Goal: Task Accomplishment & Management: Manage account settings

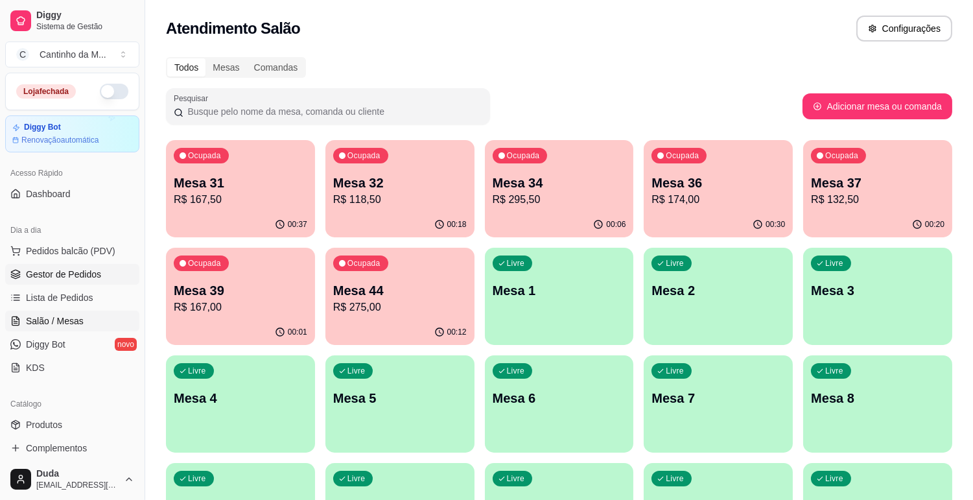
click at [66, 266] on link "Gestor de Pedidos" at bounding box center [72, 274] width 134 height 21
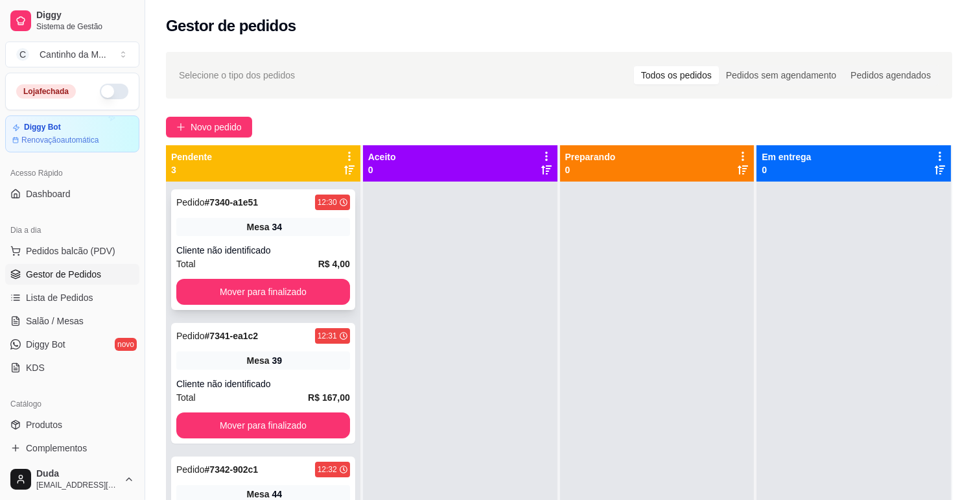
click at [340, 233] on div "Mesa 34" at bounding box center [263, 227] width 174 height 18
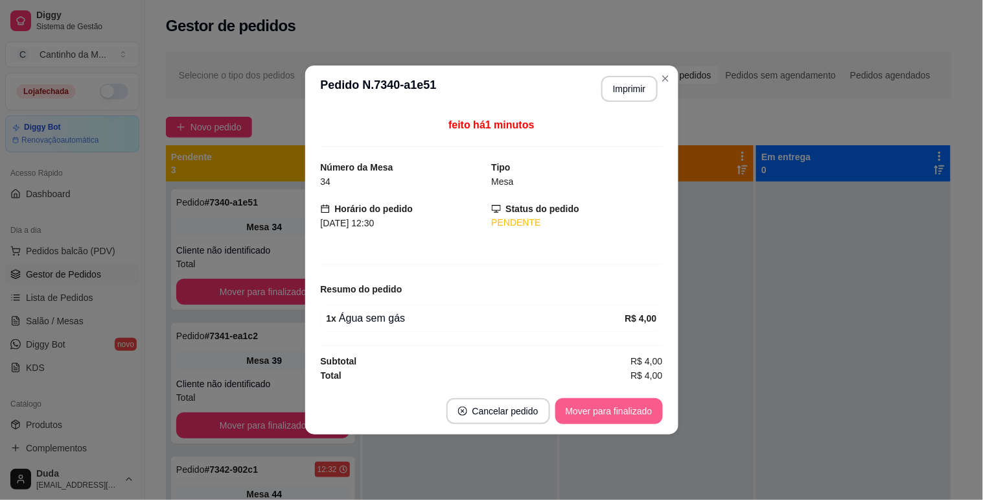
click at [577, 411] on button "Mover para finalizado" at bounding box center [609, 411] width 108 height 26
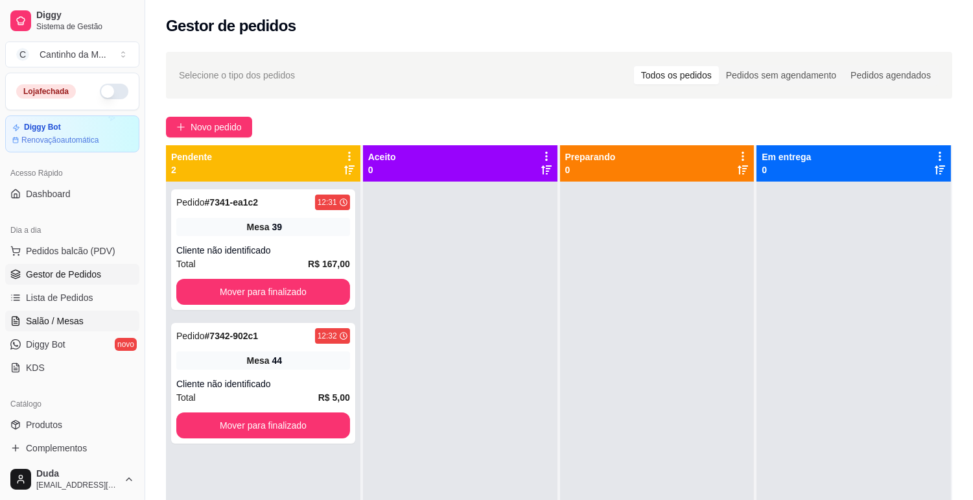
click at [36, 325] on span "Salão / Mesas" at bounding box center [55, 320] width 58 height 13
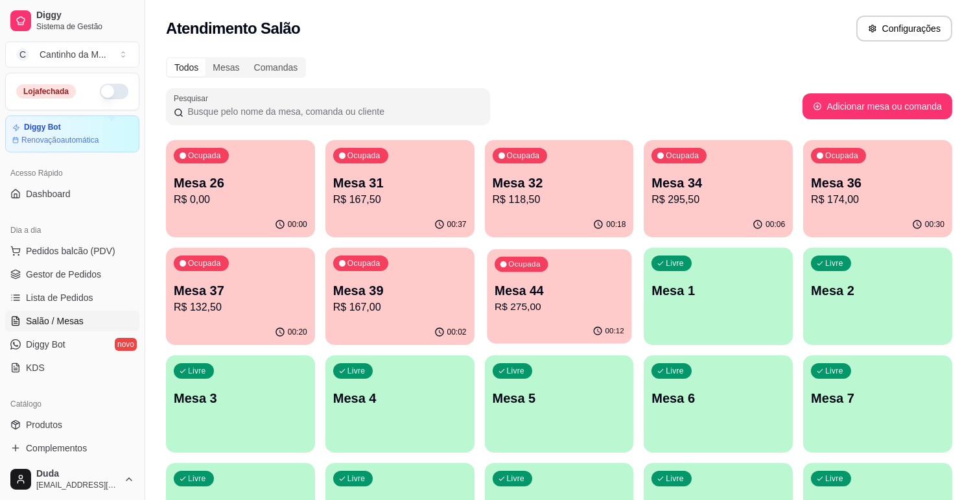
click at [535, 285] on p "Mesa 44" at bounding box center [559, 290] width 130 height 17
click at [605, 184] on p "Mesa 32" at bounding box center [559, 182] width 130 height 17
click at [192, 302] on p "R$ 132,50" at bounding box center [241, 306] width 130 height 15
click at [261, 191] on div "Mesa 26 R$ 0,00" at bounding box center [240, 191] width 133 height 34
click at [390, 208] on div "Ocupada Mesa 31 R$ 167,50" at bounding box center [399, 176] width 149 height 72
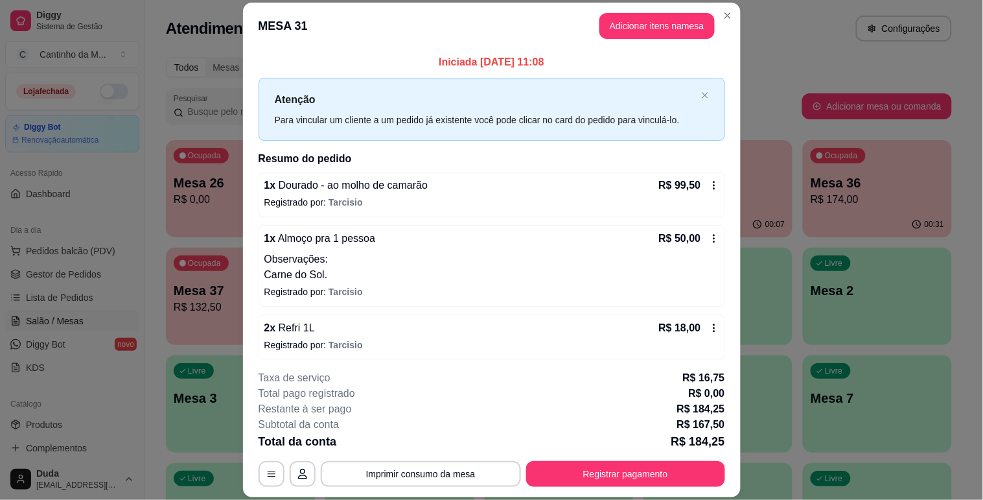
scroll to position [5, 0]
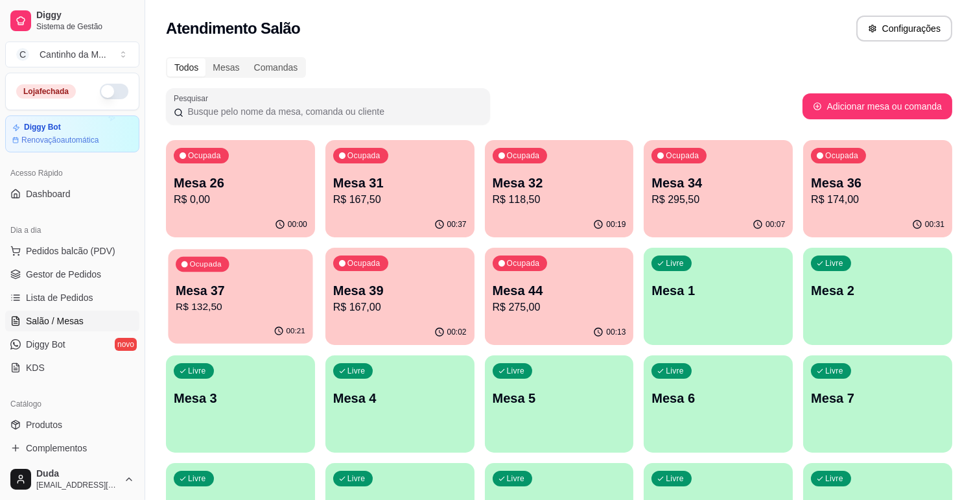
click at [237, 301] on p "R$ 132,50" at bounding box center [241, 306] width 130 height 15
click at [734, 195] on p "R$ 295,50" at bounding box center [717, 200] width 133 height 16
click at [885, 203] on p "R$ 174,00" at bounding box center [878, 199] width 130 height 15
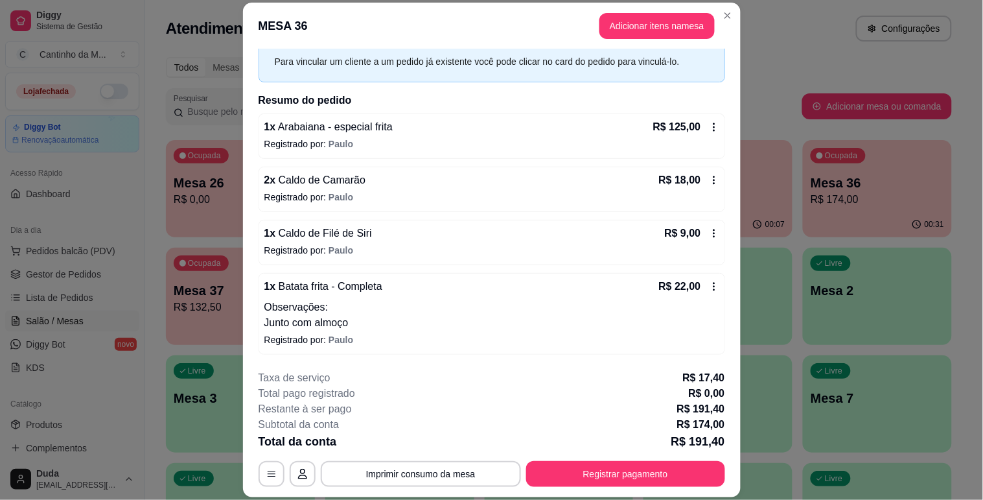
scroll to position [0, 0]
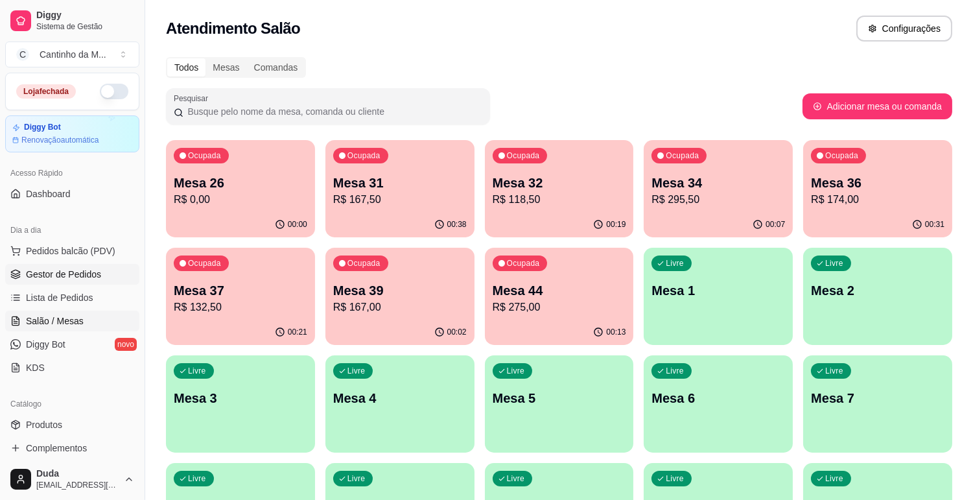
click at [58, 264] on link "Gestor de Pedidos" at bounding box center [72, 274] width 134 height 21
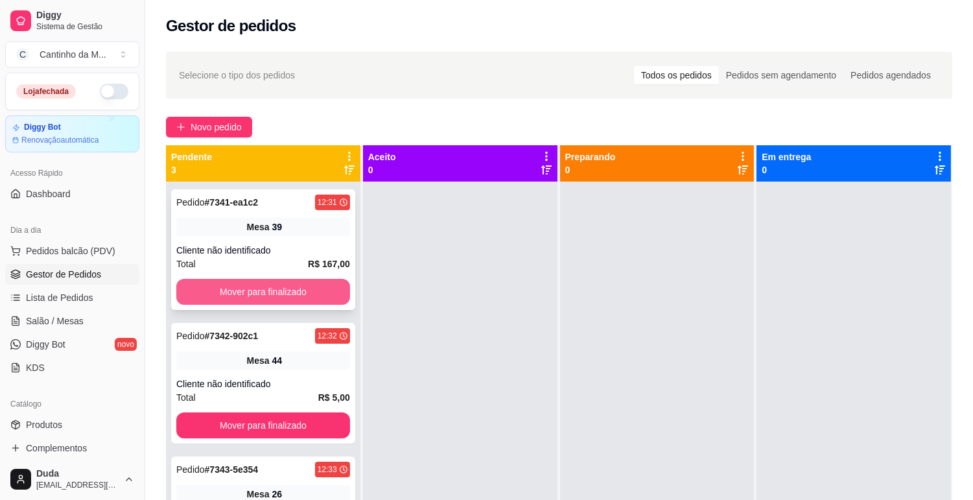
click at [286, 261] on div "Total R$ 167,00" at bounding box center [263, 264] width 174 height 14
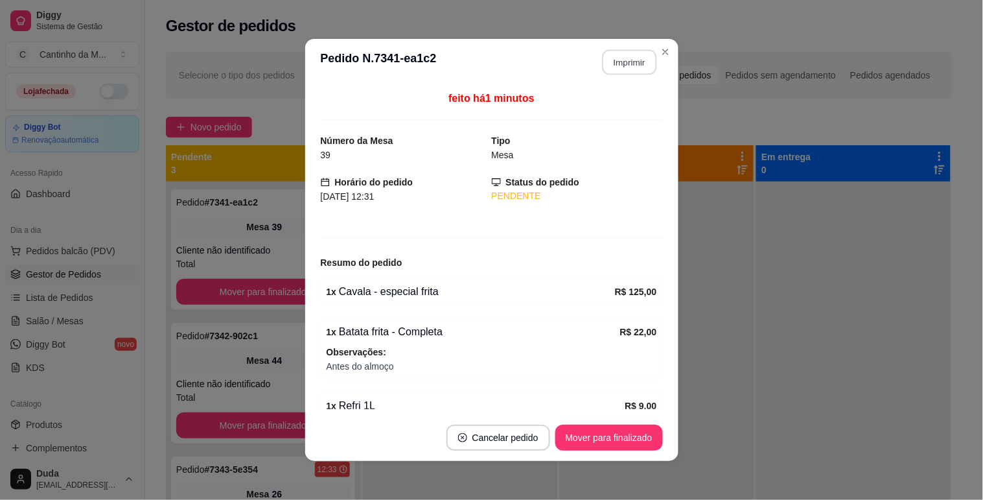
click at [630, 56] on button "Imprimir" at bounding box center [629, 62] width 54 height 25
click at [640, 436] on button "Mover para finalizado" at bounding box center [609, 437] width 104 height 25
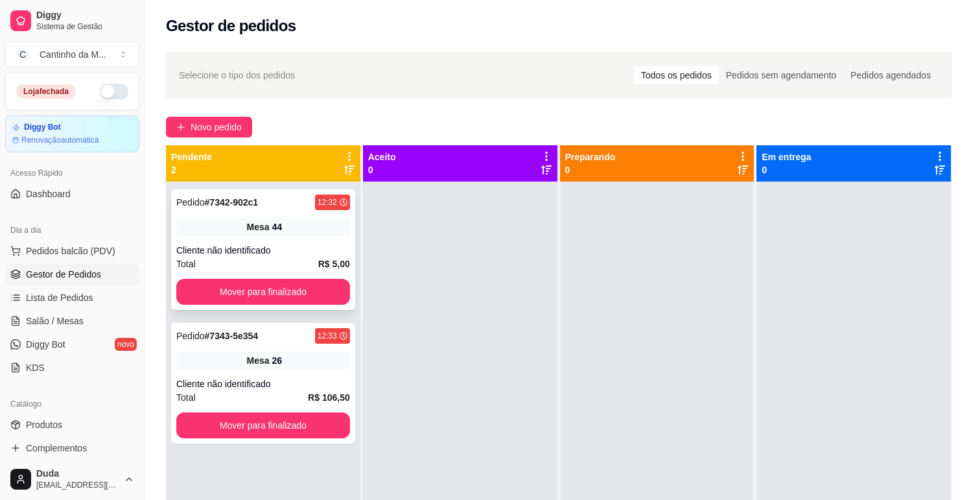
click at [290, 221] on div "Mesa 44" at bounding box center [263, 227] width 174 height 18
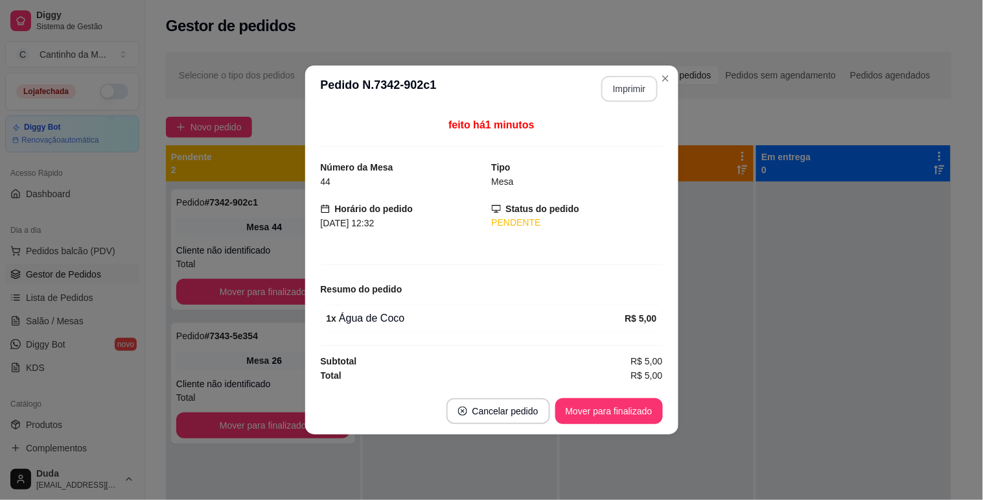
click at [621, 93] on button "Imprimir" at bounding box center [629, 89] width 56 height 26
click at [585, 412] on button "Mover para finalizado" at bounding box center [609, 411] width 108 height 26
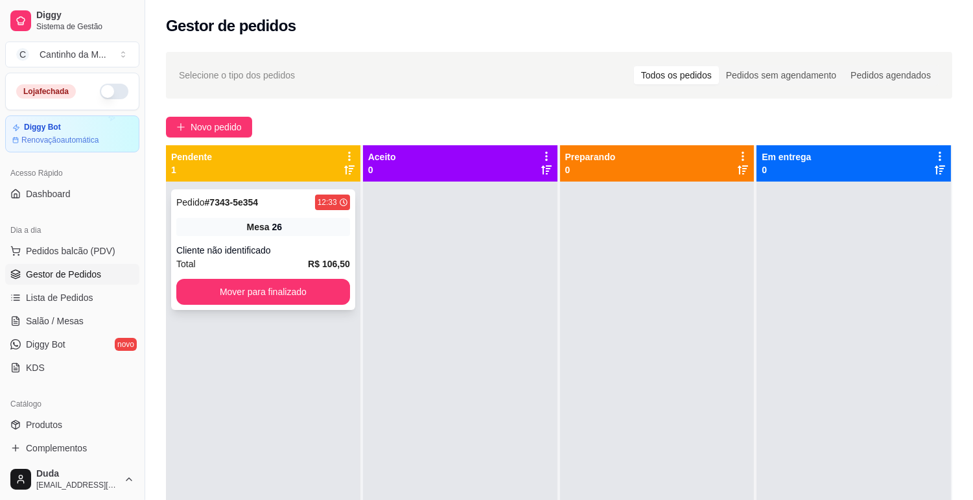
click at [198, 245] on div "Cliente não identificado" at bounding box center [263, 250] width 174 height 13
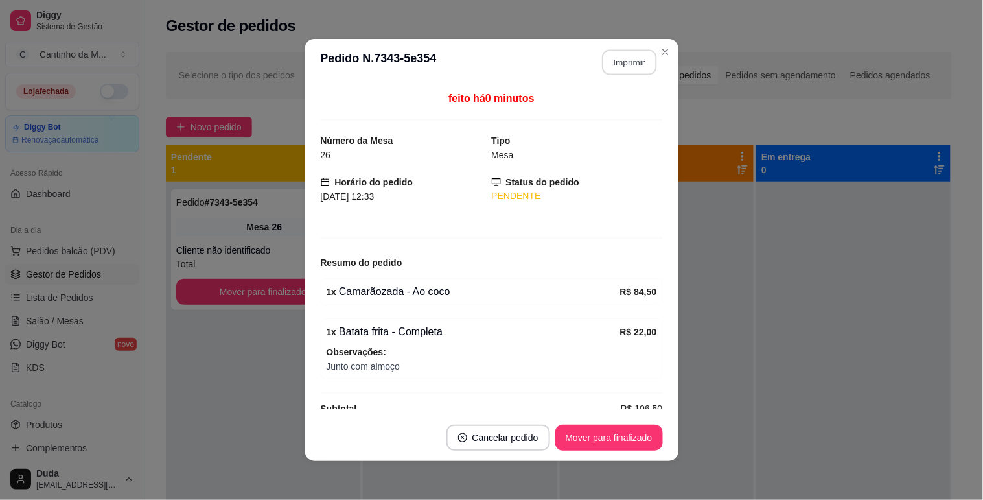
click at [634, 66] on button "Imprimir" at bounding box center [629, 62] width 54 height 25
click at [586, 439] on button "Mover para finalizado" at bounding box center [609, 437] width 108 height 26
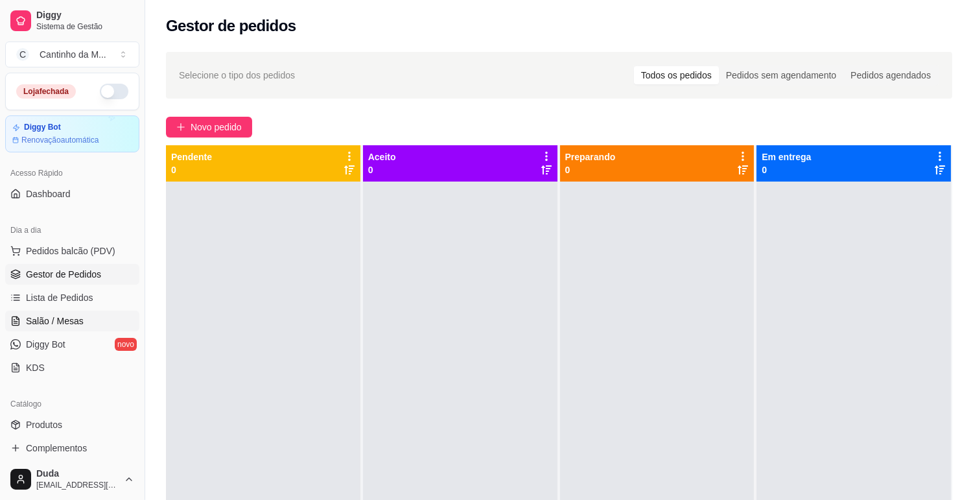
click at [60, 318] on span "Salão / Mesas" at bounding box center [55, 320] width 58 height 13
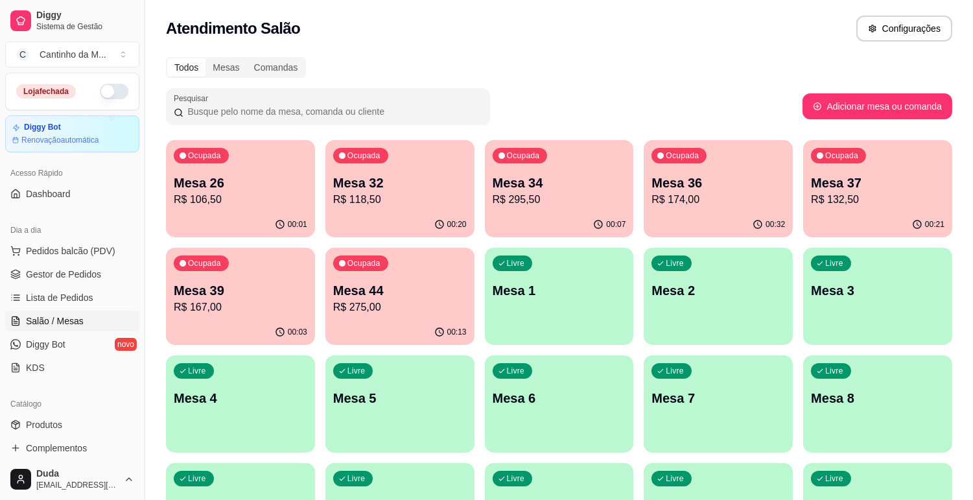
click at [377, 209] on div "Ocupada Mesa 32 R$ 118,50" at bounding box center [399, 176] width 149 height 72
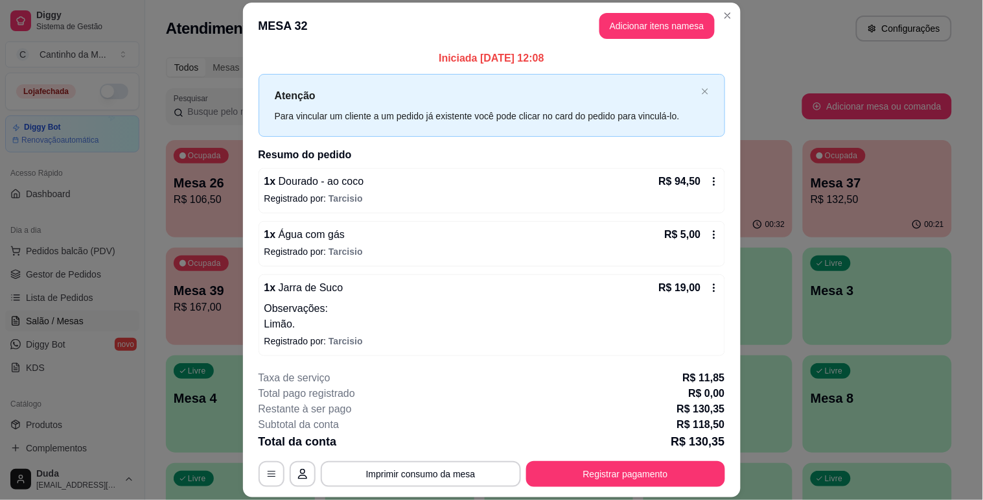
scroll to position [5, 0]
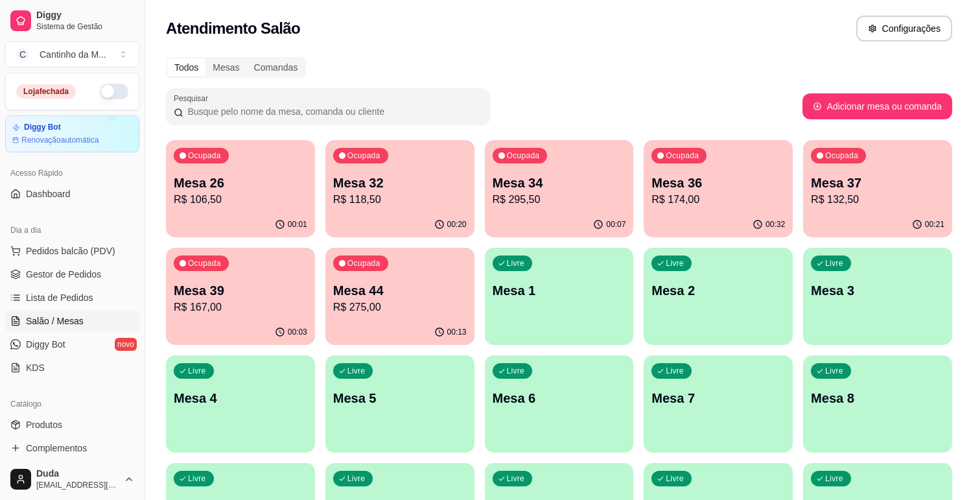
click at [498, 184] on p "Mesa 34" at bounding box center [559, 183] width 133 height 18
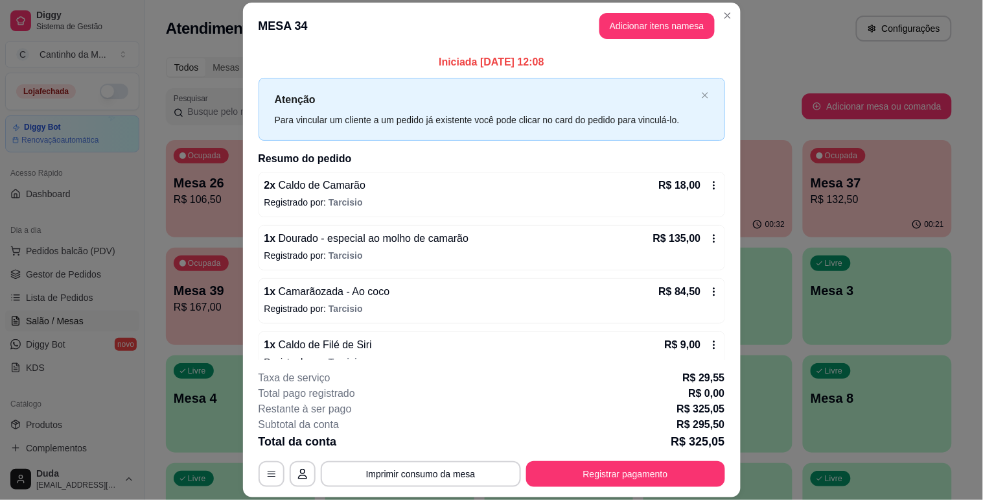
scroll to position [128, 0]
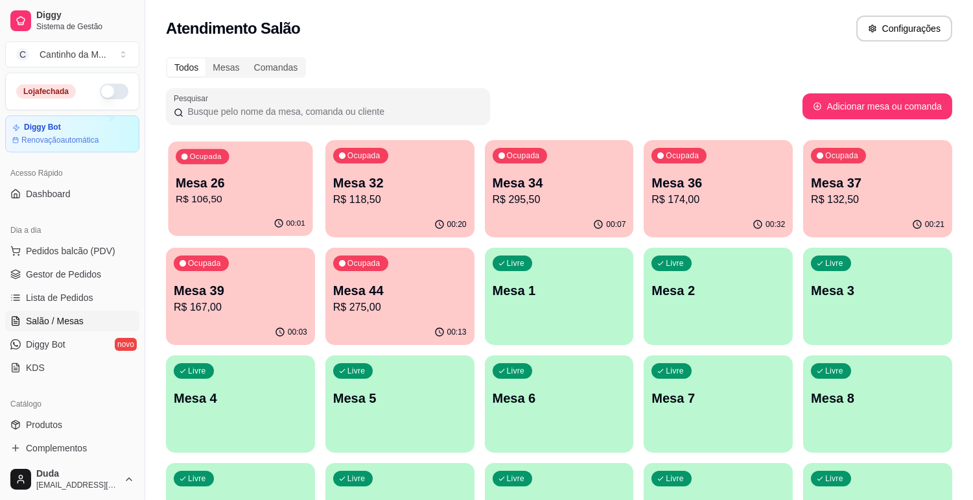
click at [209, 192] on p "R$ 106,50" at bounding box center [241, 199] width 130 height 15
click at [668, 197] on p "R$ 174,00" at bounding box center [718, 199] width 130 height 15
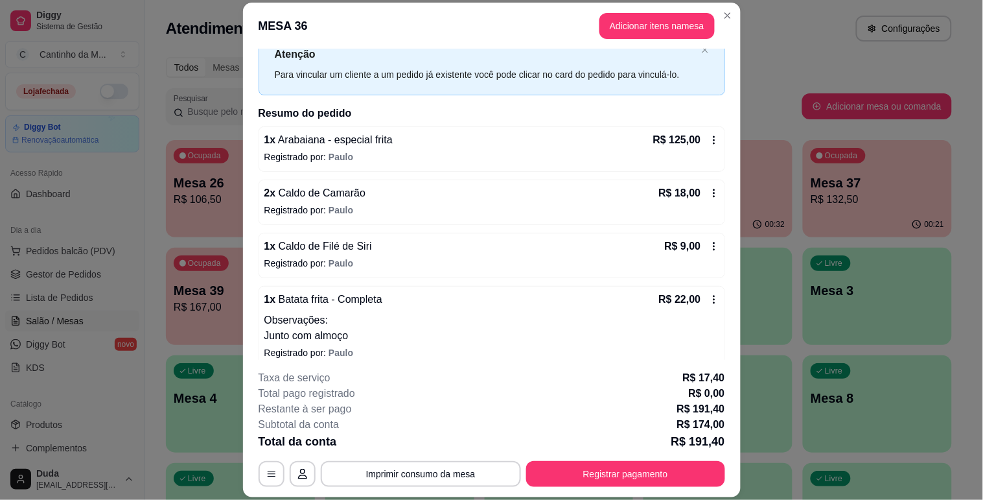
scroll to position [58, 0]
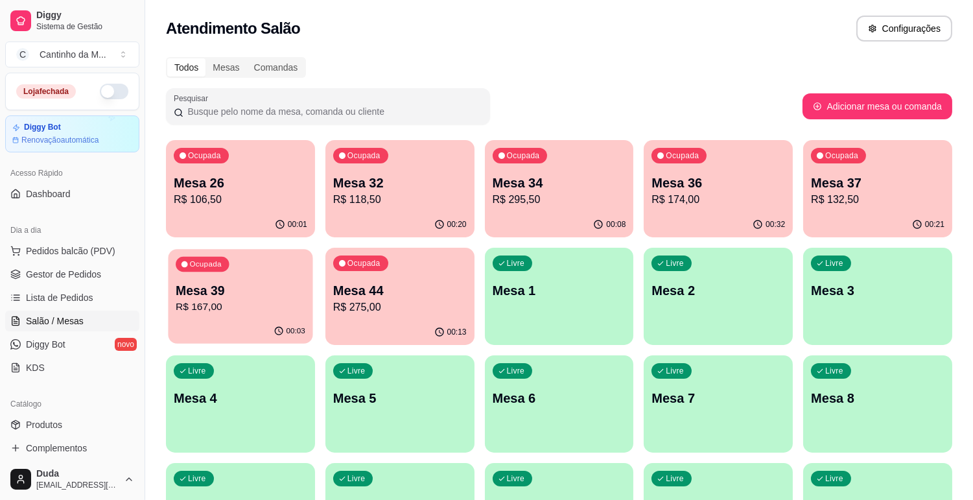
click at [224, 300] on p "R$ 167,00" at bounding box center [241, 306] width 130 height 15
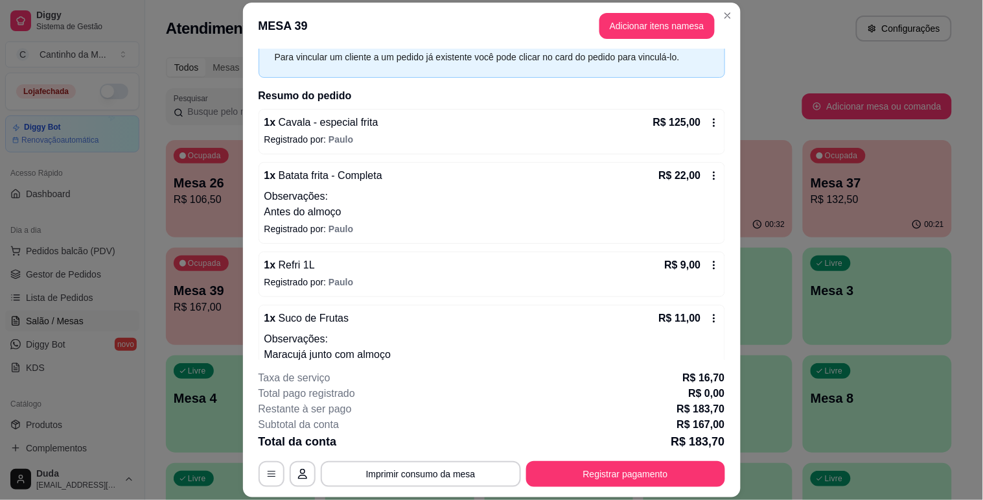
scroll to position [95, 0]
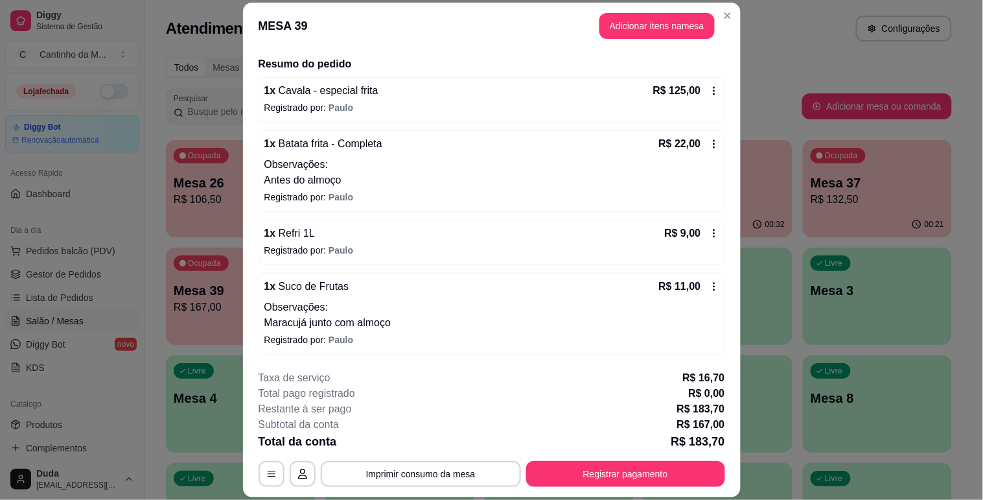
click at [243, 237] on div "Iniciada 24/08/2025 às 12:08 Atenção Para vincular um cliente a um pedido já ex…" at bounding box center [492, 204] width 498 height 310
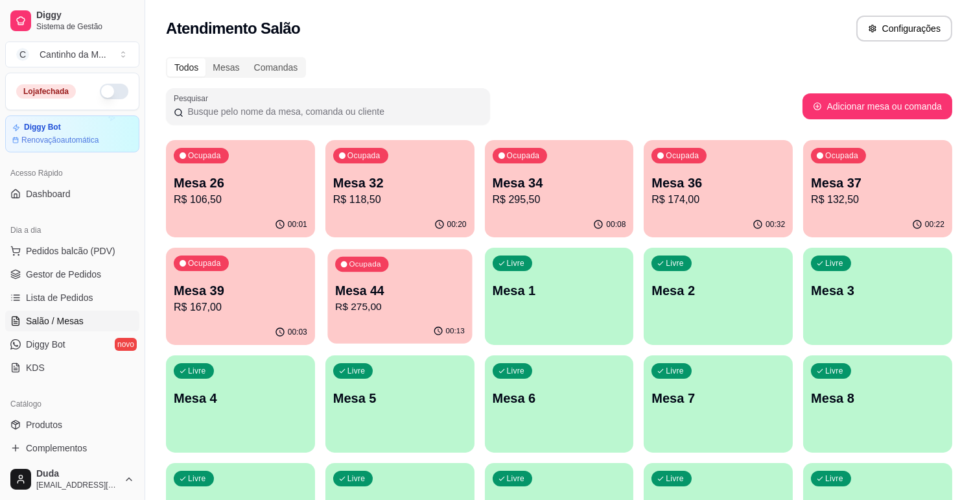
click at [356, 262] on p "Ocupada" at bounding box center [365, 264] width 32 height 10
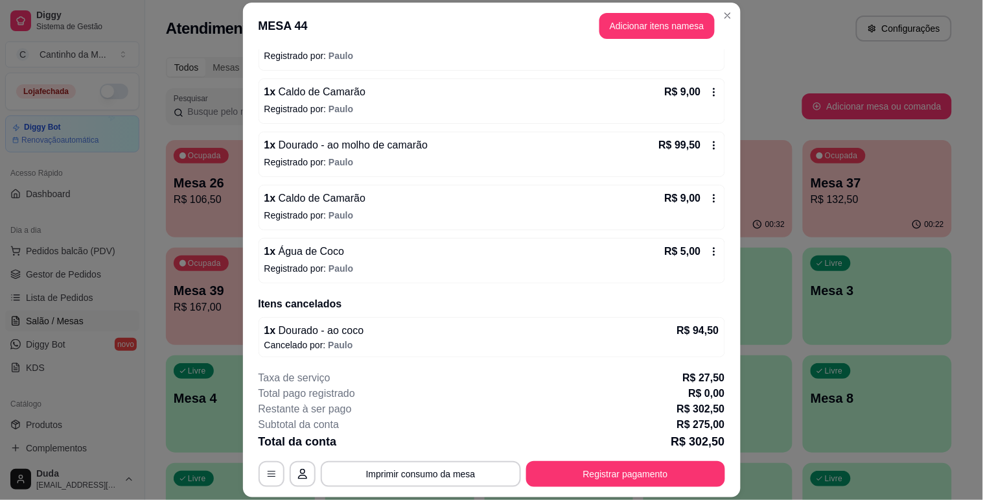
scroll to position [292, 0]
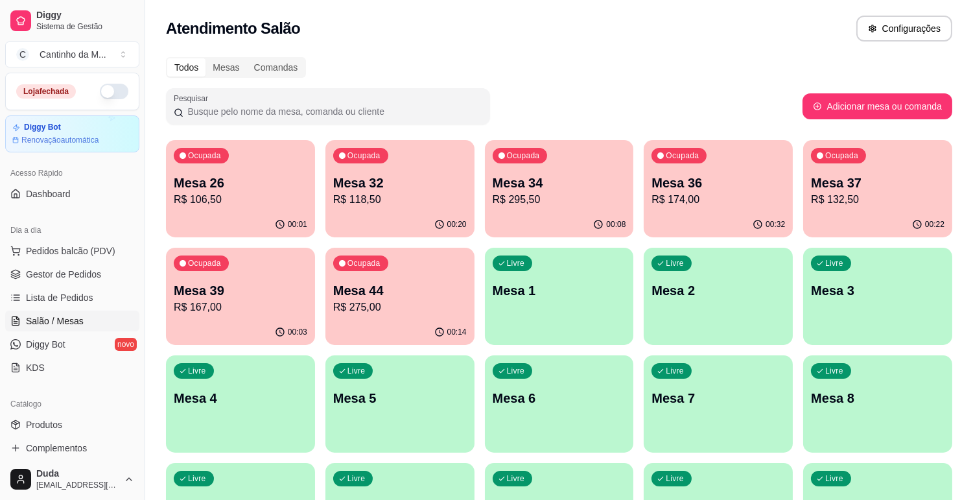
click at [869, 192] on p "R$ 132,50" at bounding box center [877, 200] width 133 height 16
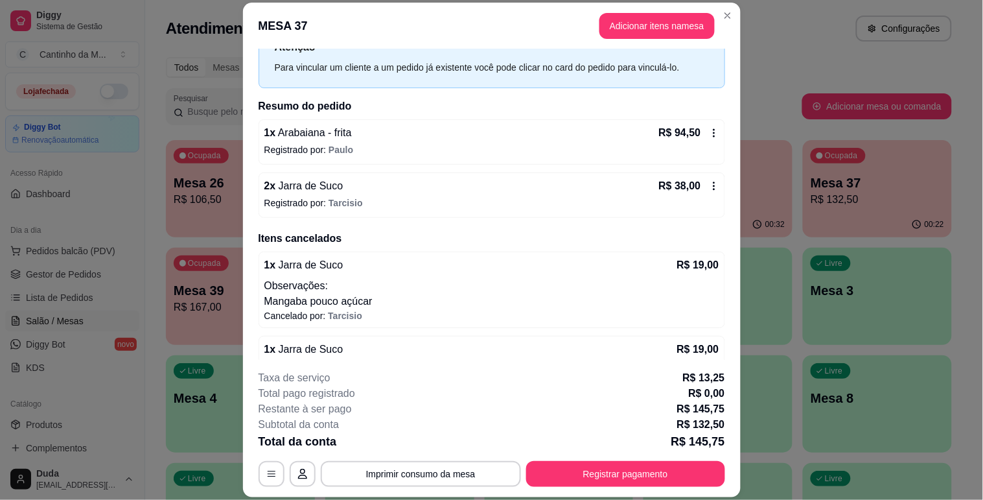
scroll to position [0, 0]
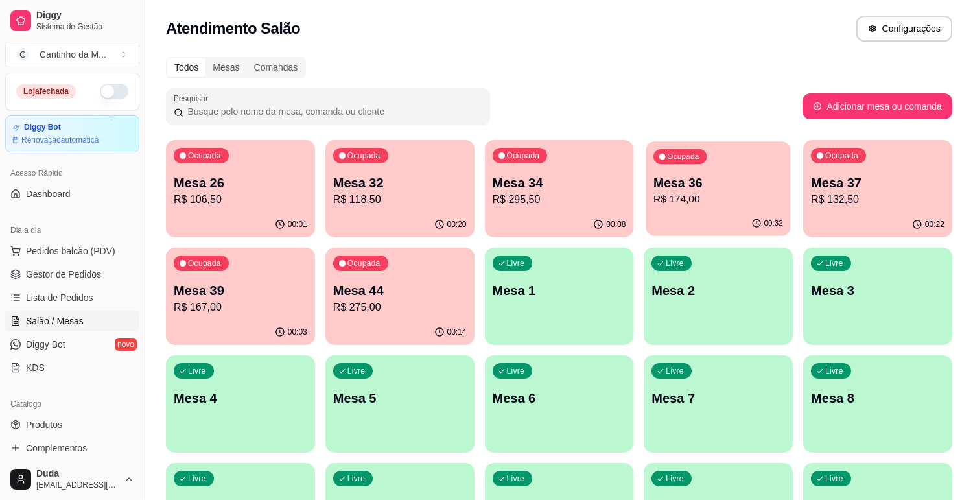
click at [651, 176] on div "Ocupada Mesa 36 R$ 174,00" at bounding box center [718, 176] width 145 height 70
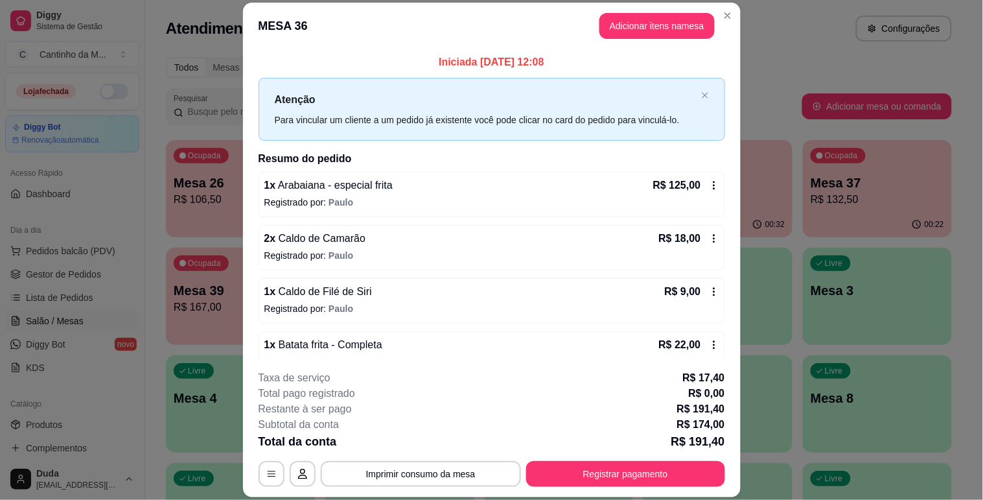
scroll to position [58, 0]
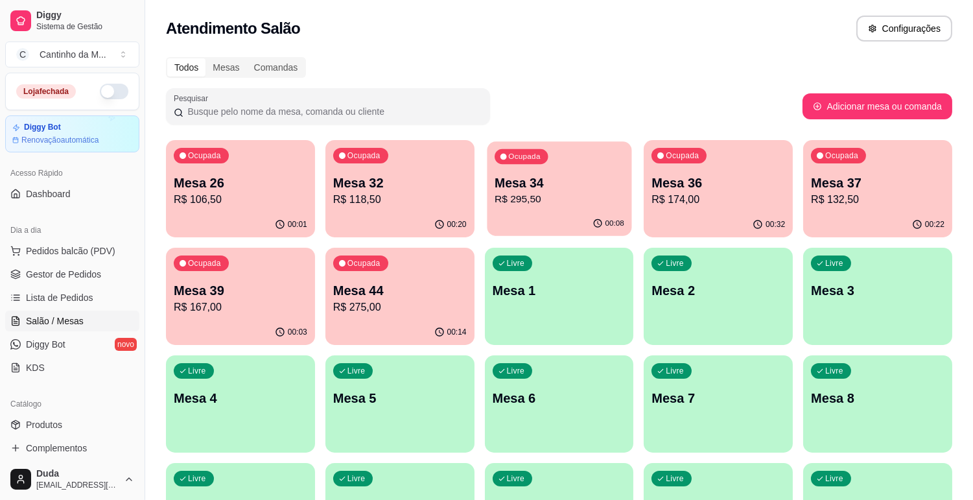
click at [504, 181] on p "Mesa 34" at bounding box center [559, 182] width 130 height 17
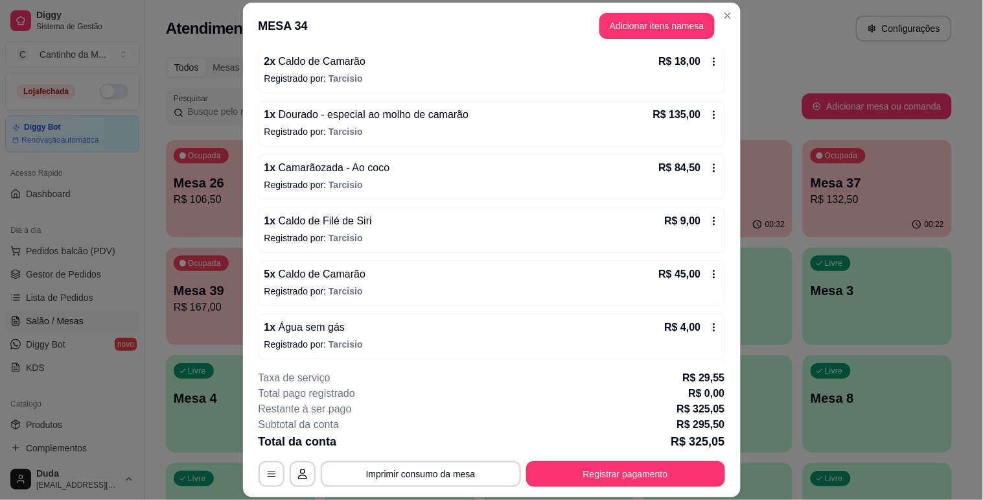
scroll to position [128, 0]
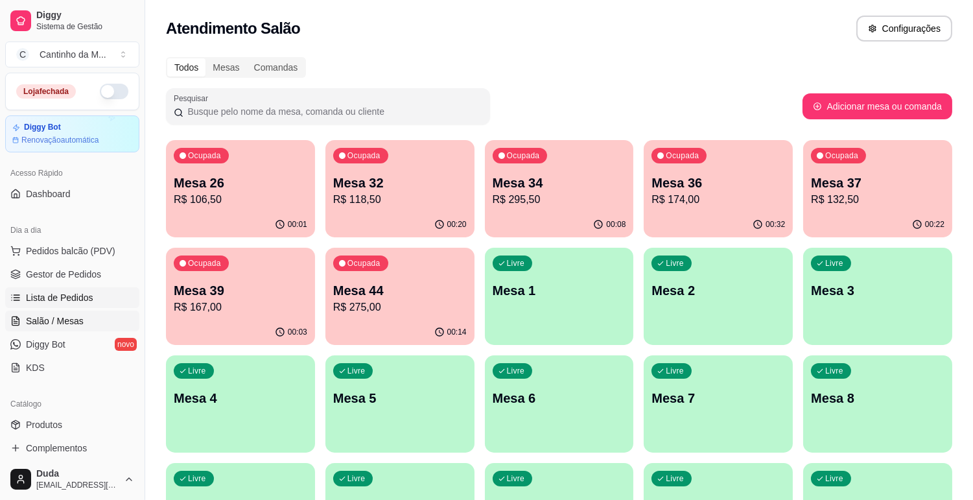
click at [110, 307] on link "Lista de Pedidos" at bounding box center [72, 297] width 134 height 21
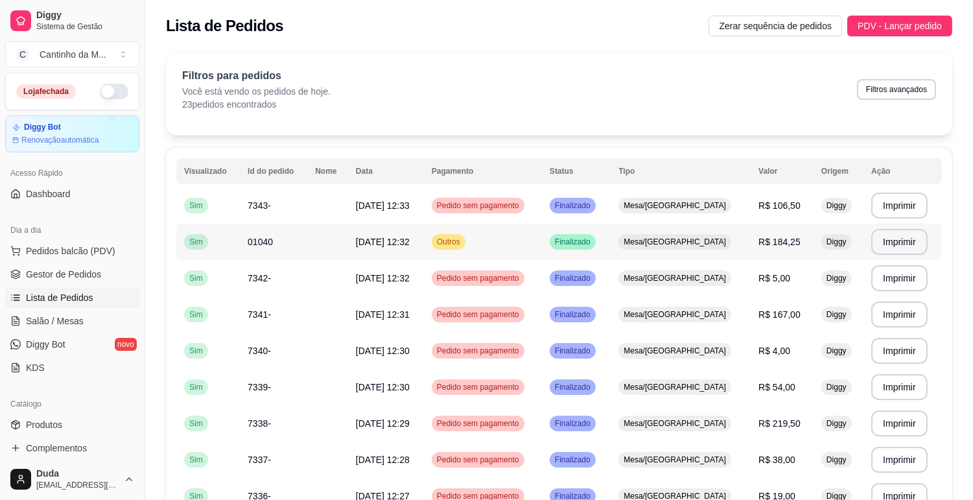
click at [529, 235] on td "Outros" at bounding box center [483, 242] width 118 height 36
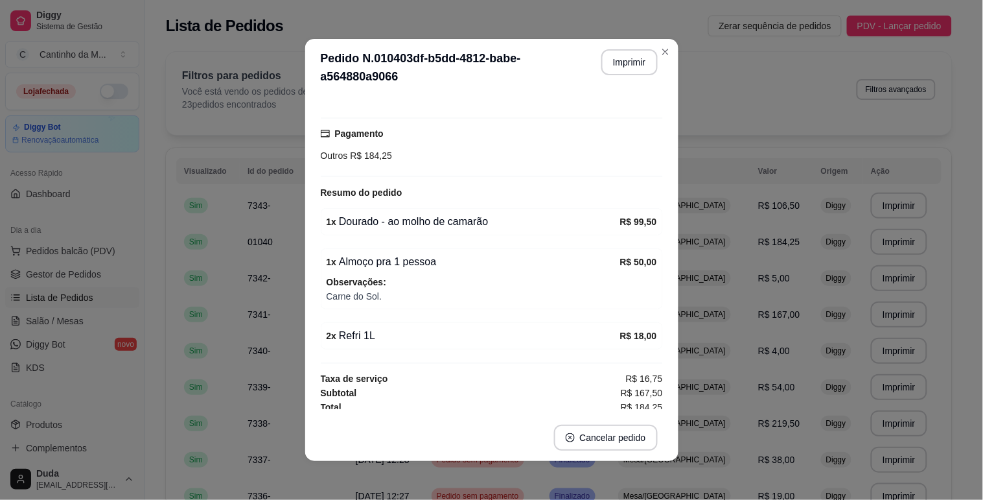
scroll to position [115, 0]
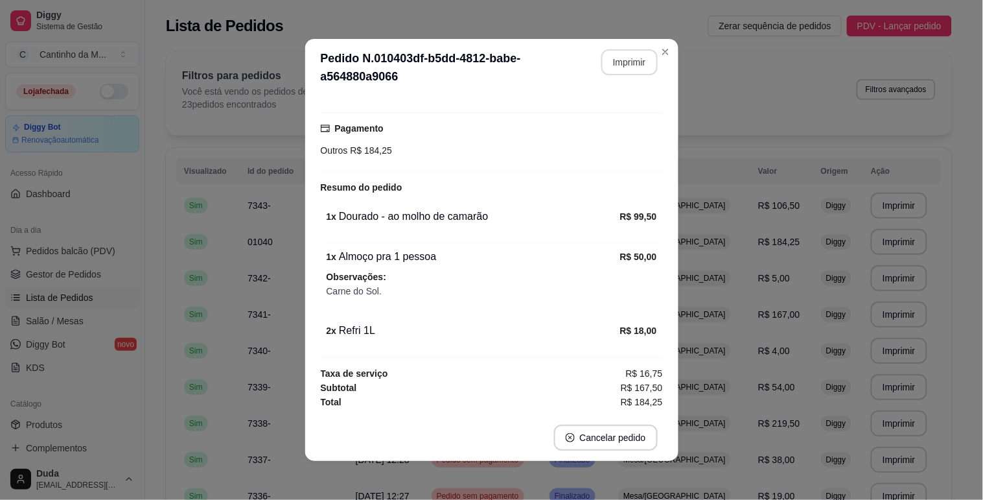
click at [634, 75] on div "**********" at bounding box center [624, 67] width 67 height 36
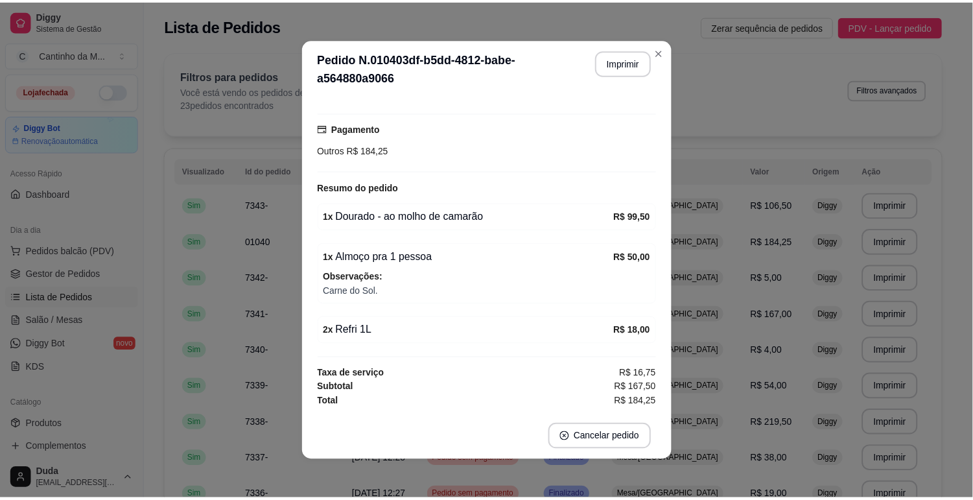
scroll to position [0, 0]
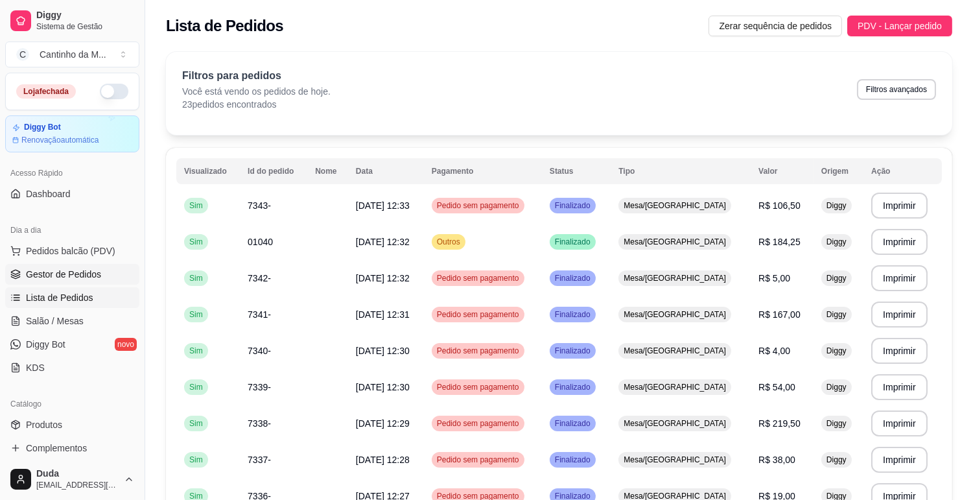
click at [86, 268] on span "Gestor de Pedidos" at bounding box center [63, 274] width 75 height 13
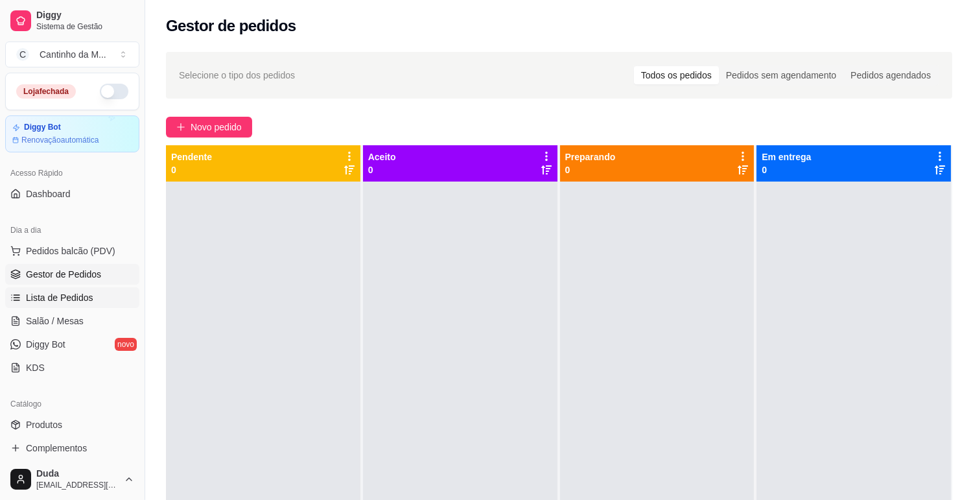
click at [69, 305] on link "Lista de Pedidos" at bounding box center [72, 297] width 134 height 21
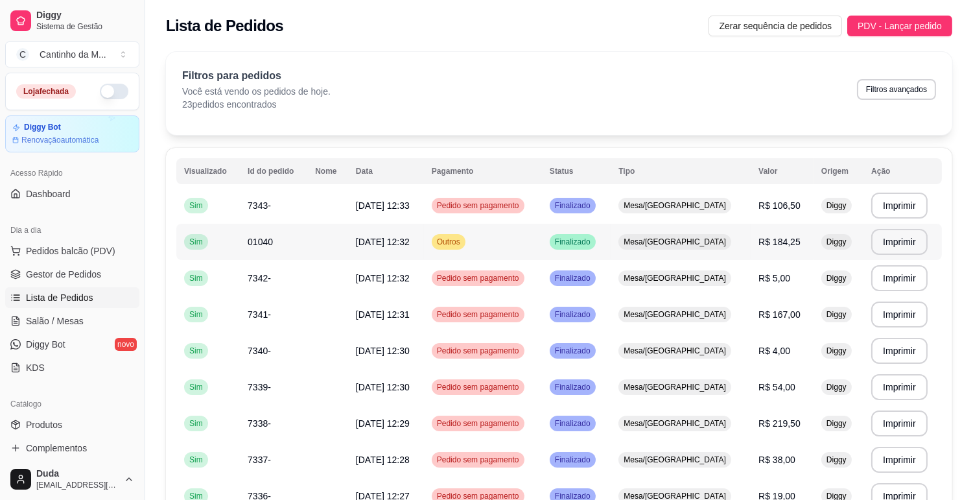
click at [519, 240] on td "Outros" at bounding box center [483, 242] width 118 height 36
click at [56, 269] on span "Gestor de Pedidos" at bounding box center [63, 274] width 75 height 13
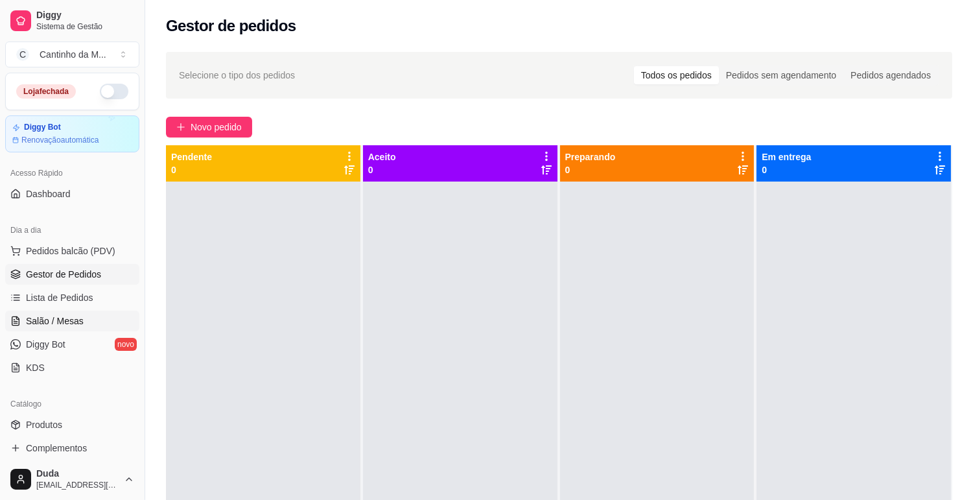
click at [97, 315] on link "Salão / Mesas" at bounding box center [72, 320] width 134 height 21
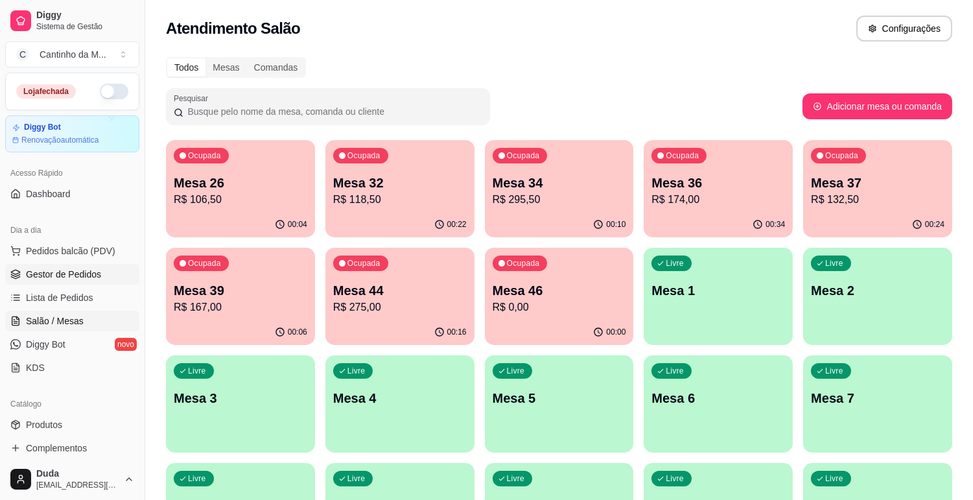
click at [75, 275] on span "Gestor de Pedidos" at bounding box center [63, 274] width 75 height 13
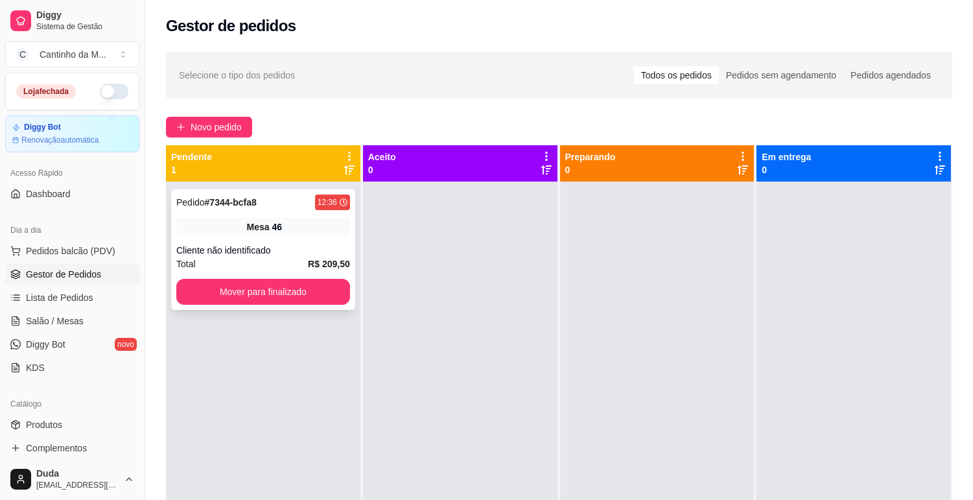
click at [261, 240] on div "Pedido # 7344-bcfa8 12:36 Mesa 46 Cliente não identificado Total R$ 209,50 Move…" at bounding box center [263, 249] width 184 height 121
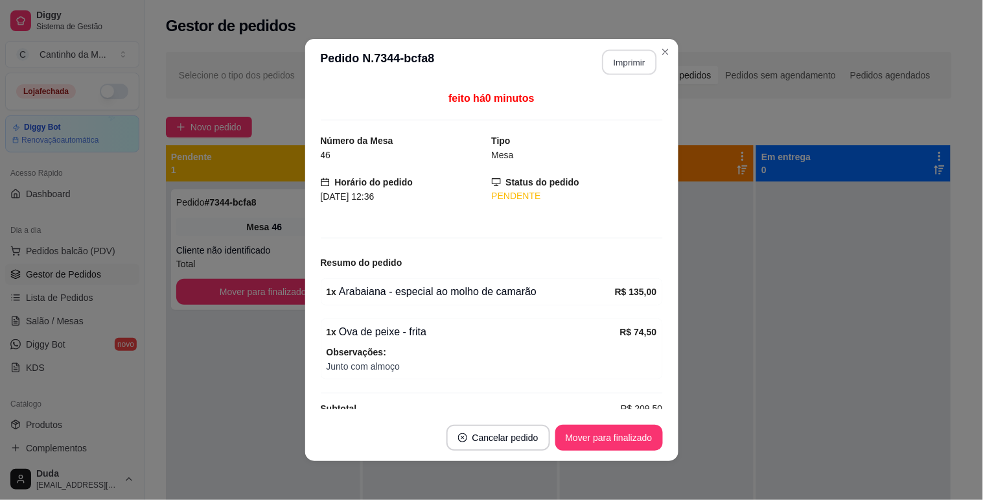
click at [637, 57] on button "Imprimir" at bounding box center [629, 62] width 54 height 25
click at [603, 438] on button "Mover para finalizado" at bounding box center [609, 437] width 104 height 25
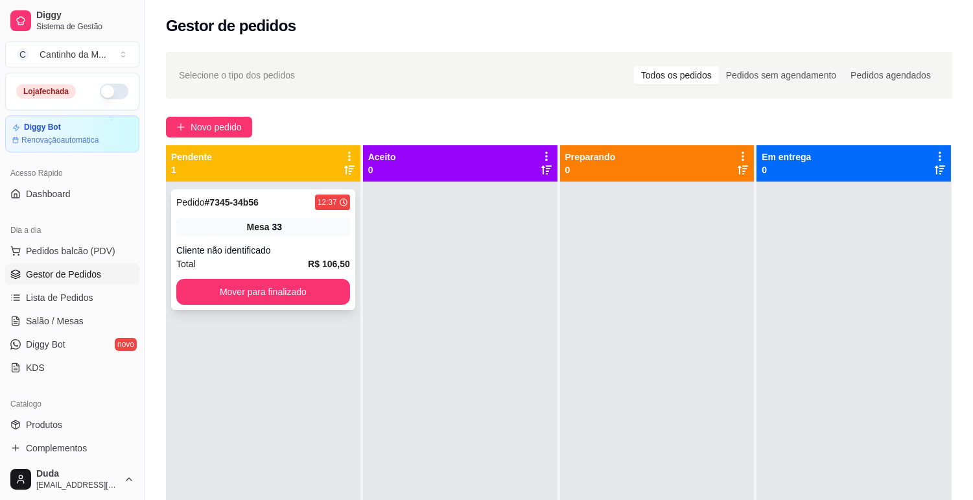
click at [302, 213] on div "Pedido # 7345-34b56 12:37 Mesa 33 Cliente não identificado Total R$ 106,50 Move…" at bounding box center [263, 249] width 184 height 121
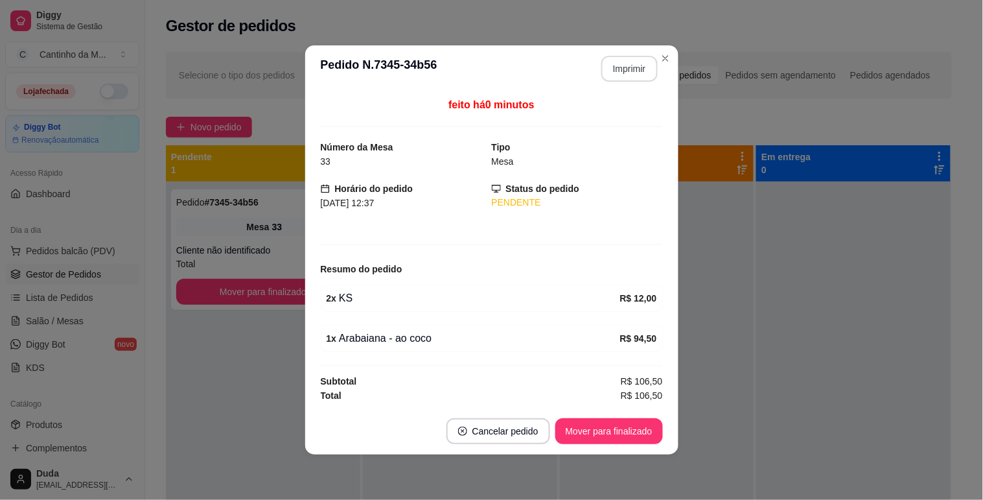
click at [621, 71] on button "Imprimir" at bounding box center [629, 69] width 56 height 26
click at [618, 432] on button "Mover para finalizado" at bounding box center [609, 431] width 108 height 26
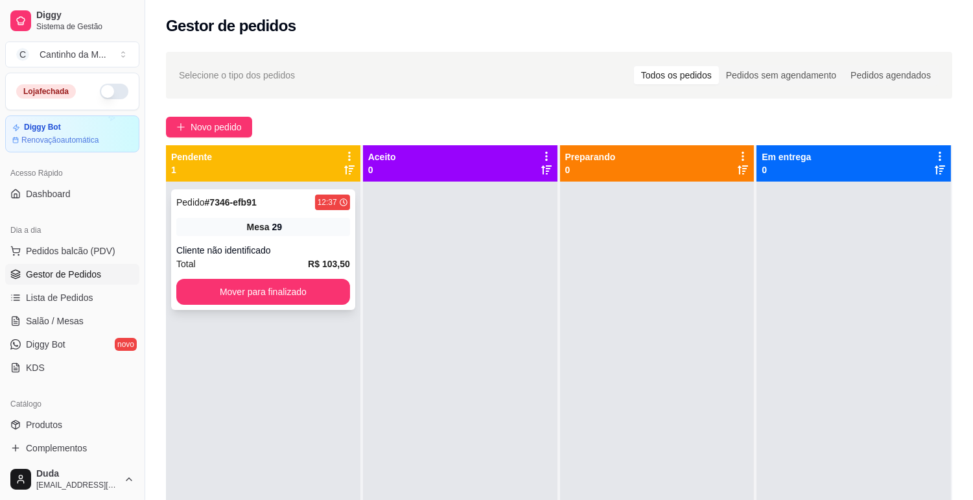
click at [289, 214] on div "Pedido # 7346-efb91 12:37 Mesa 29 Cliente não identificado Total R$ 103,50 Move…" at bounding box center [263, 249] width 184 height 121
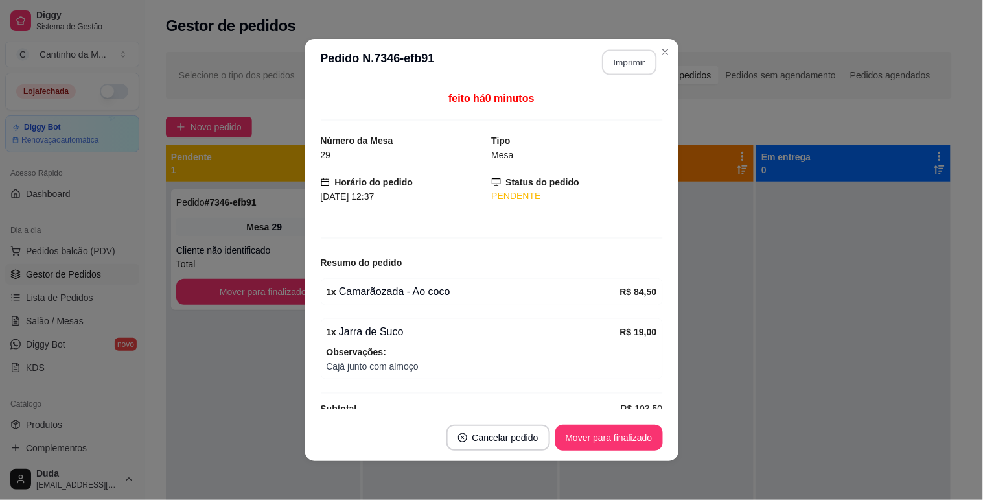
click at [606, 61] on button "Imprimir" at bounding box center [629, 62] width 54 height 25
click at [597, 437] on button "Mover para finalizado" at bounding box center [609, 437] width 108 height 26
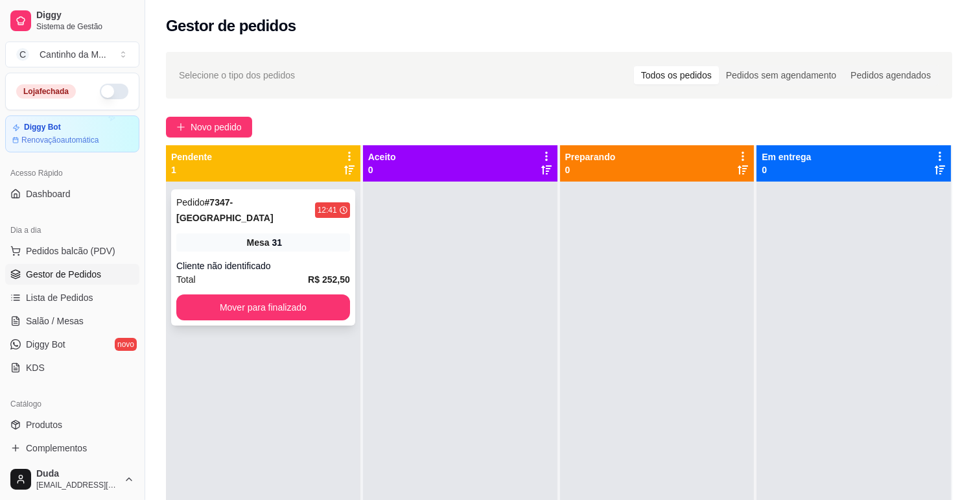
click at [229, 233] on div "Mesa 31" at bounding box center [263, 242] width 174 height 18
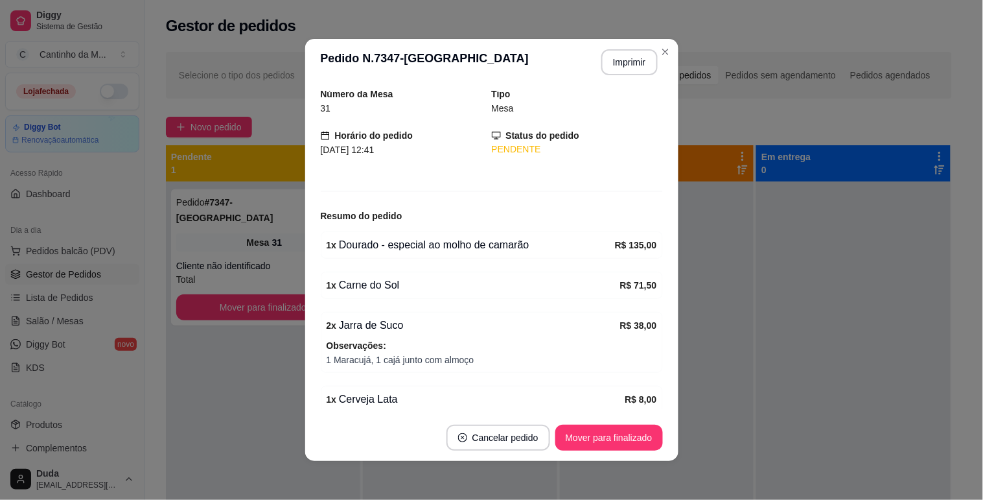
scroll to position [102, 0]
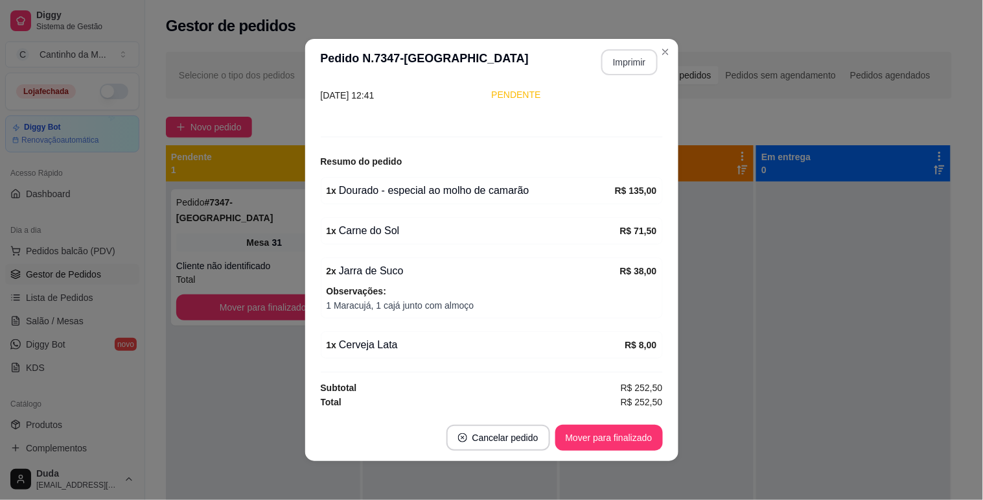
click at [621, 58] on button "Imprimir" at bounding box center [629, 62] width 56 height 26
click at [568, 430] on button "Mover para finalizado" at bounding box center [609, 437] width 104 height 25
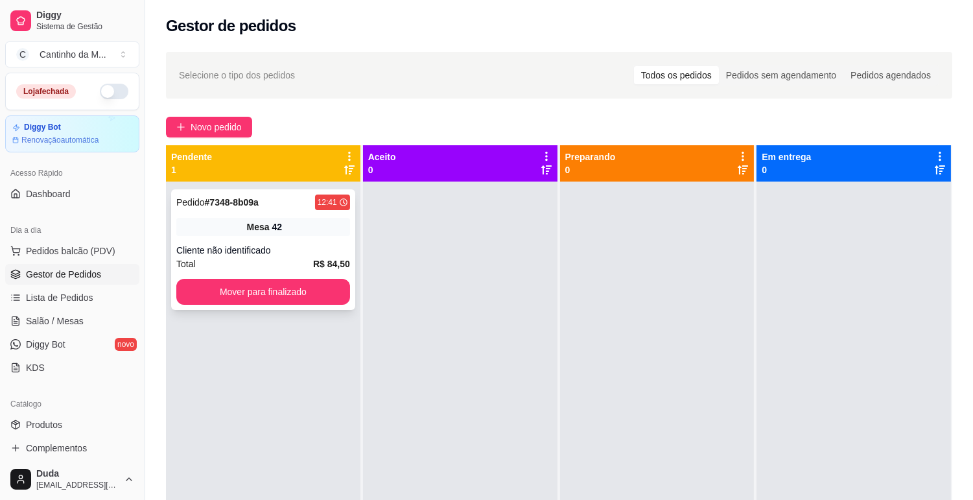
click at [205, 222] on div "Mesa 42" at bounding box center [263, 227] width 174 height 18
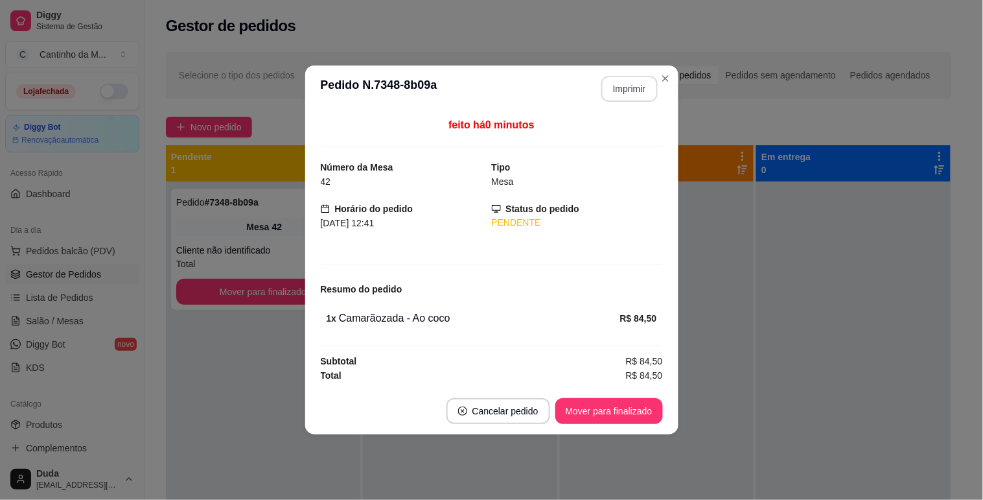
click at [625, 88] on button "Imprimir" at bounding box center [629, 89] width 56 height 26
click at [601, 409] on button "Mover para finalizado" at bounding box center [609, 411] width 104 height 25
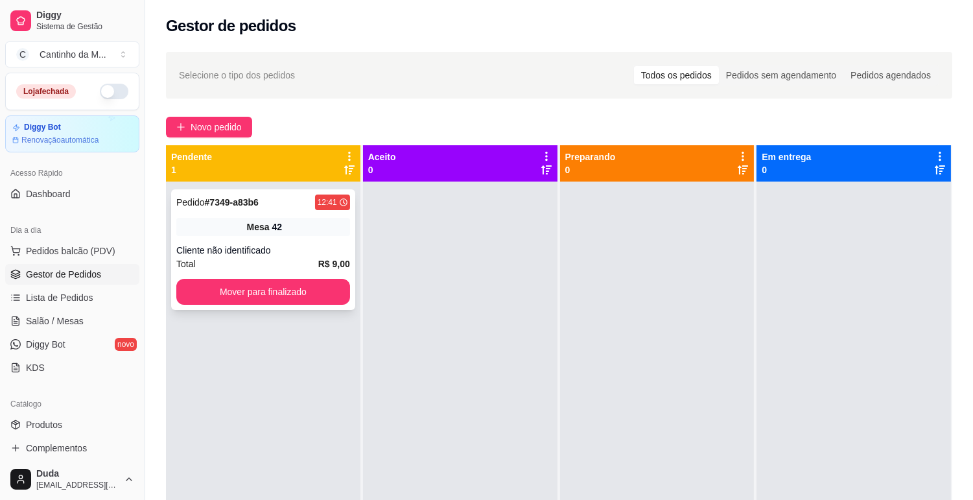
click at [275, 237] on div "Pedido # 7349-a83b6 12:41 Mesa 42 Cliente não identificado Total R$ 9,00 Mover …" at bounding box center [263, 249] width 184 height 121
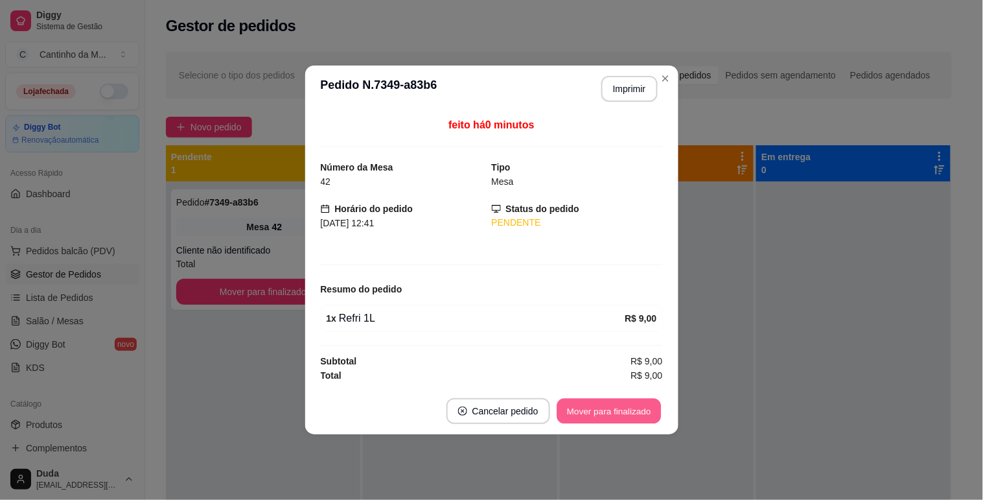
click at [625, 404] on button "Mover para finalizado" at bounding box center [609, 411] width 104 height 25
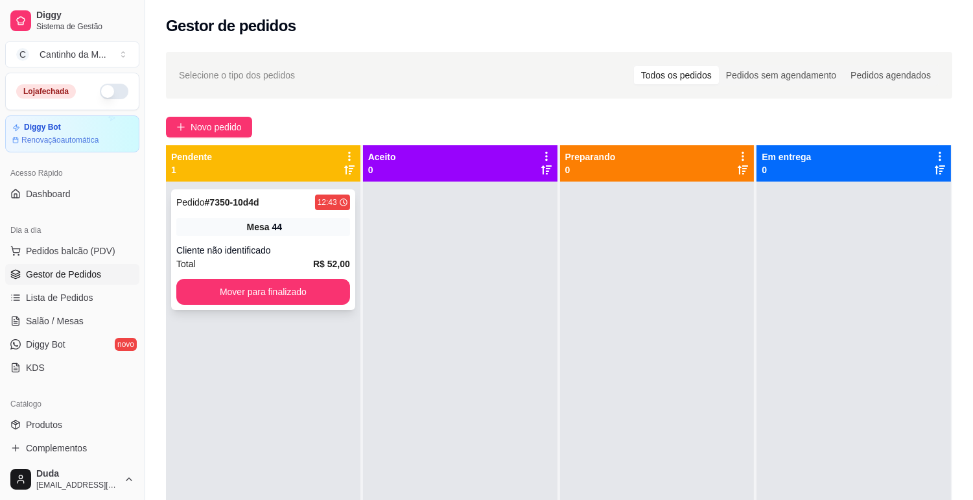
click at [325, 221] on div "Mesa 44" at bounding box center [263, 227] width 174 height 18
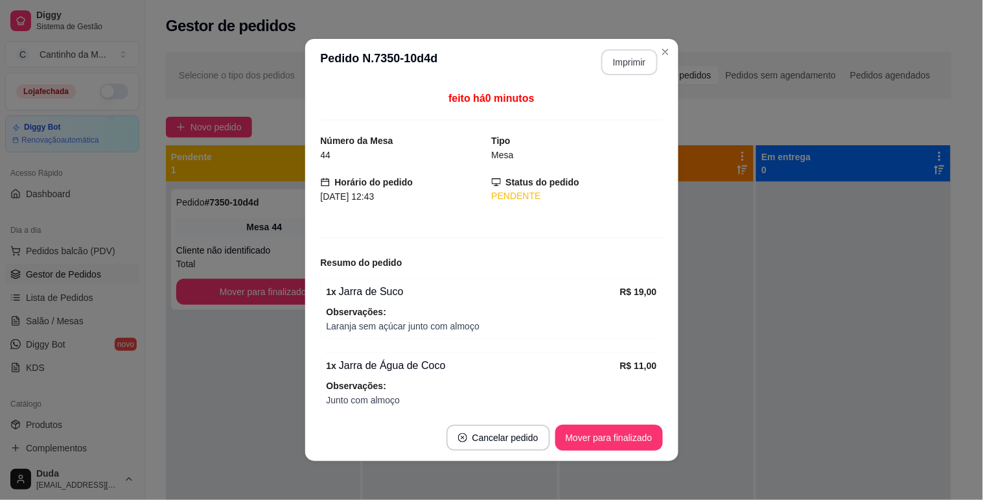
click at [636, 65] on button "Imprimir" at bounding box center [629, 62] width 56 height 26
click at [619, 433] on button "Mover para finalizado" at bounding box center [609, 437] width 108 height 26
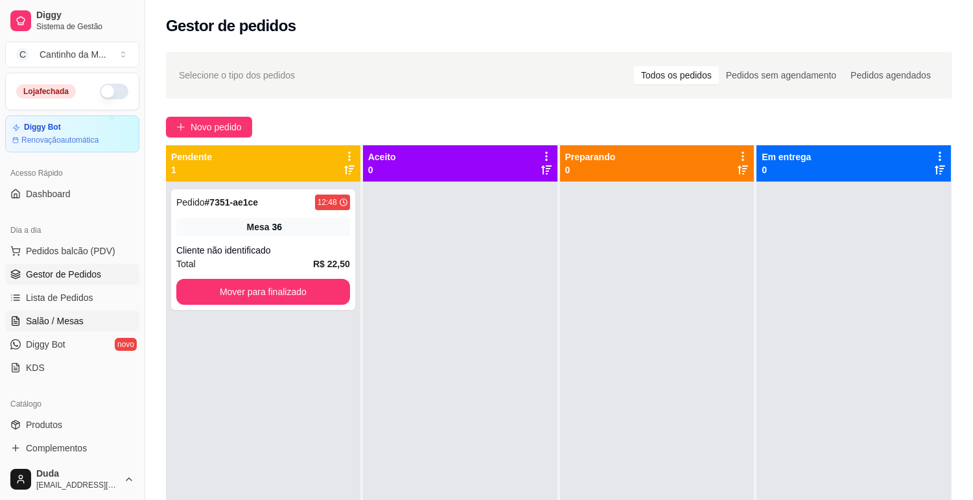
click at [87, 322] on link "Salão / Mesas" at bounding box center [72, 320] width 134 height 21
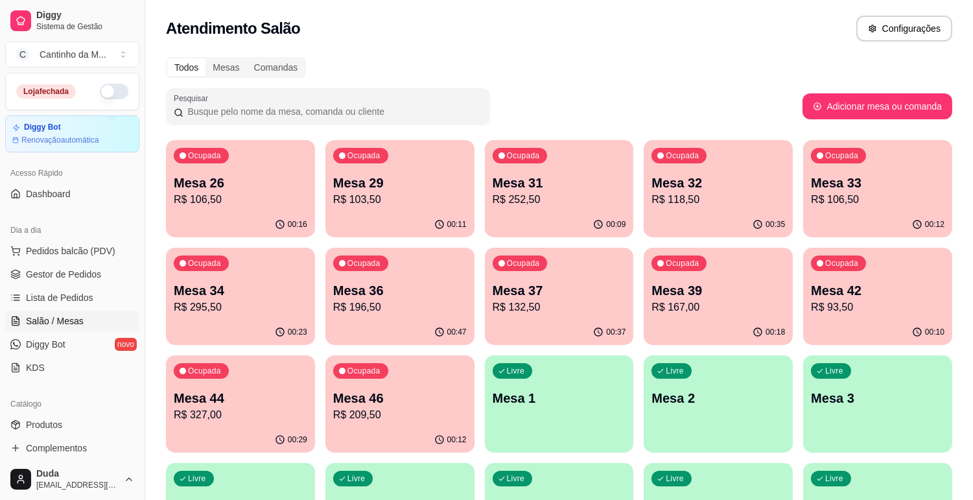
click at [369, 305] on p "R$ 196,50" at bounding box center [399, 307] width 133 height 16
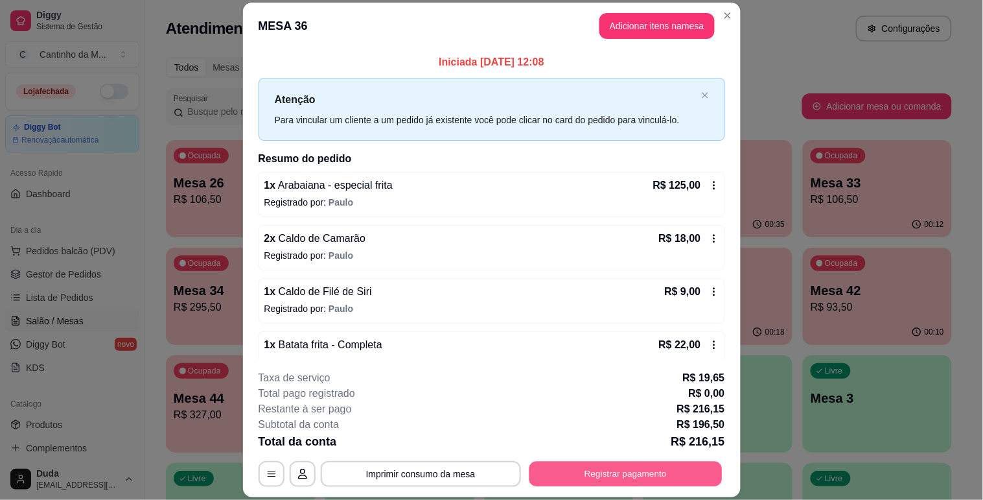
click at [630, 470] on button "Registrar pagamento" at bounding box center [625, 473] width 193 height 25
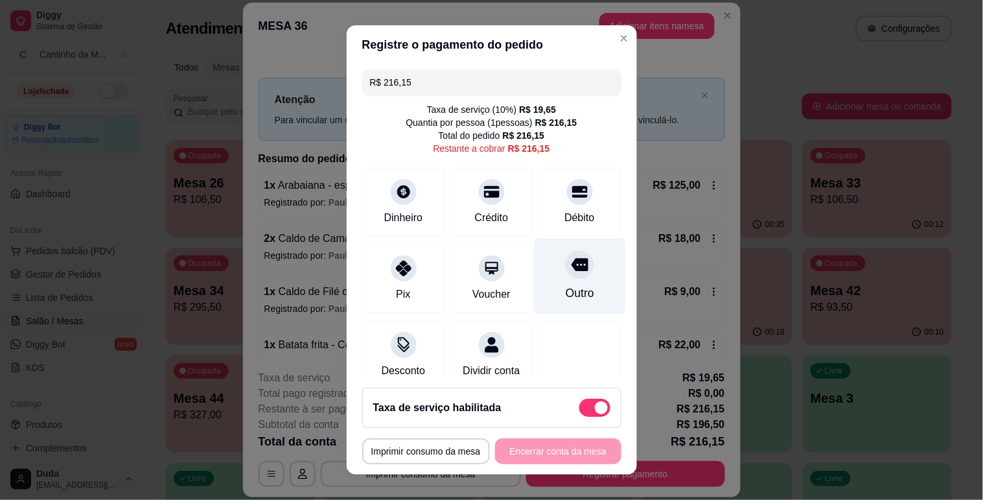
click at [563, 283] on div "Outro" at bounding box center [579, 276] width 91 height 76
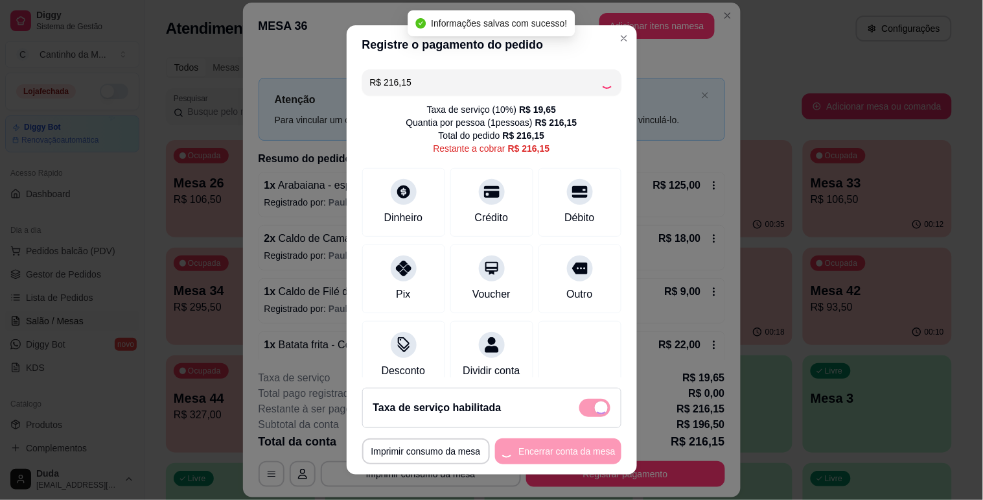
type input "R$ 0,00"
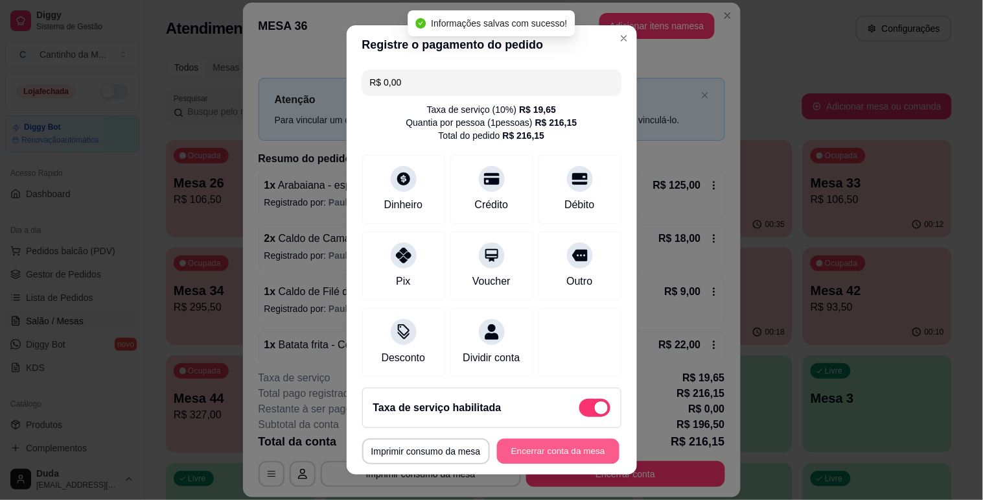
click at [546, 459] on button "Encerrar conta da mesa" at bounding box center [558, 451] width 122 height 25
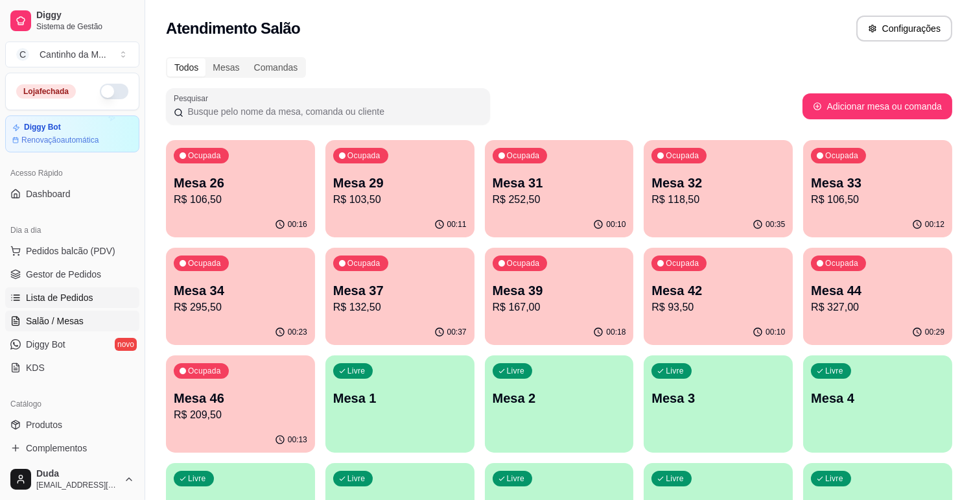
click at [108, 296] on link "Lista de Pedidos" at bounding box center [72, 297] width 134 height 21
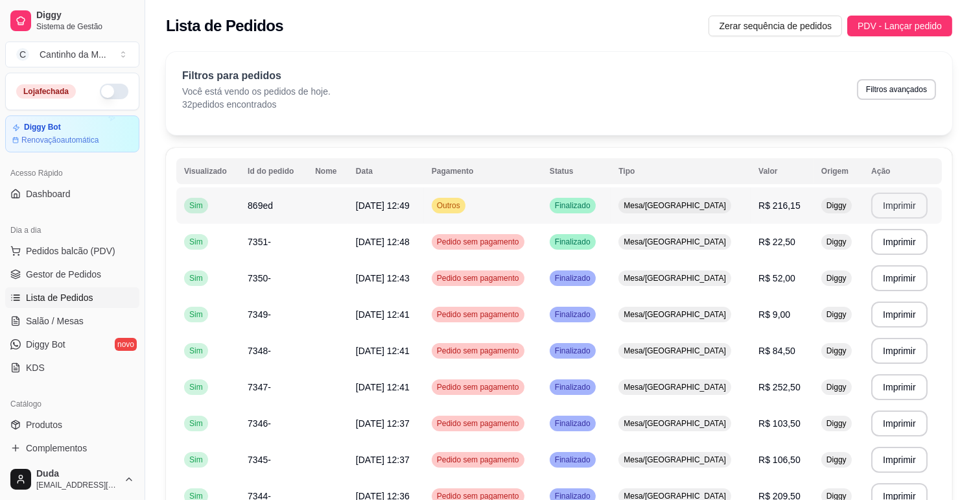
click at [890, 209] on button "Imprimir" at bounding box center [899, 205] width 56 height 26
click at [288, 246] on td "7351-" at bounding box center [273, 242] width 67 height 36
click at [300, 279] on td "7350-" at bounding box center [273, 278] width 67 height 36
click at [100, 279] on link "Gestor de Pedidos" at bounding box center [72, 274] width 134 height 21
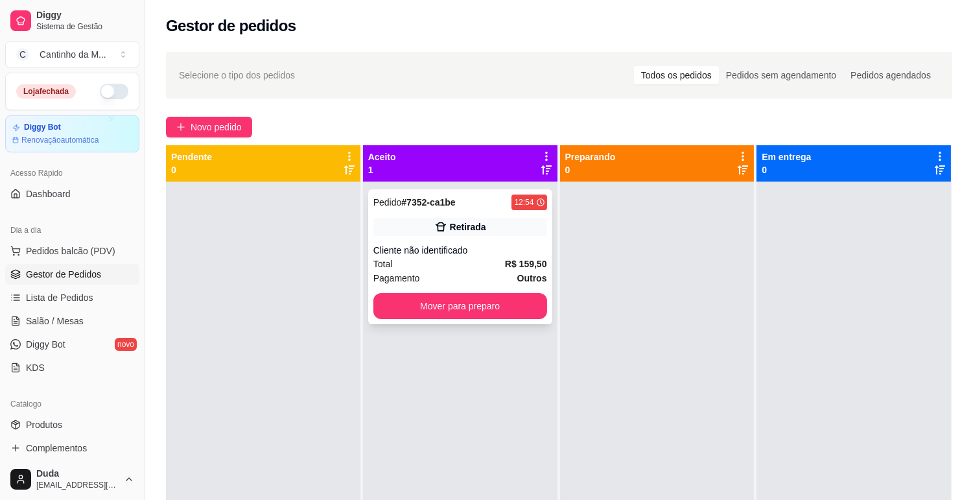
click at [478, 264] on div "Total R$ 159,50" at bounding box center [460, 264] width 174 height 14
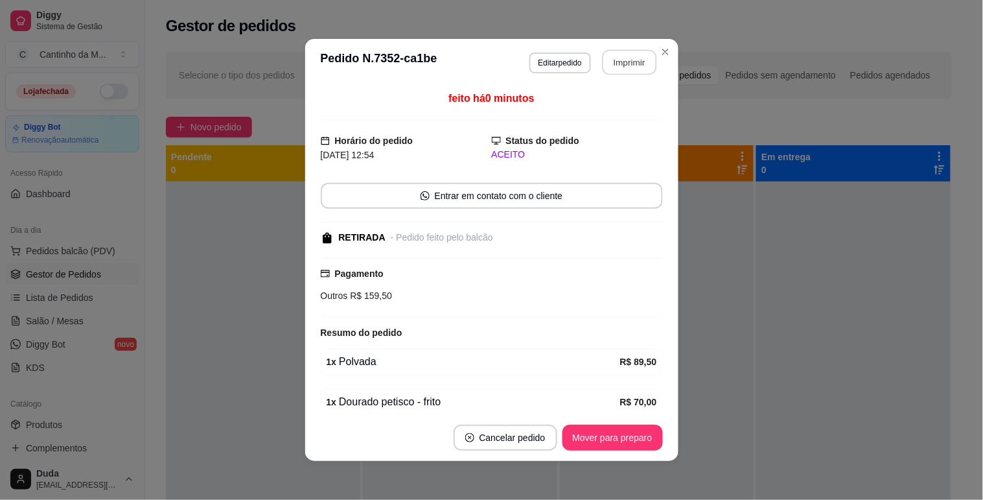
click at [622, 60] on button "Imprimir" at bounding box center [629, 62] width 54 height 25
click at [624, 443] on button "Mover para preparo" at bounding box center [612, 437] width 97 height 25
click at [624, 443] on div "Mover para preparo" at bounding box center [603, 437] width 119 height 26
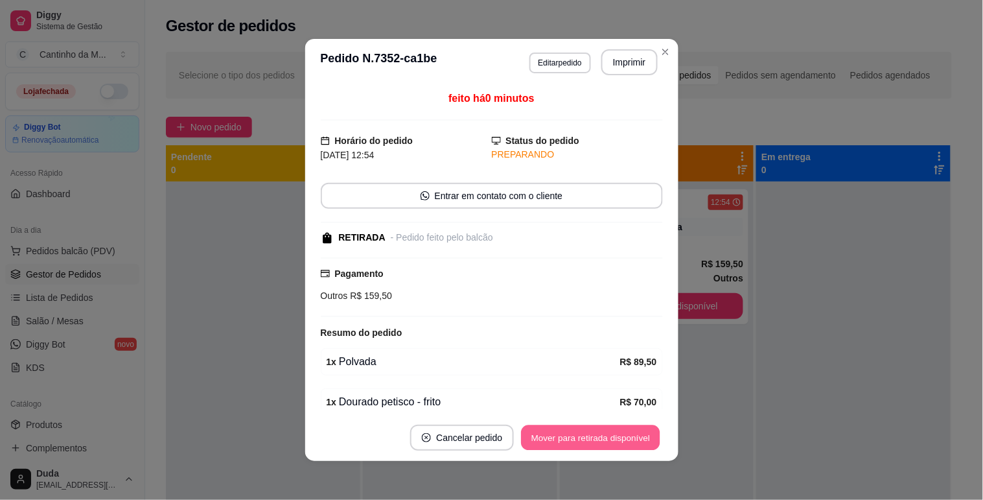
click at [624, 443] on button "Mover para retirada disponível" at bounding box center [591, 437] width 139 height 25
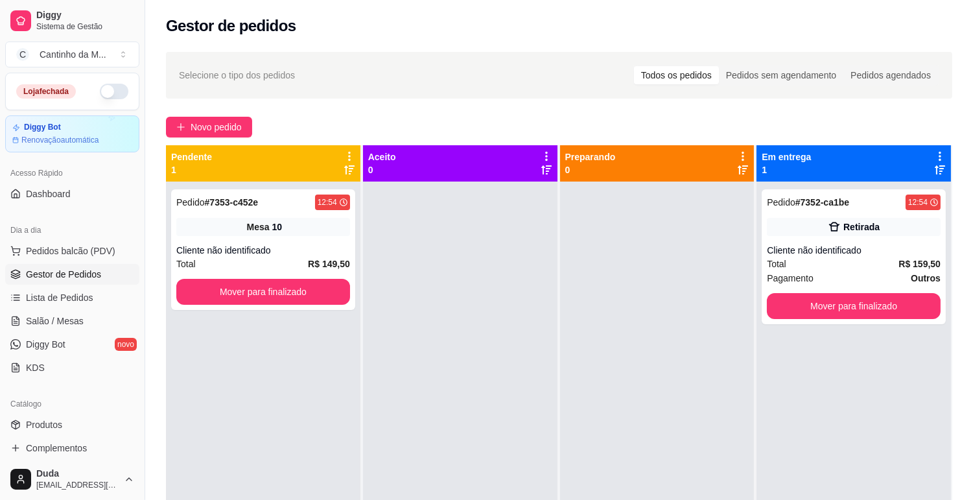
click at [244, 215] on div "Pedido # 7353-c452e 12:54 Mesa 10 Cliente não identificado Total R$ 149,50 Move…" at bounding box center [263, 249] width 184 height 121
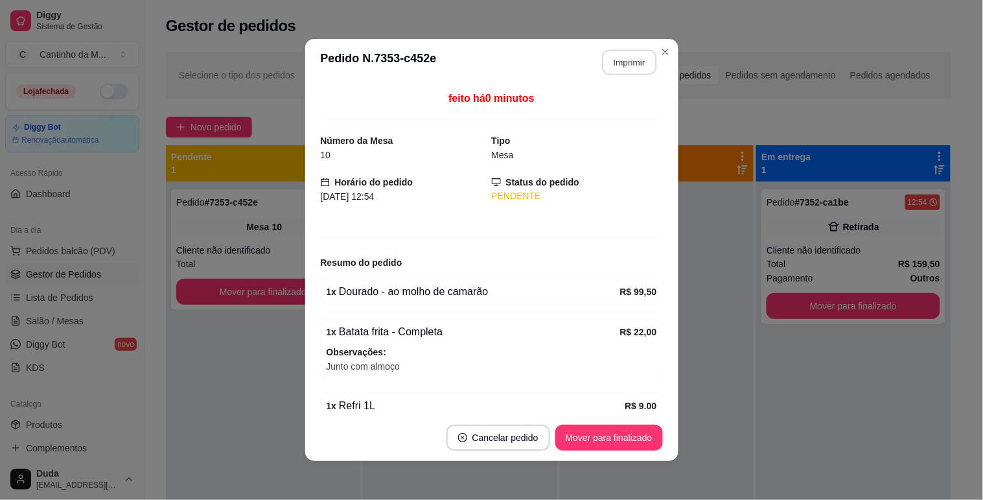
click at [618, 54] on button "Imprimir" at bounding box center [629, 62] width 54 height 25
click at [635, 439] on button "Mover para finalizado" at bounding box center [609, 437] width 104 height 25
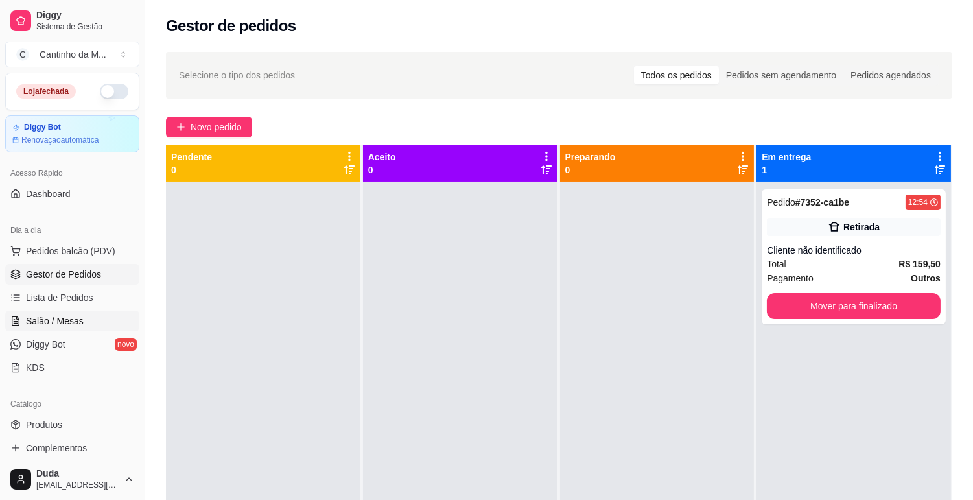
click at [42, 327] on link "Salão / Mesas" at bounding box center [72, 320] width 134 height 21
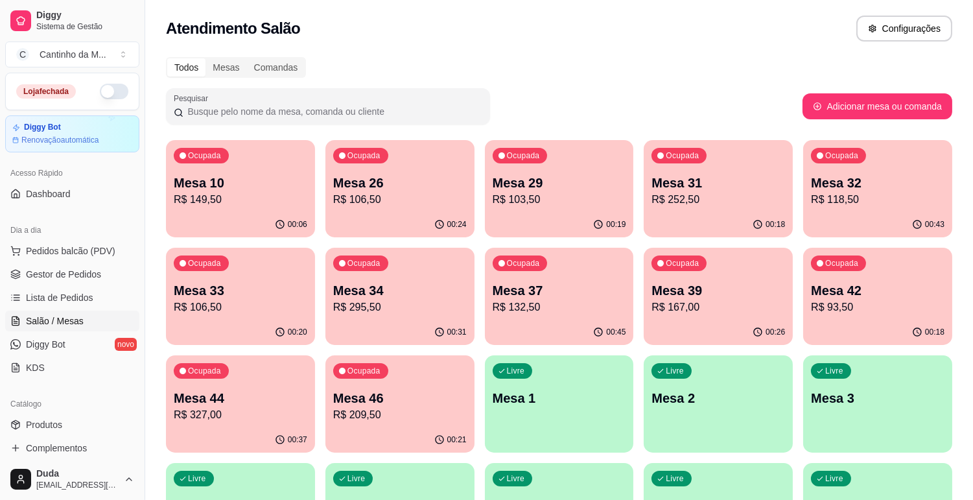
click at [555, 303] on p "R$ 132,50" at bounding box center [559, 307] width 133 height 16
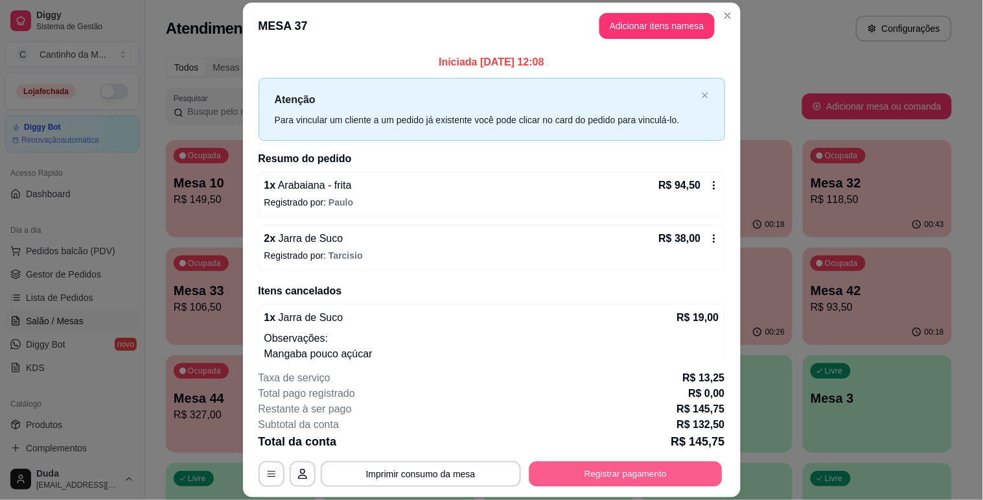
click at [629, 463] on button "Registrar pagamento" at bounding box center [625, 473] width 193 height 25
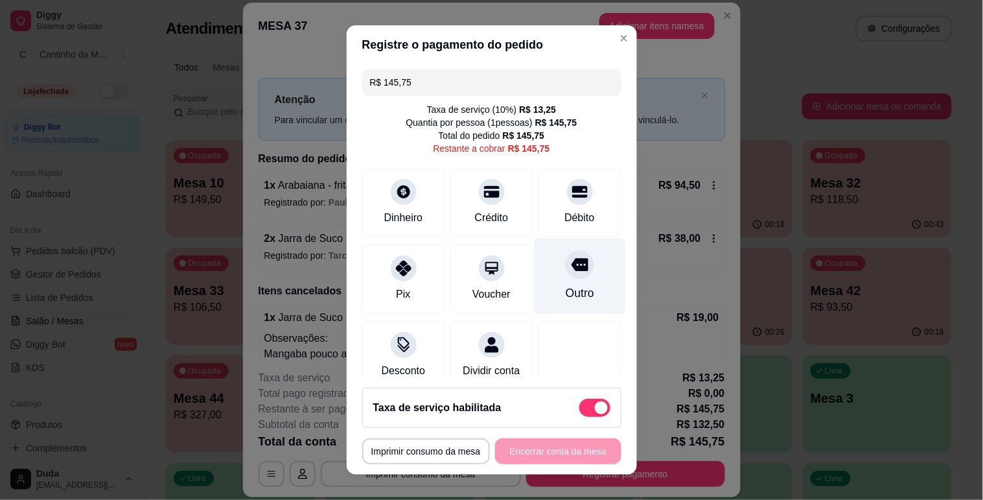
click at [571, 257] on icon at bounding box center [579, 264] width 17 height 17
type input "R$ 0,00"
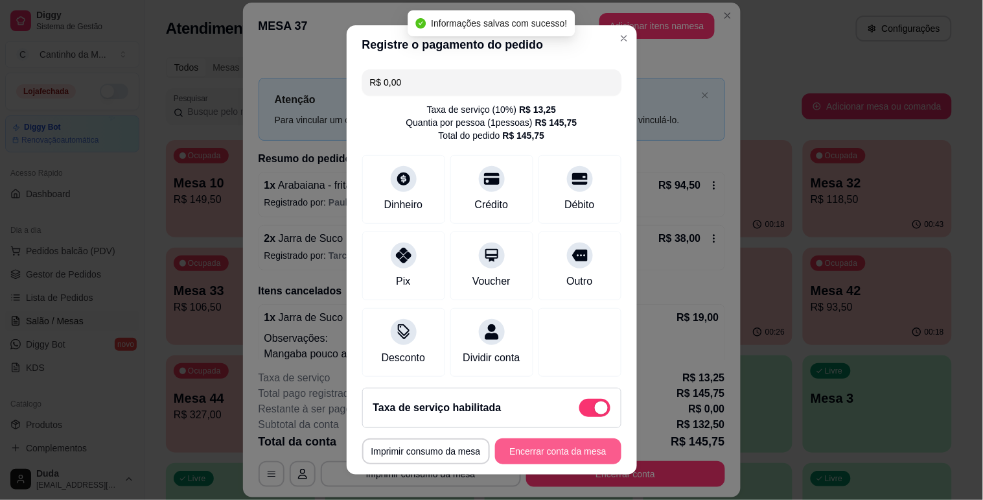
click at [545, 443] on button "Encerrar conta da mesa" at bounding box center [558, 451] width 126 height 26
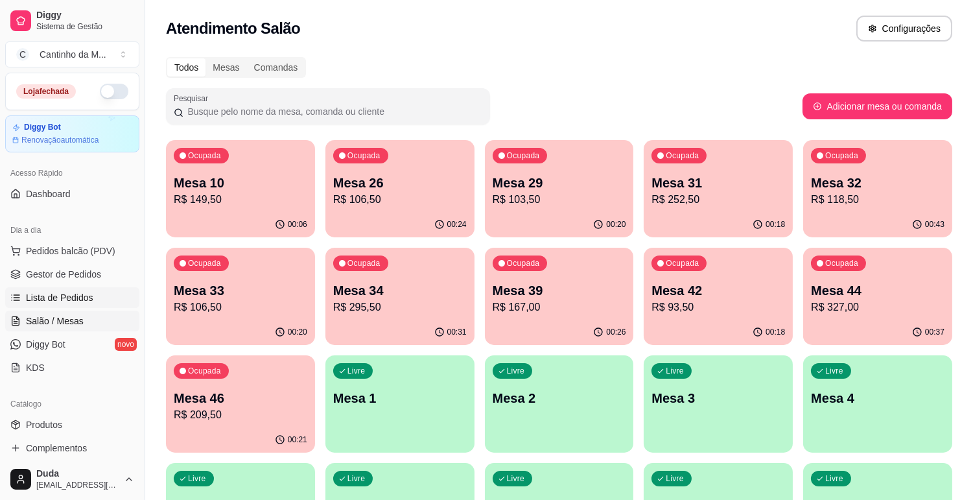
click at [63, 288] on link "Lista de Pedidos" at bounding box center [72, 297] width 134 height 21
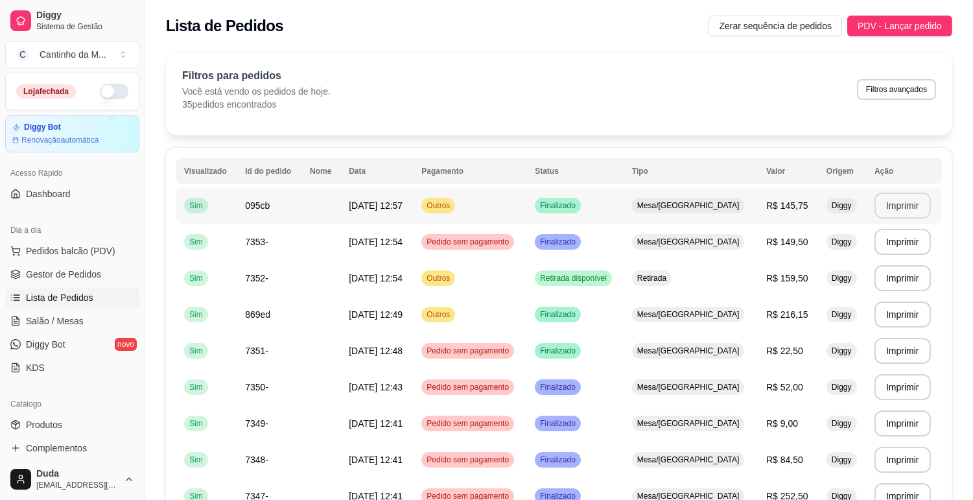
click at [880, 205] on button "Imprimir" at bounding box center [902, 205] width 56 height 26
click at [465, 354] on span "Pedido sem pagamento" at bounding box center [467, 350] width 87 height 10
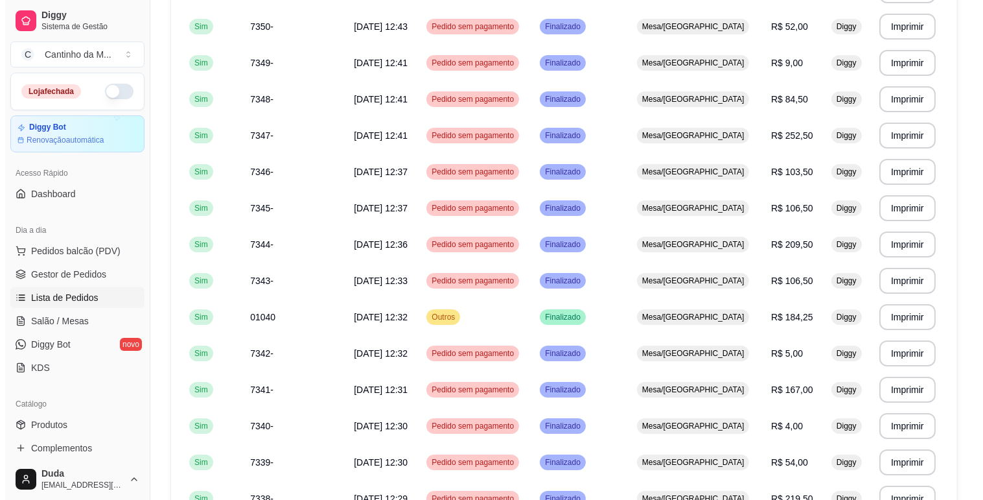
scroll to position [432, 0]
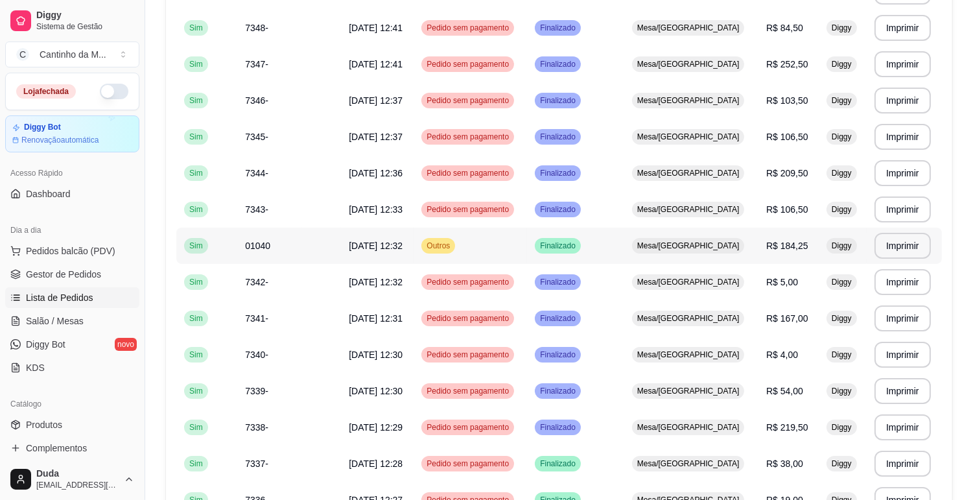
click at [664, 242] on td "Mesa/[GEOGRAPHIC_DATA]" at bounding box center [691, 245] width 134 height 36
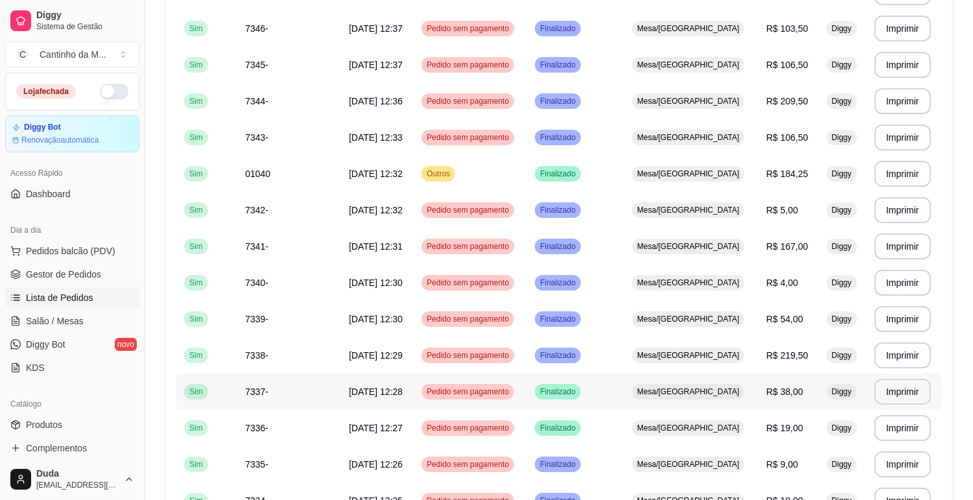
click at [624, 375] on td "Finalizado" at bounding box center [575, 391] width 97 height 36
click at [612, 439] on td "Finalizado" at bounding box center [575, 428] width 97 height 36
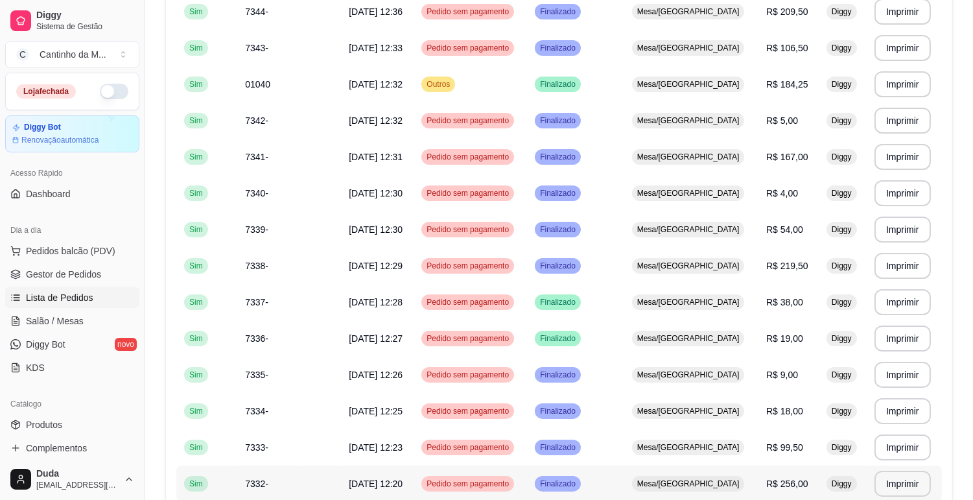
scroll to position [648, 0]
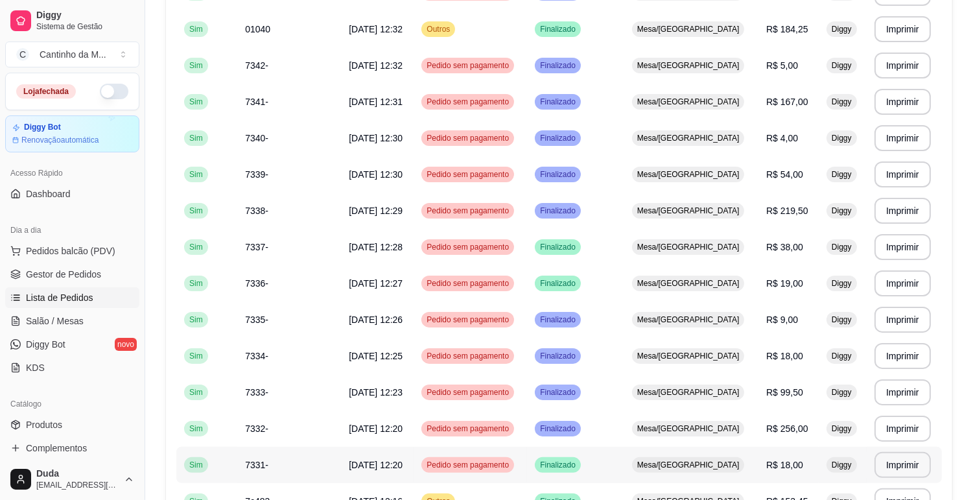
click at [512, 447] on td "Pedido sem pagamento" at bounding box center [469, 465] width 113 height 36
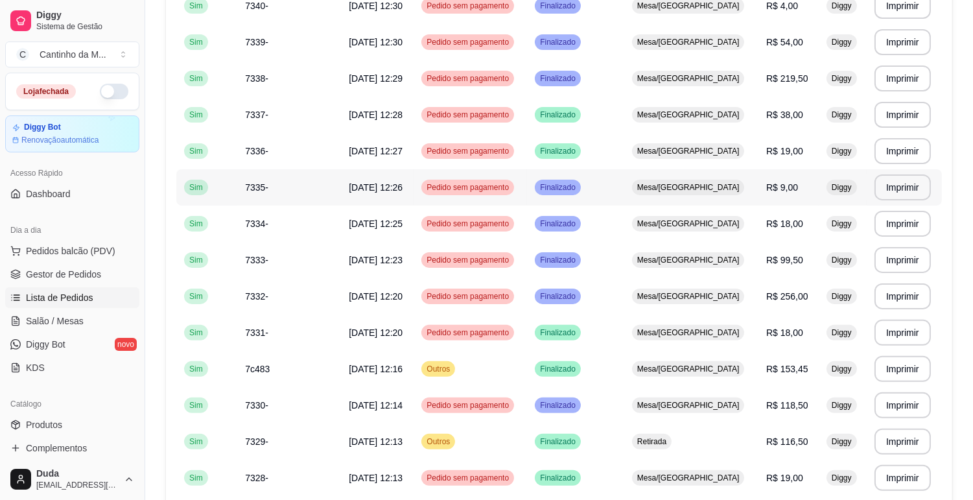
scroll to position [792, 0]
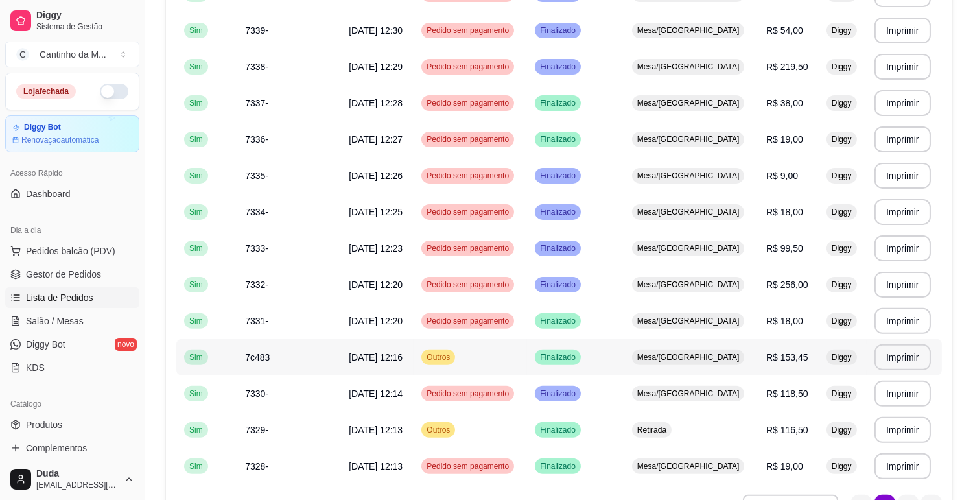
click at [624, 365] on td "Finalizado" at bounding box center [575, 357] width 97 height 36
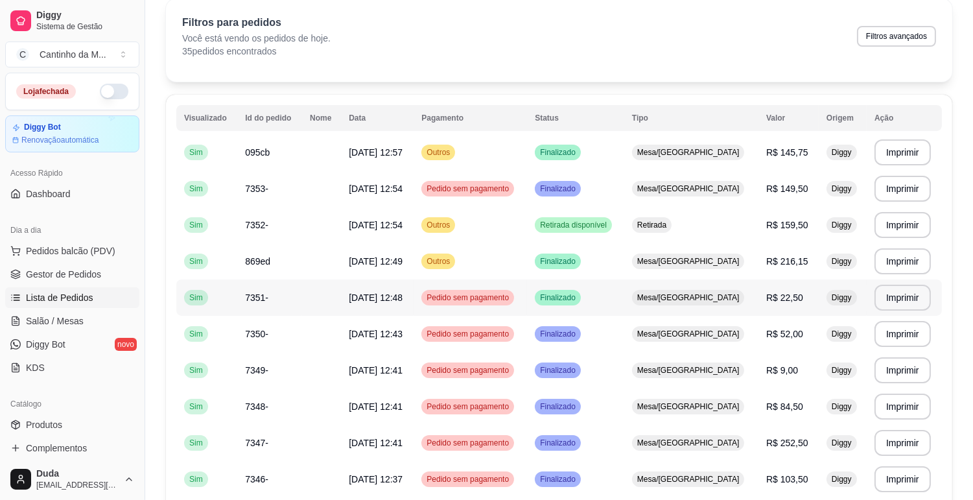
scroll to position [0, 0]
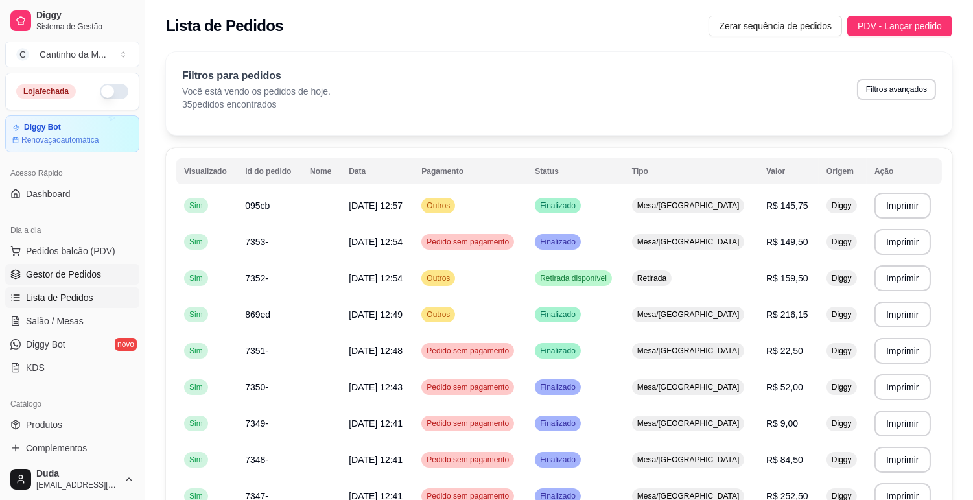
click at [57, 279] on span "Gestor de Pedidos" at bounding box center [63, 274] width 75 height 13
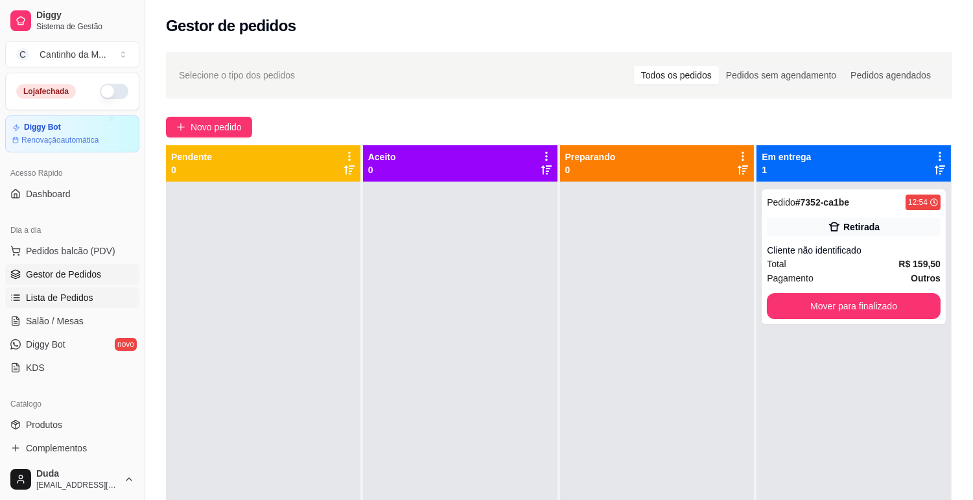
click at [44, 291] on span "Lista de Pedidos" at bounding box center [59, 297] width 67 height 13
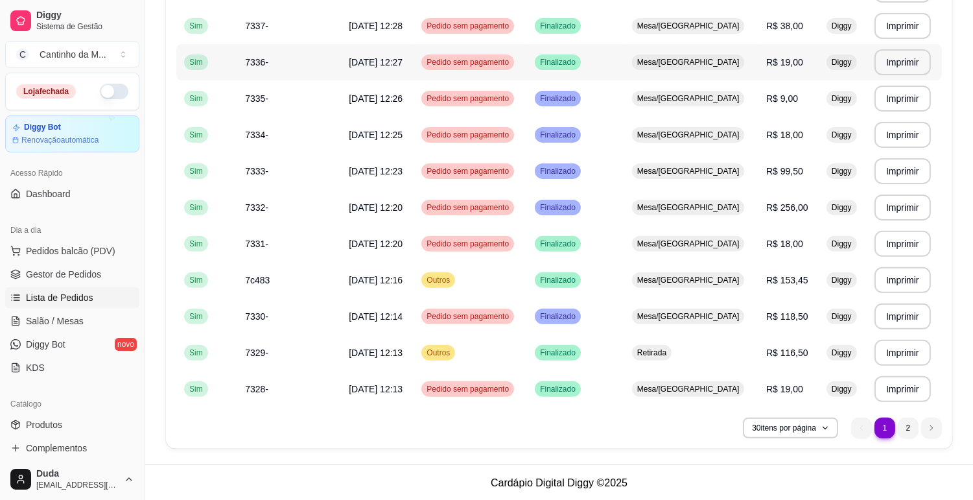
scroll to position [870, 0]
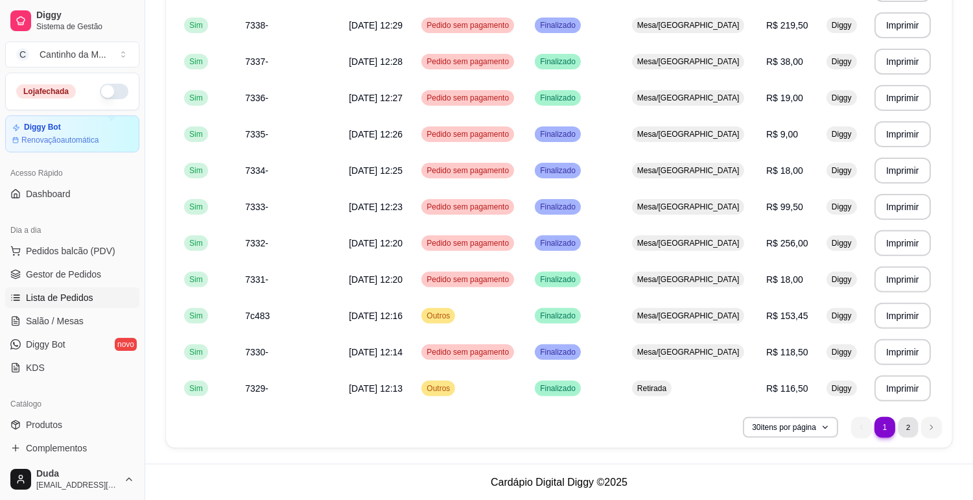
click at [898, 426] on li "2" at bounding box center [908, 427] width 20 height 20
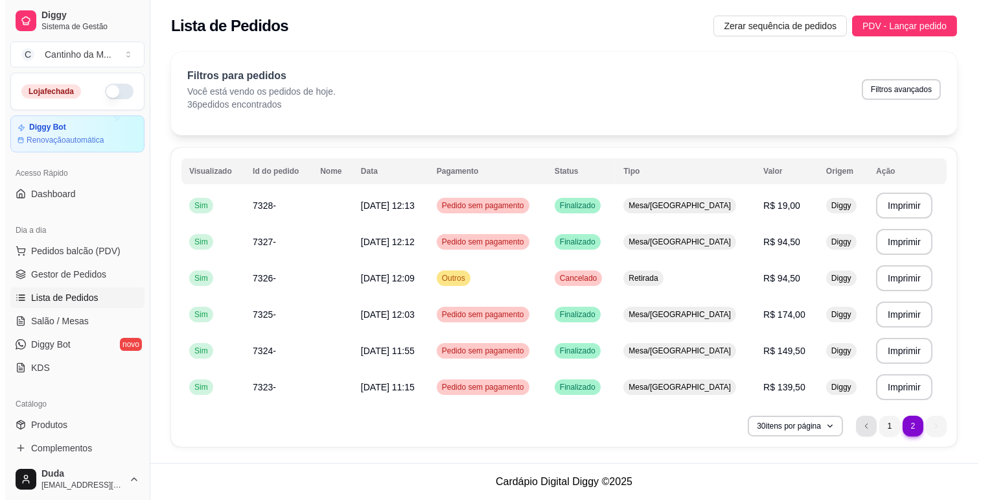
scroll to position [0, 0]
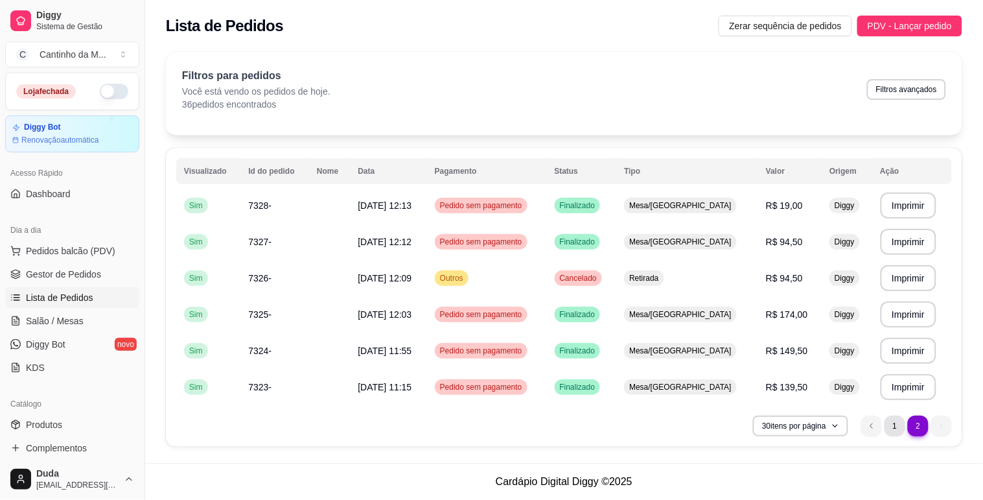
click at [892, 423] on li "1" at bounding box center [895, 425] width 21 height 21
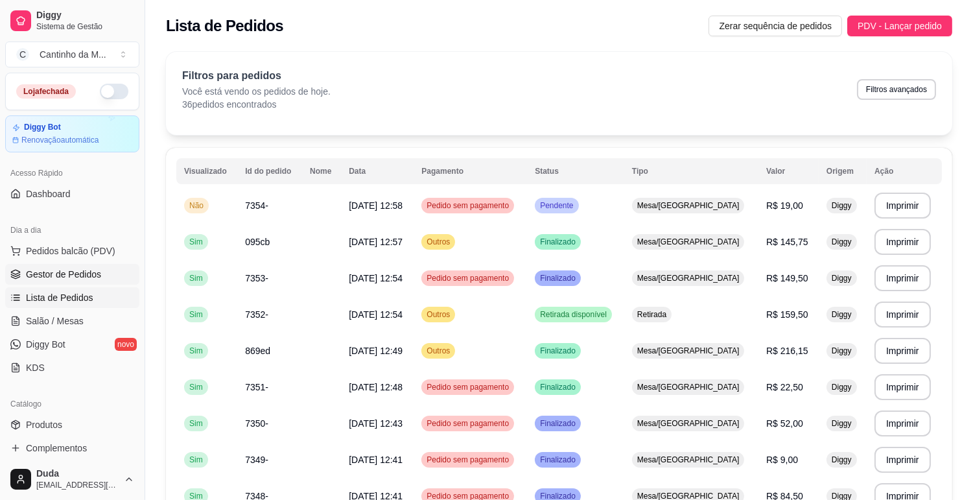
click at [70, 279] on span "Gestor de Pedidos" at bounding box center [63, 274] width 75 height 13
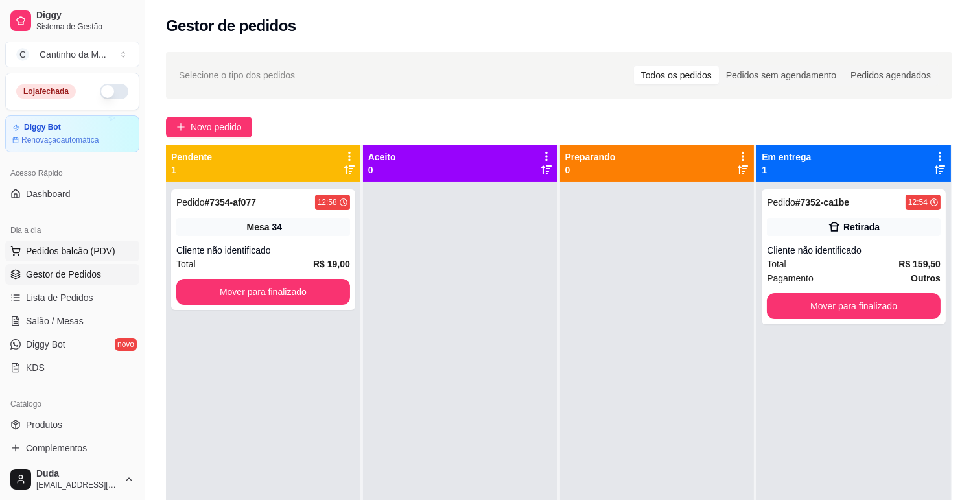
click at [65, 260] on button "Pedidos balcão (PDV)" at bounding box center [72, 250] width 134 height 21
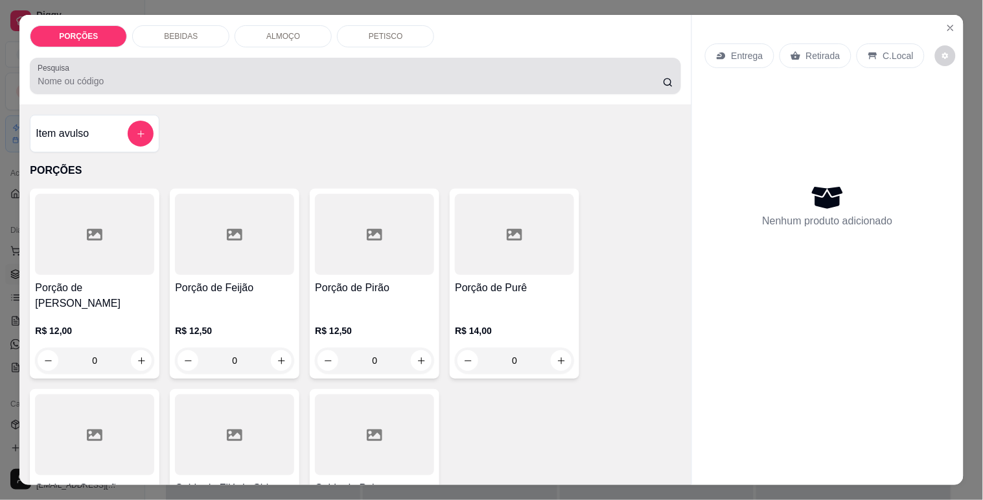
click at [289, 82] on div at bounding box center [355, 76] width 635 height 26
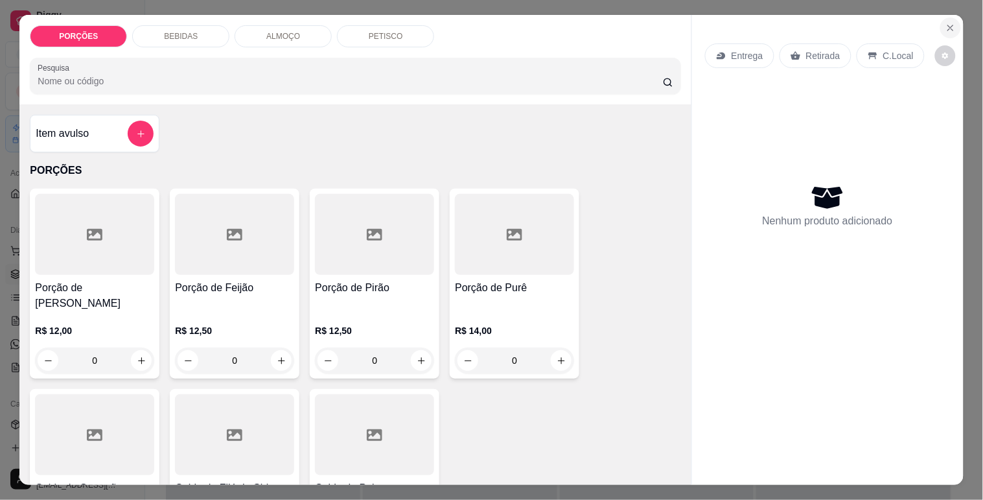
click at [943, 31] on button "Close" at bounding box center [950, 27] width 21 height 21
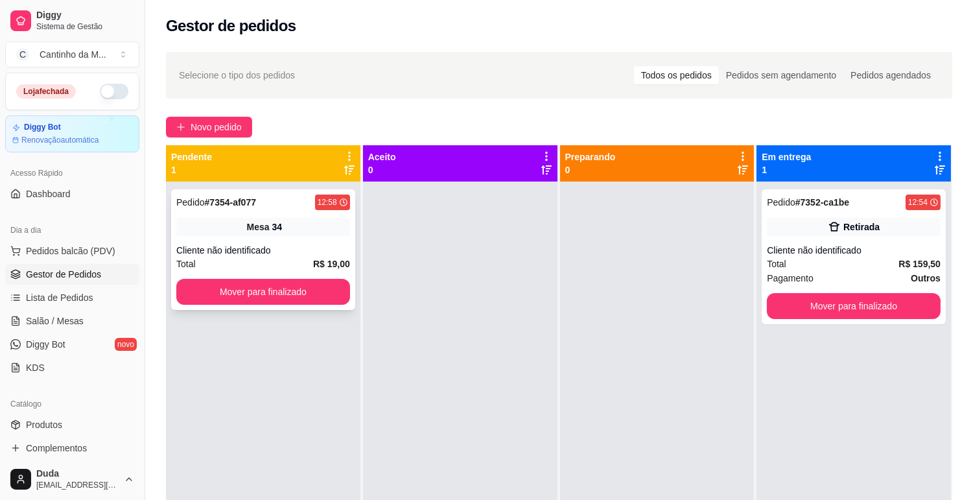
click at [224, 249] on div "Cliente não identificado" at bounding box center [263, 250] width 174 height 13
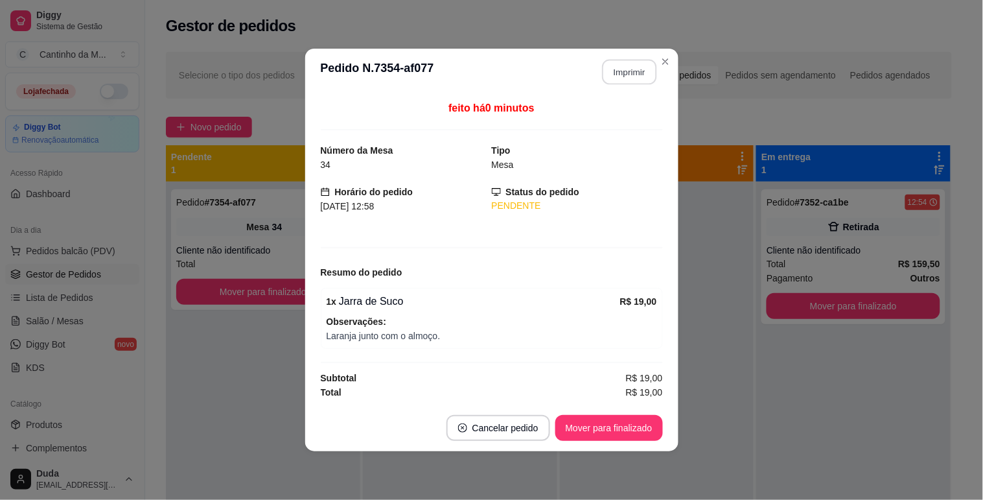
click at [638, 65] on button "Imprimir" at bounding box center [629, 72] width 54 height 25
click at [656, 429] on button "Mover para finalizado" at bounding box center [609, 428] width 108 height 26
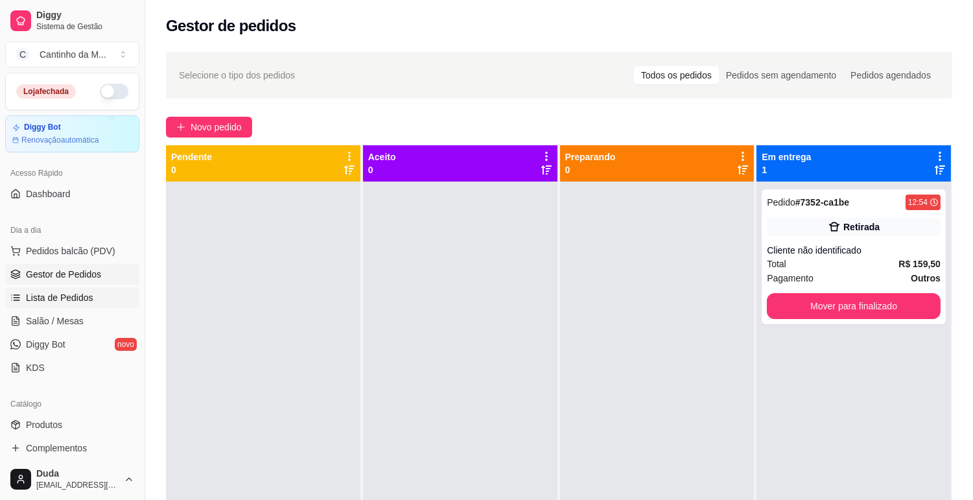
click at [62, 293] on span "Lista de Pedidos" at bounding box center [59, 297] width 67 height 13
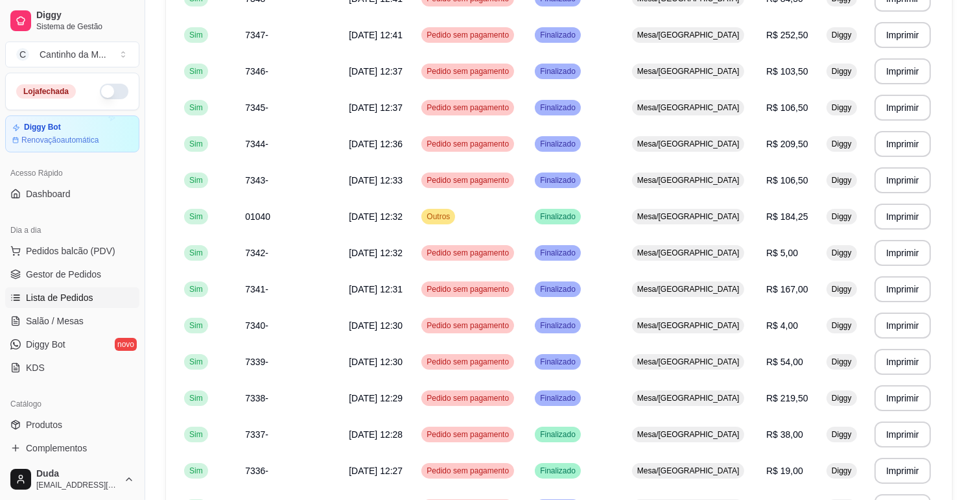
scroll to position [575, 0]
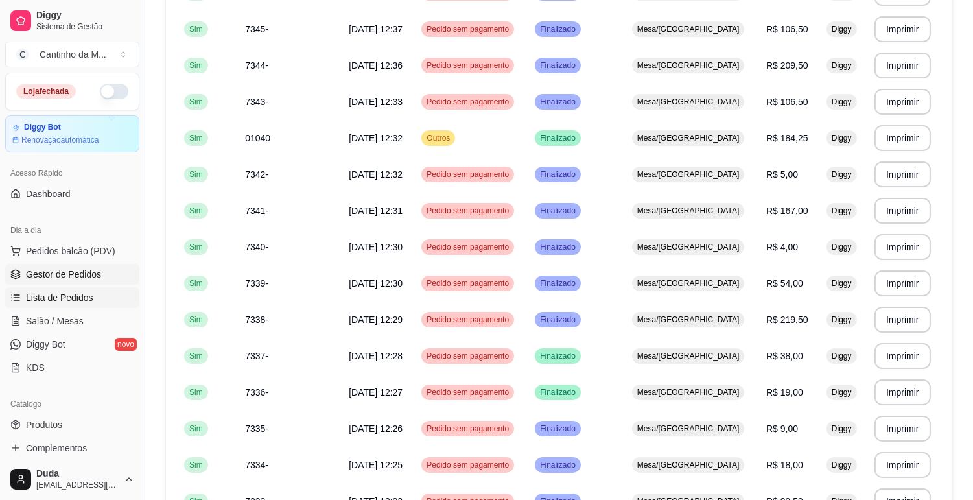
click at [82, 270] on span "Gestor de Pedidos" at bounding box center [63, 274] width 75 height 13
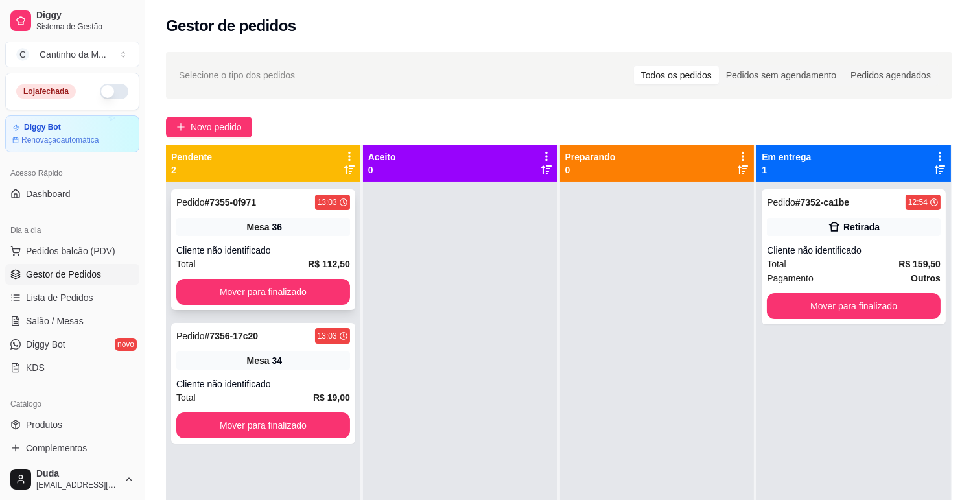
click at [231, 215] on div "Pedido # 7355-0f971 13:03 Mesa 36 Cliente não identificado Total R$ 112,50 Move…" at bounding box center [263, 249] width 184 height 121
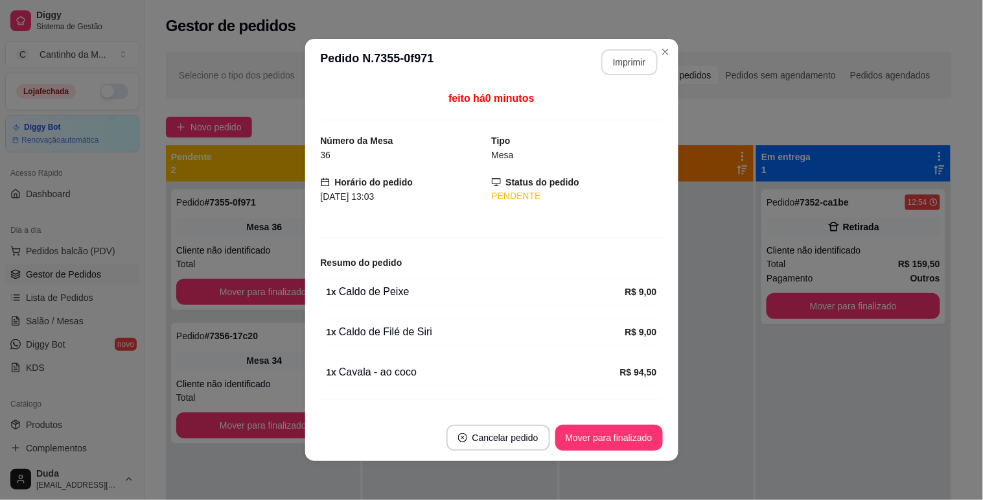
click at [619, 65] on button "Imprimir" at bounding box center [629, 62] width 56 height 26
click at [597, 432] on button "Mover para finalizado" at bounding box center [609, 437] width 108 height 26
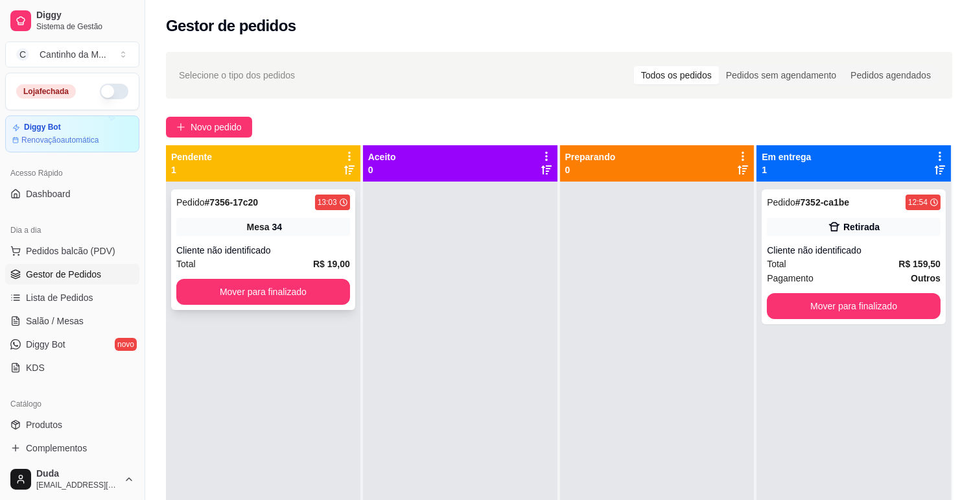
click at [261, 237] on div "Pedido # 7356-17c20 13:03 Mesa 34 Cliente não identificado Total R$ 19,00 Mover…" at bounding box center [263, 249] width 184 height 121
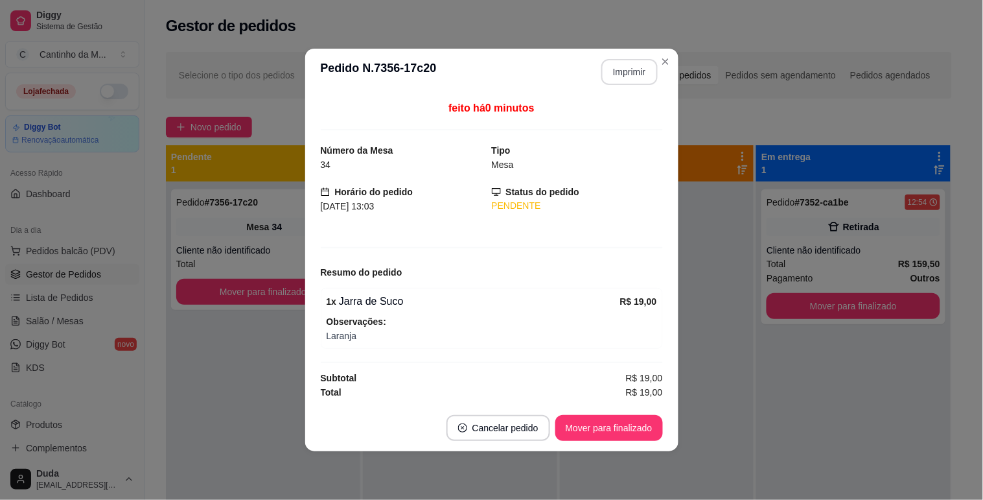
click at [629, 76] on button "Imprimir" at bounding box center [629, 72] width 56 height 26
click at [642, 423] on button "Mover para finalizado" at bounding box center [609, 428] width 108 height 26
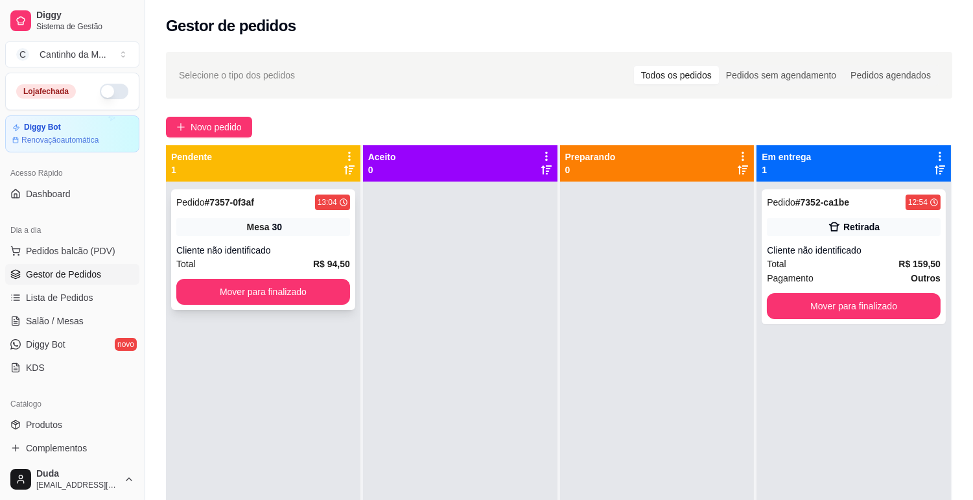
click at [327, 220] on div "Mesa 30" at bounding box center [263, 227] width 174 height 18
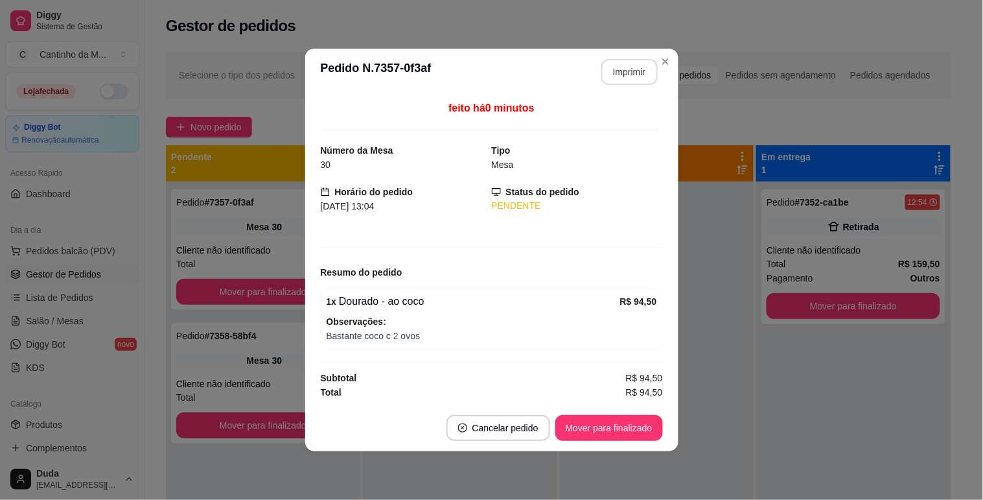
click at [634, 64] on button "Imprimir" at bounding box center [629, 72] width 56 height 26
click at [580, 437] on button "Mover para finalizado" at bounding box center [609, 428] width 108 height 26
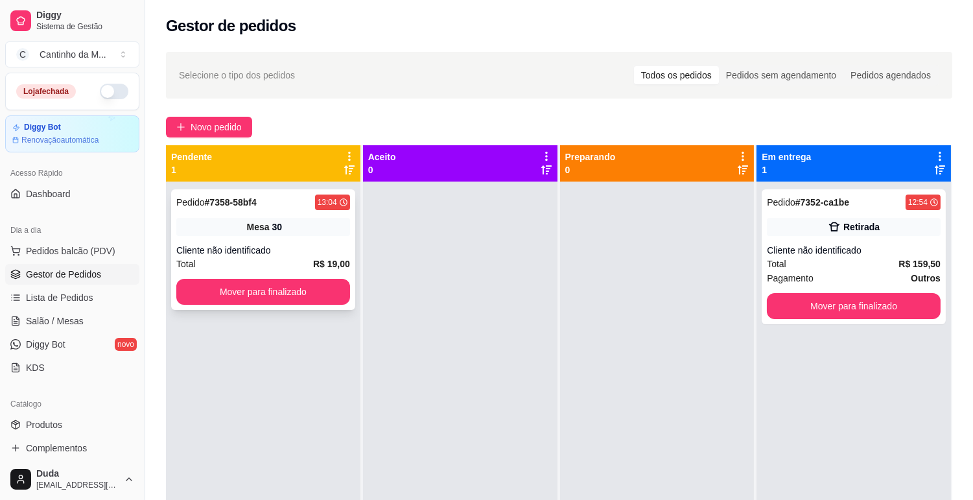
click at [236, 222] on div "Mesa 30" at bounding box center [263, 227] width 174 height 18
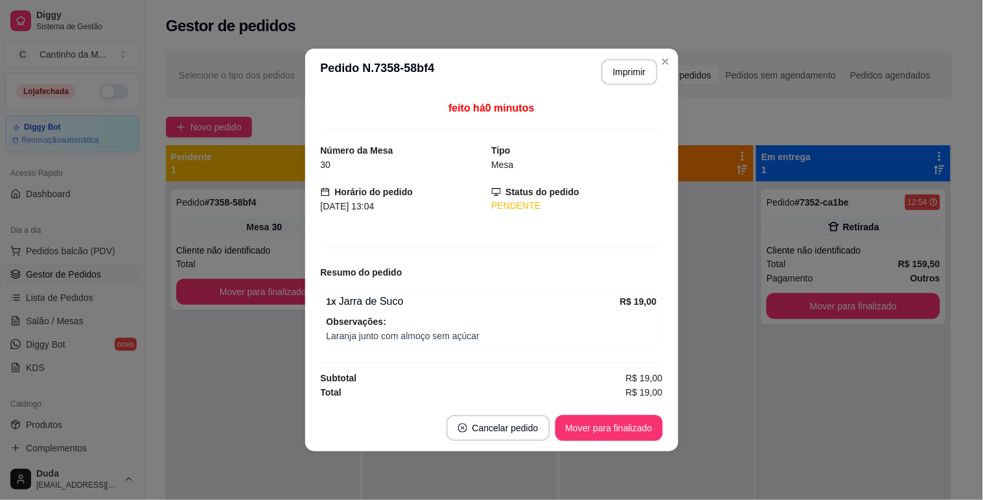
click at [634, 57] on header "**********" at bounding box center [491, 72] width 373 height 47
click at [625, 69] on button "Imprimir" at bounding box center [629, 72] width 54 height 25
click at [601, 432] on button "Mover para finalizado" at bounding box center [609, 427] width 104 height 25
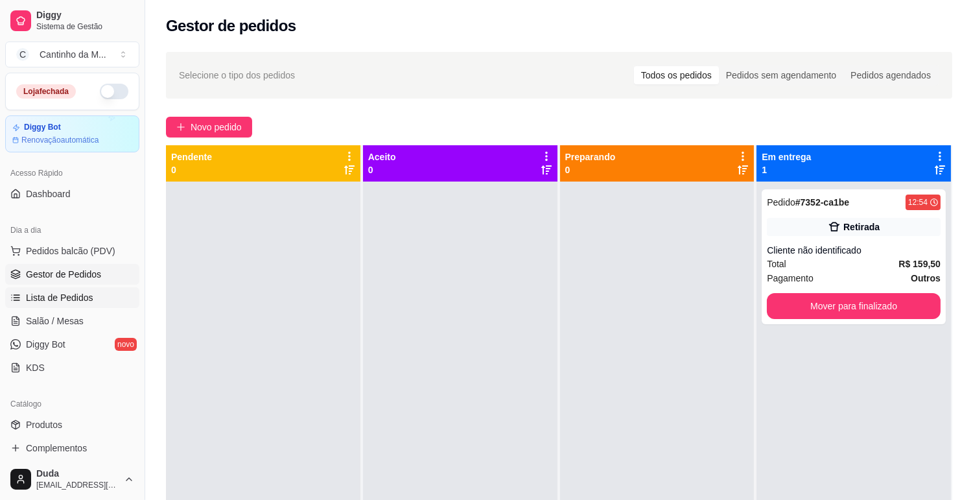
click at [72, 288] on link "Lista de Pedidos" at bounding box center [72, 297] width 134 height 21
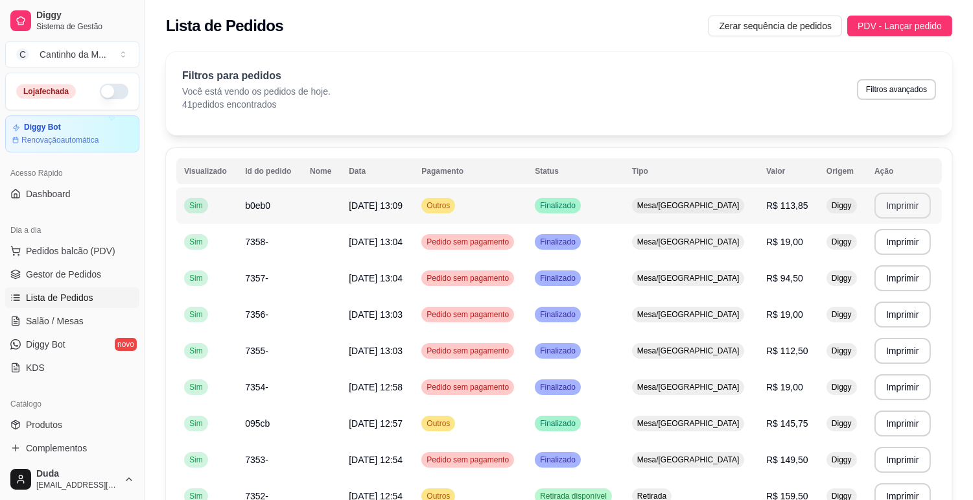
click at [898, 212] on button "Imprimir" at bounding box center [902, 205] width 56 height 26
click at [100, 279] on link "Gestor de Pedidos" at bounding box center [72, 274] width 134 height 21
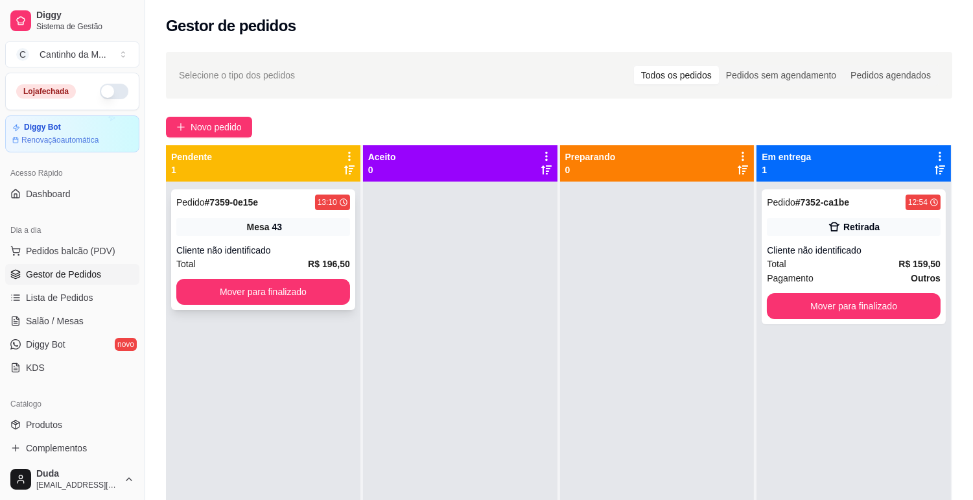
click at [249, 227] on span "Mesa" at bounding box center [258, 226] width 23 height 13
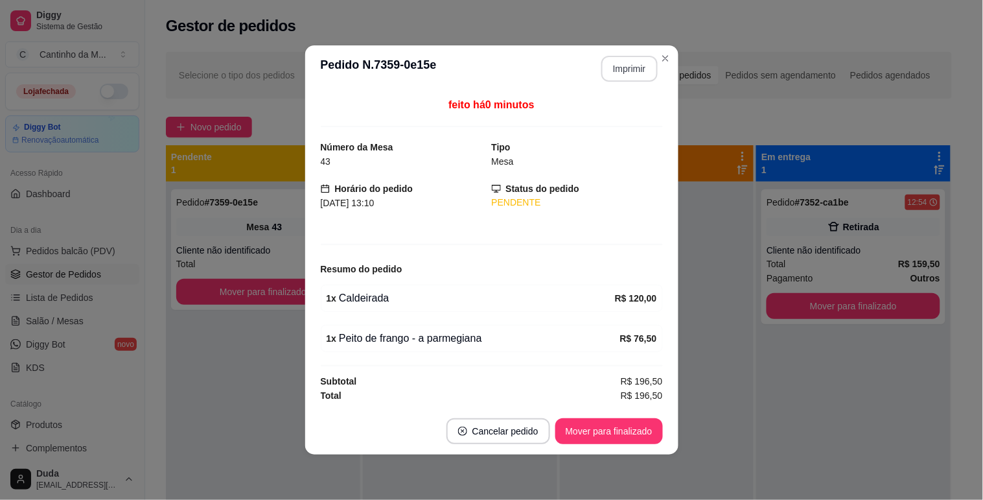
click at [625, 78] on button "Imprimir" at bounding box center [629, 69] width 56 height 26
click at [642, 419] on button "Mover para finalizado" at bounding box center [609, 431] width 108 height 26
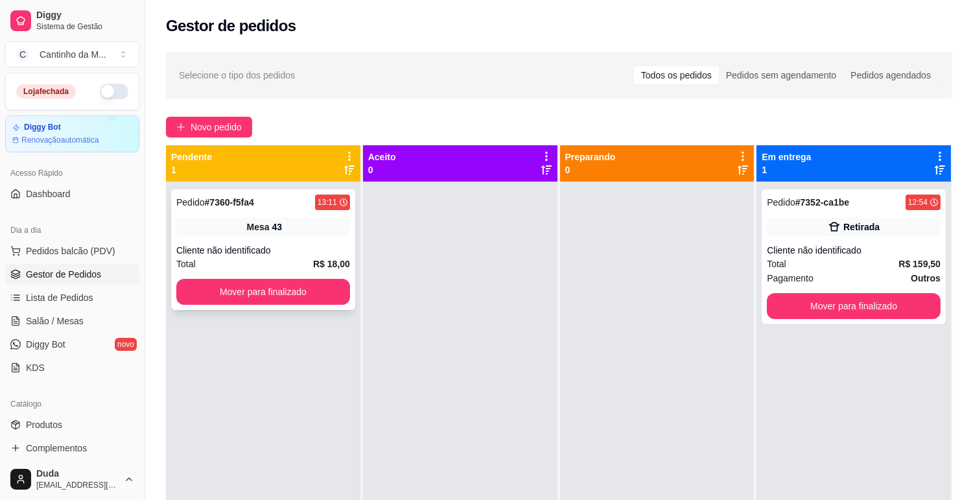
click at [232, 271] on div "Pedido # 7360-f5fa4 13:11 Mesa 43 Cliente não identificado Total R$ 18,00 Mover…" at bounding box center [263, 249] width 184 height 121
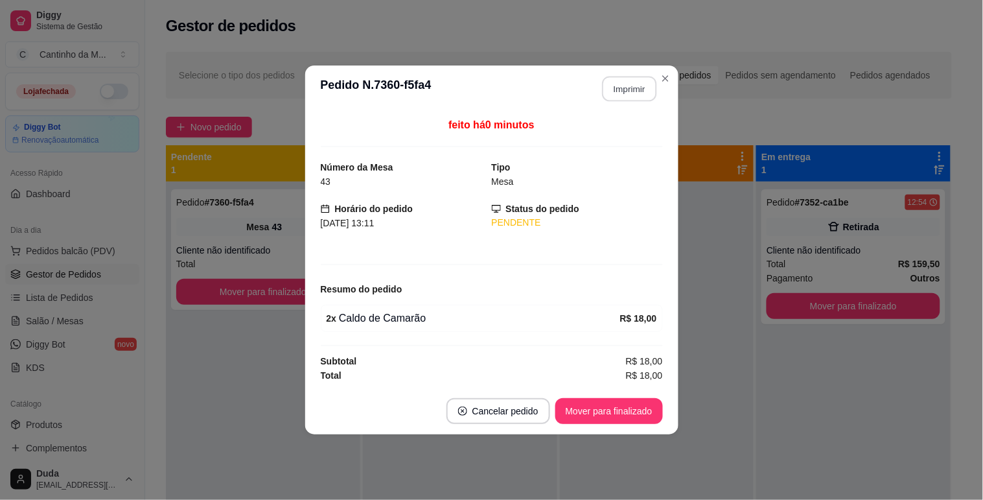
click at [620, 91] on button "Imprimir" at bounding box center [629, 88] width 54 height 25
click at [627, 406] on button "Mover para finalizado" at bounding box center [609, 411] width 104 height 25
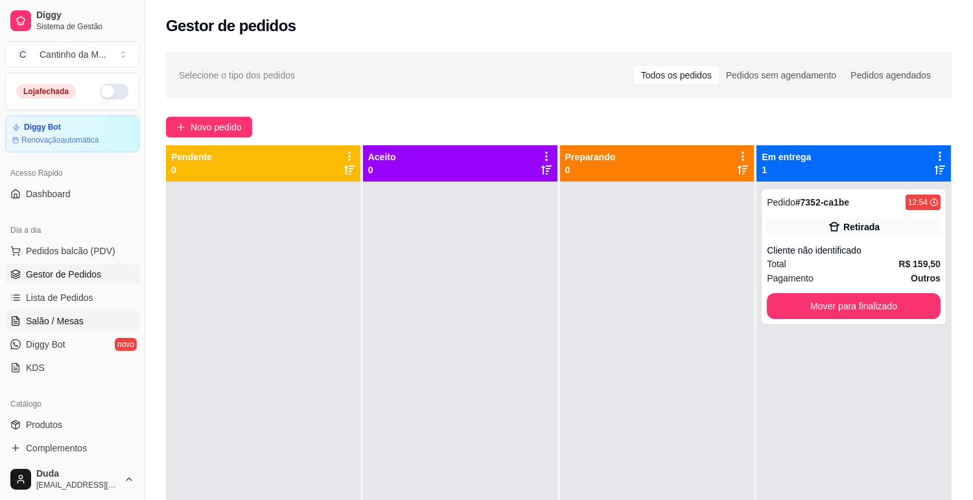
click at [97, 323] on link "Salão / Mesas" at bounding box center [72, 320] width 134 height 21
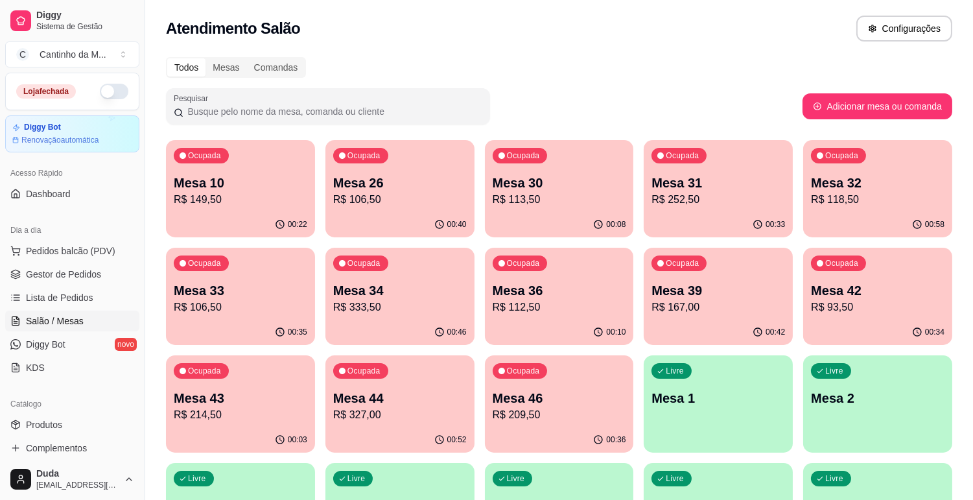
click at [839, 198] on p "R$ 118,50" at bounding box center [877, 200] width 133 height 16
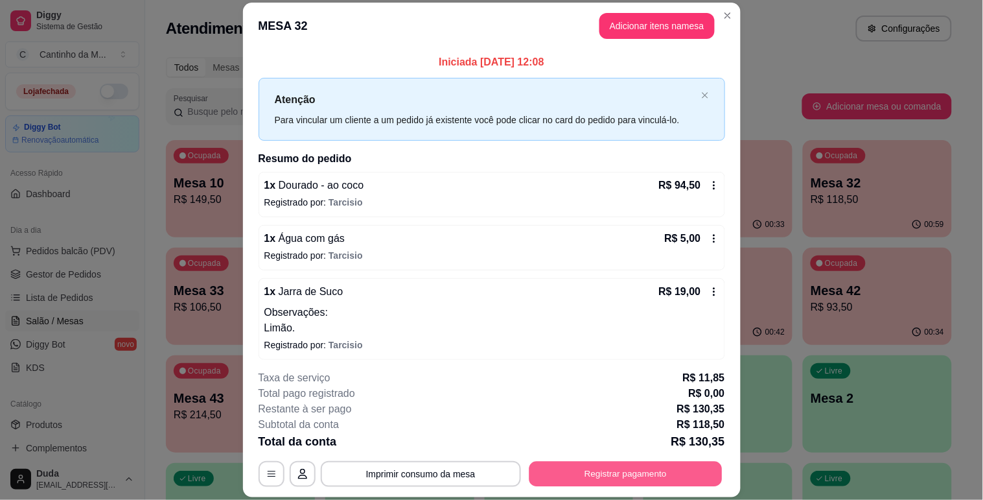
click at [625, 474] on button "Registrar pagamento" at bounding box center [625, 473] width 193 height 25
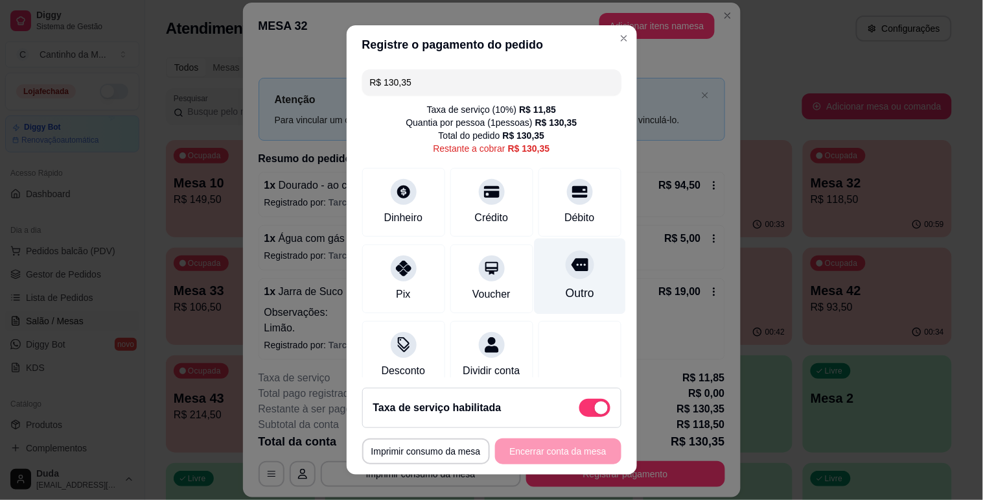
click at [568, 283] on div "Outro" at bounding box center [579, 276] width 91 height 76
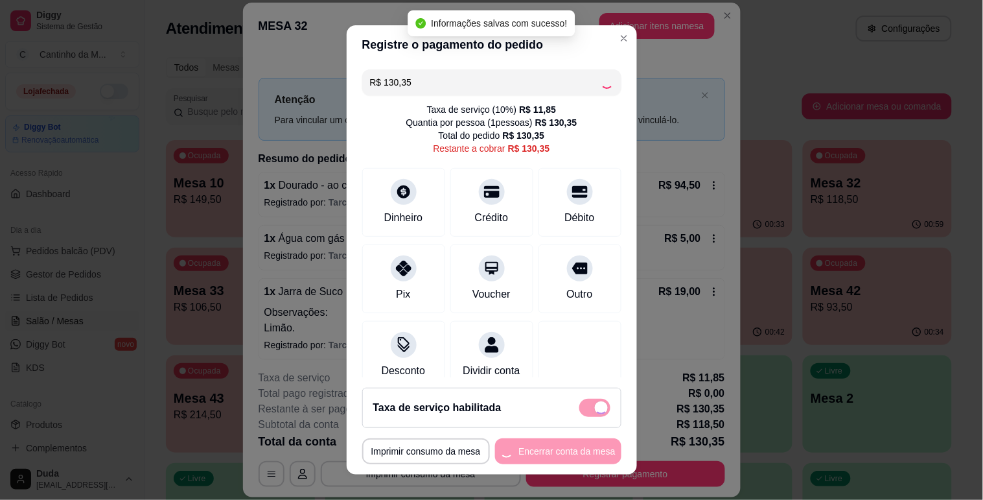
type input "R$ 0,00"
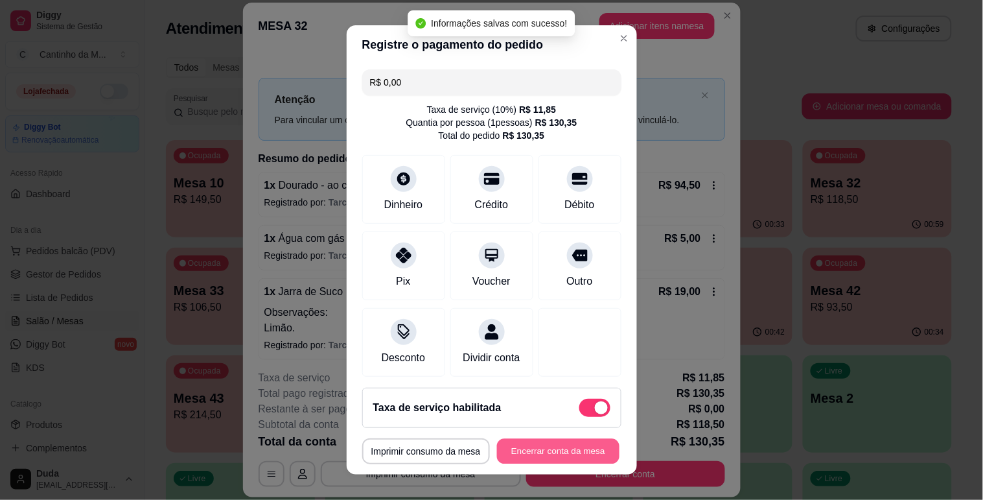
click at [539, 441] on button "Encerrar conta da mesa" at bounding box center [558, 451] width 122 height 25
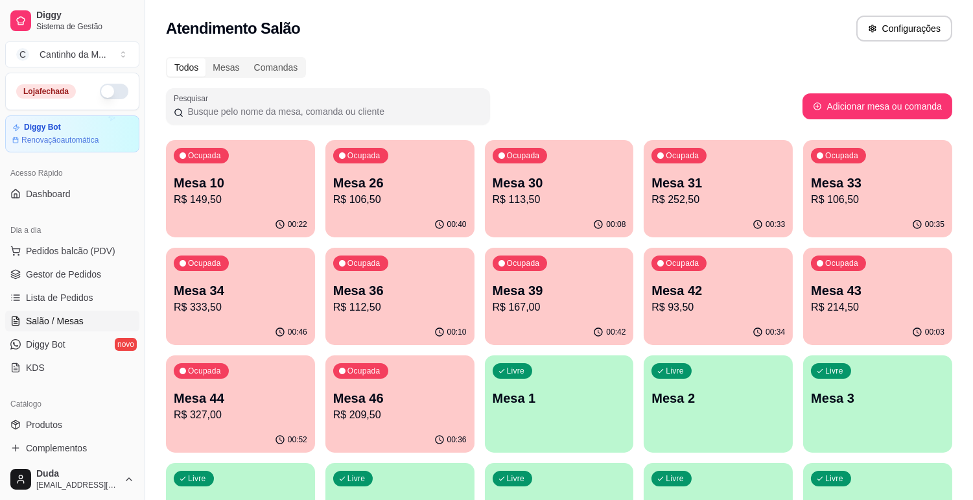
click at [89, 285] on ul "Pedidos balcão (PDV) Gestor de Pedidos Lista de Pedidos Salão / Mesas Diggy Bot…" at bounding box center [72, 308] width 134 height 137
click at [92, 299] on link "Lista de Pedidos" at bounding box center [72, 297] width 134 height 21
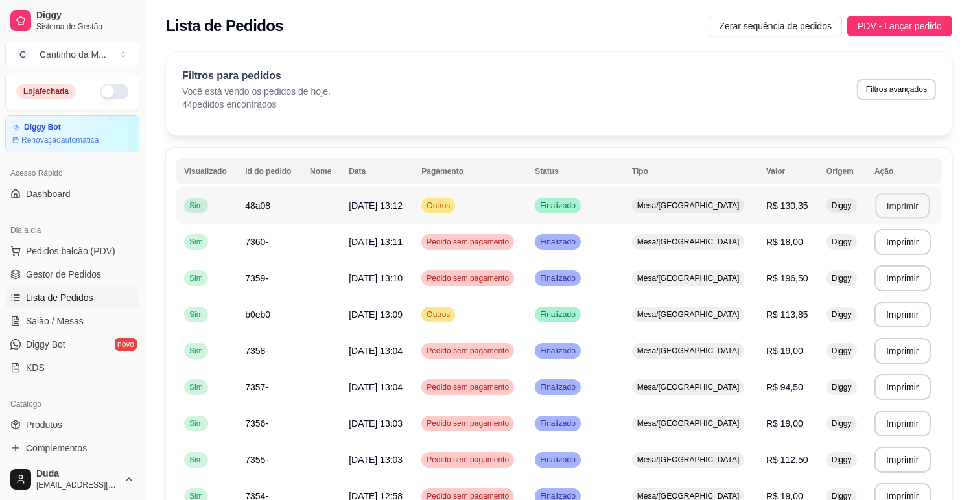
click at [901, 206] on button "Imprimir" at bounding box center [902, 205] width 54 height 25
click at [82, 277] on span "Gestor de Pedidos" at bounding box center [63, 274] width 75 height 13
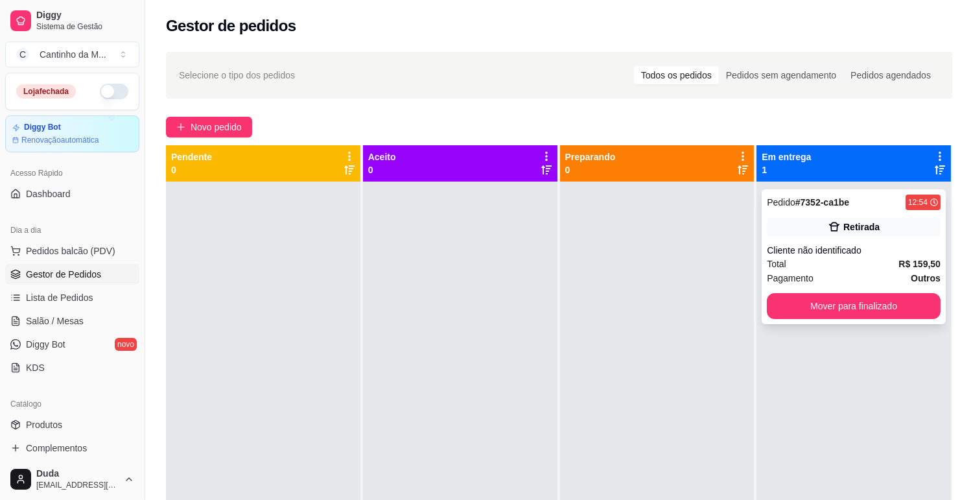
click at [843, 251] on div "Cliente não identificado" at bounding box center [854, 250] width 174 height 13
click at [857, 255] on div "Cliente não identificado" at bounding box center [854, 250] width 174 height 13
click at [771, 255] on div "Cliente não identificado" at bounding box center [854, 250] width 174 height 13
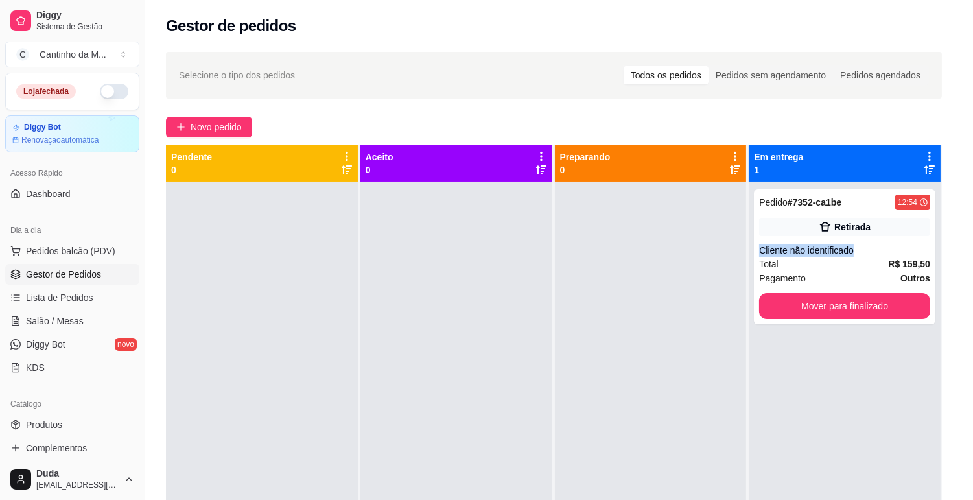
click at [771, 255] on div "Cliente não identificado" at bounding box center [844, 250] width 171 height 13
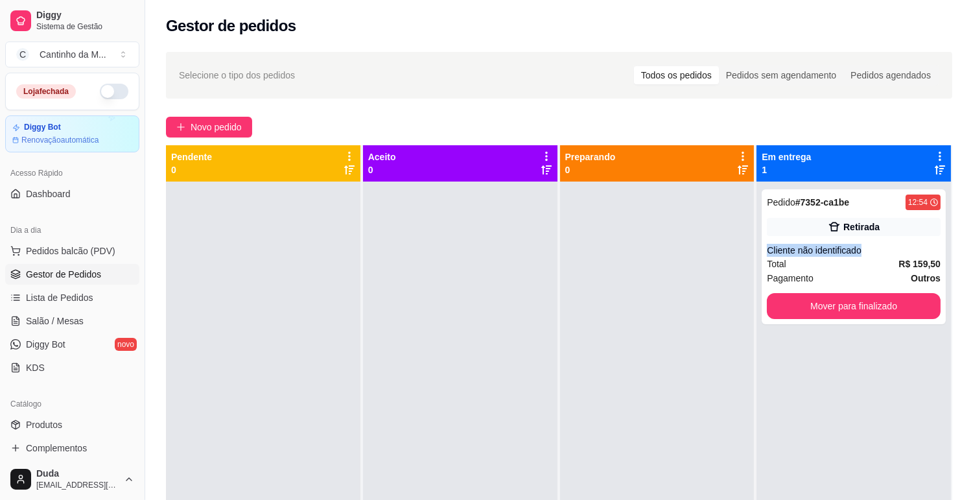
click at [771, 255] on div "Cliente não identificado" at bounding box center [854, 250] width 174 height 13
click at [831, 273] on div "Pagamento Outros" at bounding box center [854, 278] width 174 height 14
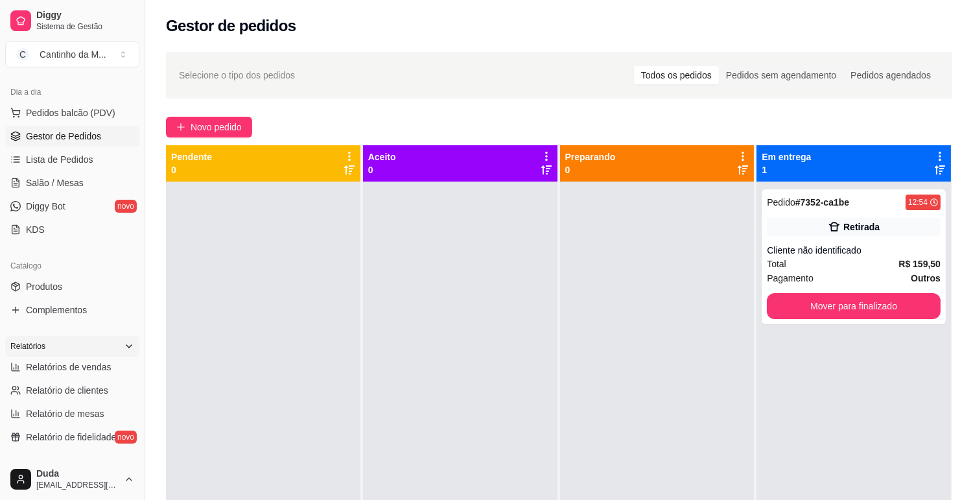
scroll to position [144, 0]
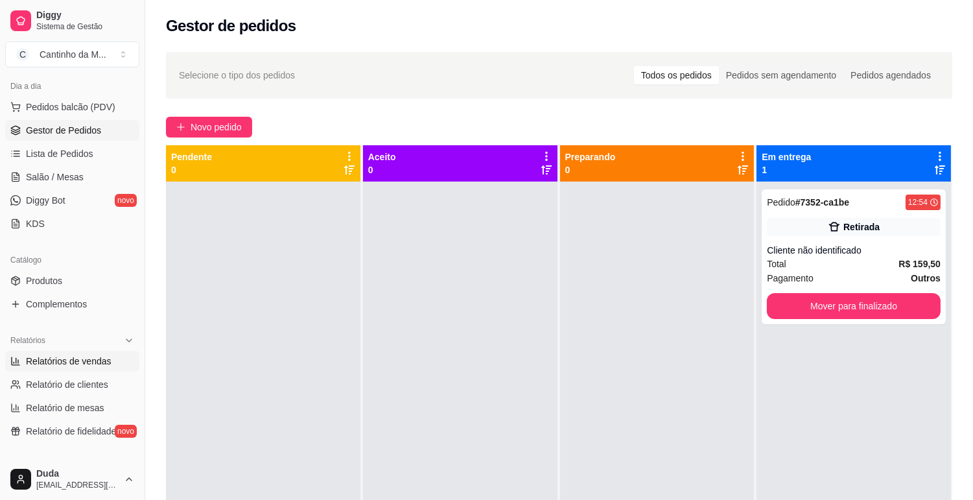
click at [50, 360] on span "Relatórios de vendas" at bounding box center [69, 360] width 86 height 13
select select "ALL"
select select "0"
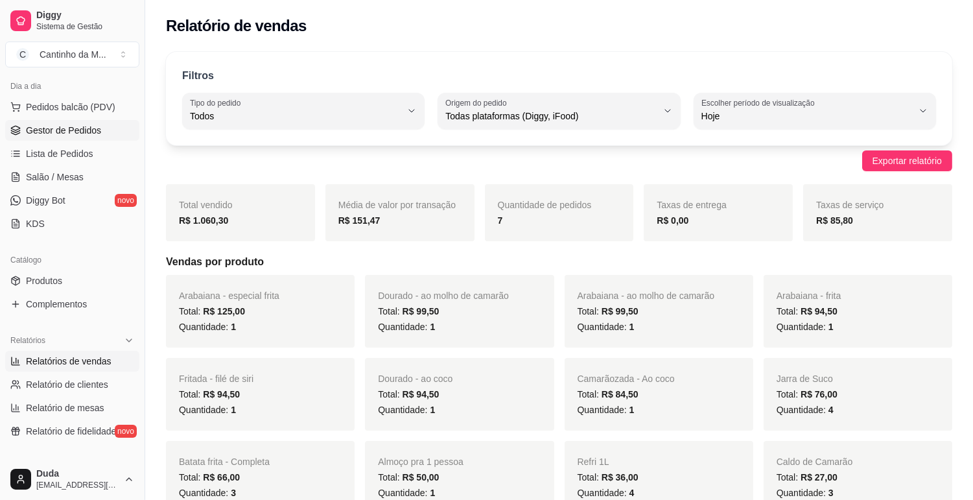
click at [97, 126] on span "Gestor de Pedidos" at bounding box center [63, 130] width 75 height 13
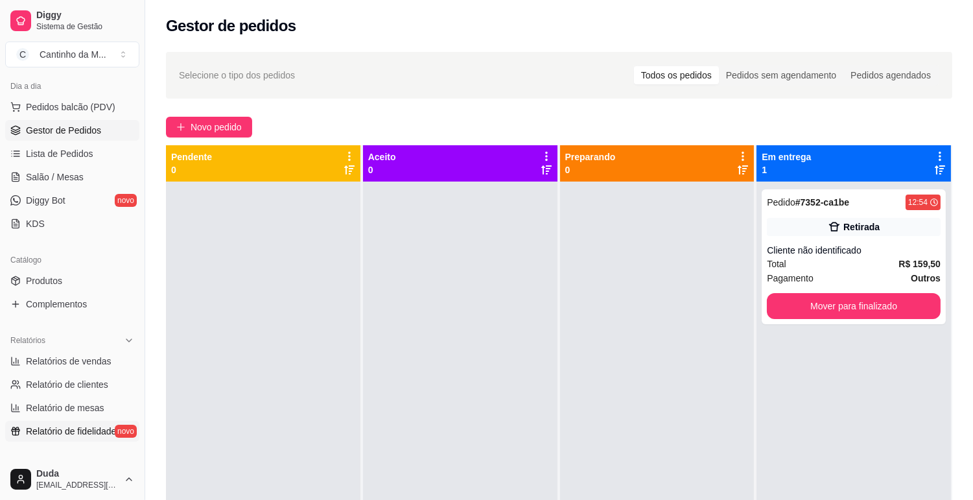
click at [62, 421] on link "Relatório de fidelidade novo" at bounding box center [72, 431] width 134 height 21
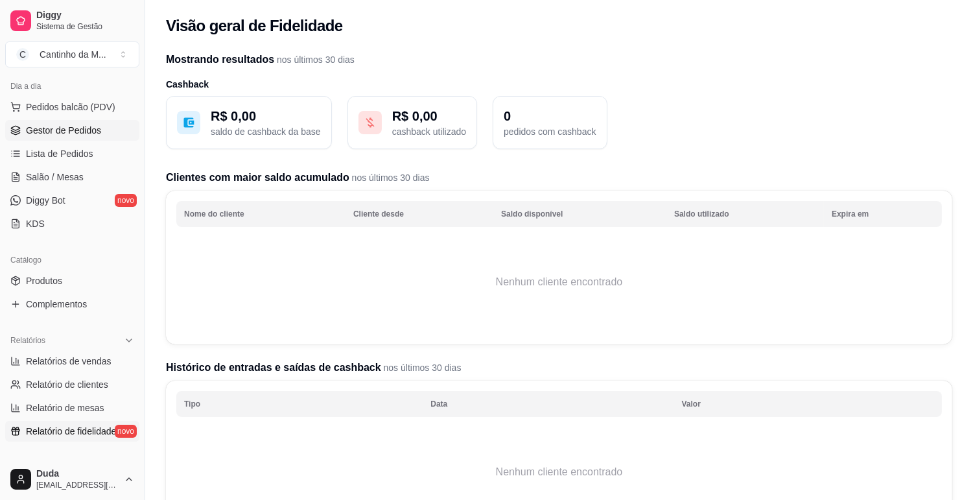
click at [72, 138] on link "Gestor de Pedidos" at bounding box center [72, 130] width 134 height 21
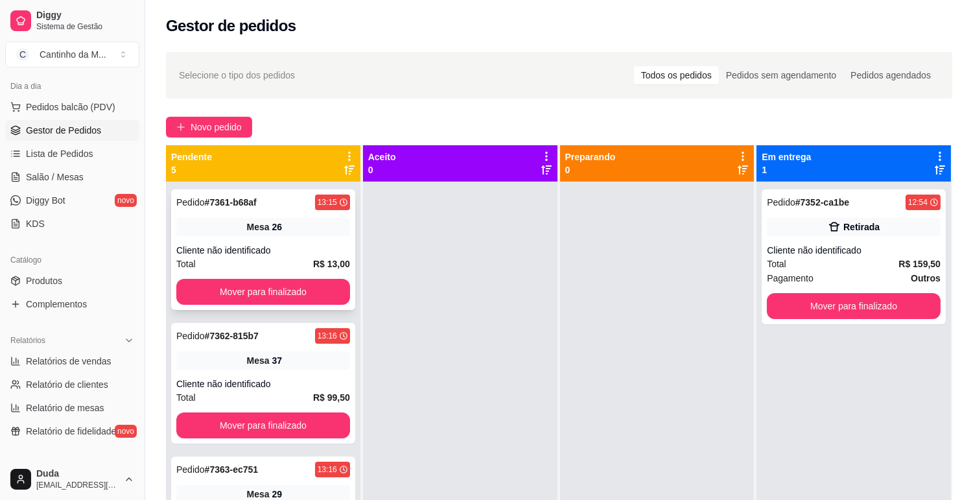
click at [223, 224] on div "Mesa 26" at bounding box center [263, 227] width 174 height 18
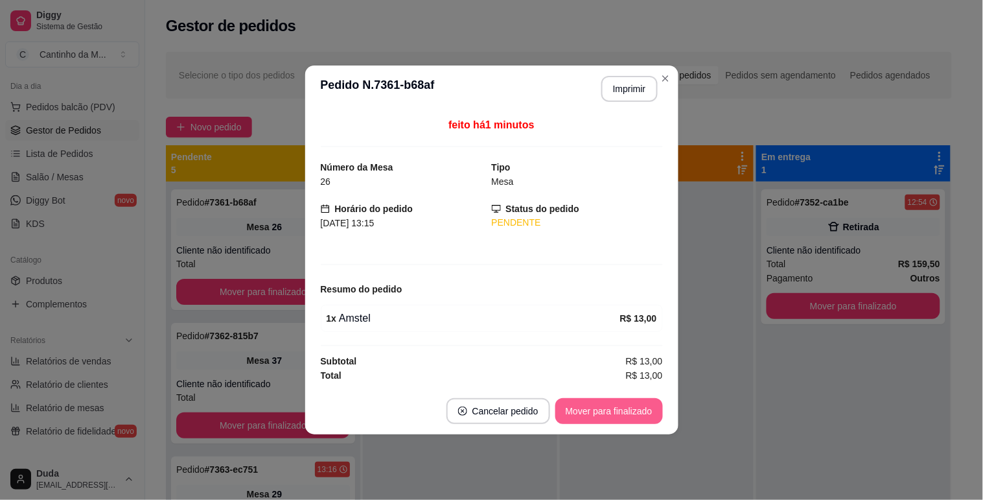
click at [612, 411] on button "Mover para finalizado" at bounding box center [609, 411] width 108 height 26
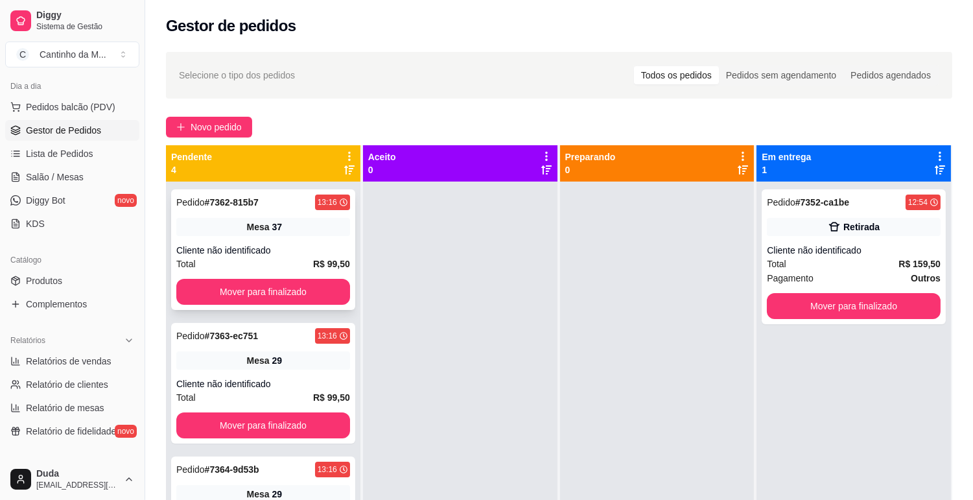
click at [303, 244] on div "Cliente não identificado" at bounding box center [263, 250] width 174 height 13
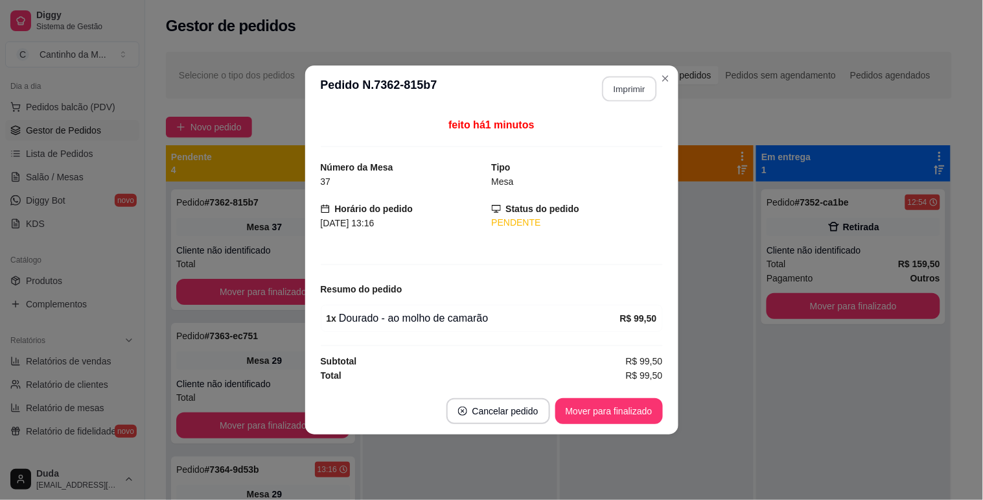
click at [614, 93] on button "Imprimir" at bounding box center [629, 88] width 54 height 25
click at [643, 415] on button "Mover para finalizado" at bounding box center [609, 411] width 104 height 25
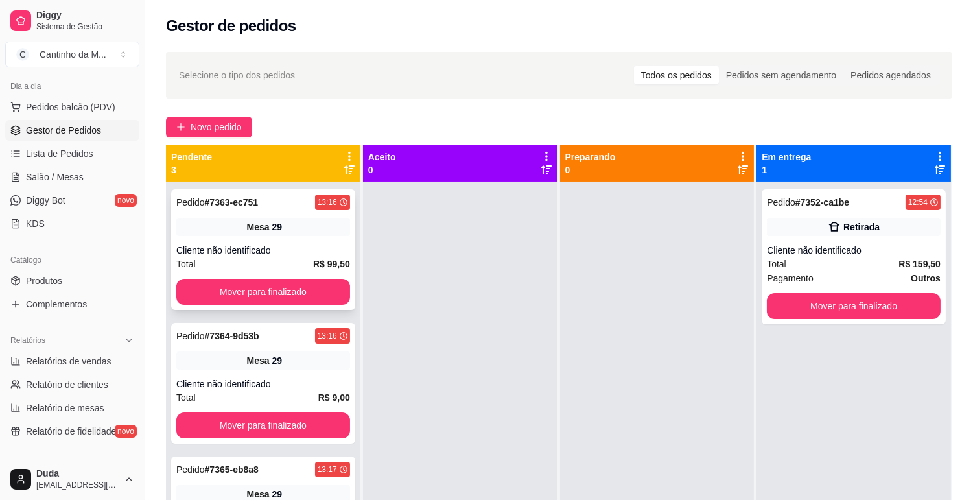
click at [243, 238] on div "Pedido # 7363-ec751 13:16 Mesa 29 Cliente não identificado Total R$ 99,50 Mover…" at bounding box center [263, 249] width 184 height 121
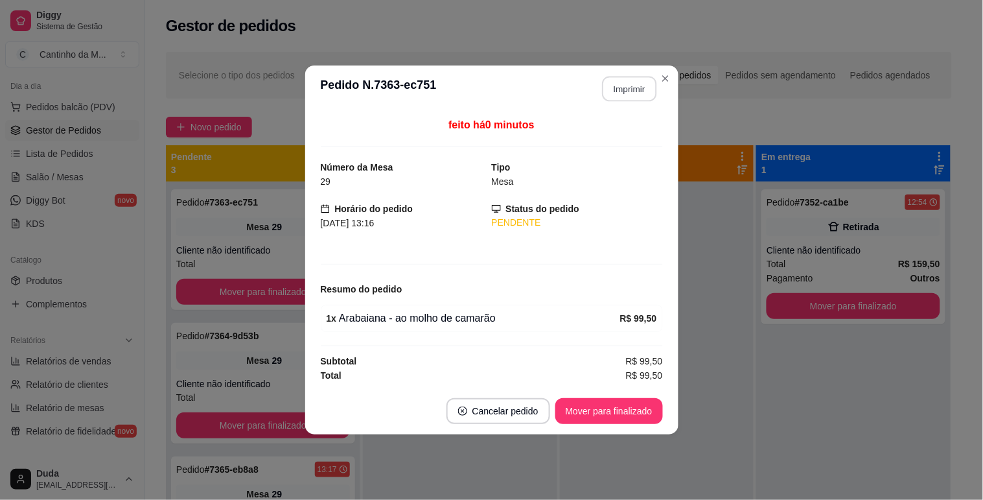
click at [612, 95] on button "Imprimir" at bounding box center [629, 88] width 54 height 25
click at [634, 412] on button "Mover para finalizado" at bounding box center [609, 411] width 108 height 26
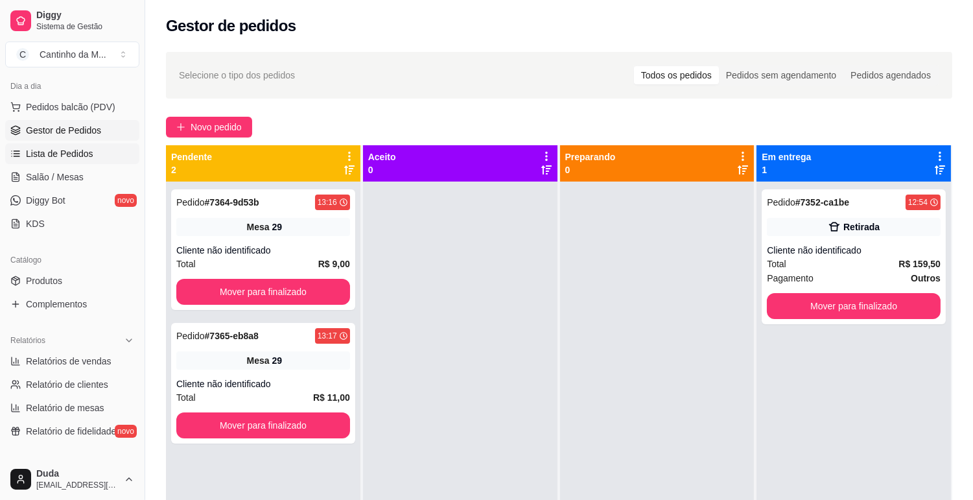
click at [71, 157] on span "Lista de Pedidos" at bounding box center [59, 153] width 67 height 13
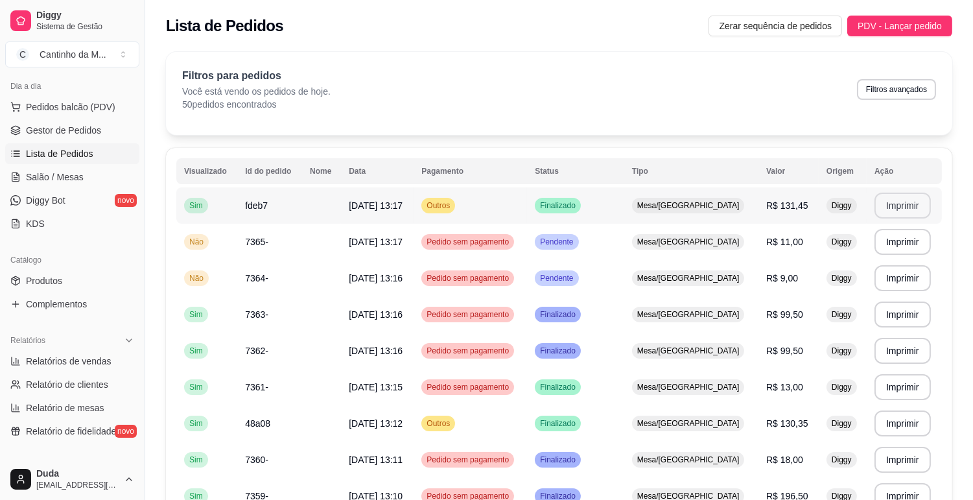
click at [907, 214] on button "Imprimir" at bounding box center [902, 205] width 56 height 26
click at [64, 132] on span "Gestor de Pedidos" at bounding box center [63, 130] width 75 height 13
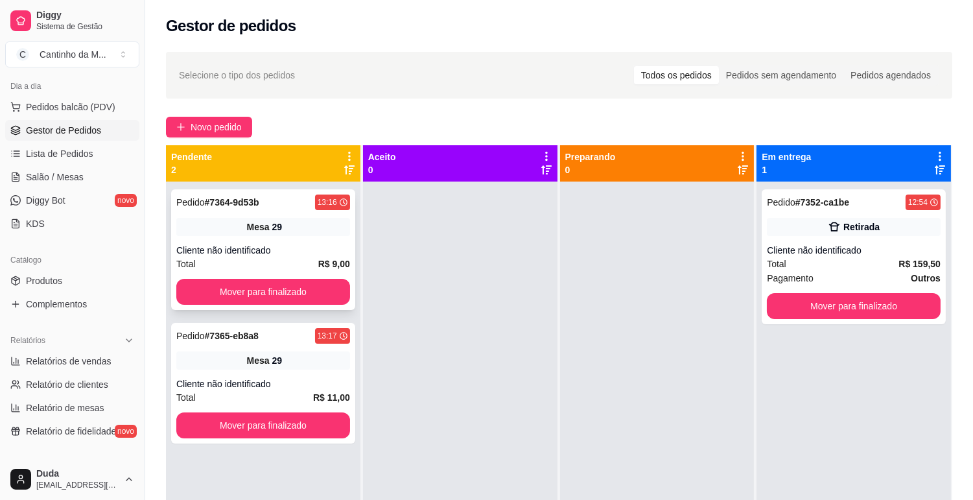
click at [183, 199] on span "Pedido" at bounding box center [190, 202] width 29 height 10
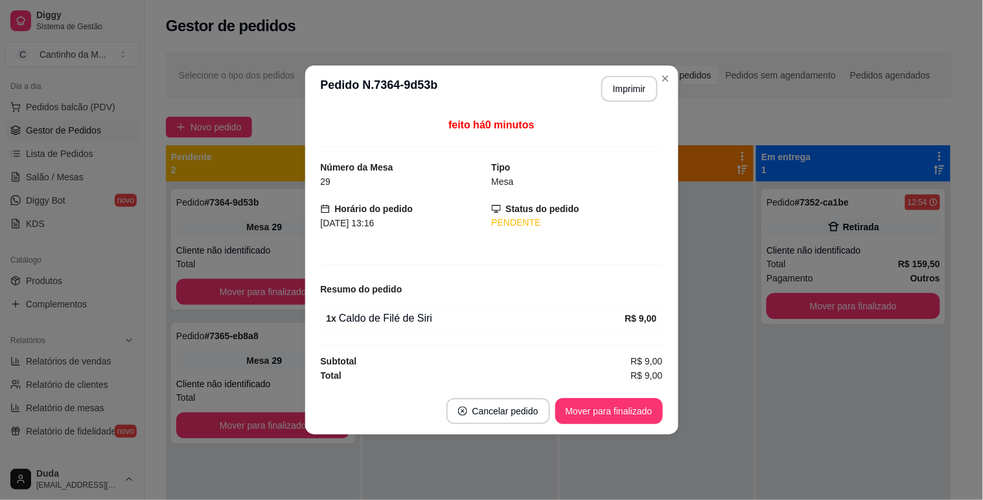
click at [636, 71] on header "**********" at bounding box center [491, 88] width 373 height 47
click at [629, 80] on button "Imprimir" at bounding box center [629, 88] width 54 height 25
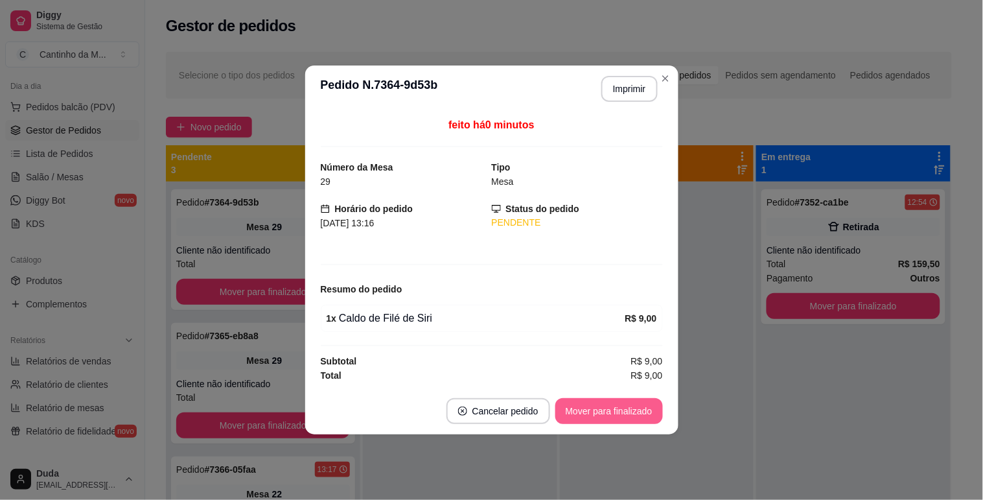
click at [637, 418] on button "Mover para finalizado" at bounding box center [609, 411] width 108 height 26
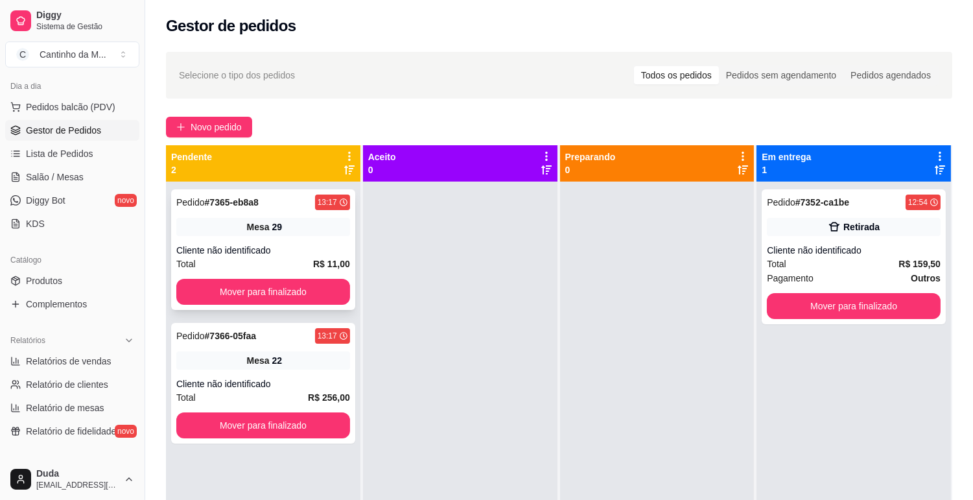
click at [300, 216] on div "Pedido # 7365-eb8a8 13:17 Mesa 29 Cliente não identificado Total R$ 11,00 Mover…" at bounding box center [263, 249] width 184 height 121
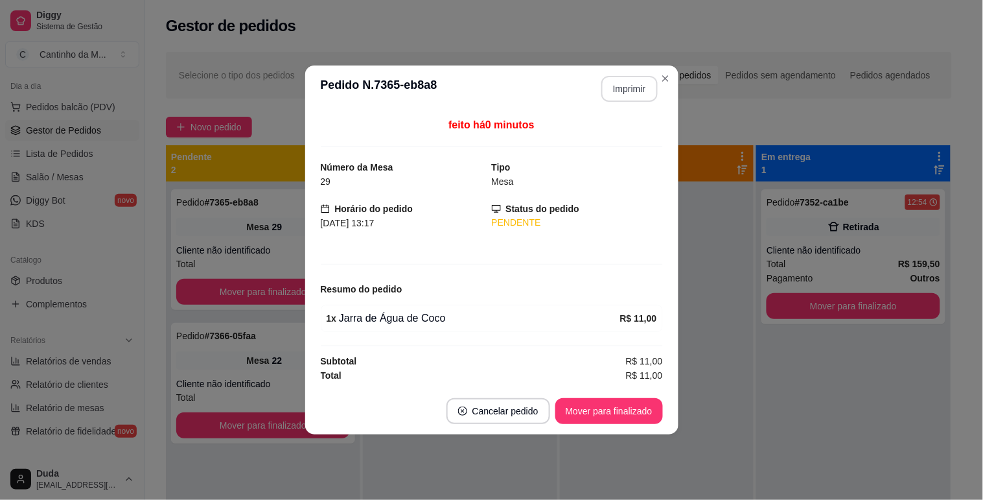
click at [636, 81] on button "Imprimir" at bounding box center [629, 89] width 56 height 26
click at [601, 412] on button "Mover para finalizado" at bounding box center [609, 411] width 104 height 25
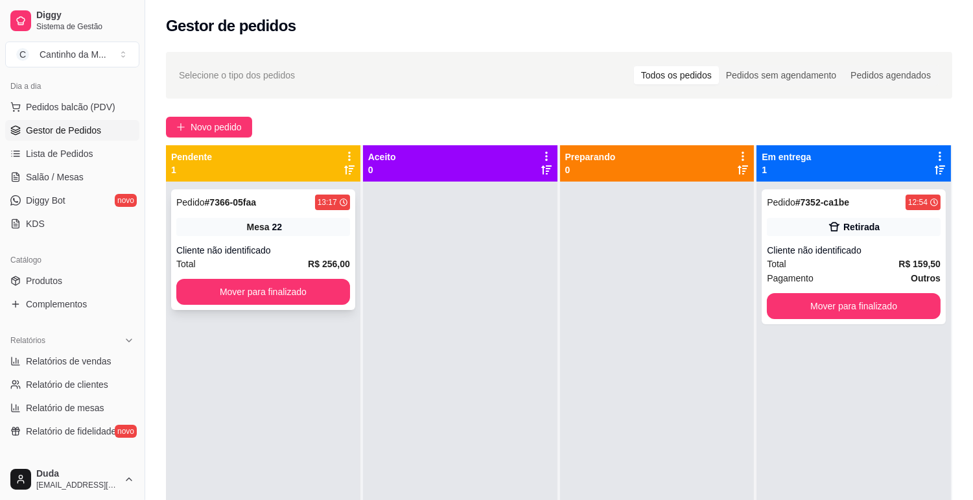
click at [270, 240] on div "Pedido # 7366-05faa 13:17 Mesa 22 Cliente não identificado Total R$ 256,00 Move…" at bounding box center [263, 249] width 184 height 121
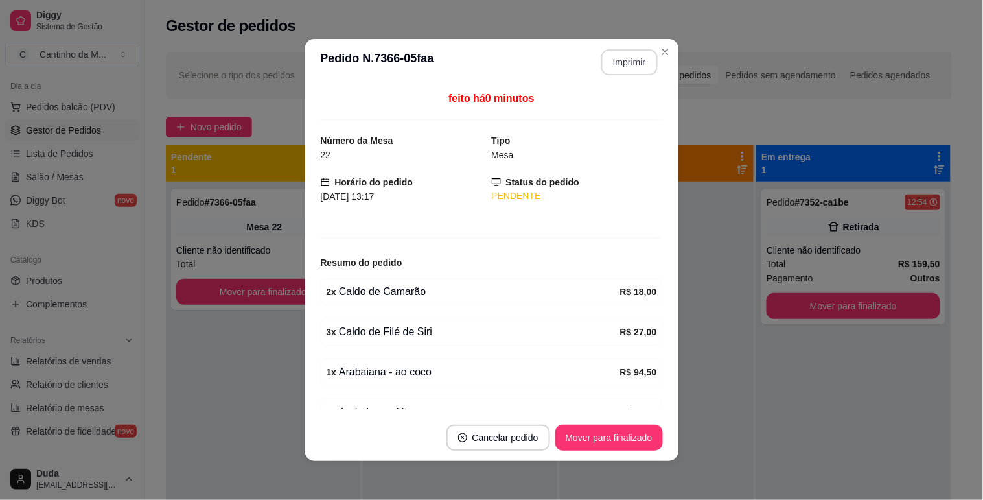
click at [605, 67] on button "Imprimir" at bounding box center [629, 62] width 56 height 26
click at [618, 432] on button "Mover para finalizado" at bounding box center [609, 437] width 104 height 25
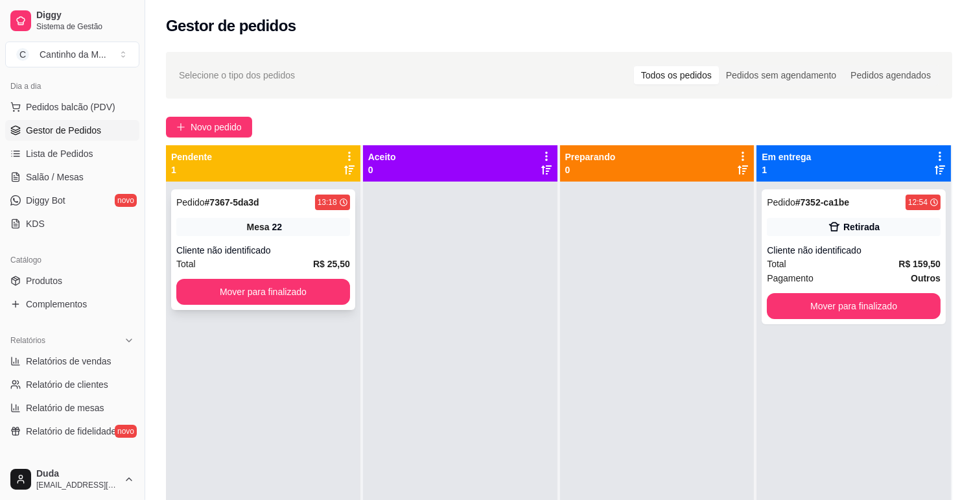
click at [222, 230] on div "Mesa 22" at bounding box center [263, 227] width 174 height 18
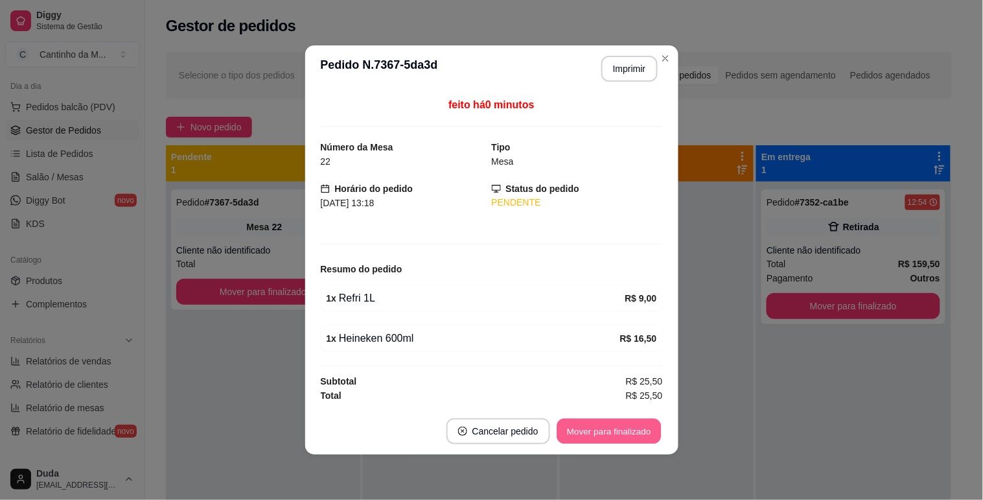
click at [601, 430] on button "Mover para finalizado" at bounding box center [609, 431] width 104 height 25
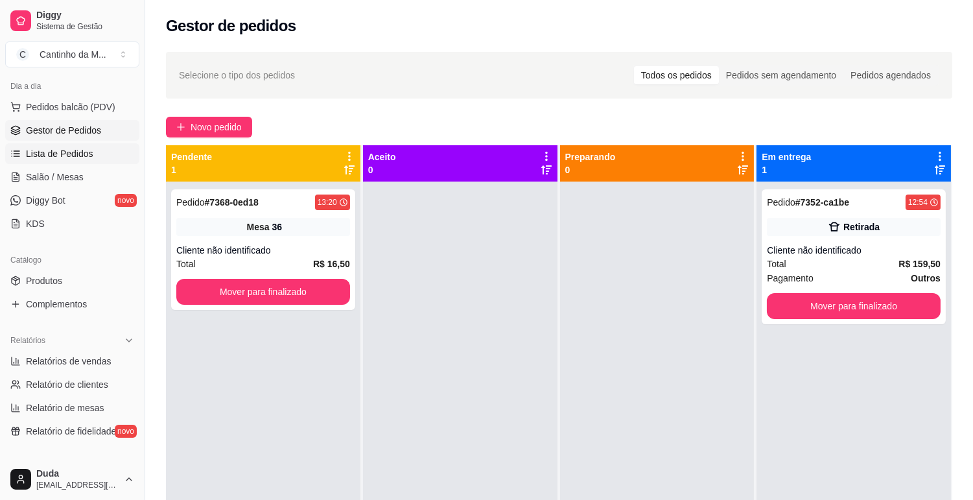
click at [86, 143] on link "Lista de Pedidos" at bounding box center [72, 153] width 134 height 21
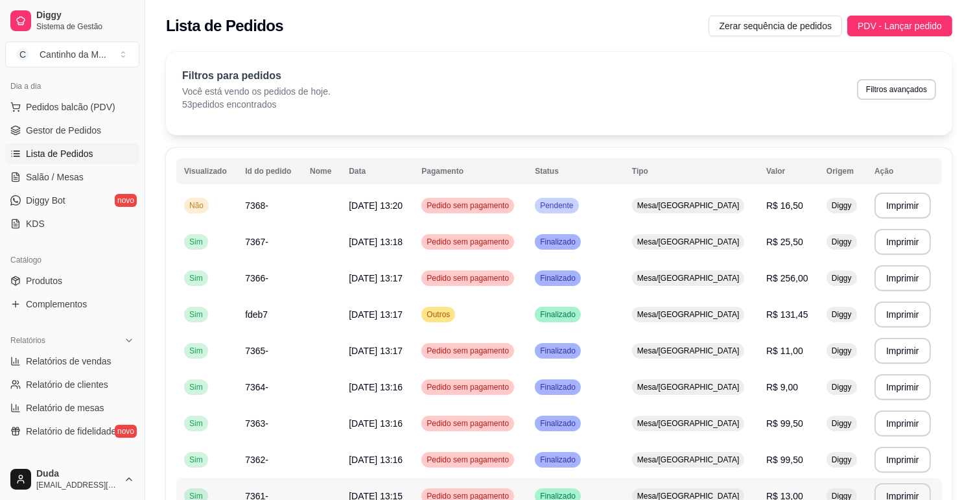
click at [569, 487] on td "Finalizado" at bounding box center [575, 496] width 97 height 36
click at [49, 135] on span "Gestor de Pedidos" at bounding box center [63, 130] width 75 height 13
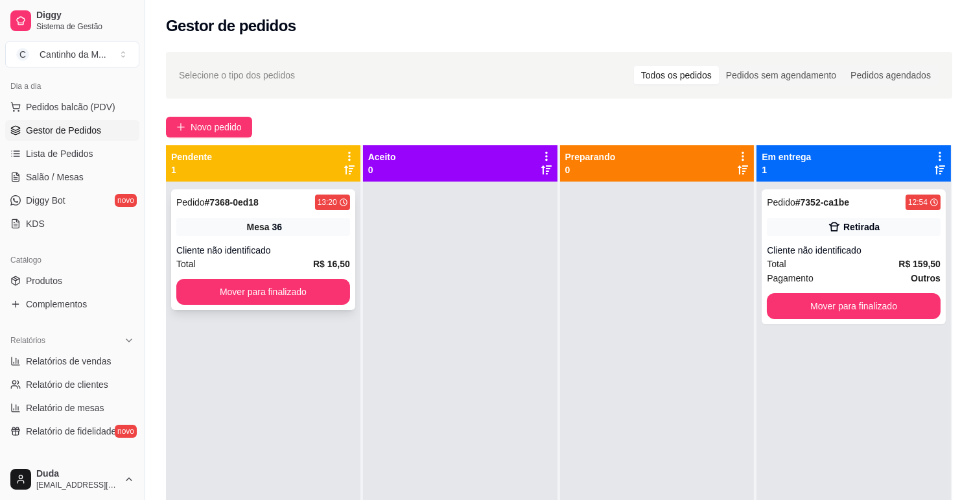
click at [308, 216] on div "Pedido # 7368-0ed18 13:20 Mesa 36 Cliente não identificado Total R$ 16,50 Mover…" at bounding box center [263, 249] width 184 height 121
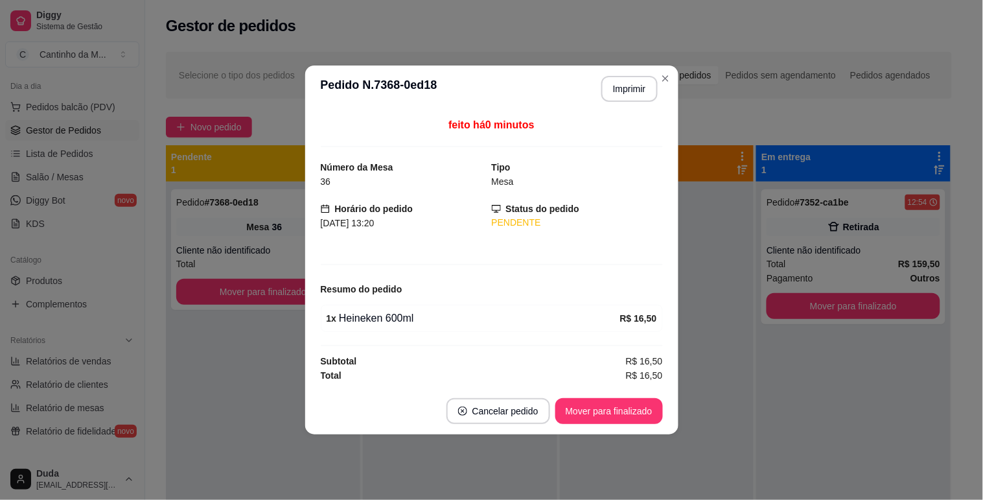
click at [631, 431] on footer "Cancelar pedido Mover para finalizado" at bounding box center [491, 411] width 373 height 47
click at [610, 389] on footer "Cancelar pedido Mover para finalizado" at bounding box center [491, 411] width 373 height 47
click at [635, 406] on button "Mover para finalizado" at bounding box center [609, 411] width 108 height 26
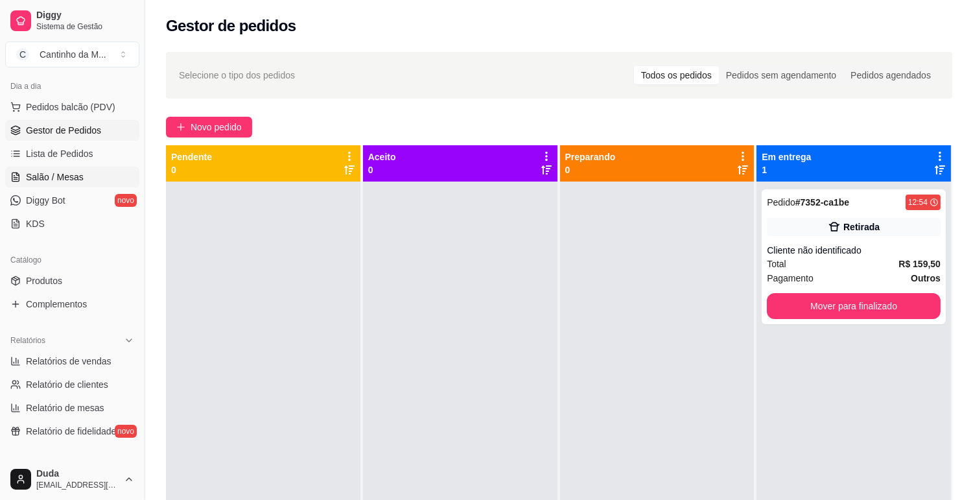
click at [69, 182] on span "Salão / Mesas" at bounding box center [55, 176] width 58 height 13
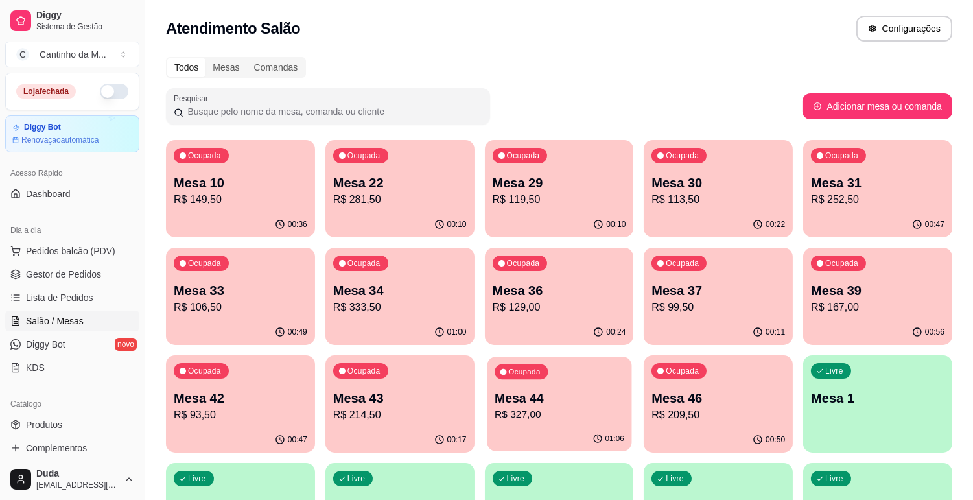
click at [568, 399] on p "Mesa 44" at bounding box center [559, 397] width 130 height 17
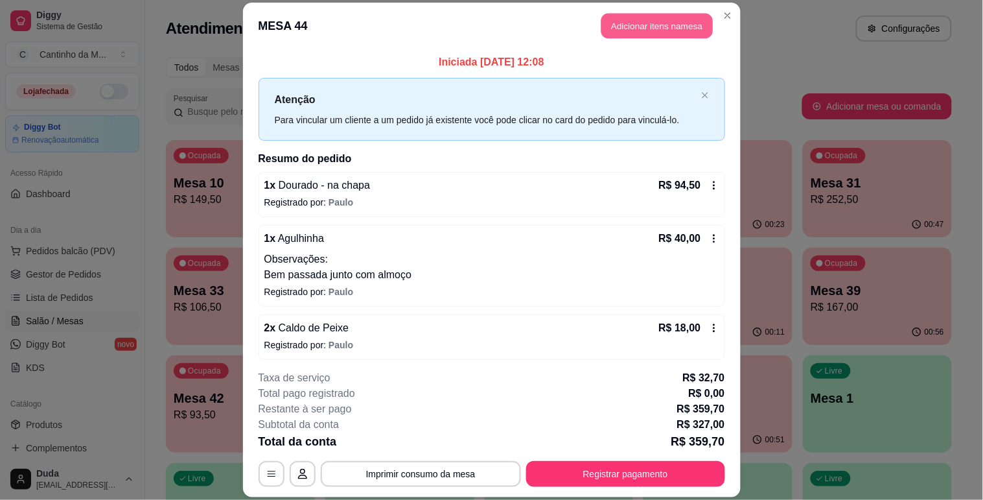
click at [614, 32] on button "Adicionar itens na mesa" at bounding box center [656, 25] width 111 height 25
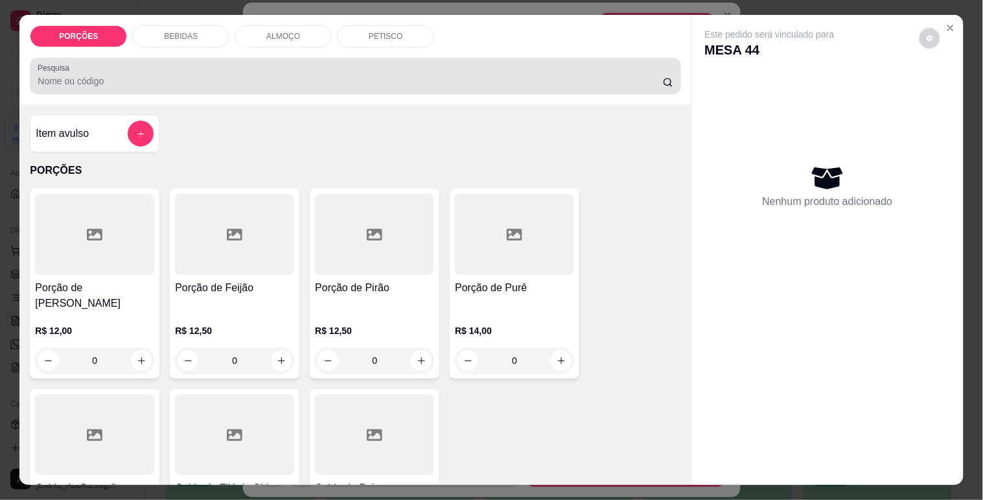
click at [255, 75] on input "Pesquisa" at bounding box center [350, 81] width 625 height 13
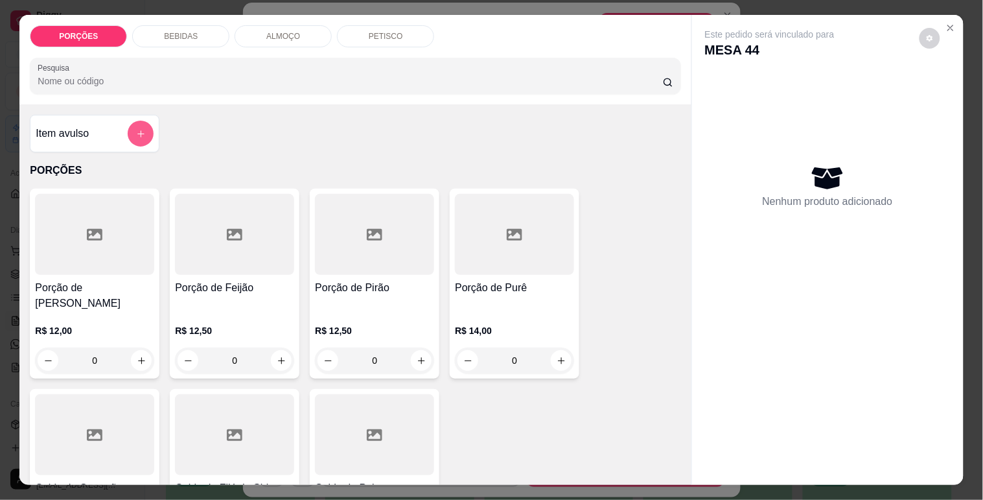
click at [136, 129] on icon "add-separate-item" at bounding box center [141, 134] width 10 height 10
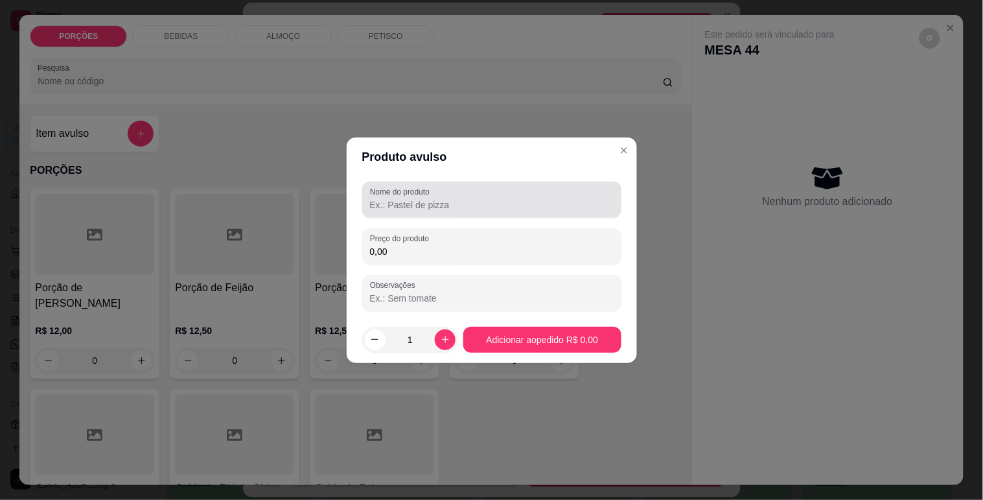
click at [397, 191] on label "Nome do produto" at bounding box center [402, 191] width 64 height 11
click at [397, 198] on input "Nome do produto" at bounding box center [492, 204] width 244 height 13
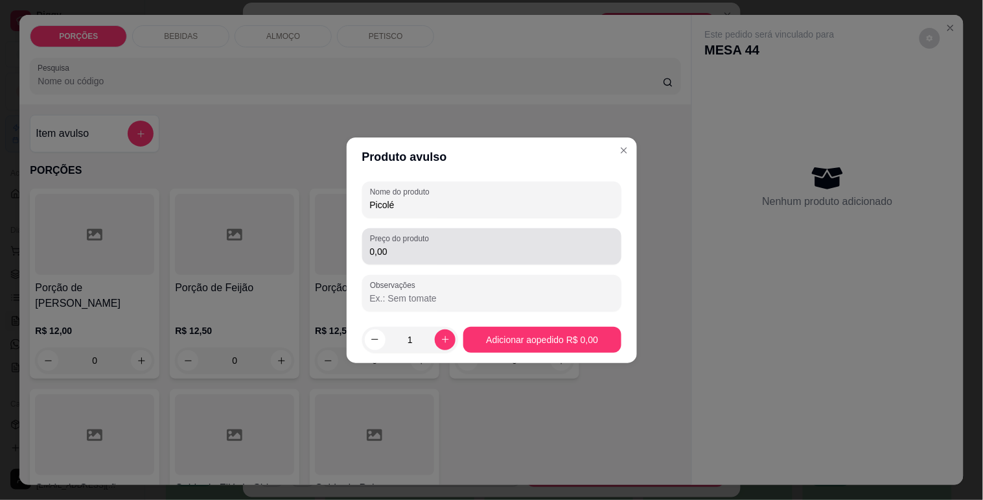
type input "Picolé"
click at [403, 257] on div "0,00" at bounding box center [492, 246] width 244 height 26
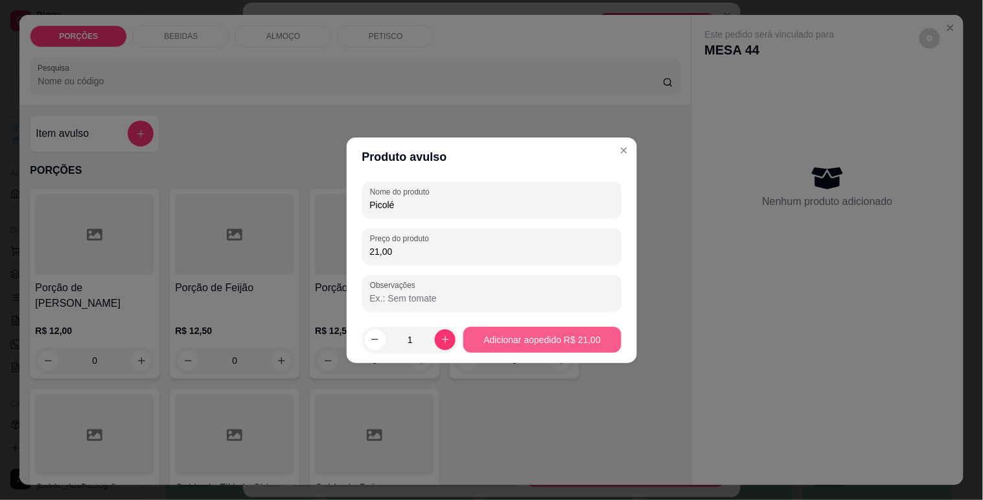
type input "21,00"
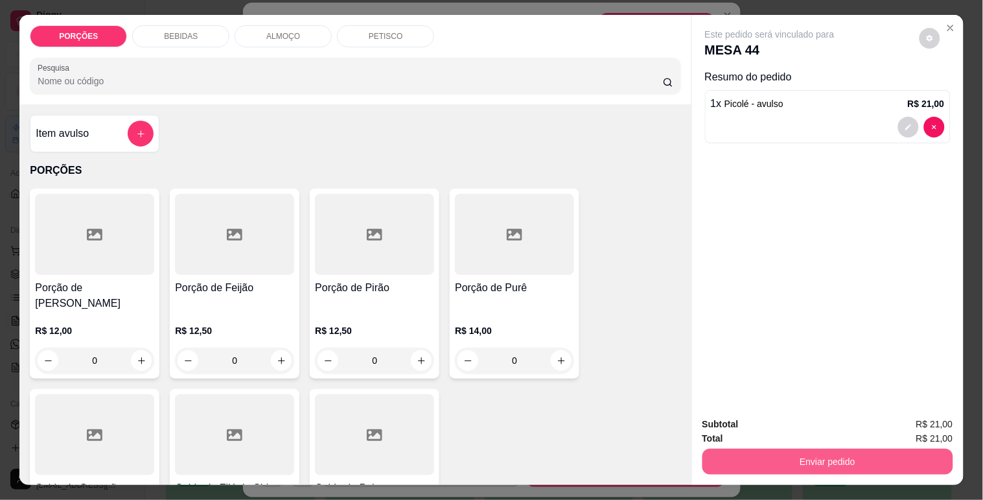
click at [729, 456] on button "Enviar pedido" at bounding box center [827, 461] width 251 height 26
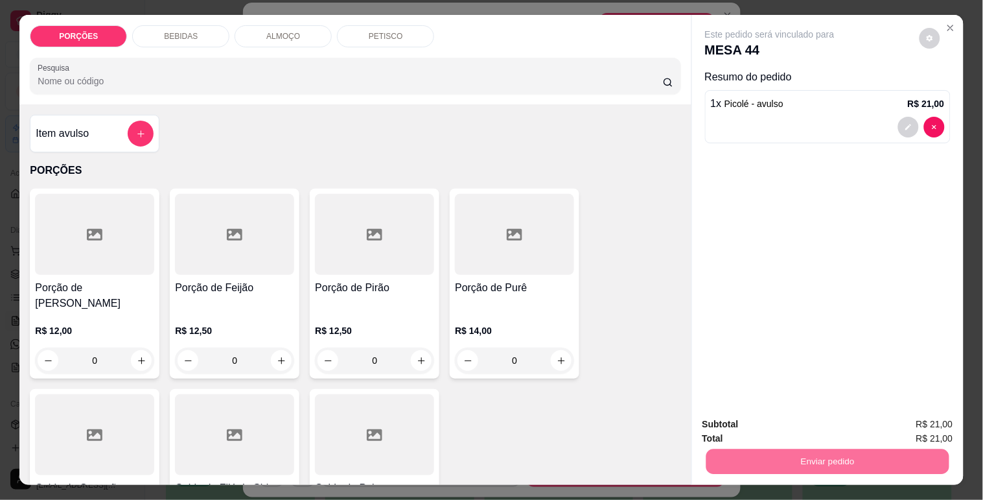
click at [743, 428] on button "Não registrar e enviar pedido" at bounding box center [784, 424] width 131 height 24
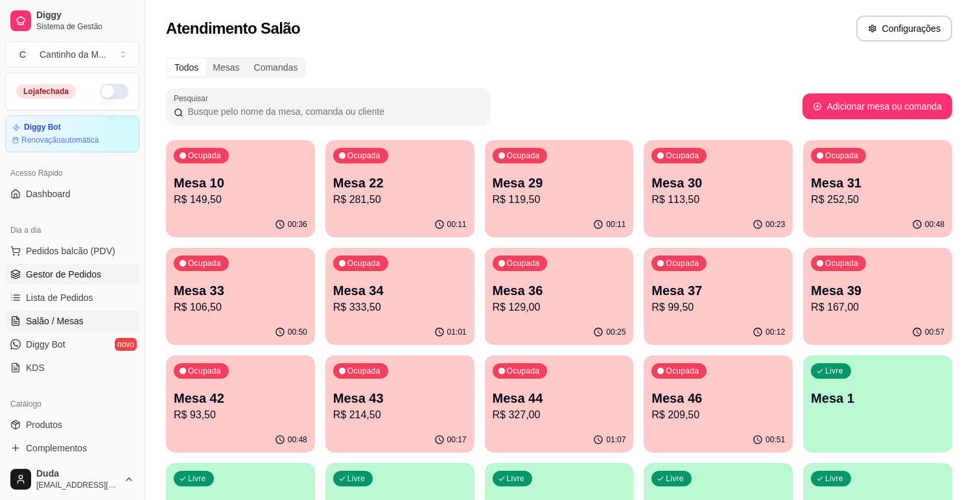
click at [28, 274] on span "Gestor de Pedidos" at bounding box center [63, 274] width 75 height 13
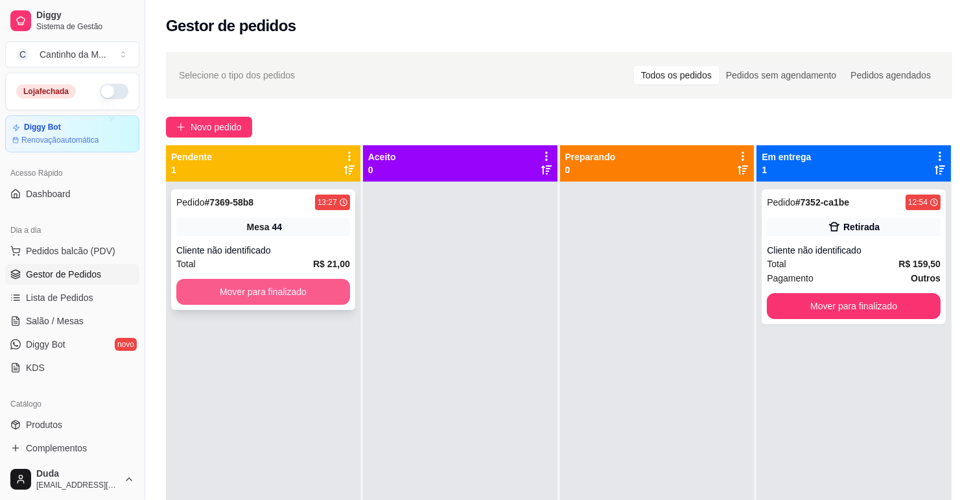
click at [286, 281] on button "Mover para finalizado" at bounding box center [263, 292] width 174 height 26
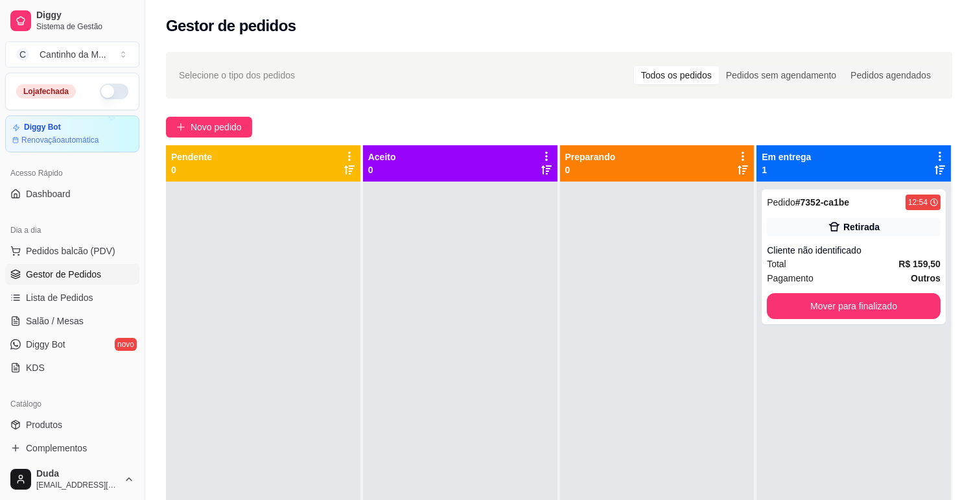
drag, startPoint x: 498, startPoint y: 281, endPoint x: 385, endPoint y: 130, distance: 187.9
click at [498, 275] on div at bounding box center [460, 431] width 194 height 500
click at [49, 326] on span "Salão / Mesas" at bounding box center [55, 320] width 58 height 13
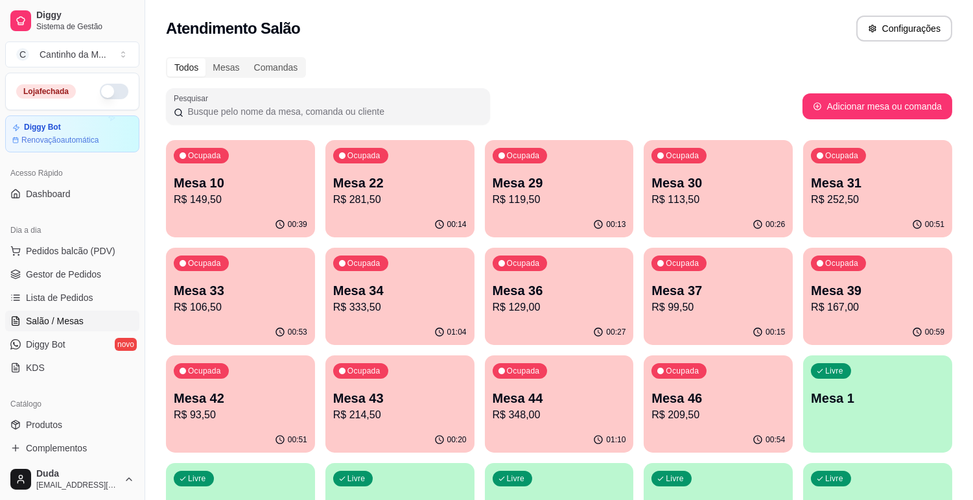
click at [826, 316] on div "Ocupada Mesa 39 R$ 167,00" at bounding box center [877, 284] width 149 height 72
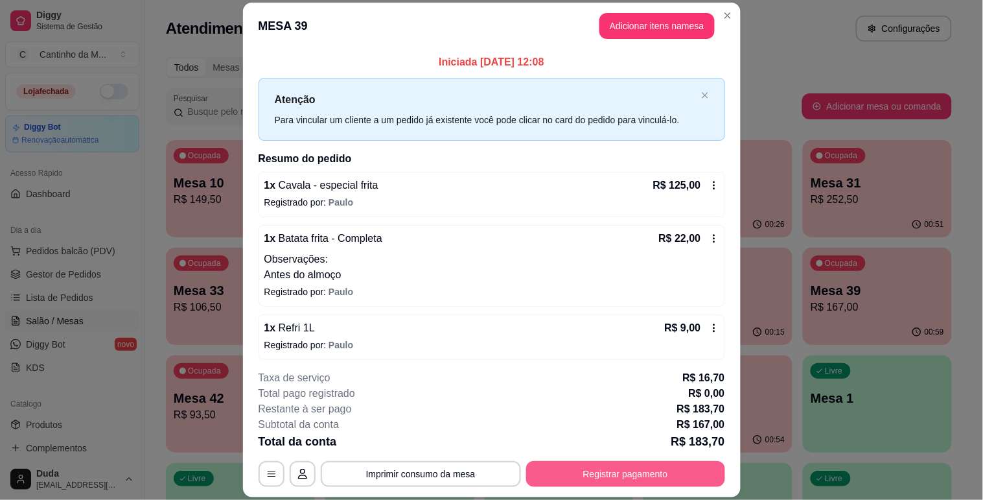
click at [639, 467] on button "Registrar pagamento" at bounding box center [625, 474] width 199 height 26
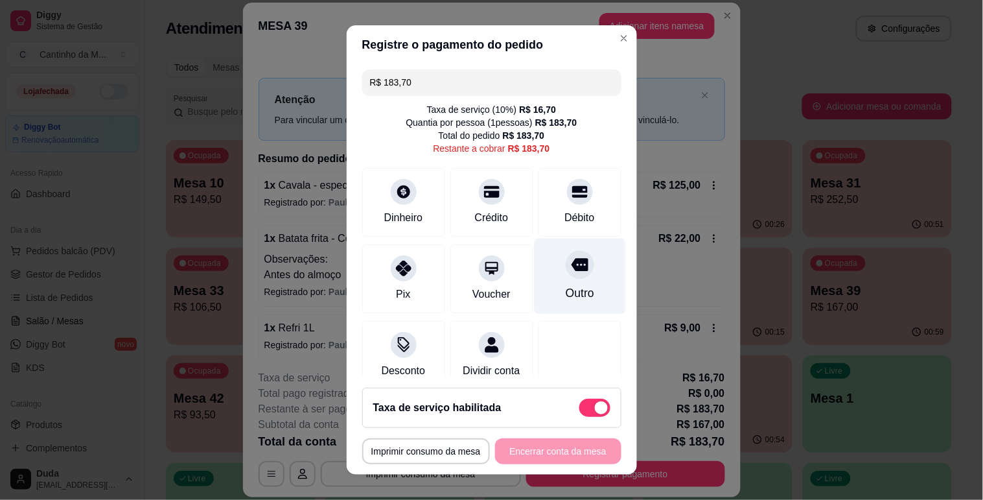
click at [571, 262] on icon at bounding box center [579, 264] width 17 height 13
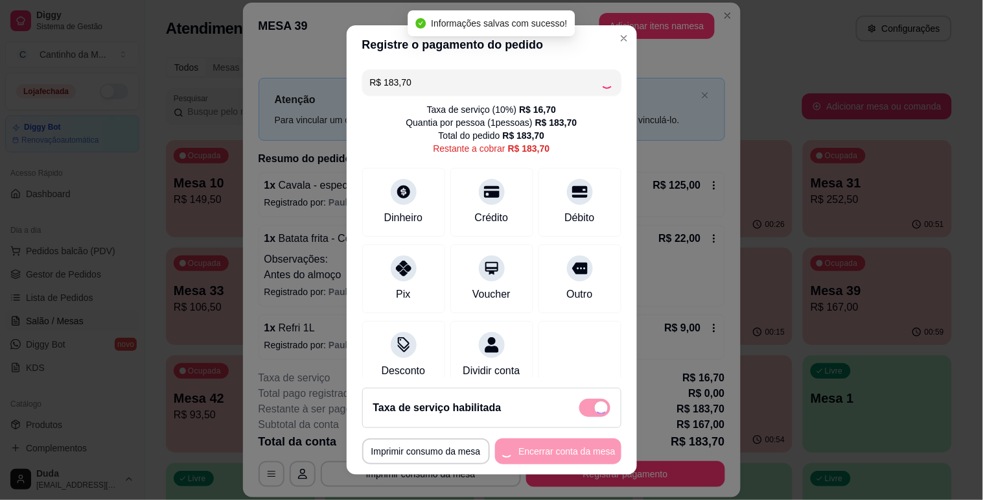
type input "R$ 0,00"
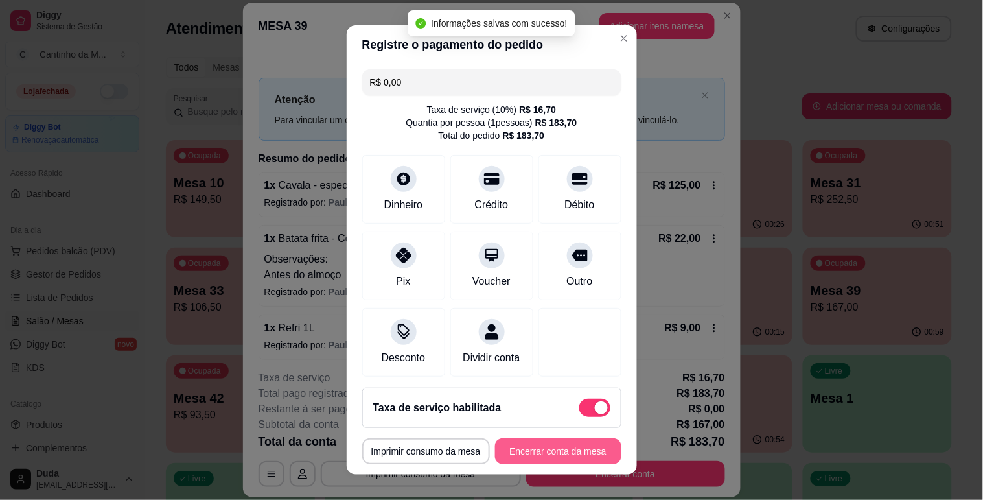
click at [561, 452] on button "Encerrar conta da mesa" at bounding box center [558, 451] width 126 height 26
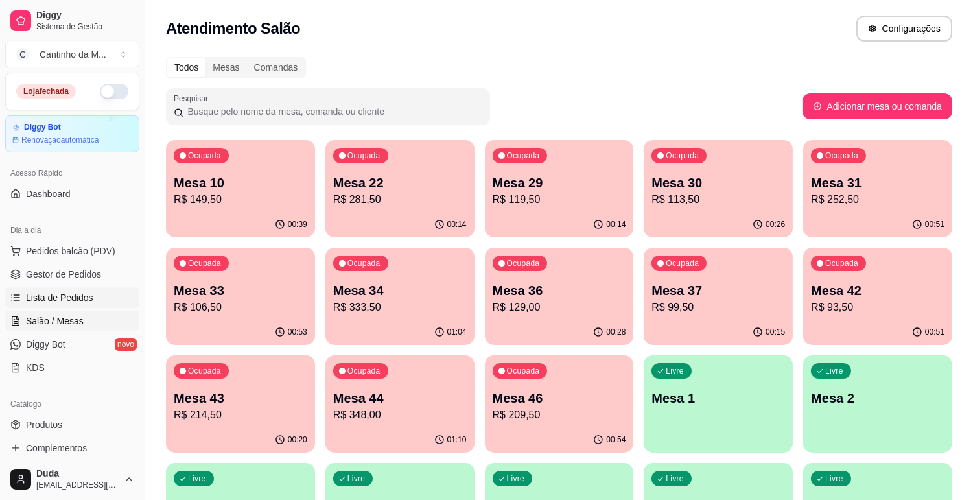
click at [86, 303] on span "Lista de Pedidos" at bounding box center [59, 297] width 67 height 13
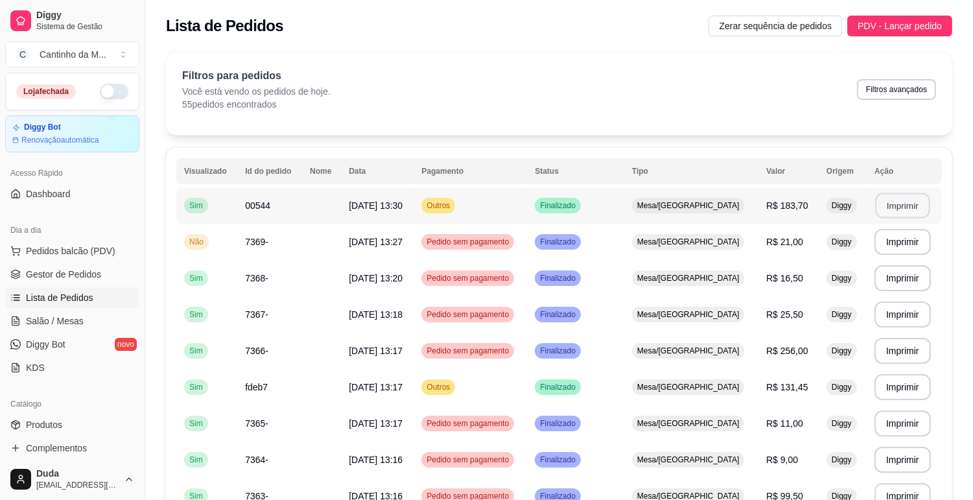
click at [901, 198] on button "Imprimir" at bounding box center [902, 205] width 54 height 25
click at [332, 242] on td at bounding box center [321, 242] width 39 height 36
click at [60, 273] on span "Gestor de Pedidos" at bounding box center [63, 274] width 75 height 13
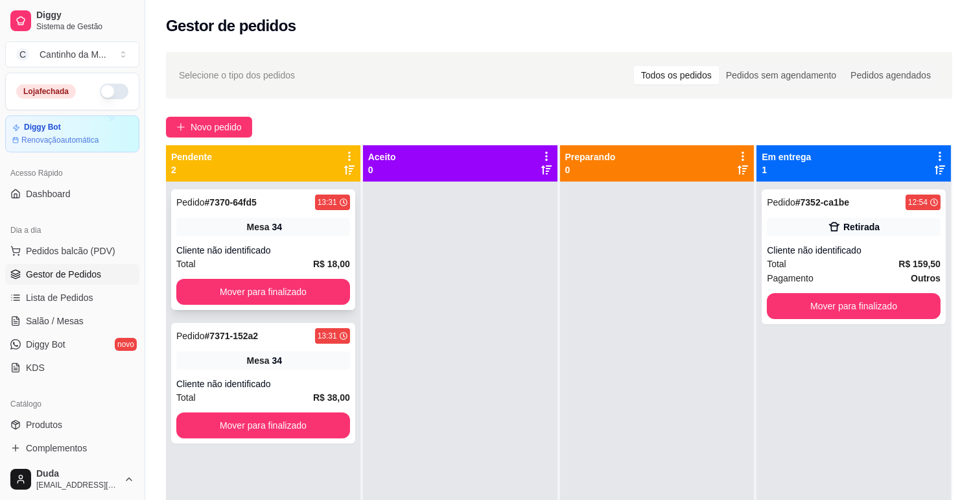
click at [261, 242] on div "Pedido # 7370-64fd5 13:31 Mesa 34 Cliente não identificado Total R$ 18,00 Mover…" at bounding box center [263, 249] width 184 height 121
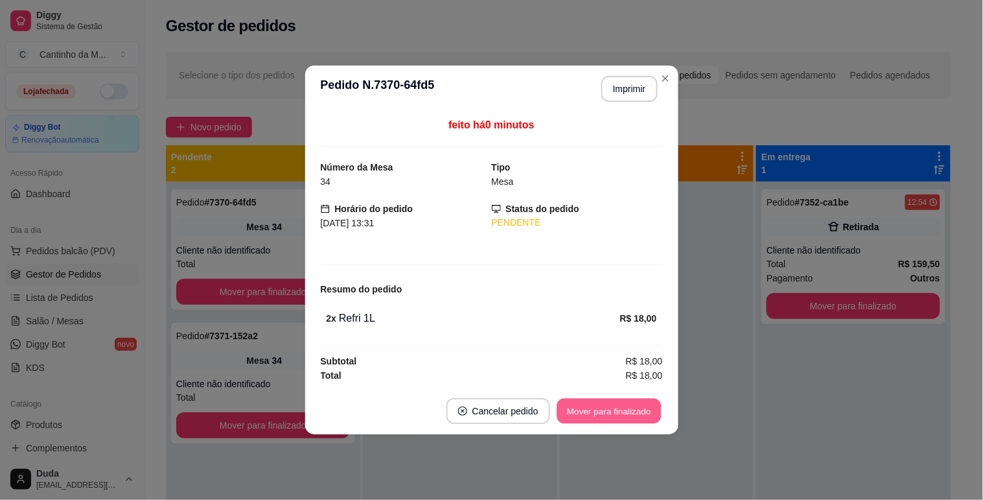
click at [577, 412] on button "Mover para finalizado" at bounding box center [609, 411] width 104 height 25
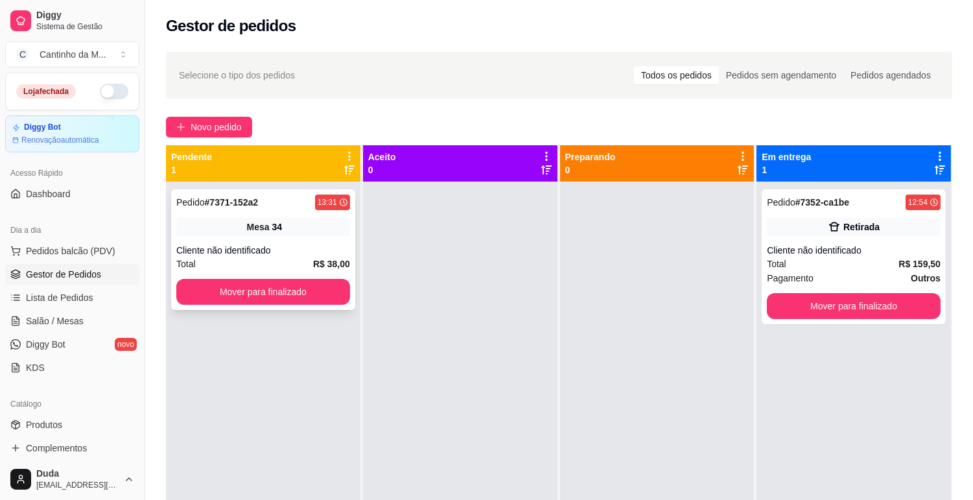
click at [263, 228] on span "Mesa" at bounding box center [258, 226] width 23 height 13
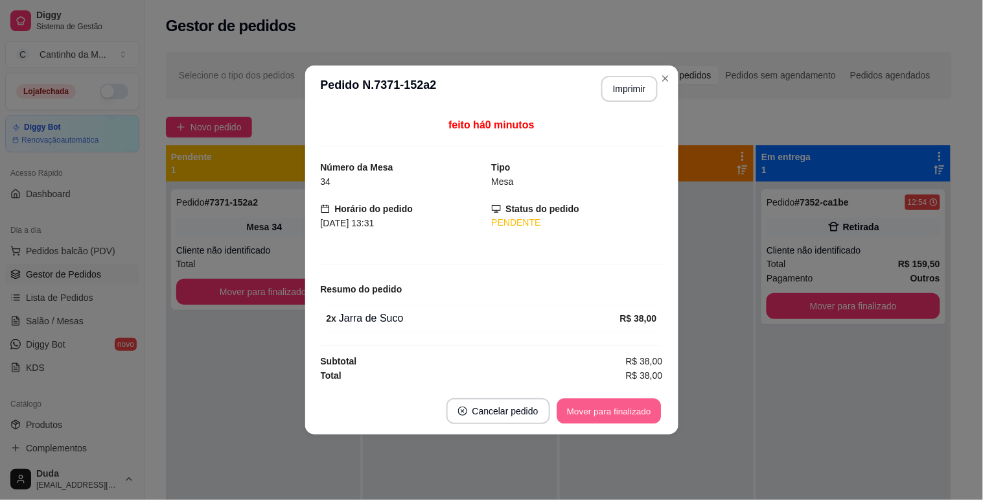
click at [638, 404] on button "Mover para finalizado" at bounding box center [609, 411] width 104 height 25
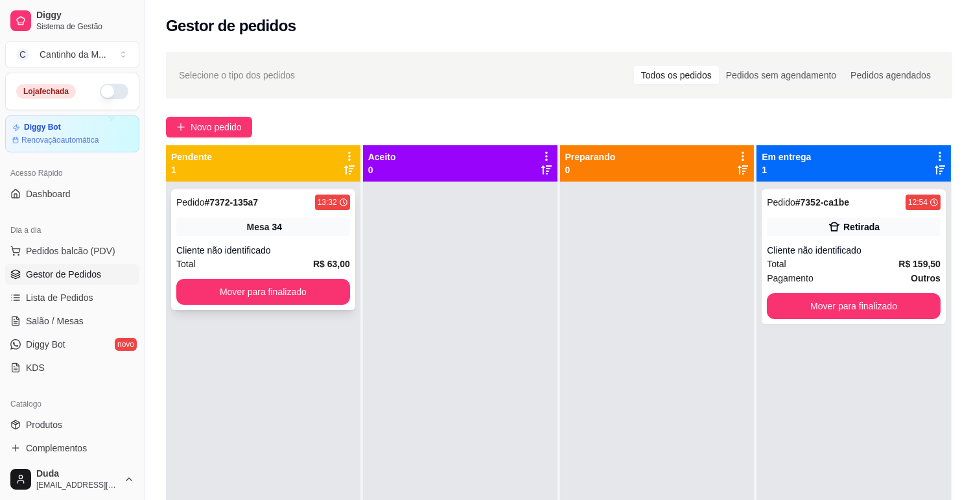
click at [319, 223] on div "Mesa 34" at bounding box center [263, 227] width 174 height 18
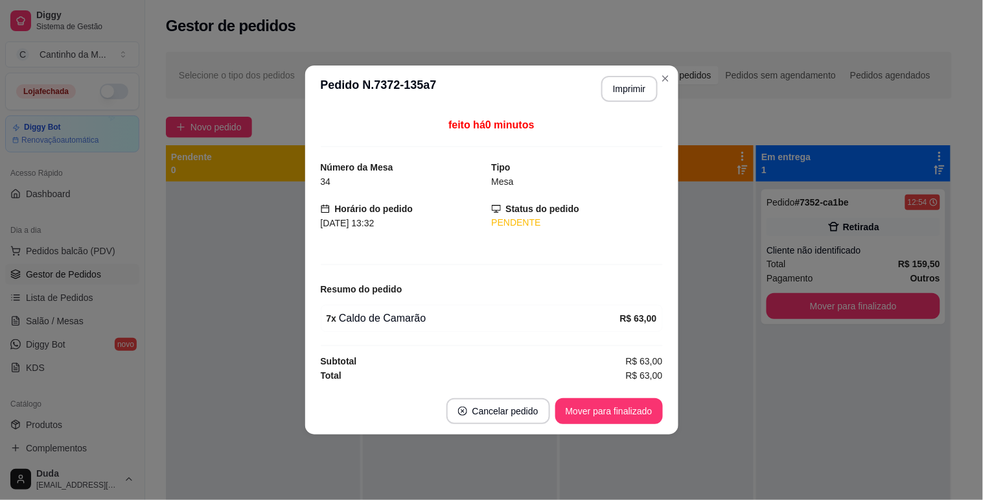
click at [660, 268] on div "feito há 0 minutos Número da Mesa 34 Tipo Mesa Horário do pedido 24/08/2025 13:…" at bounding box center [492, 249] width 342 height 265
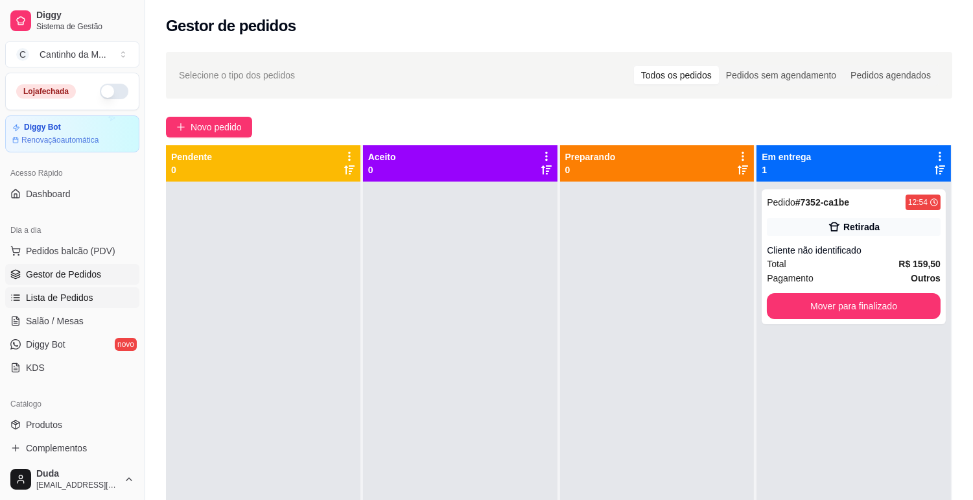
click at [84, 298] on span "Lista de Pedidos" at bounding box center [59, 297] width 67 height 13
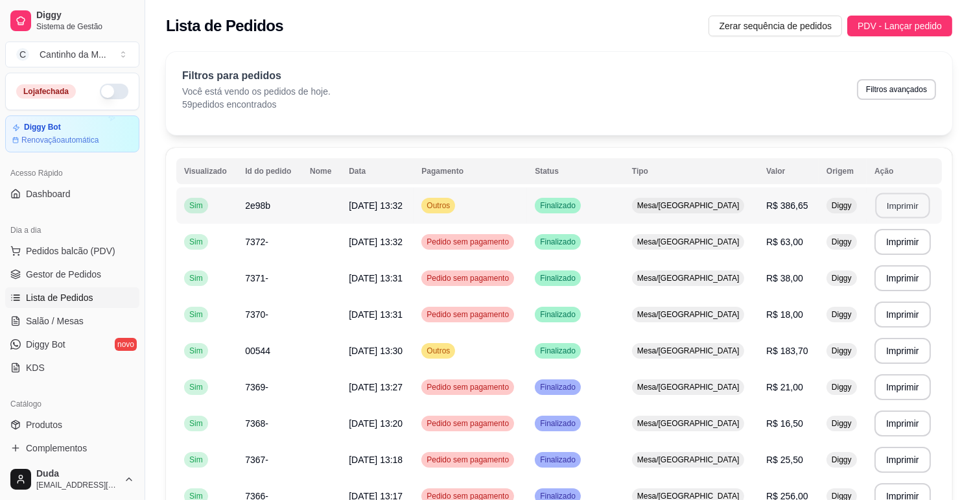
click at [883, 200] on button "Imprimir" at bounding box center [902, 205] width 54 height 25
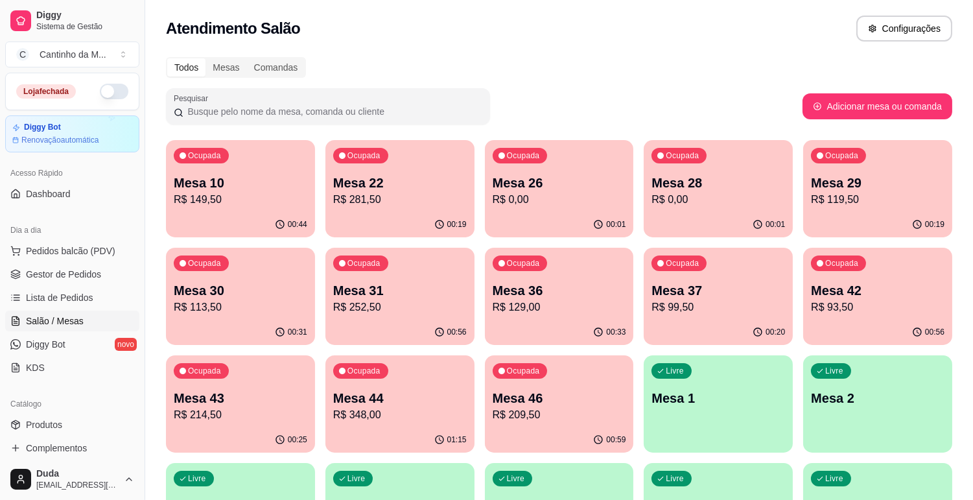
click at [365, 297] on p "Mesa 31" at bounding box center [399, 290] width 133 height 18
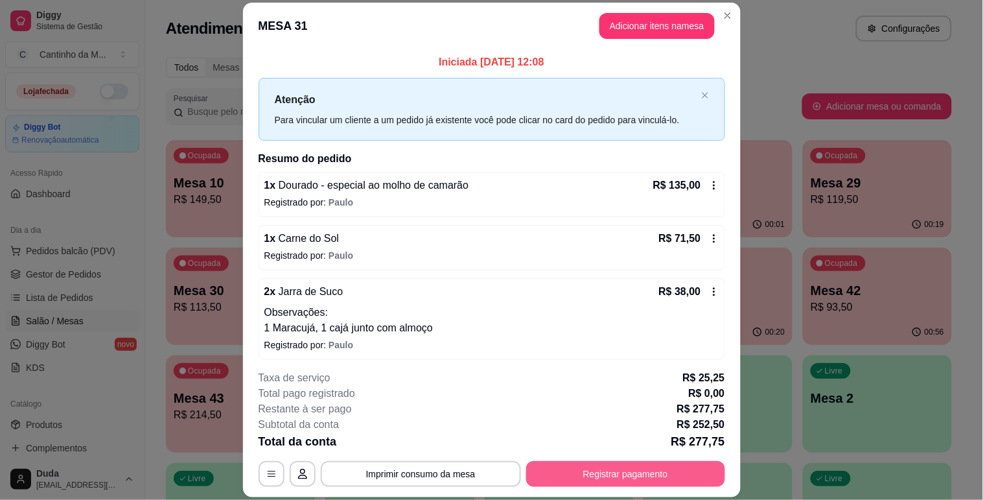
click at [605, 476] on button "Registrar pagamento" at bounding box center [625, 474] width 199 height 26
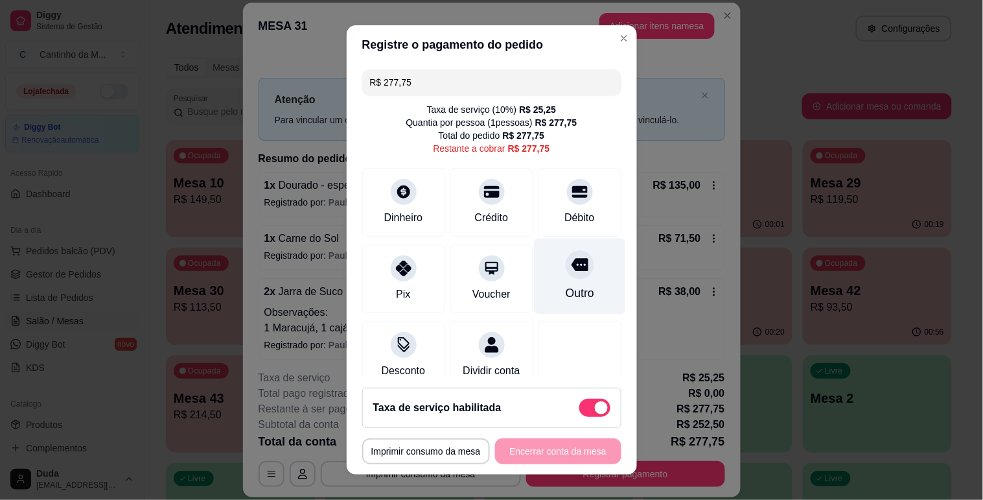
click at [566, 274] on div at bounding box center [580, 264] width 29 height 29
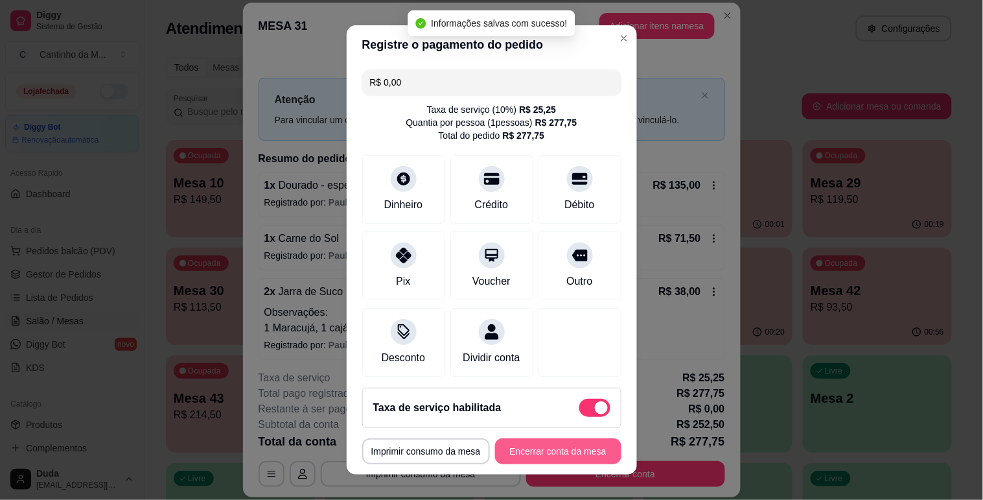
type input "R$ 0,00"
click at [521, 450] on button "Encerrar conta da mesa" at bounding box center [558, 451] width 126 height 26
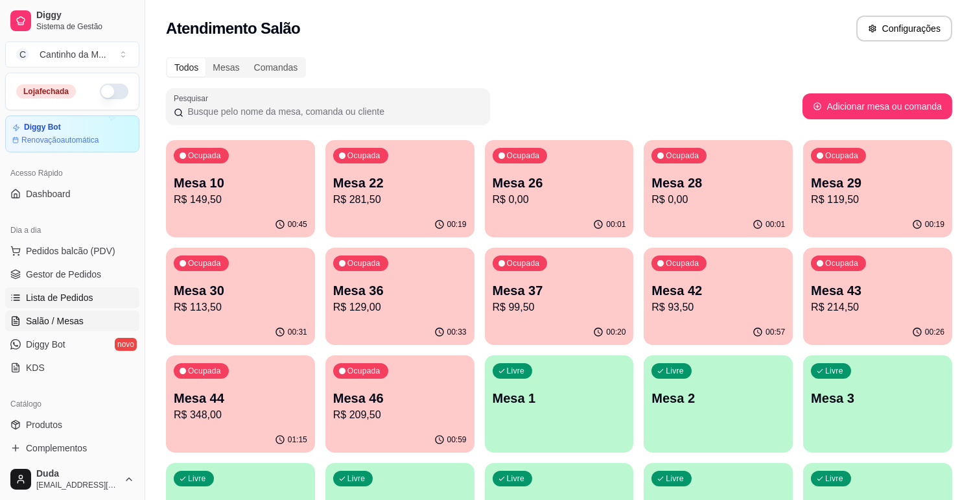
click at [93, 301] on link "Lista de Pedidos" at bounding box center [72, 297] width 134 height 21
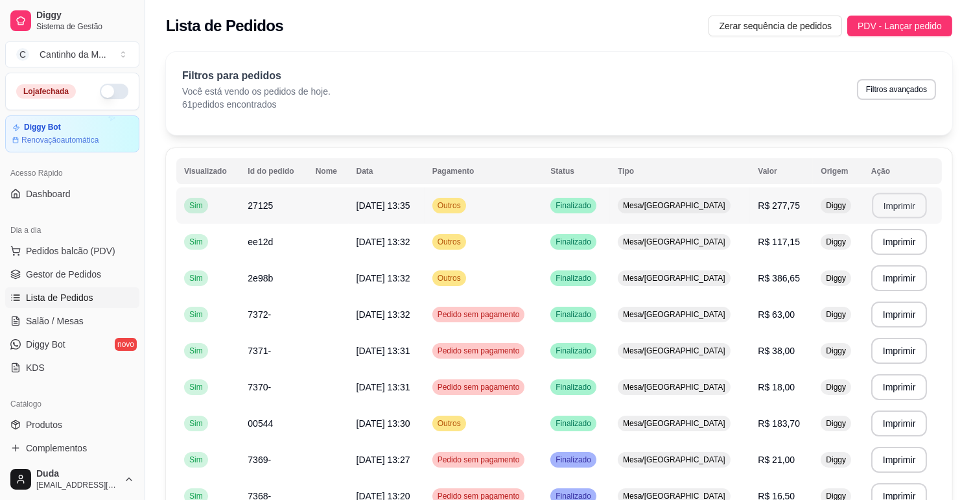
click at [896, 209] on button "Imprimir" at bounding box center [899, 205] width 54 height 25
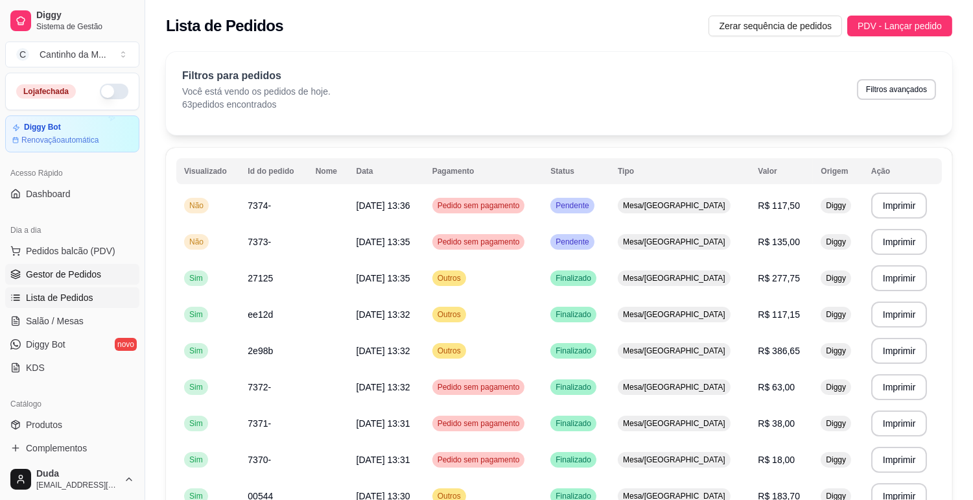
click at [68, 273] on span "Gestor de Pedidos" at bounding box center [63, 274] width 75 height 13
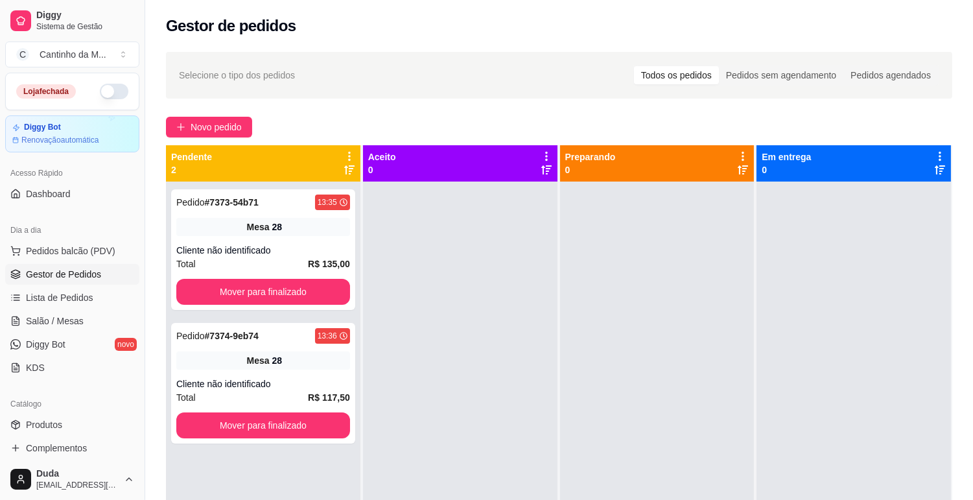
click at [305, 223] on div "Mesa 28" at bounding box center [263, 227] width 174 height 18
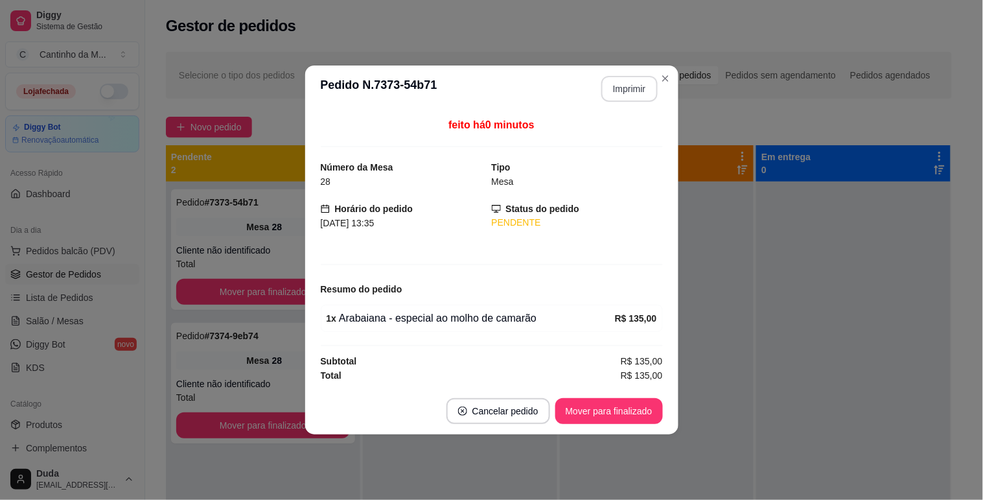
click at [623, 81] on button "Imprimir" at bounding box center [629, 89] width 56 height 26
click at [486, 413] on button "Cancelar pedido" at bounding box center [498, 411] width 100 height 25
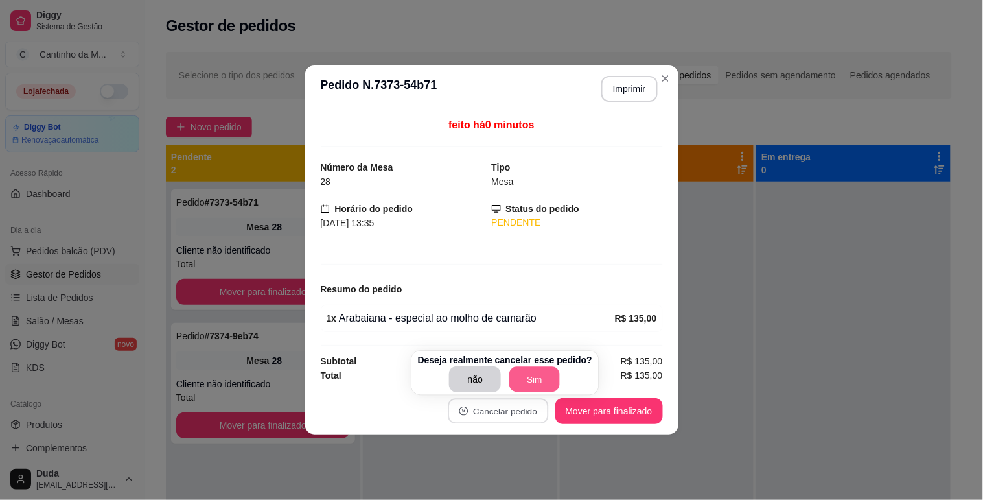
click at [517, 381] on button "Sim" at bounding box center [535, 379] width 51 height 25
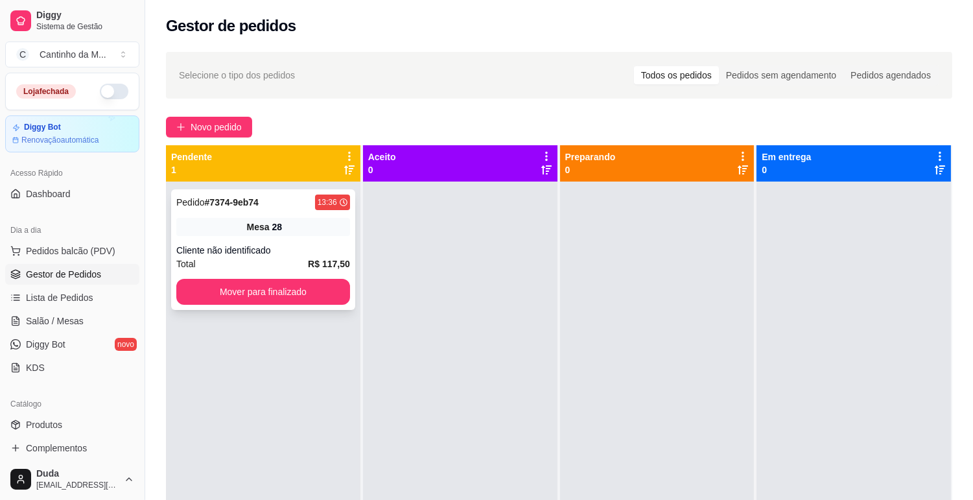
click at [220, 229] on div "Mesa 28" at bounding box center [263, 227] width 174 height 18
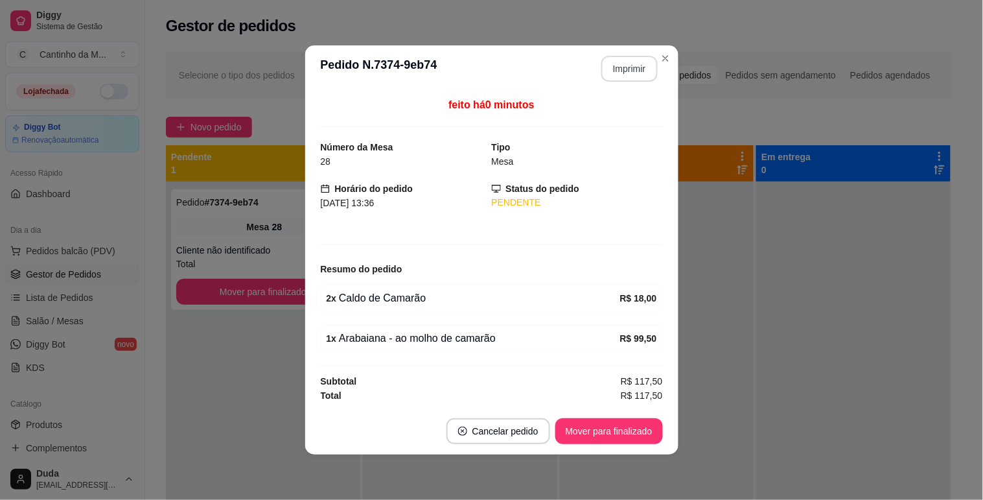
click at [618, 62] on button "Imprimir" at bounding box center [629, 69] width 56 height 26
click at [610, 423] on button "Mover para finalizado" at bounding box center [609, 431] width 104 height 25
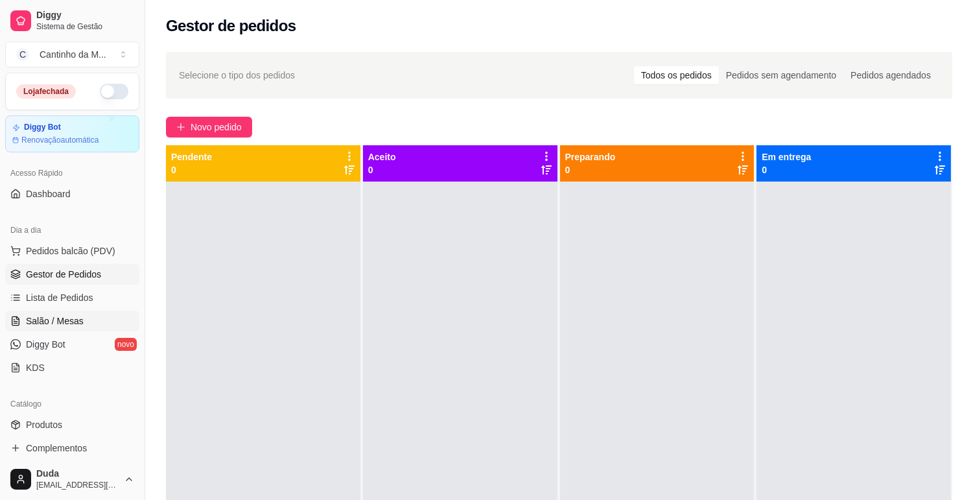
click at [46, 312] on link "Salão / Mesas" at bounding box center [72, 320] width 134 height 21
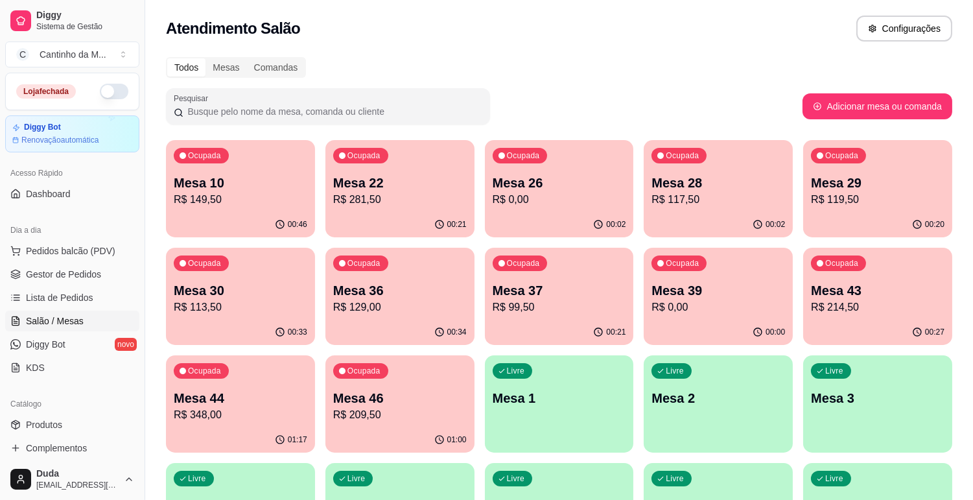
click at [703, 189] on p "Mesa 28" at bounding box center [717, 183] width 133 height 18
click at [72, 277] on span "Gestor de Pedidos" at bounding box center [63, 274] width 75 height 13
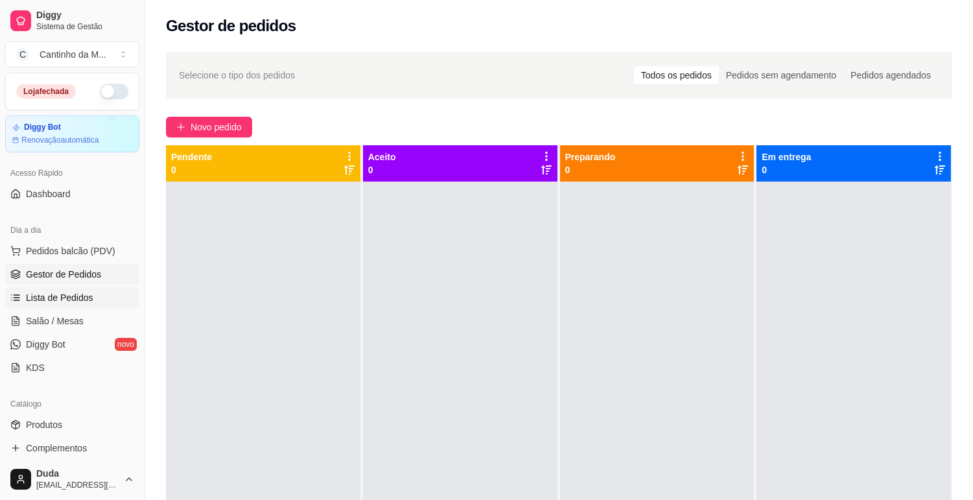
click at [89, 294] on span "Lista de Pedidos" at bounding box center [59, 297] width 67 height 13
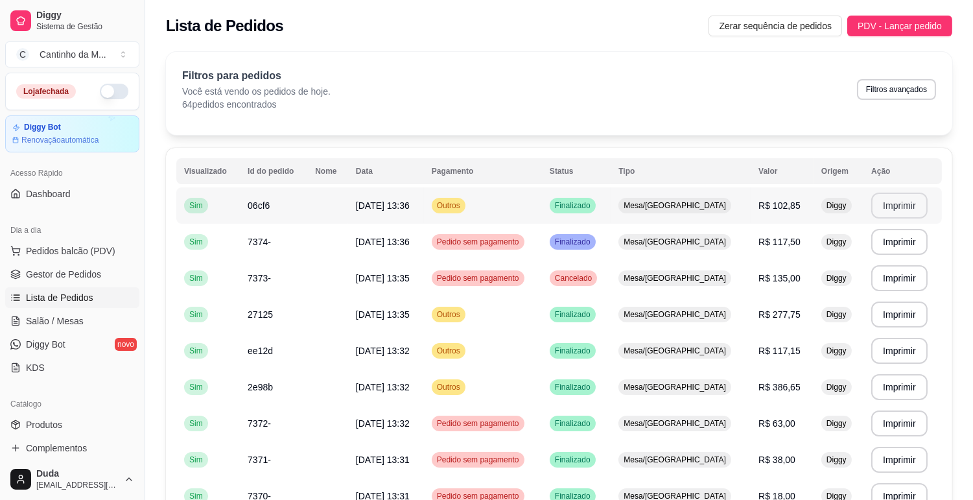
click at [890, 212] on button "Imprimir" at bounding box center [899, 205] width 56 height 26
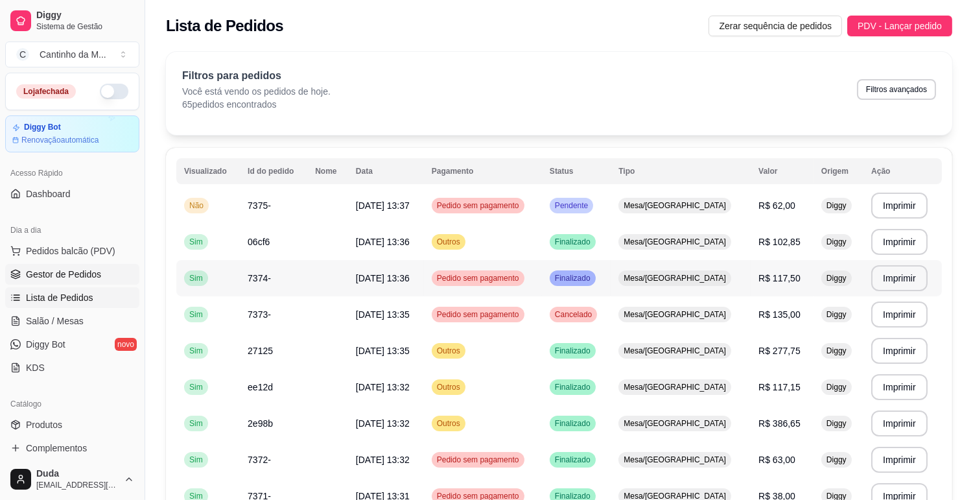
click at [68, 279] on span "Gestor de Pedidos" at bounding box center [63, 274] width 75 height 13
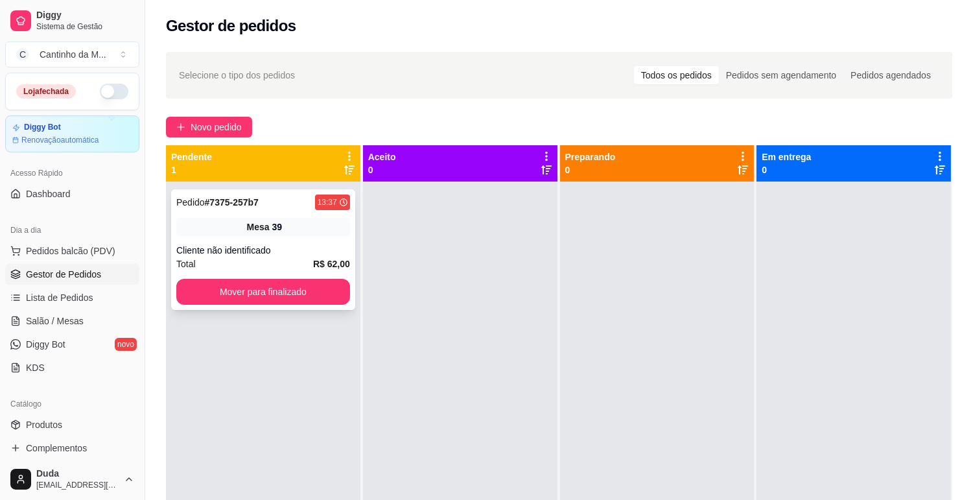
click at [343, 222] on div "Mesa 39" at bounding box center [263, 227] width 174 height 18
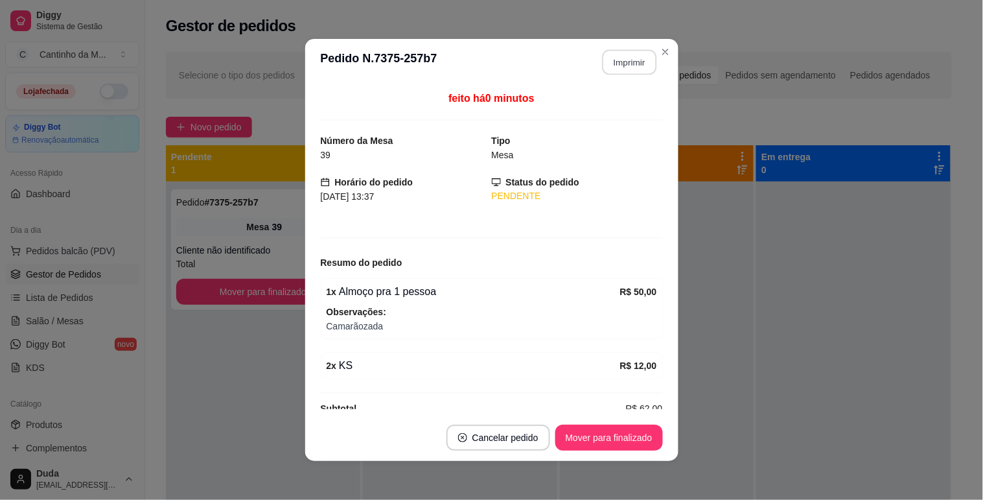
click at [618, 54] on button "Imprimir" at bounding box center [629, 62] width 54 height 25
click at [616, 433] on button "Mover para finalizado" at bounding box center [609, 437] width 108 height 26
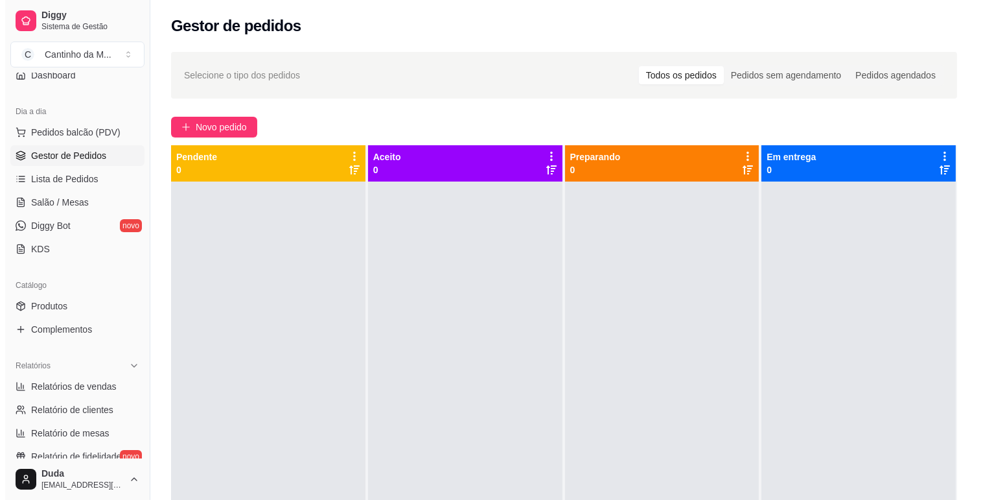
scroll to position [216, 0]
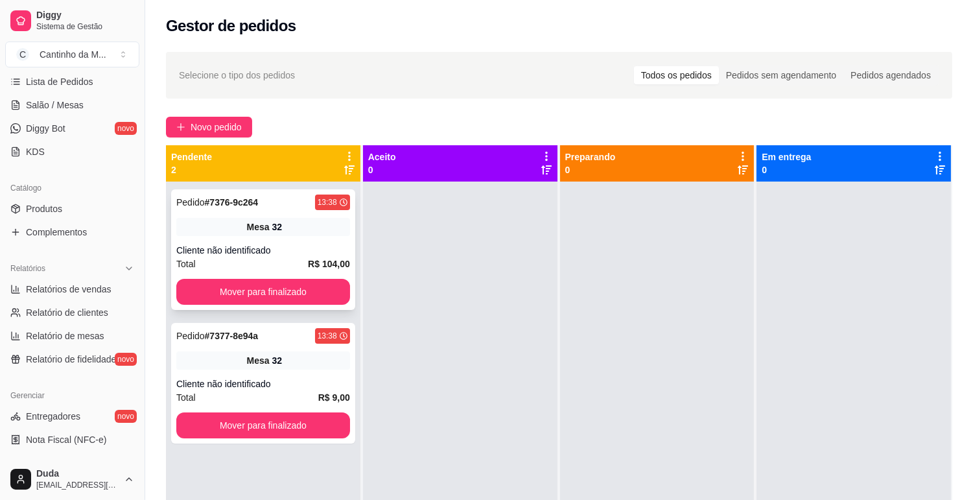
click at [300, 238] on div "Pedido # 7376-9c264 13:38 Mesa 32 Cliente não identificado Total R$ 104,00 Move…" at bounding box center [263, 249] width 184 height 121
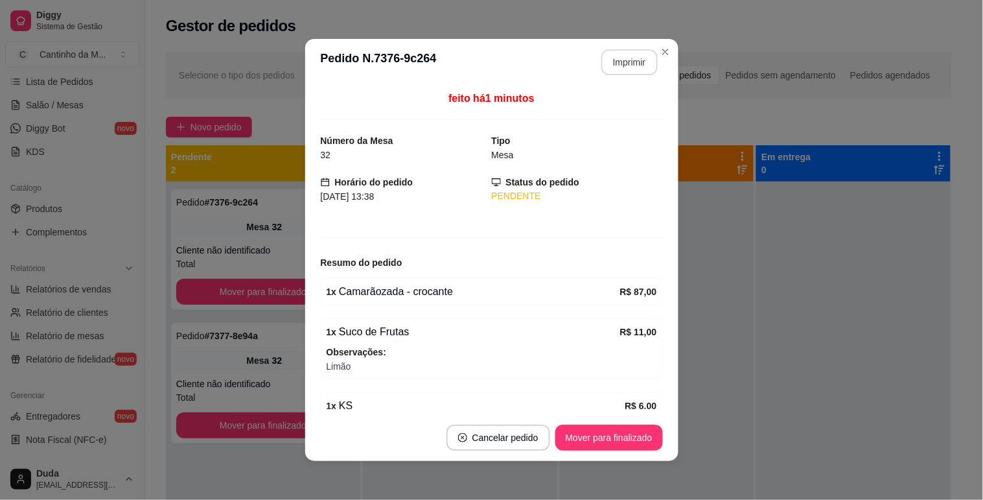
click at [618, 56] on button "Imprimir" at bounding box center [629, 62] width 56 height 26
click at [605, 430] on button "Mover para finalizado" at bounding box center [609, 437] width 108 height 26
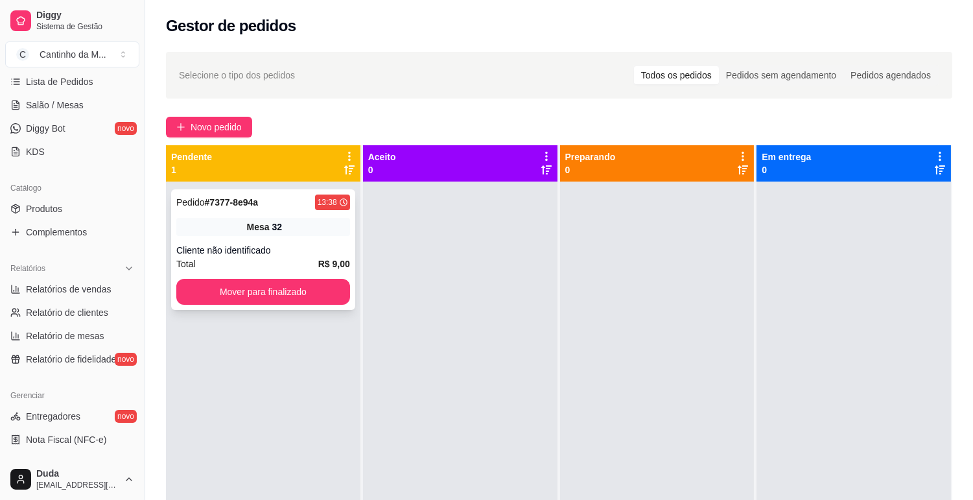
click at [224, 229] on div "Mesa 32" at bounding box center [263, 227] width 174 height 18
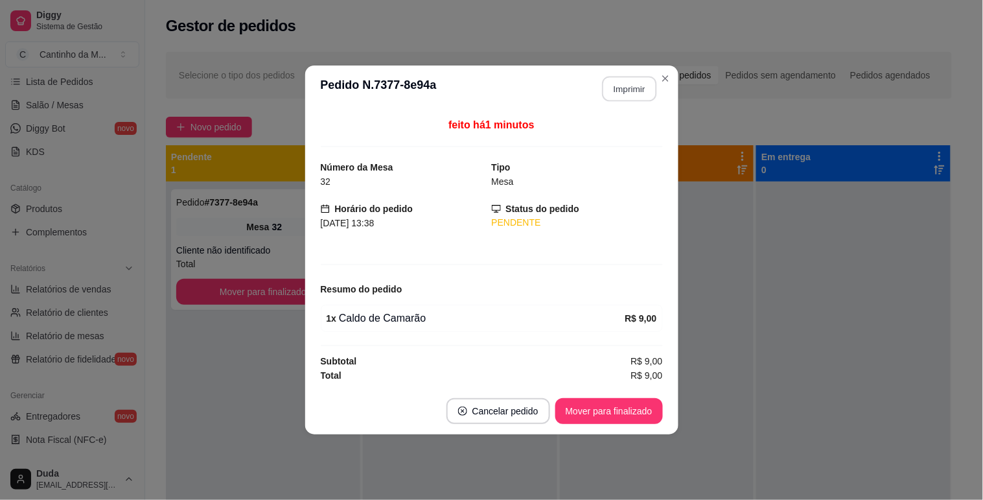
click at [629, 91] on button "Imprimir" at bounding box center [629, 88] width 54 height 25
click at [624, 404] on button "Mover para finalizado" at bounding box center [609, 411] width 104 height 25
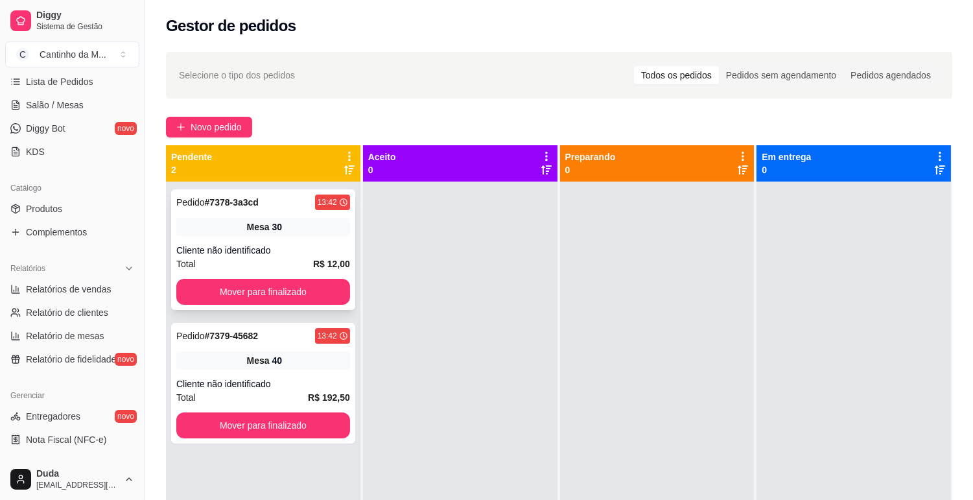
click at [264, 227] on span "Mesa" at bounding box center [258, 226] width 23 height 13
click at [73, 109] on span "Salão / Mesas" at bounding box center [55, 105] width 58 height 13
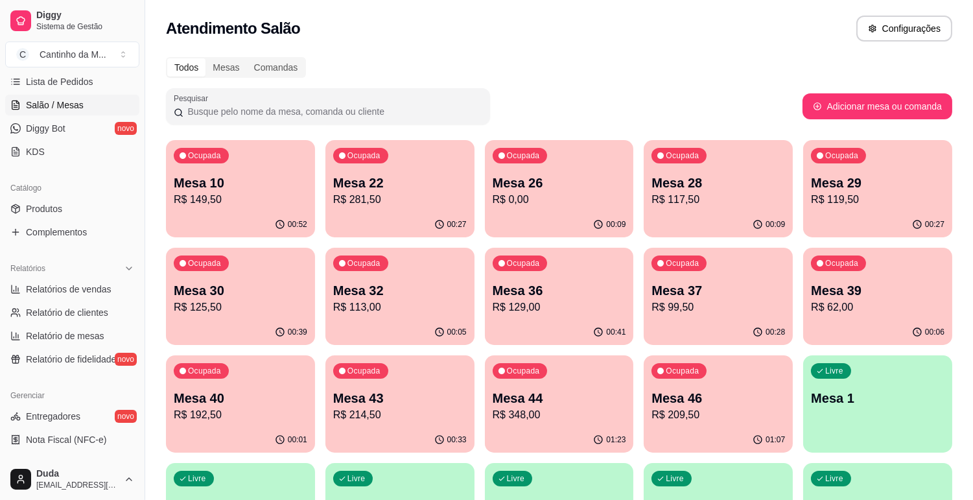
click at [213, 255] on div "Ocupada" at bounding box center [201, 263] width 55 height 16
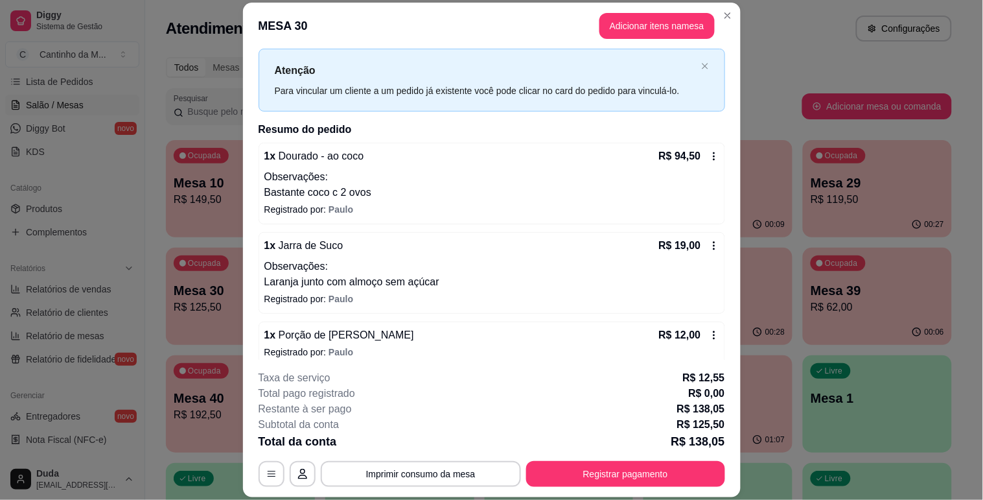
scroll to position [41, 0]
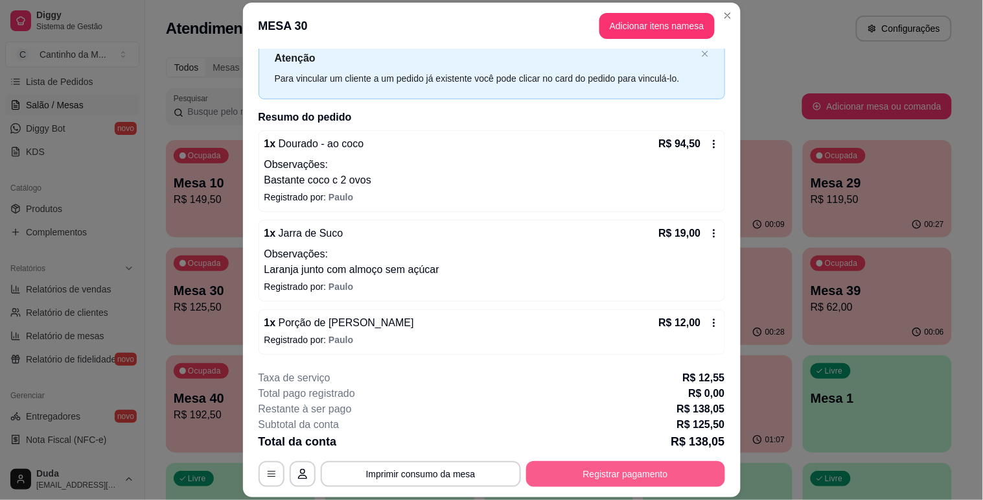
click at [579, 469] on button "Registrar pagamento" at bounding box center [625, 474] width 199 height 26
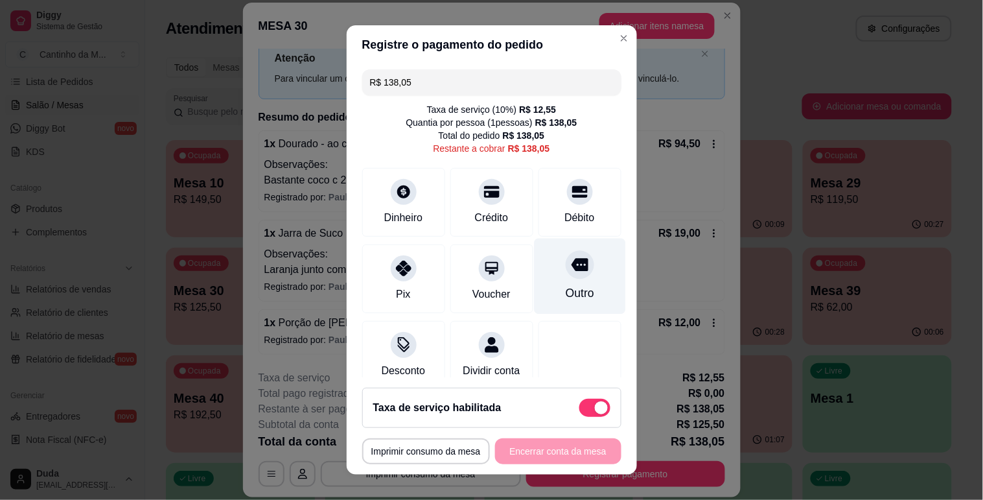
click at [565, 284] on div "Outro" at bounding box center [579, 292] width 29 height 17
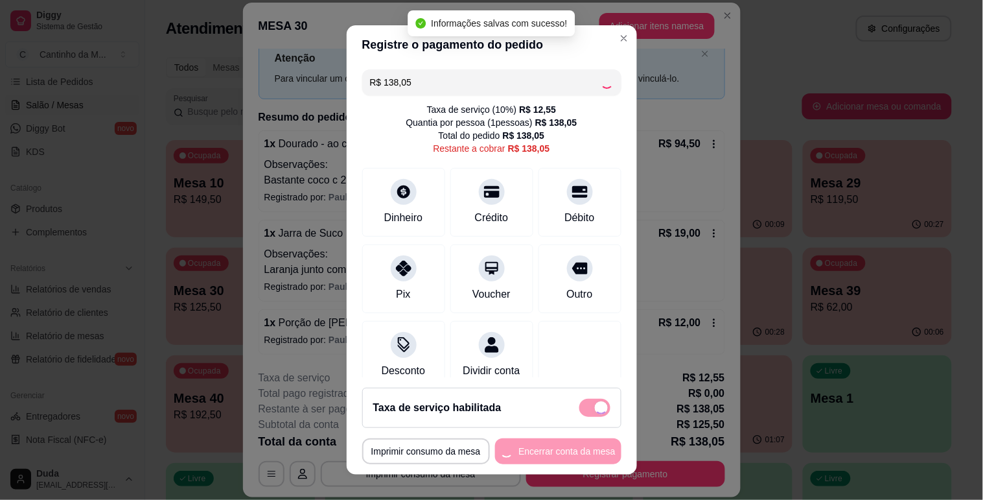
type input "R$ 0,00"
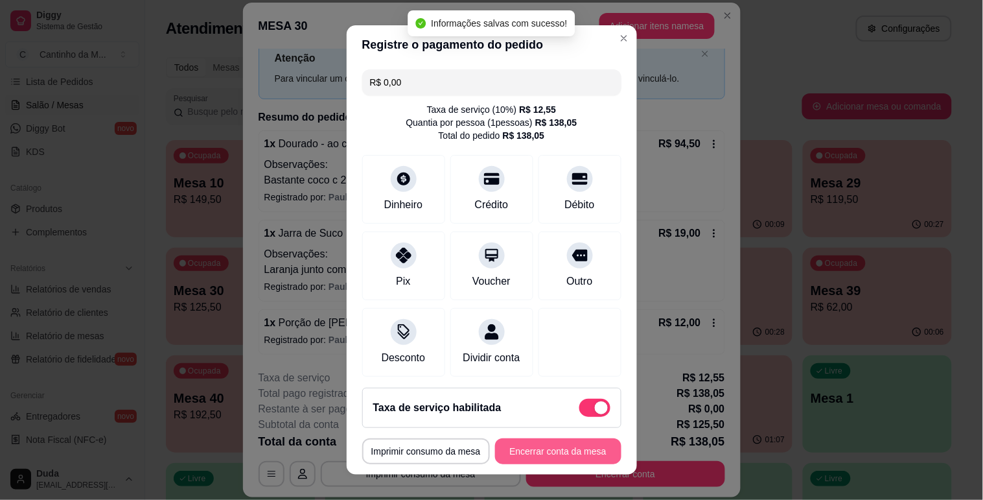
click at [532, 445] on button "Encerrar conta da mesa" at bounding box center [558, 451] width 126 height 26
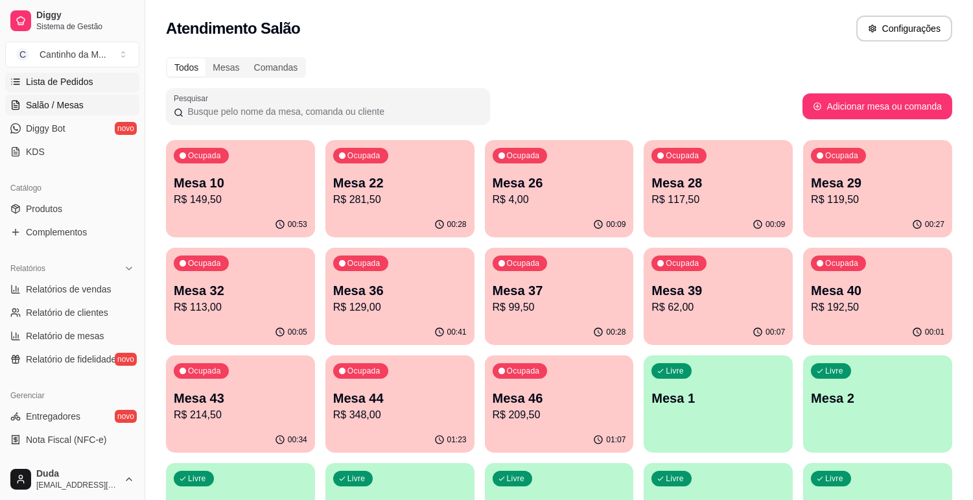
click at [78, 79] on span "Lista de Pedidos" at bounding box center [59, 81] width 67 height 13
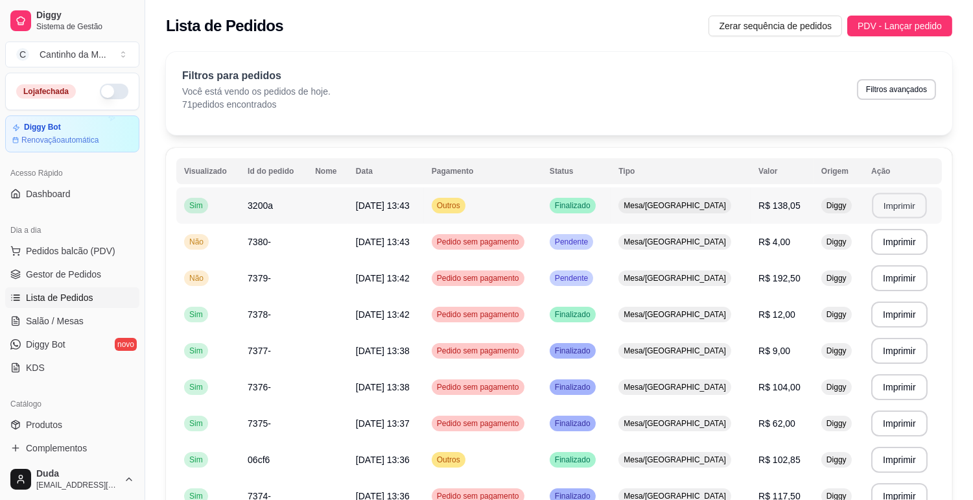
click at [891, 205] on button "Imprimir" at bounding box center [899, 205] width 54 height 25
click at [87, 270] on span "Gestor de Pedidos" at bounding box center [63, 274] width 75 height 13
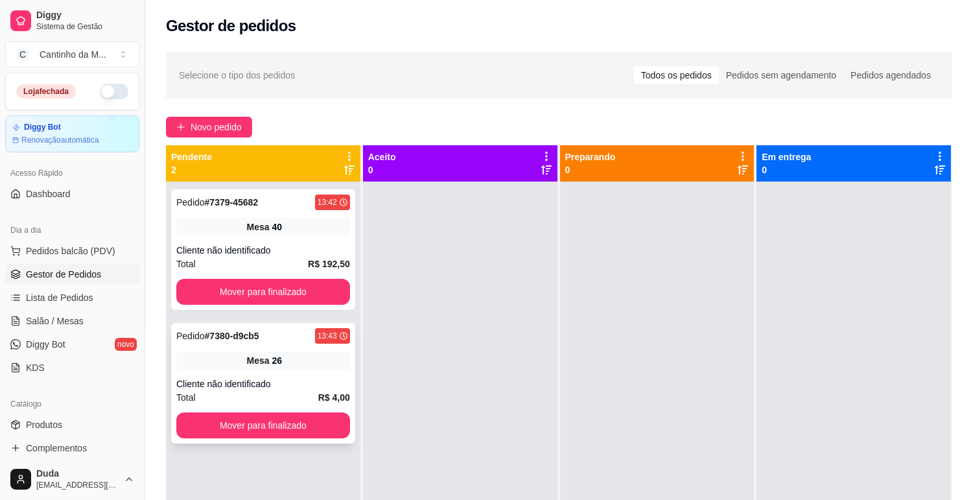
click at [287, 358] on div "Mesa 26" at bounding box center [263, 360] width 174 height 18
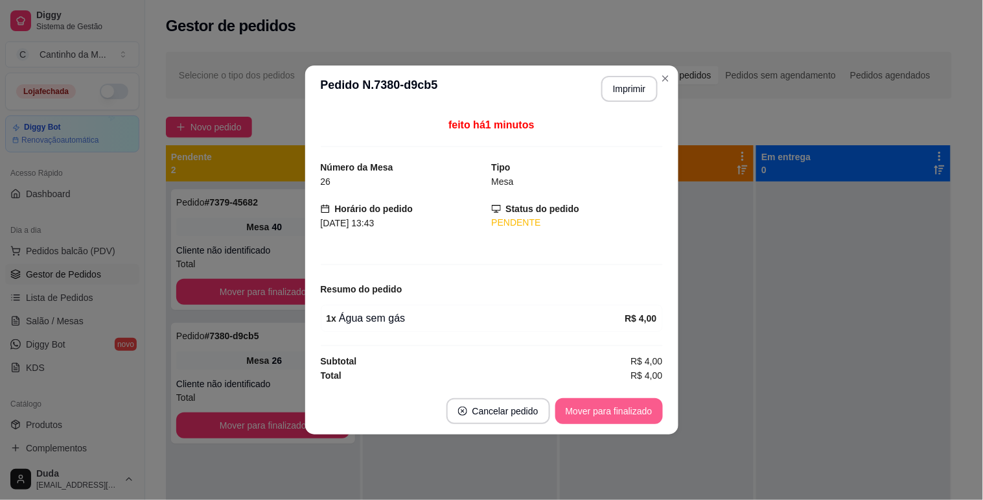
click at [617, 415] on button "Mover para finalizado" at bounding box center [609, 411] width 108 height 26
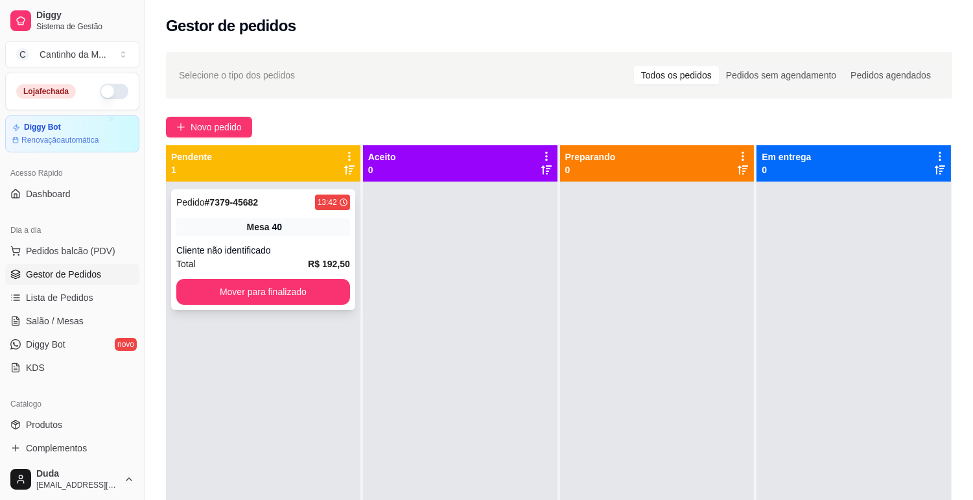
click at [227, 203] on strong "# 7379-45682" at bounding box center [232, 202] width 54 height 10
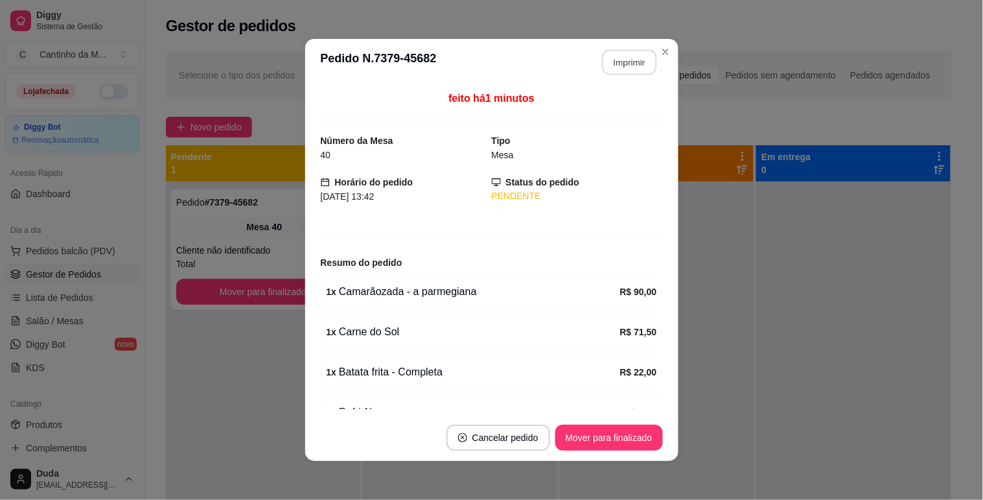
click at [602, 71] on button "Imprimir" at bounding box center [629, 62] width 54 height 25
click at [634, 434] on button "Mover para finalizado" at bounding box center [609, 437] width 108 height 26
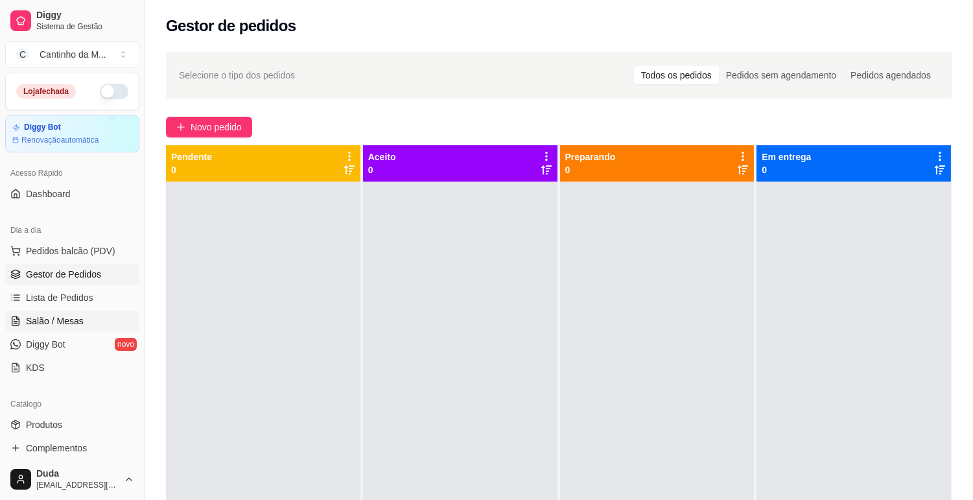
click at [63, 329] on link "Salão / Mesas" at bounding box center [72, 320] width 134 height 21
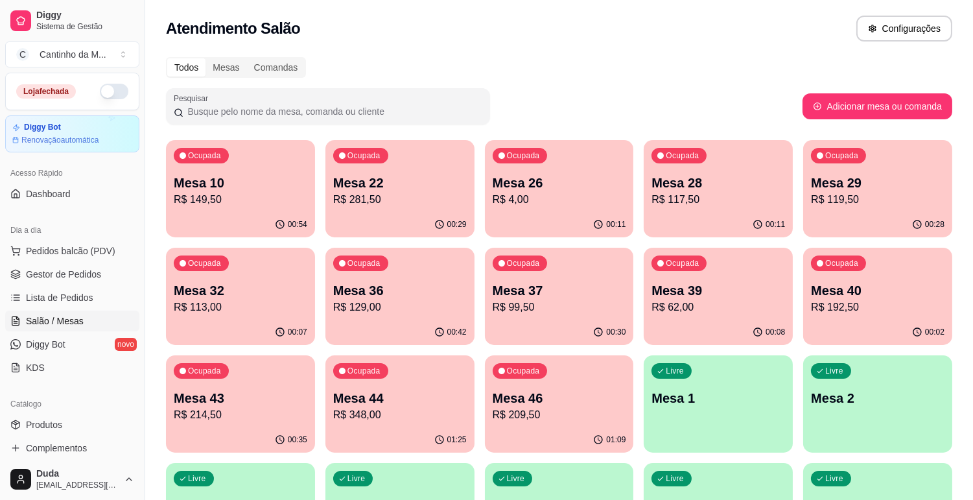
click at [417, 380] on div "Ocupada Mesa 44 R$ 348,00" at bounding box center [399, 391] width 149 height 72
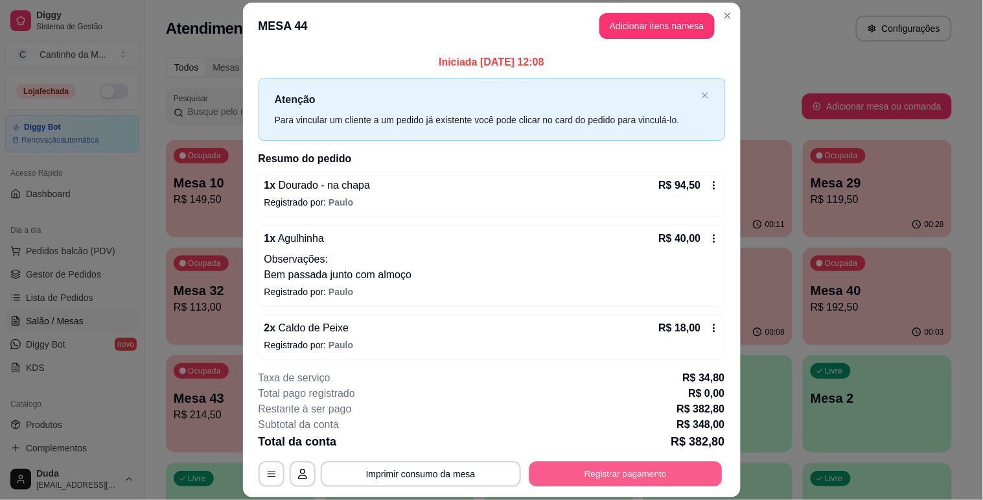
click at [594, 465] on button "Registrar pagamento" at bounding box center [625, 473] width 193 height 25
click at [540, 280] on div "Outro" at bounding box center [579, 276] width 91 height 76
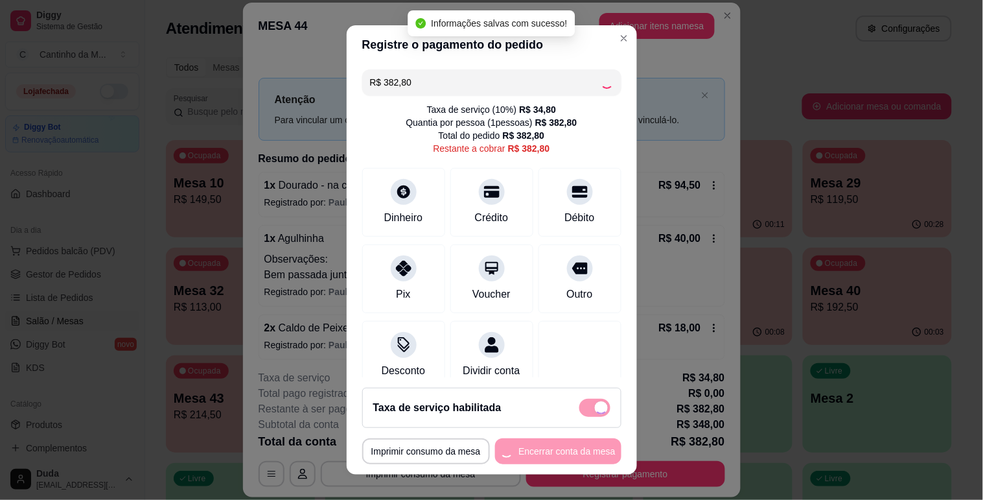
type input "R$ 0,00"
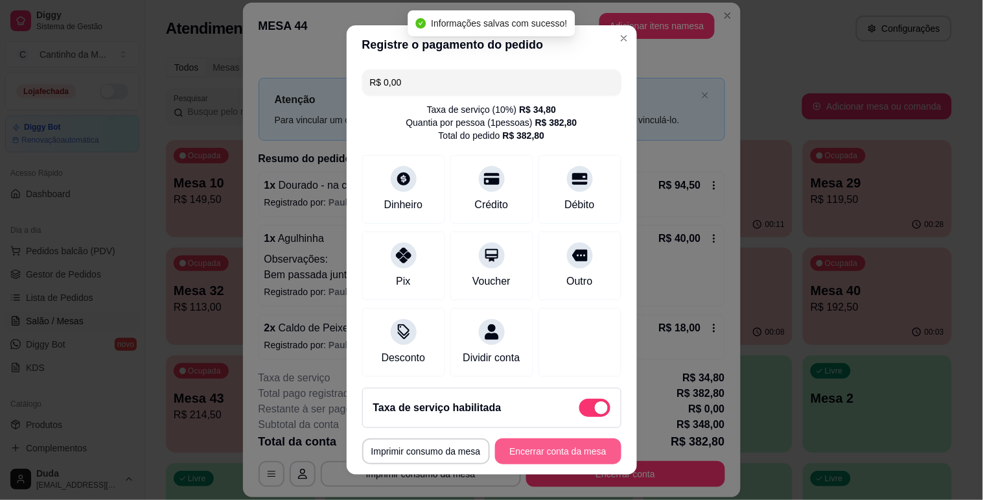
click at [546, 449] on button "Encerrar conta da mesa" at bounding box center [558, 451] width 126 height 26
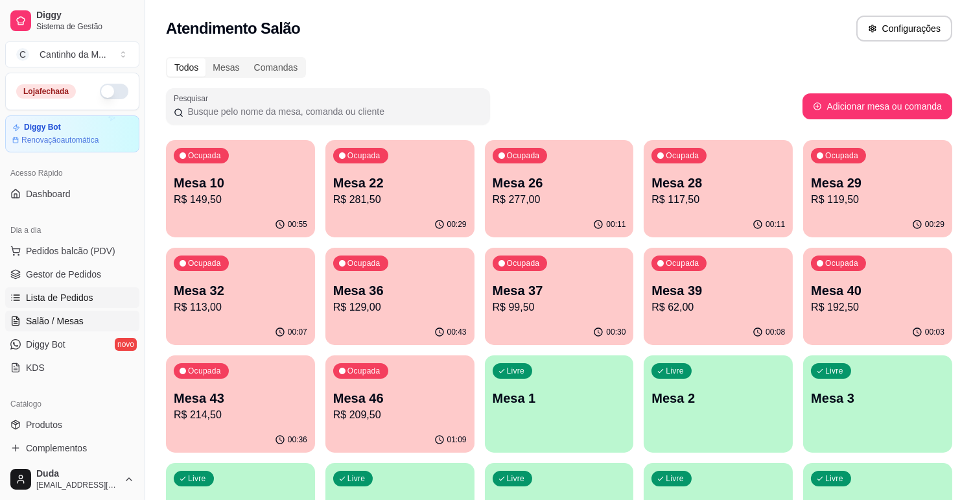
click at [72, 305] on link "Lista de Pedidos" at bounding box center [72, 297] width 134 height 21
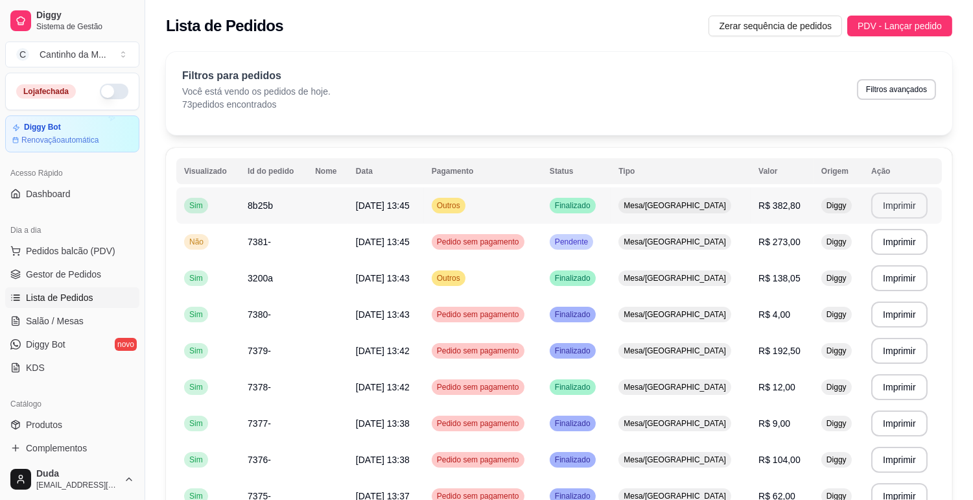
click at [883, 205] on button "Imprimir" at bounding box center [899, 205] width 56 height 26
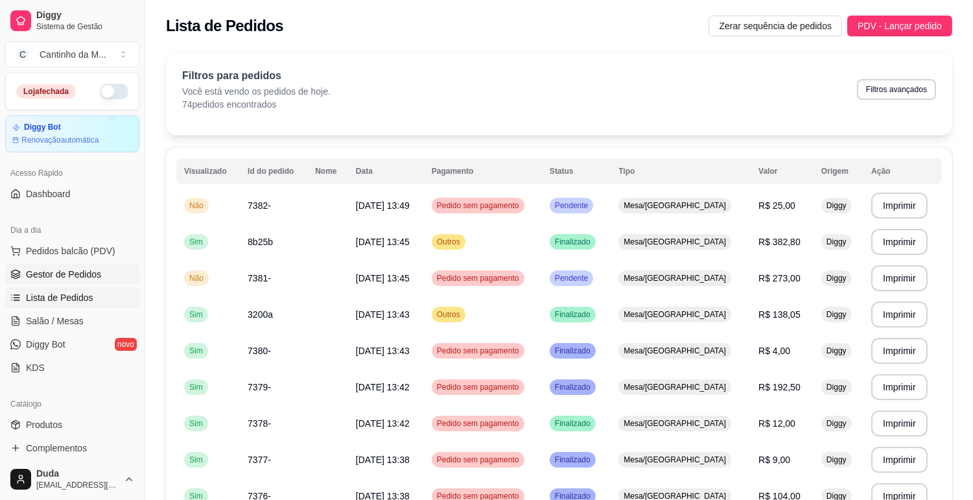
click at [71, 268] on span "Gestor de Pedidos" at bounding box center [63, 274] width 75 height 13
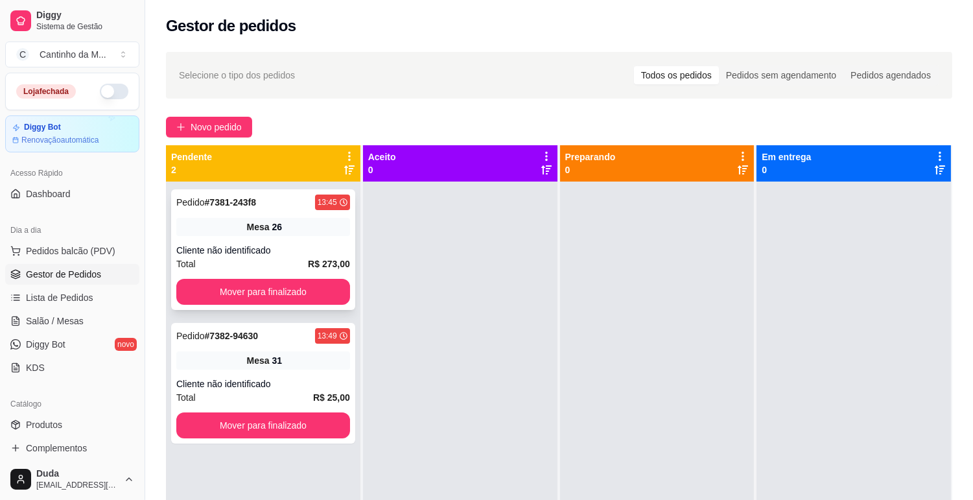
click at [298, 240] on div "Pedido # 7381-243f8 13:45 Mesa 26 Cliente não identificado Total R$ 273,00 Move…" at bounding box center [263, 249] width 184 height 121
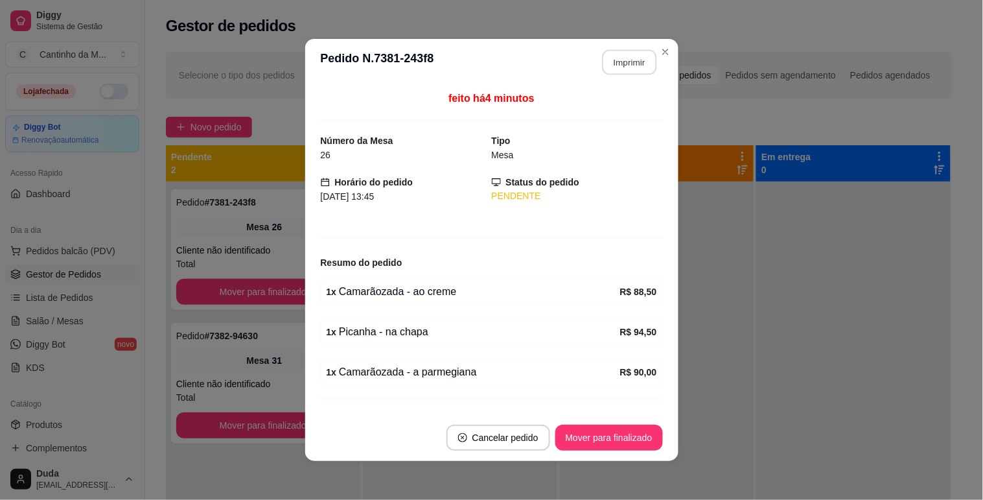
click at [612, 67] on button "Imprimir" at bounding box center [629, 62] width 54 height 25
click at [600, 437] on button "Mover para finalizado" at bounding box center [609, 437] width 104 height 25
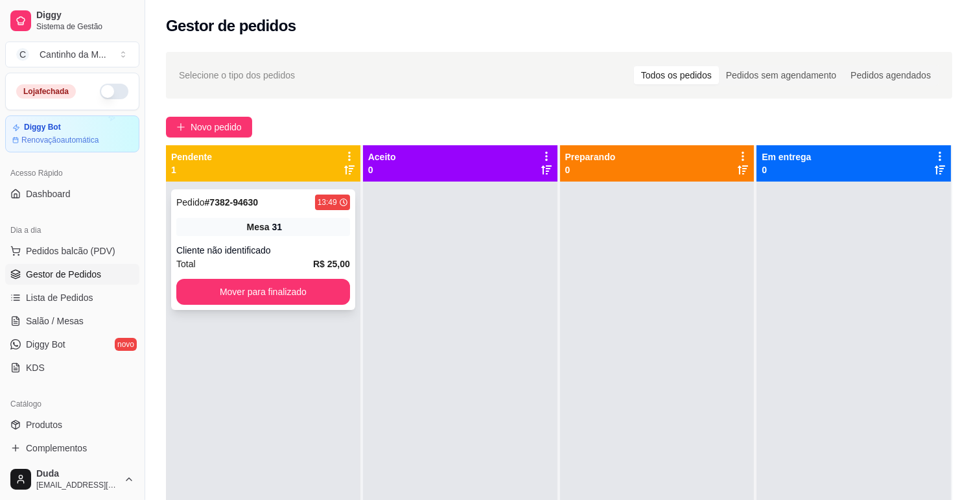
click at [303, 218] on div "Mesa 31" at bounding box center [263, 227] width 174 height 18
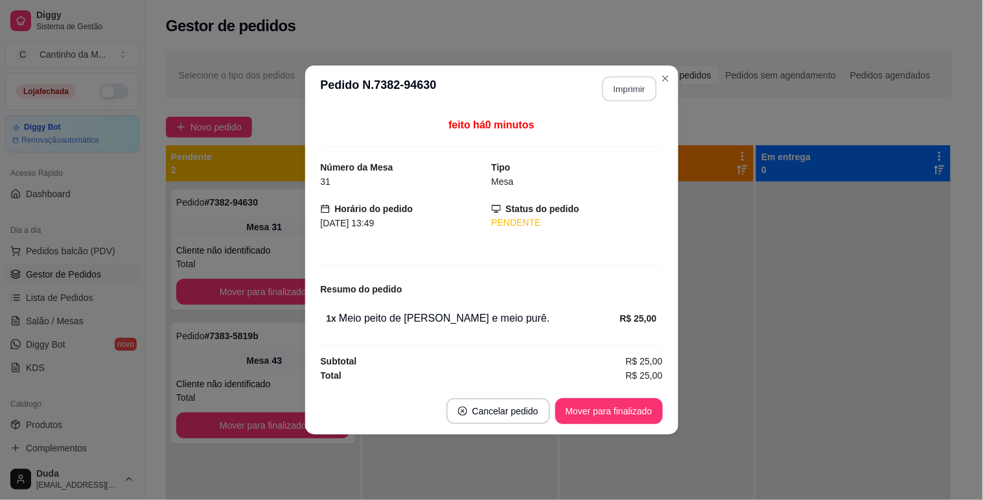
click at [636, 86] on button "Imprimir" at bounding box center [629, 88] width 54 height 25
click at [616, 415] on button "Mover para finalizado" at bounding box center [609, 411] width 108 height 26
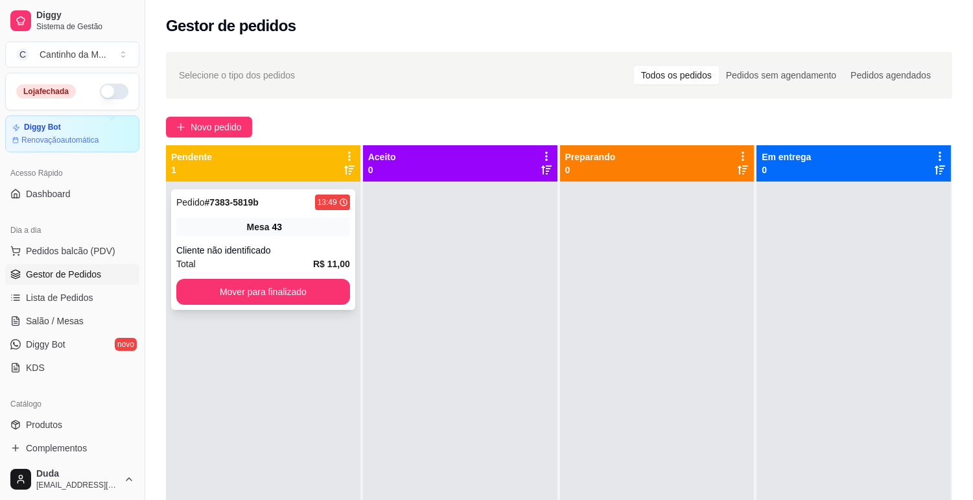
click at [346, 224] on div "Mesa 43" at bounding box center [263, 227] width 174 height 18
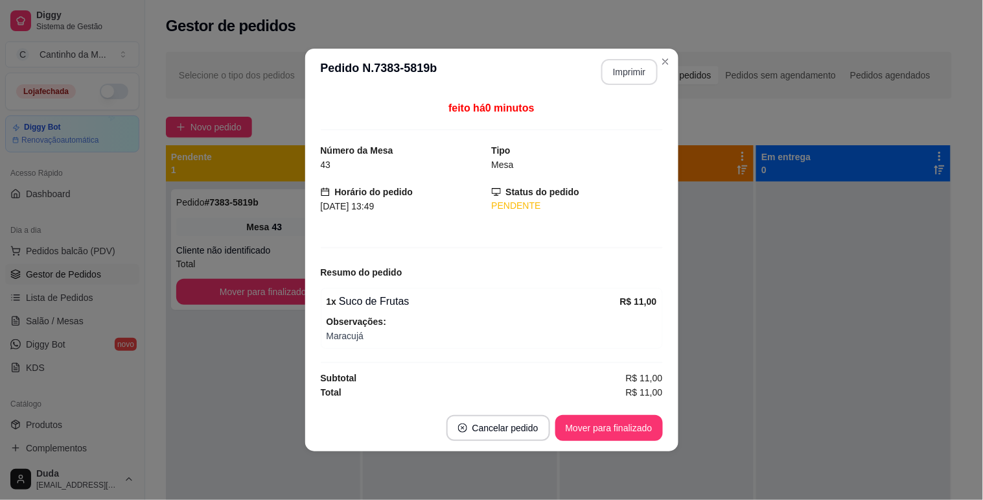
click at [620, 73] on button "Imprimir" at bounding box center [629, 72] width 56 height 26
click at [623, 416] on button "Mover para finalizado" at bounding box center [609, 427] width 104 height 25
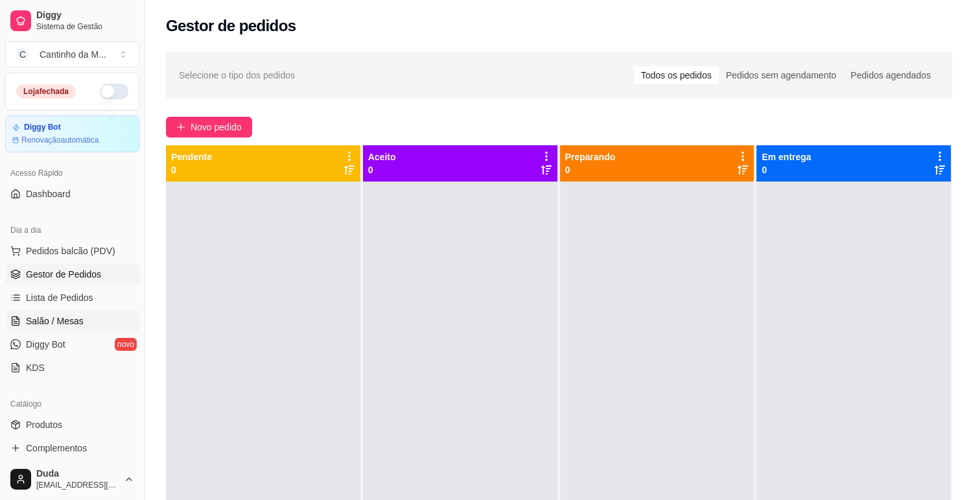
click at [49, 314] on span "Salão / Mesas" at bounding box center [55, 320] width 58 height 13
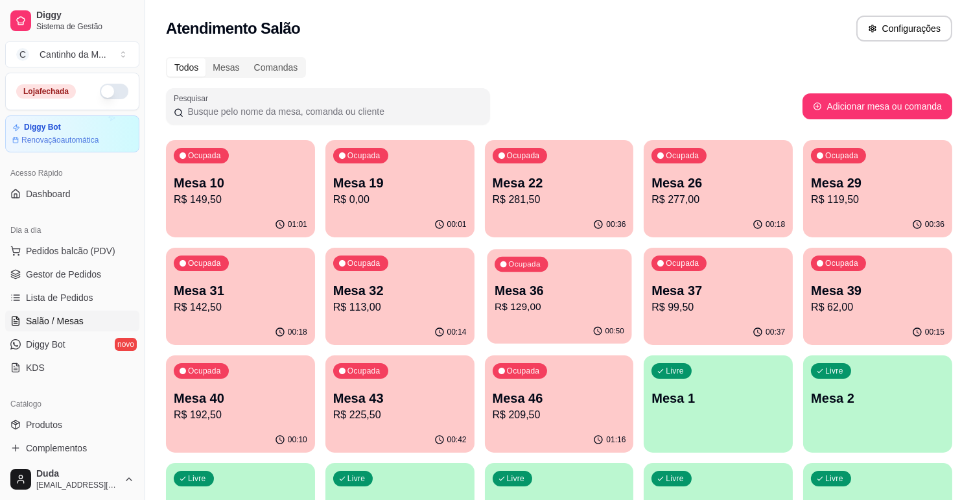
click at [554, 296] on p "Mesa 36" at bounding box center [559, 290] width 130 height 17
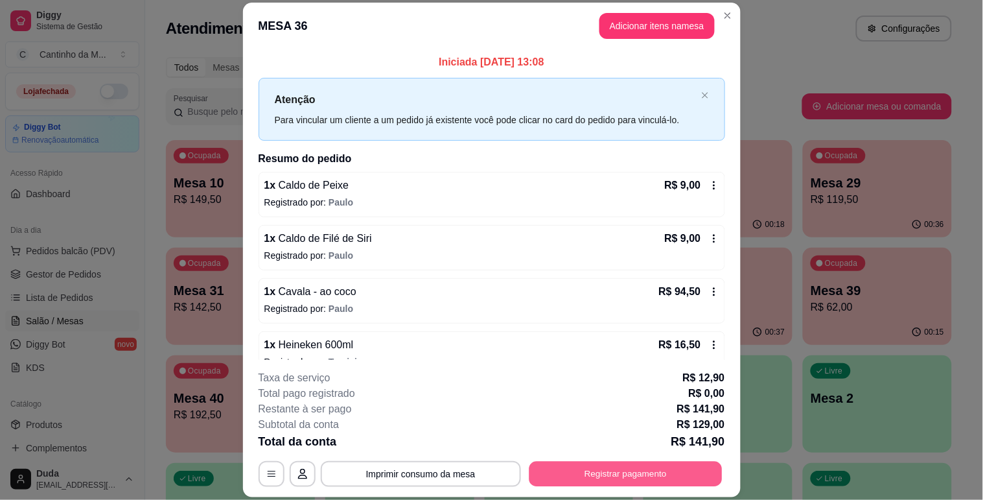
click at [653, 477] on button "Registrar pagamento" at bounding box center [625, 473] width 193 height 25
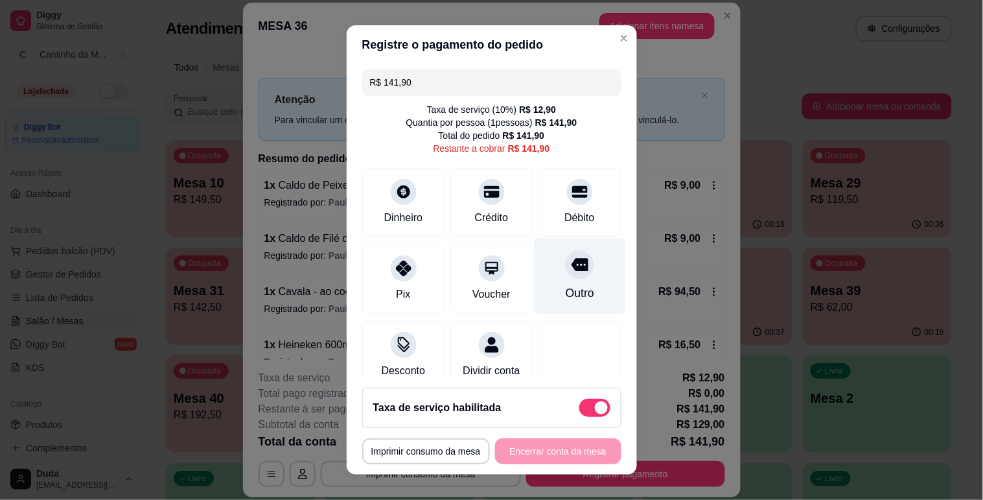
click at [559, 283] on div "Outro" at bounding box center [579, 276] width 91 height 76
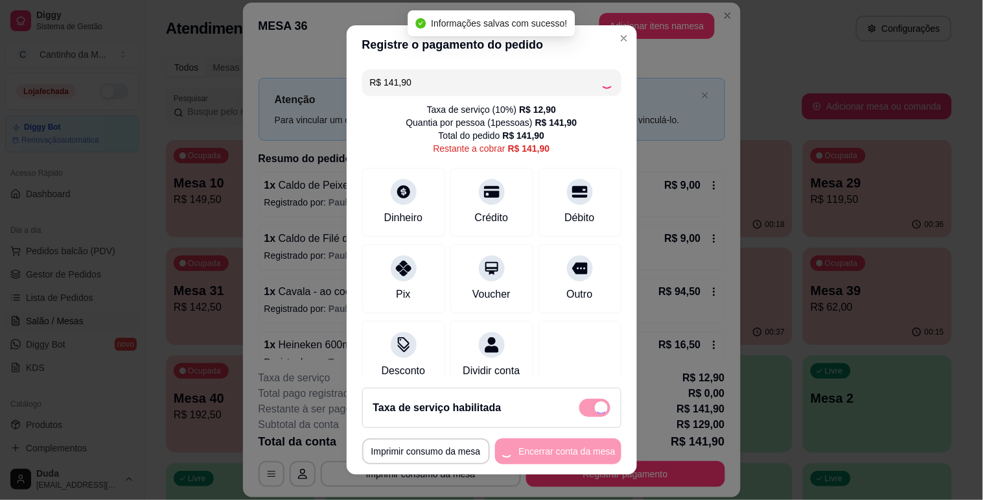
type input "R$ 0,00"
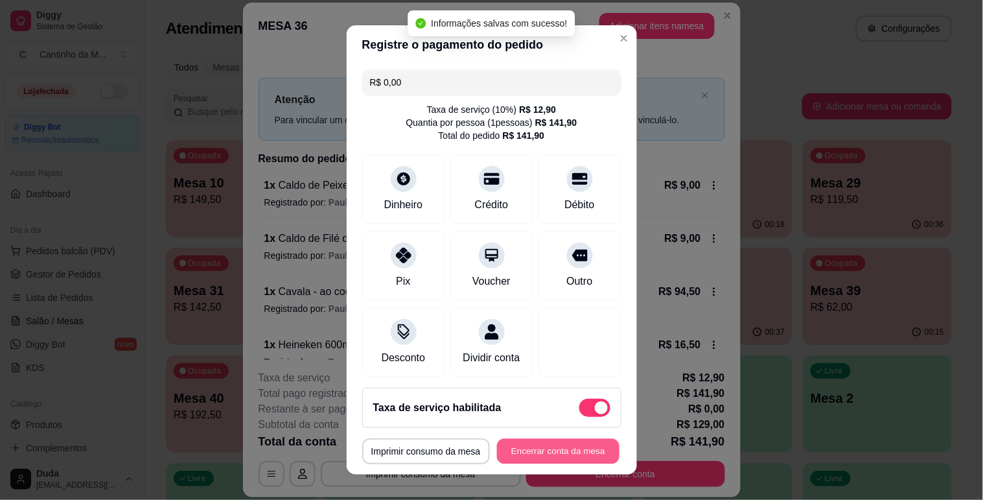
click at [535, 448] on button "Encerrar conta da mesa" at bounding box center [558, 451] width 122 height 25
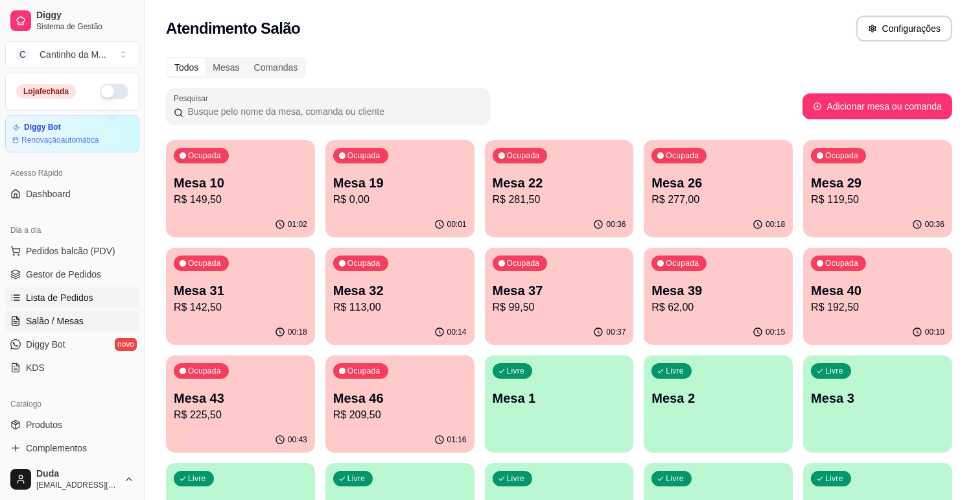
click at [93, 294] on link "Lista de Pedidos" at bounding box center [72, 297] width 134 height 21
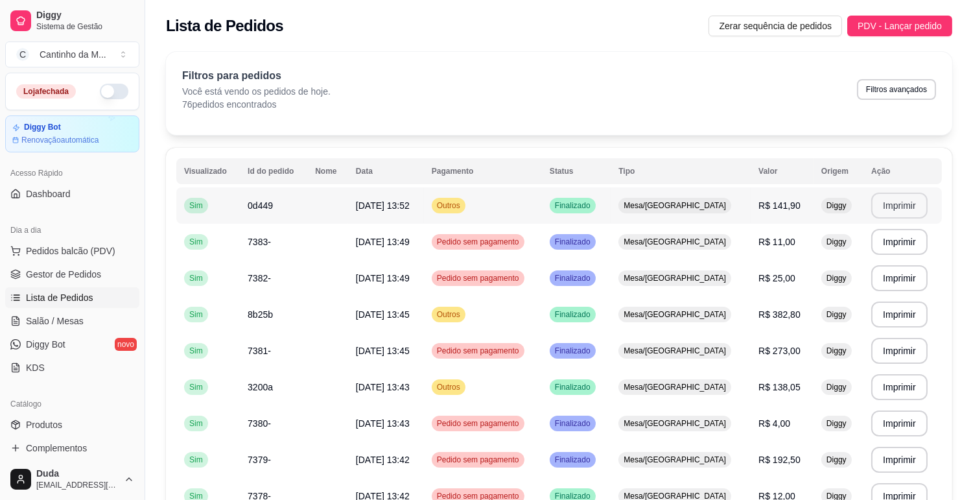
click at [908, 210] on button "Imprimir" at bounding box center [899, 205] width 56 height 26
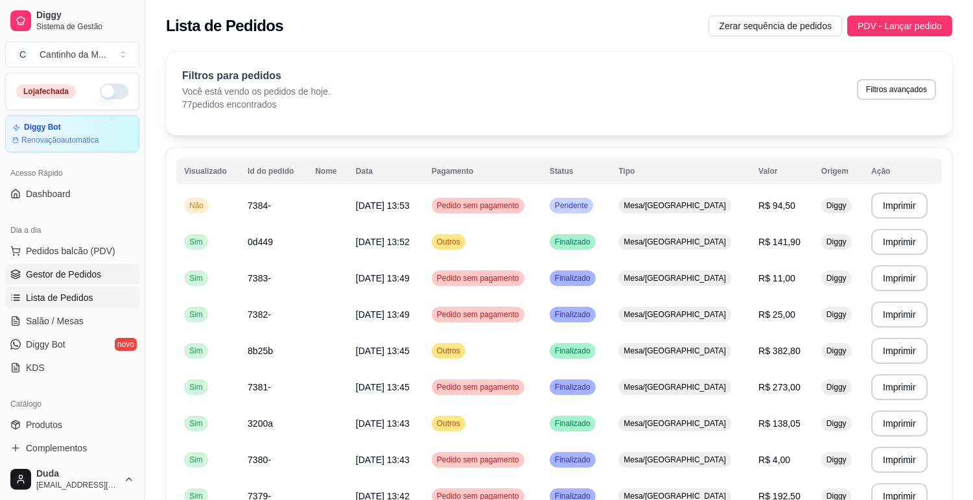
click at [67, 282] on link "Gestor de Pedidos" at bounding box center [72, 274] width 134 height 21
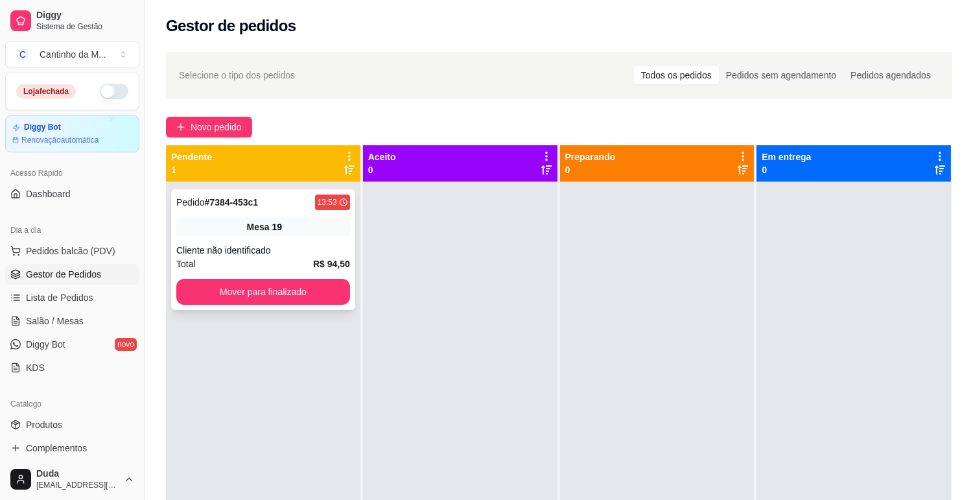
click at [270, 242] on div "Pedido # 7384-453c1 13:53 Mesa 19 Cliente não identificado Total R$ 94,50 Mover…" at bounding box center [263, 249] width 184 height 121
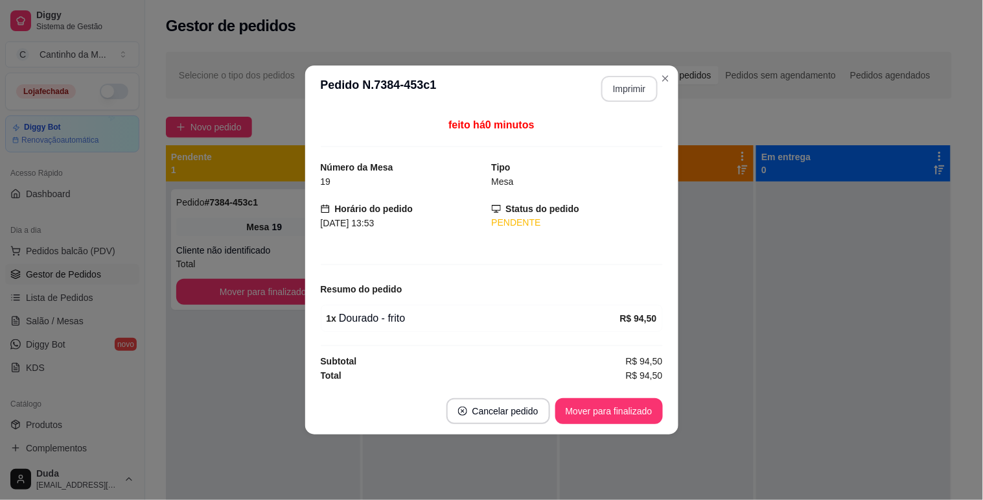
click at [627, 86] on button "Imprimir" at bounding box center [629, 89] width 56 height 26
click at [599, 400] on button "Mover para finalizado" at bounding box center [609, 411] width 108 height 26
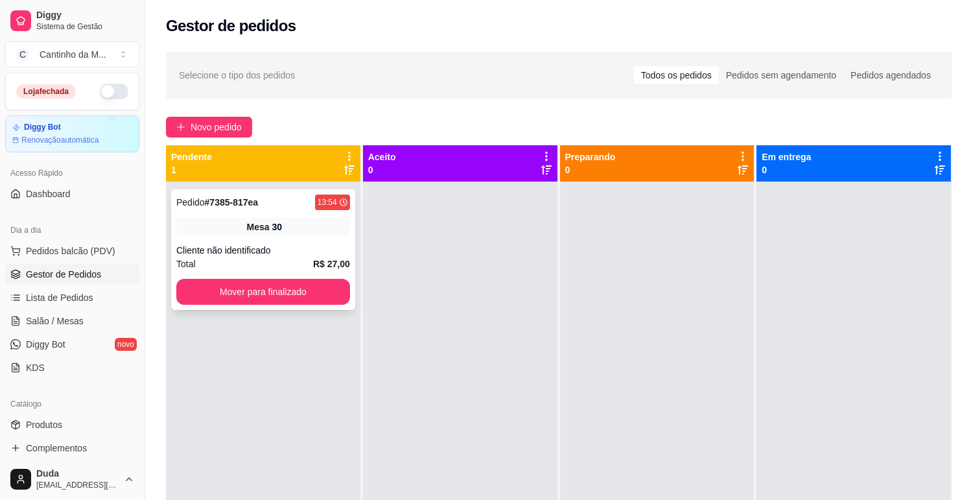
click at [290, 242] on div "Pedido # 7385-817ea 13:54 Mesa 30 Cliente não identificado Total R$ 27,00 Mover…" at bounding box center [263, 249] width 184 height 121
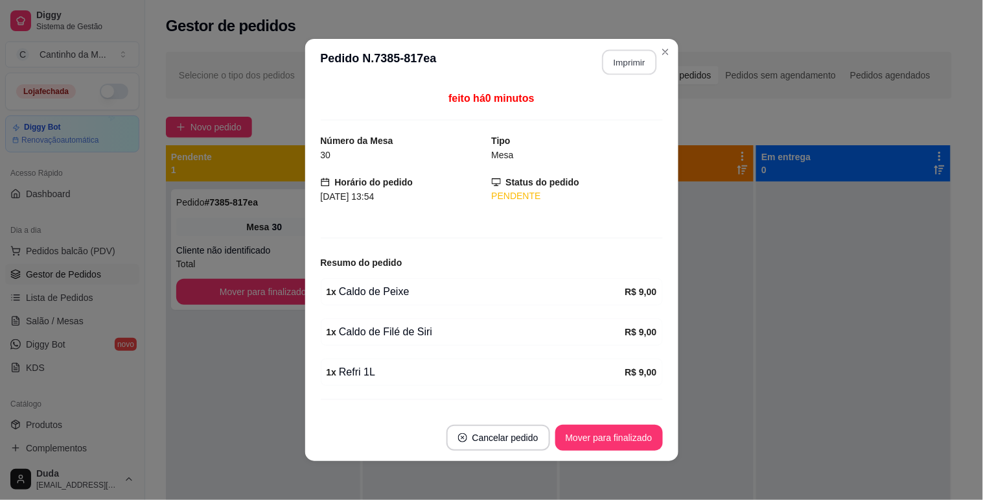
click at [623, 61] on button "Imprimir" at bounding box center [629, 62] width 54 height 25
click at [592, 436] on button "Mover para finalizado" at bounding box center [609, 437] width 104 height 25
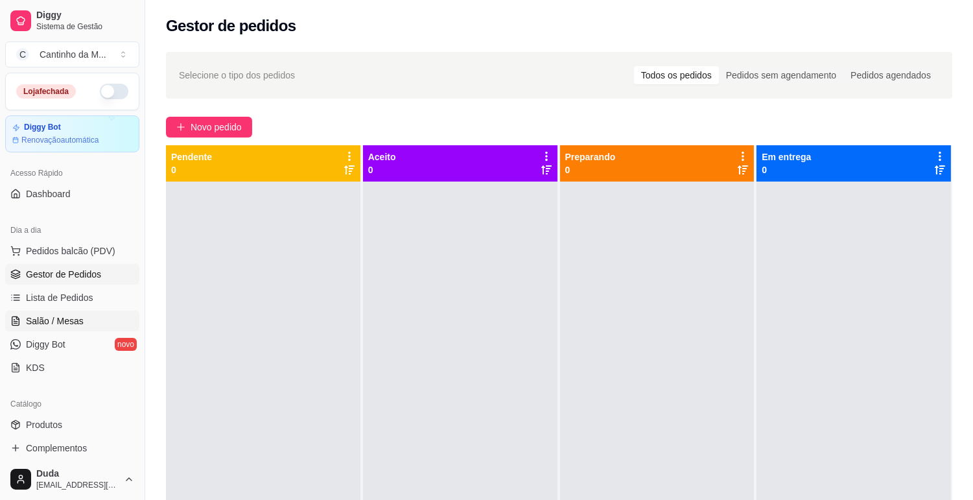
click at [118, 314] on link "Salão / Mesas" at bounding box center [72, 320] width 134 height 21
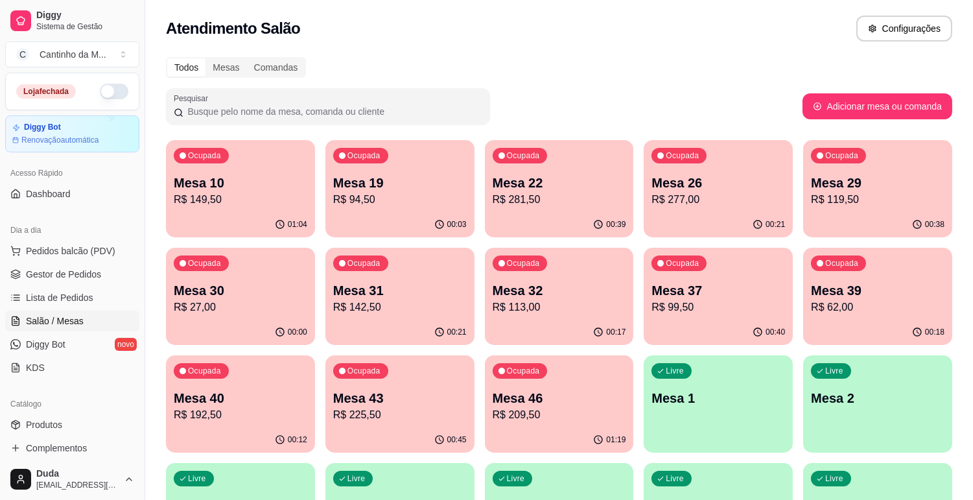
click at [198, 163] on div "Ocupada Mesa 10 R$ 149,50" at bounding box center [240, 176] width 149 height 72
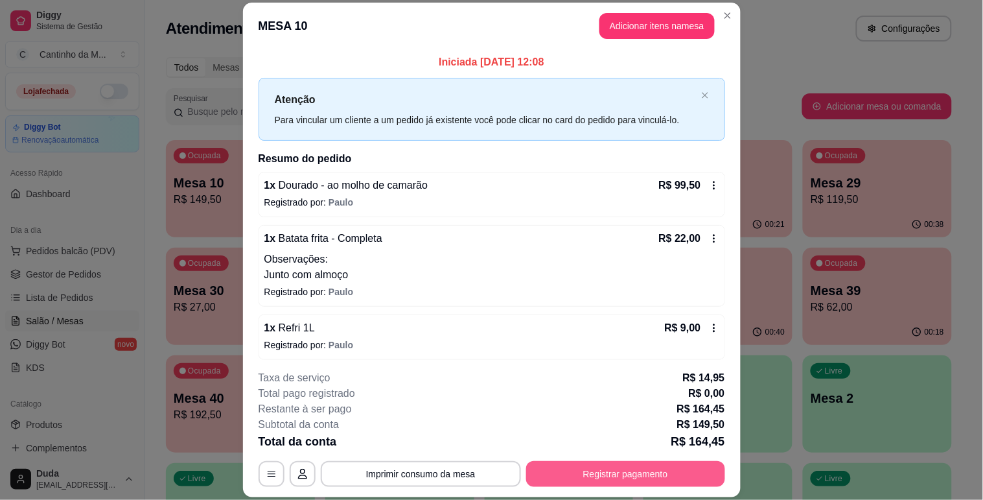
click at [534, 469] on button "Registrar pagamento" at bounding box center [625, 474] width 199 height 26
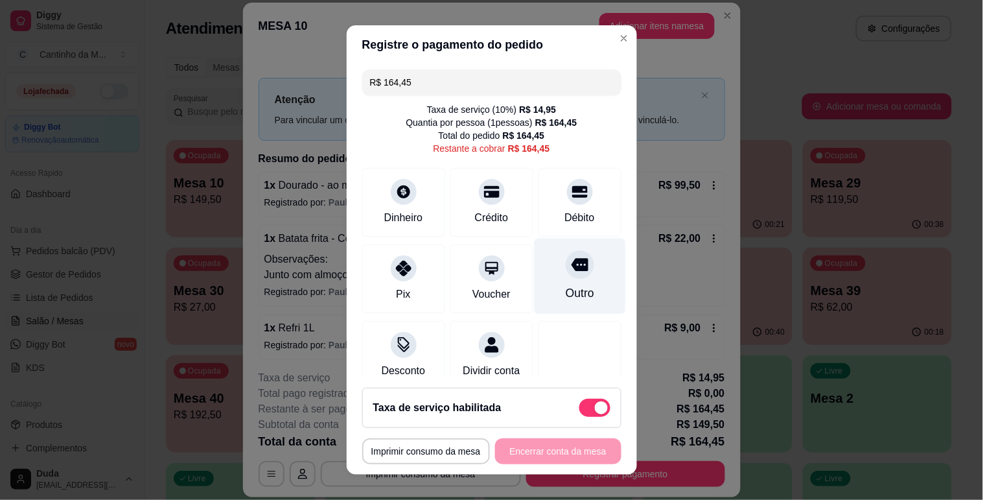
click at [571, 262] on icon at bounding box center [579, 264] width 17 height 13
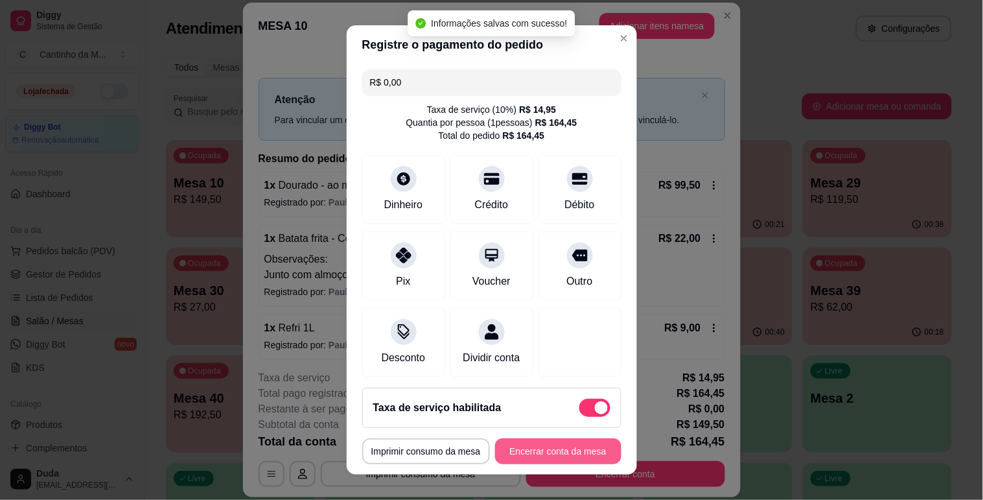
type input "R$ 0,00"
click at [557, 451] on button "Encerrar conta da mesa" at bounding box center [558, 451] width 122 height 25
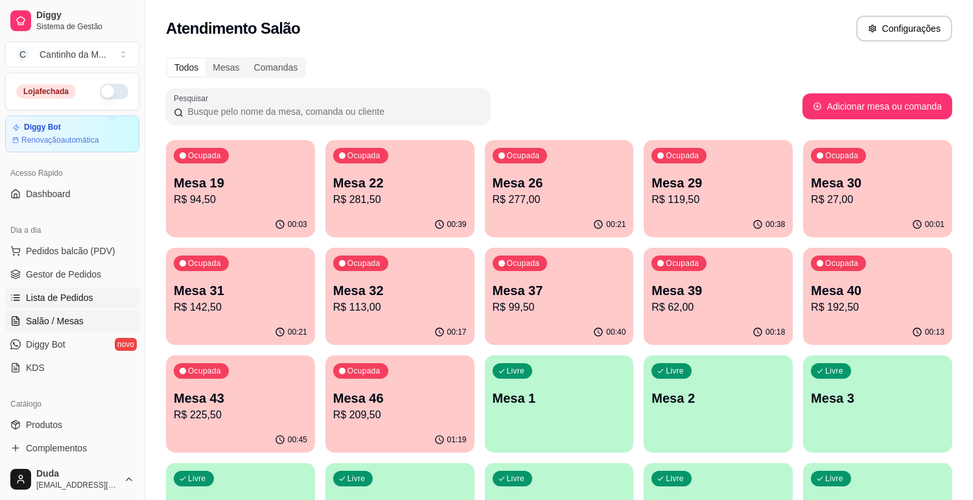
click at [54, 287] on link "Lista de Pedidos" at bounding box center [72, 297] width 134 height 21
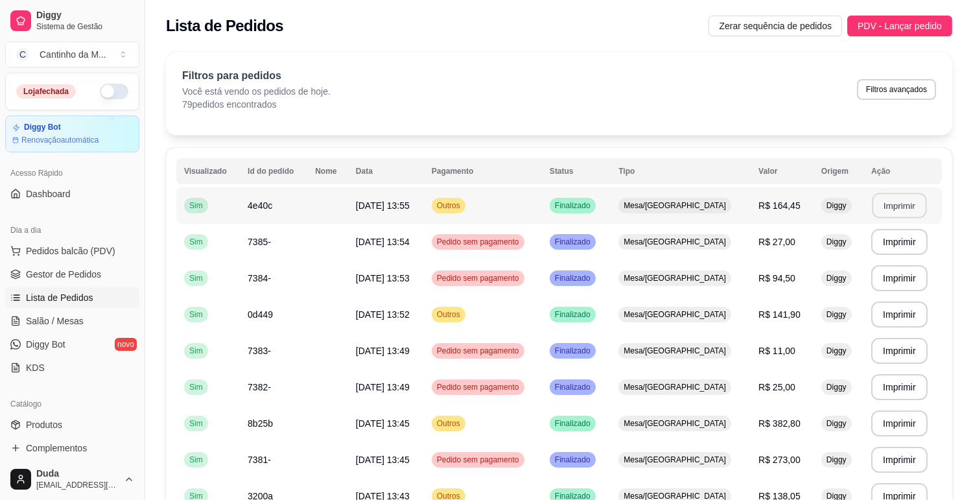
click at [903, 203] on button "Imprimir" at bounding box center [899, 205] width 54 height 25
click at [50, 279] on span "Gestor de Pedidos" at bounding box center [63, 274] width 75 height 13
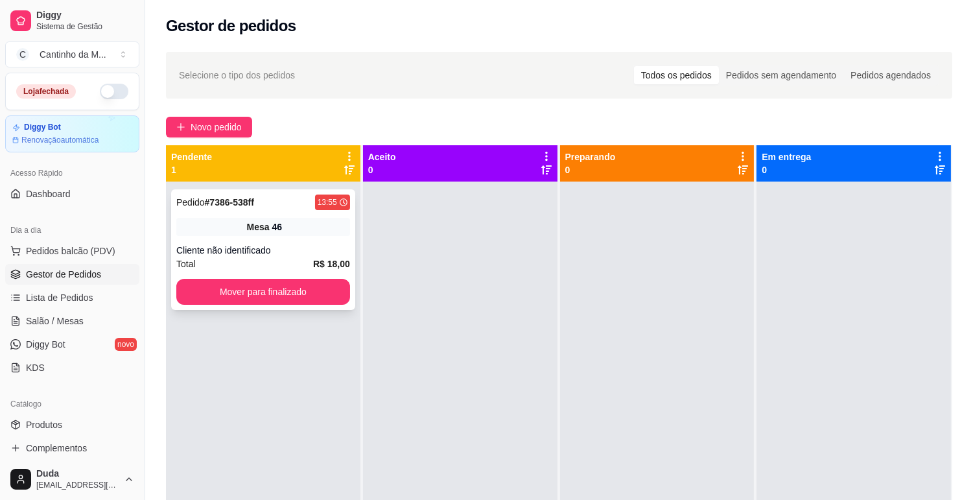
click at [232, 220] on div "Mesa 46" at bounding box center [263, 227] width 174 height 18
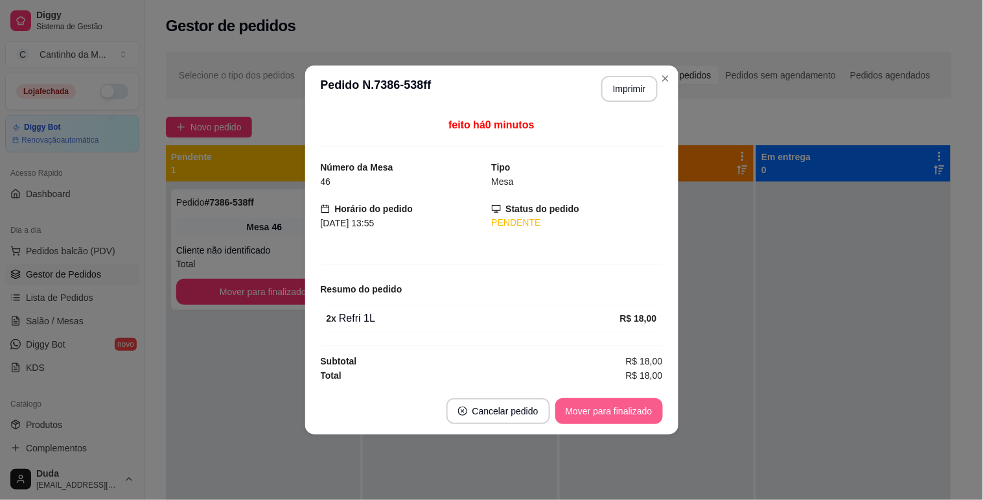
click at [572, 404] on button "Mover para finalizado" at bounding box center [609, 411] width 108 height 26
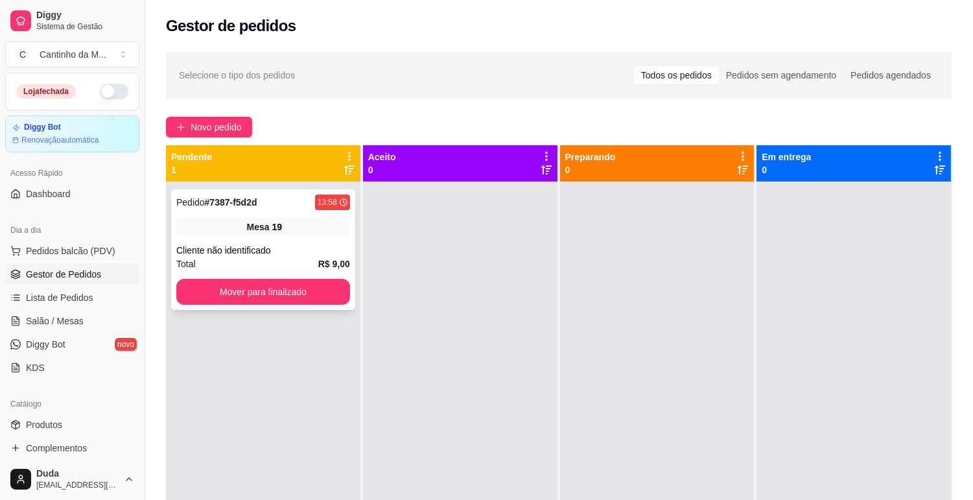
click at [286, 256] on div "Cliente não identificado" at bounding box center [263, 250] width 174 height 13
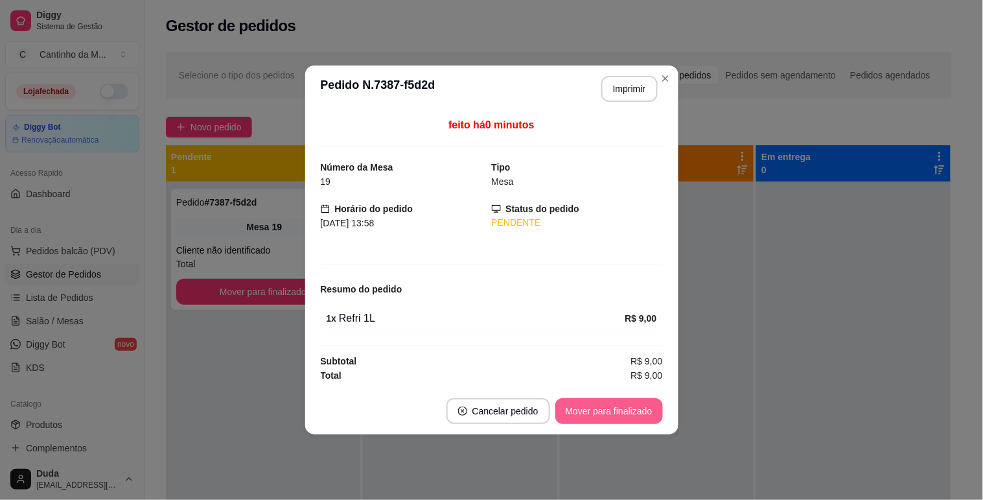
click at [590, 412] on button "Mover para finalizado" at bounding box center [609, 411] width 108 height 26
click at [633, 386] on div "feito há 0 minutos Número da Mesa 19 Tipo Mesa Horário do pedido [DATE] 13:58 S…" at bounding box center [491, 249] width 373 height 275
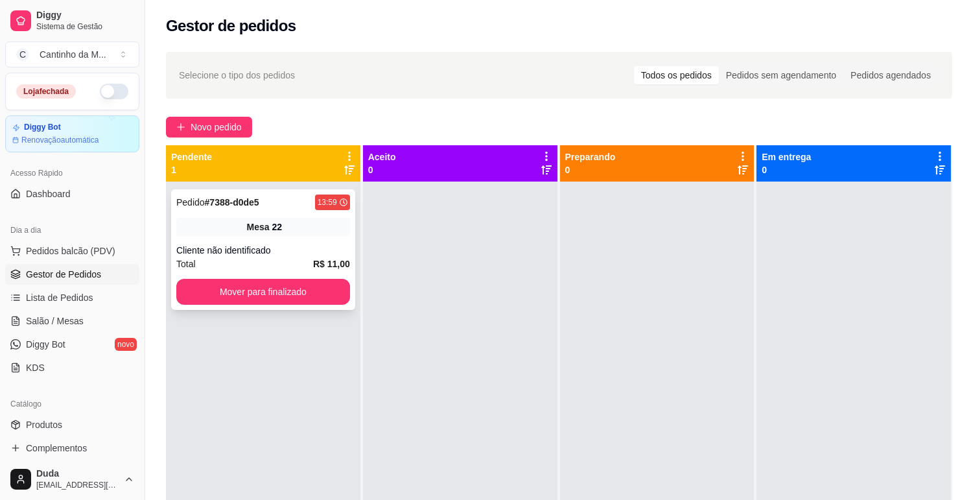
click at [323, 219] on div "Mesa 22" at bounding box center [263, 227] width 174 height 18
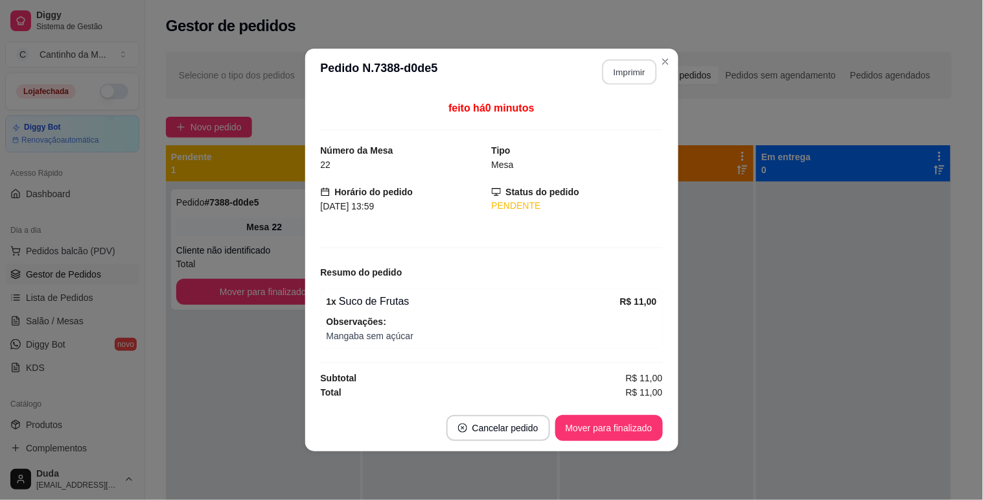
click at [610, 78] on button "Imprimir" at bounding box center [629, 72] width 54 height 25
click at [634, 425] on button "Mover para finalizado" at bounding box center [609, 428] width 108 height 26
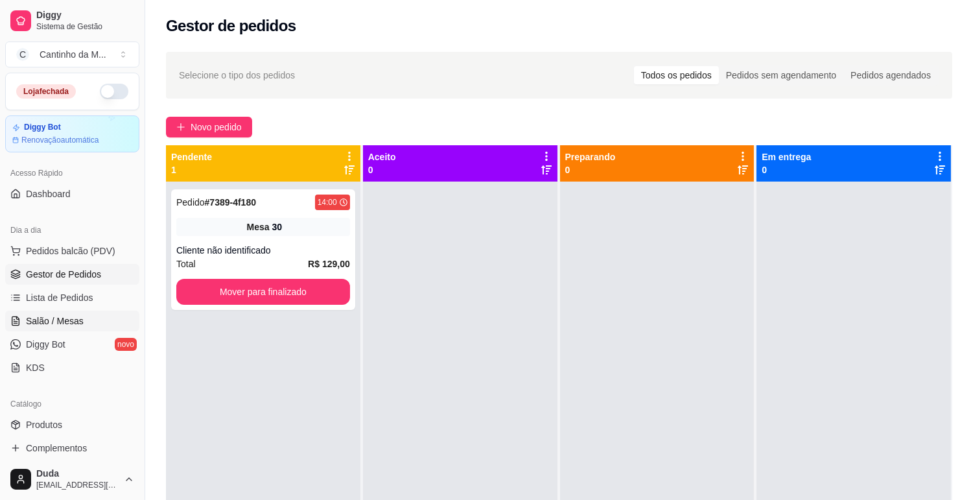
click at [74, 316] on span "Salão / Mesas" at bounding box center [55, 320] width 58 height 13
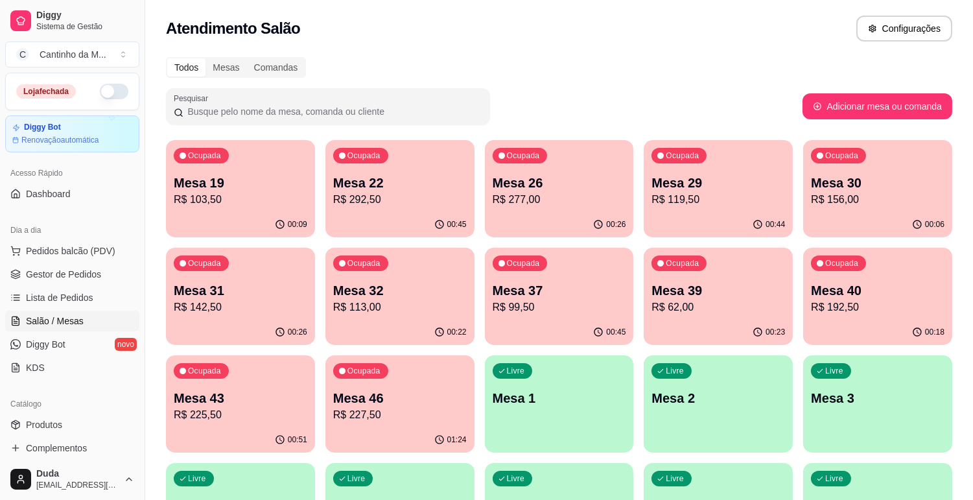
click at [381, 395] on p "Mesa 46" at bounding box center [399, 398] width 133 height 18
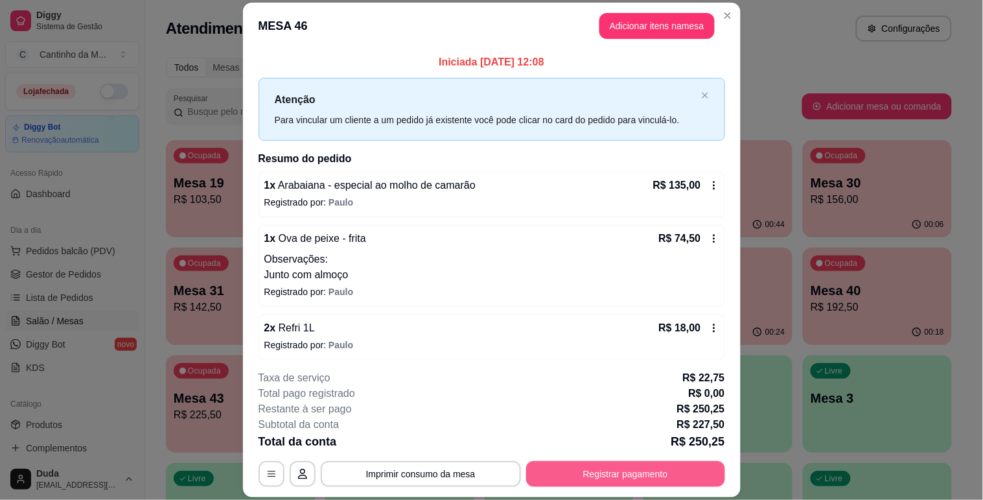
click at [640, 469] on button "Registrar pagamento" at bounding box center [625, 474] width 199 height 26
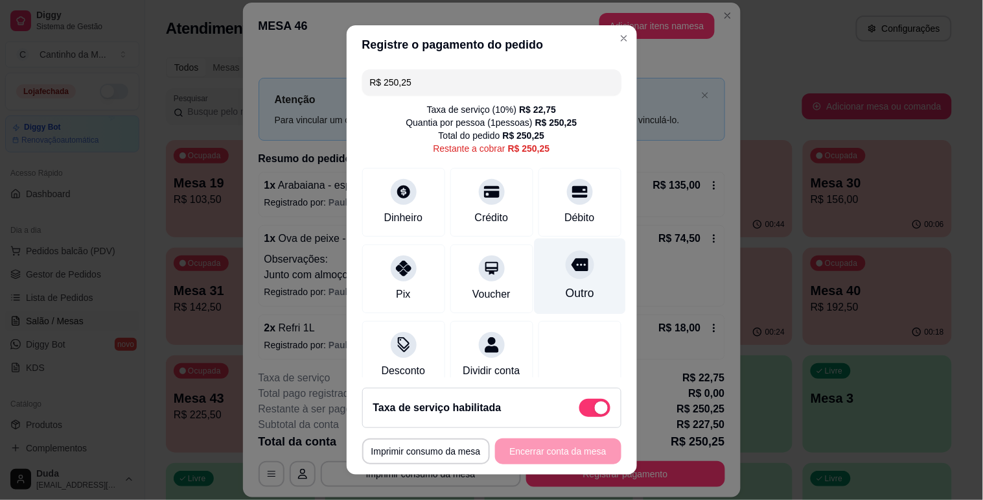
click at [566, 274] on div at bounding box center [580, 264] width 29 height 29
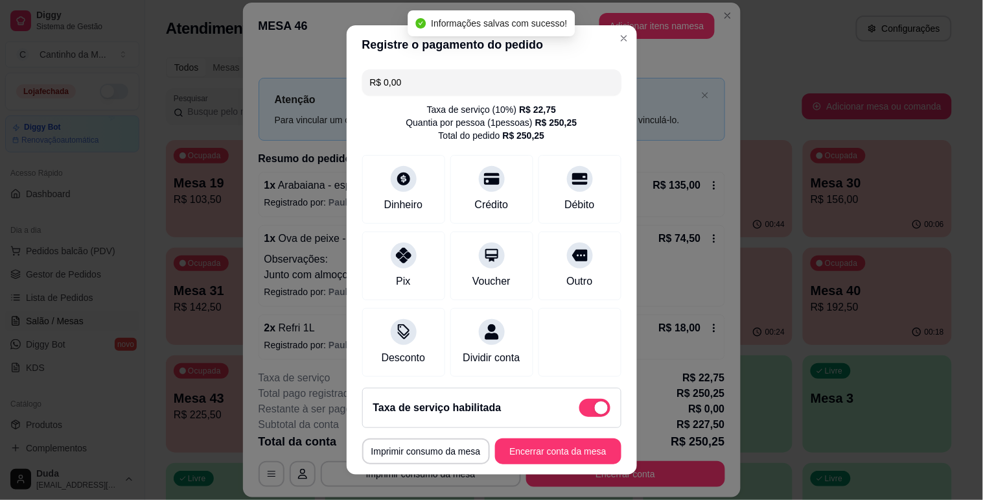
type input "R$ 0,00"
click at [546, 447] on button "Encerrar conta da mesa" at bounding box center [558, 451] width 126 height 26
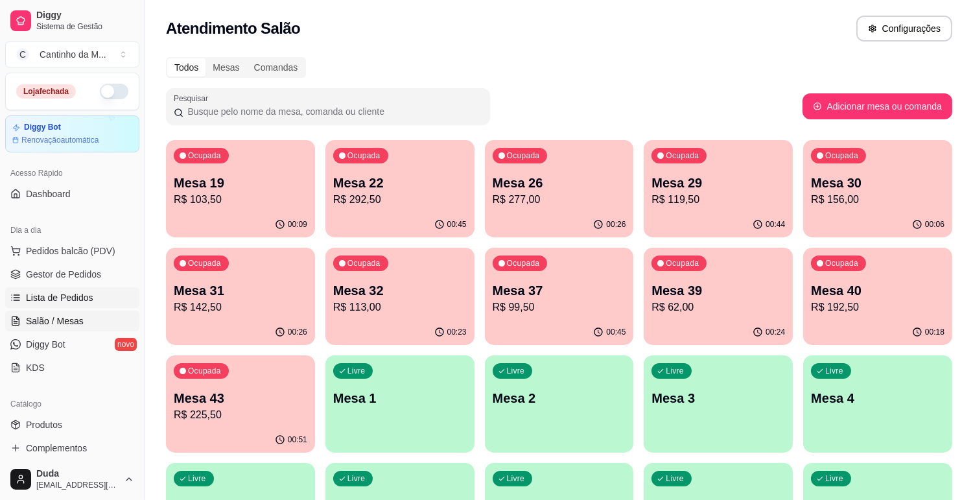
click at [93, 294] on link "Lista de Pedidos" at bounding box center [72, 297] width 134 height 21
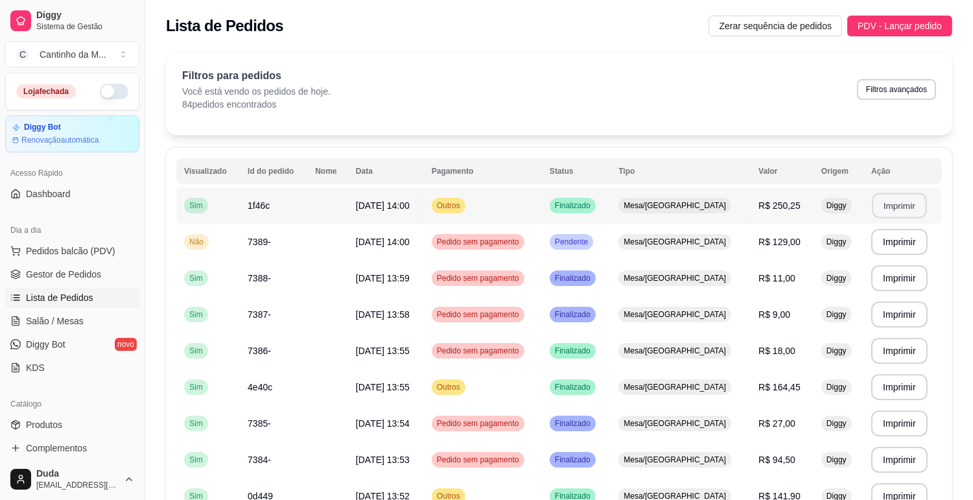
click at [896, 211] on button "Imprimir" at bounding box center [899, 205] width 54 height 25
click at [610, 228] on td "Pendente" at bounding box center [576, 242] width 69 height 36
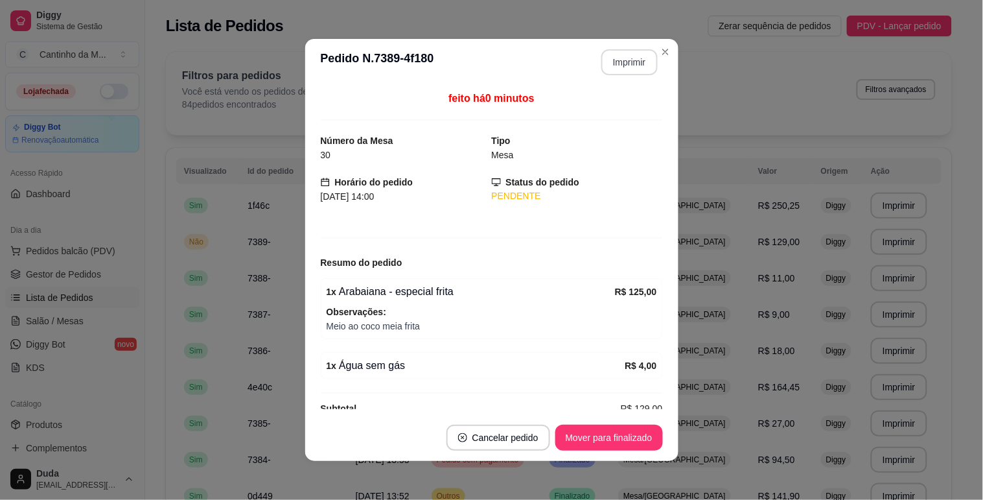
click at [623, 69] on button "Imprimir" at bounding box center [629, 62] width 56 height 26
click at [613, 435] on button "Mover para finalizado" at bounding box center [609, 437] width 108 height 26
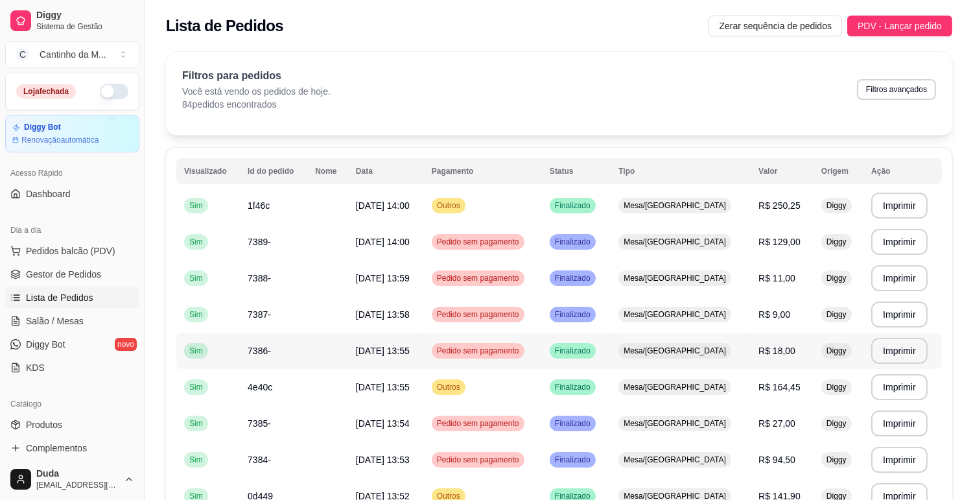
click at [417, 363] on td "[DATE] 13:55" at bounding box center [386, 350] width 76 height 36
click at [128, 267] on div "Dia a dia Pedidos balcão (PDV) Gestor de Pedidos Lista de Pedidos Salão / Mesas…" at bounding box center [72, 299] width 145 height 168
click at [62, 268] on span "Gestor de Pedidos" at bounding box center [63, 274] width 75 height 13
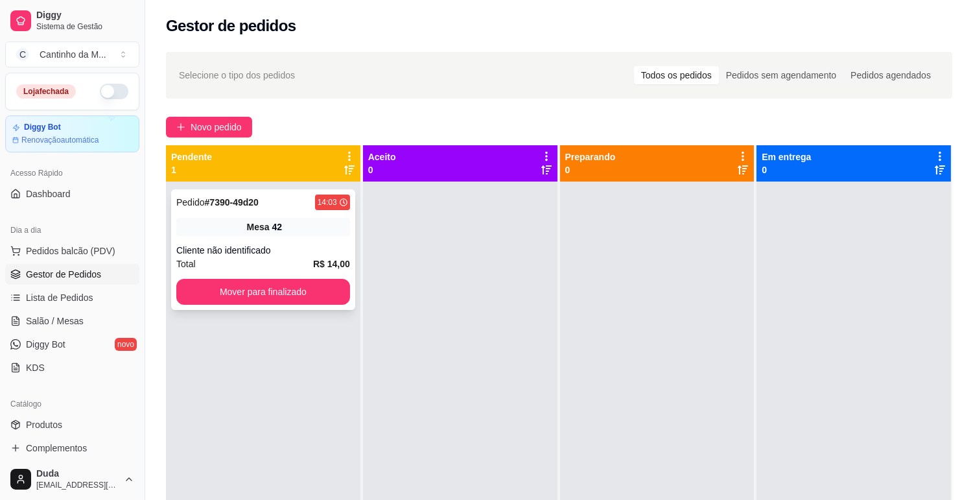
click at [264, 211] on div "Pedido # 7390-49d20 14:03 Mesa 42 Cliente não identificado Total R$ 14,00 Mover…" at bounding box center [263, 249] width 184 height 121
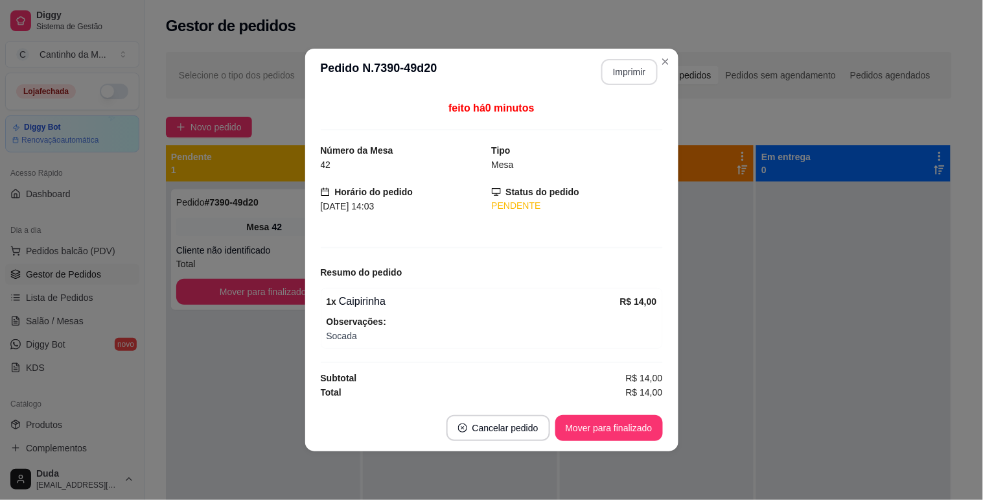
click at [631, 71] on button "Imprimir" at bounding box center [629, 72] width 56 height 26
click at [597, 435] on button "Mover para finalizado" at bounding box center [609, 427] width 104 height 25
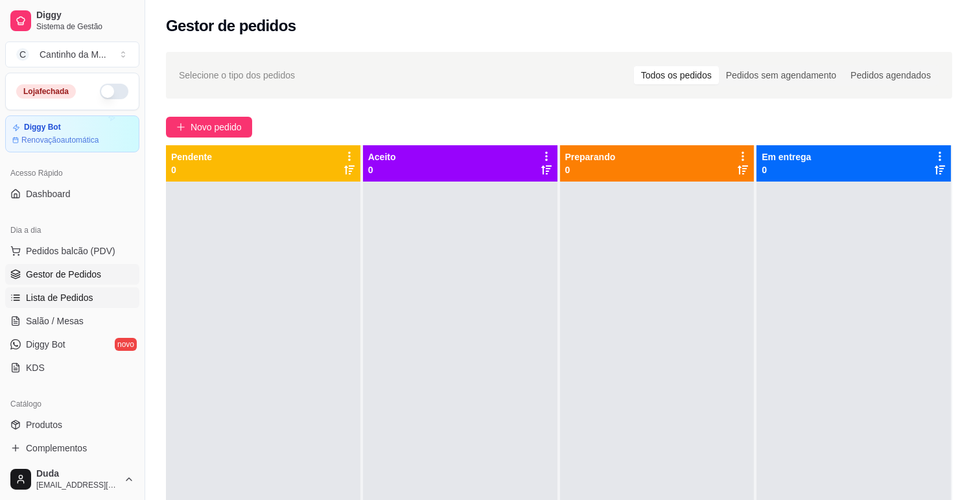
click at [85, 290] on link "Lista de Pedidos" at bounding box center [72, 297] width 134 height 21
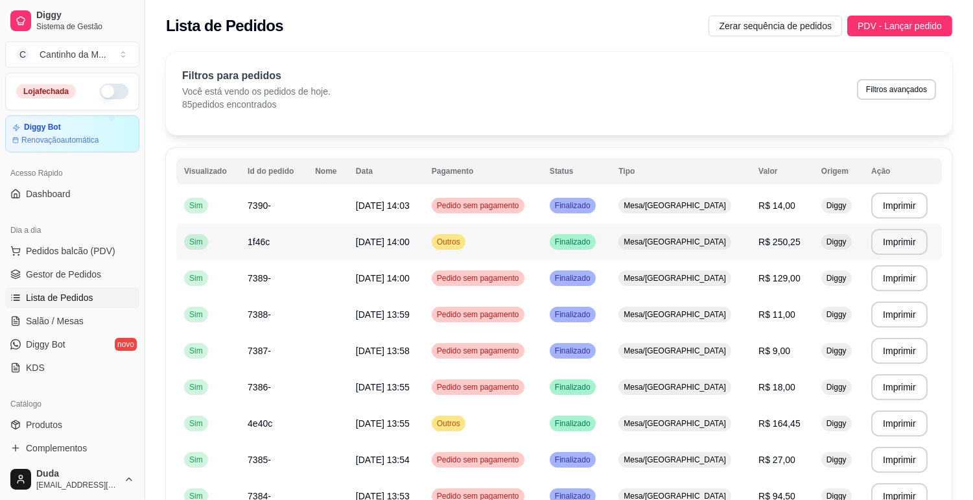
click at [593, 237] on span "Finalizado" at bounding box center [572, 242] width 41 height 10
click at [348, 273] on td at bounding box center [327, 278] width 41 height 36
click at [318, 312] on td at bounding box center [327, 314] width 41 height 36
click at [313, 360] on td at bounding box center [327, 350] width 41 height 36
click at [365, 449] on td "[DATE] 13:54" at bounding box center [386, 459] width 76 height 36
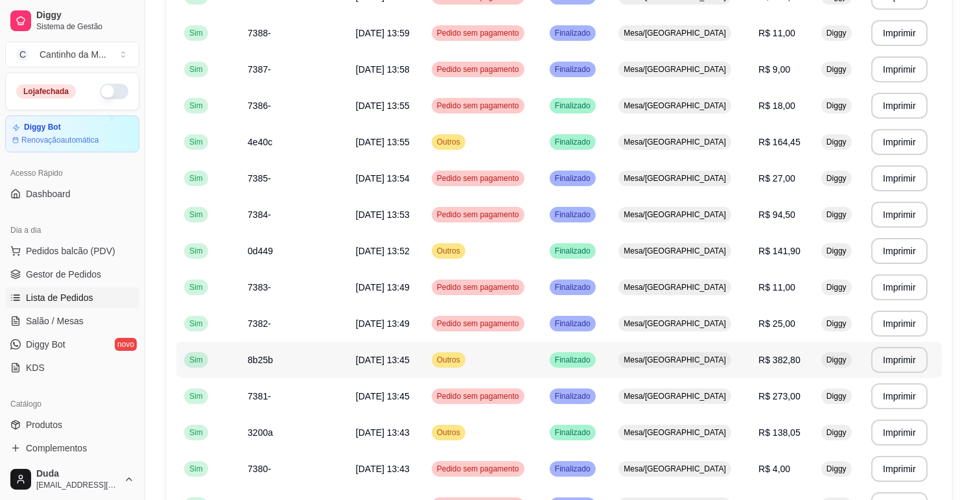
scroll to position [288, 0]
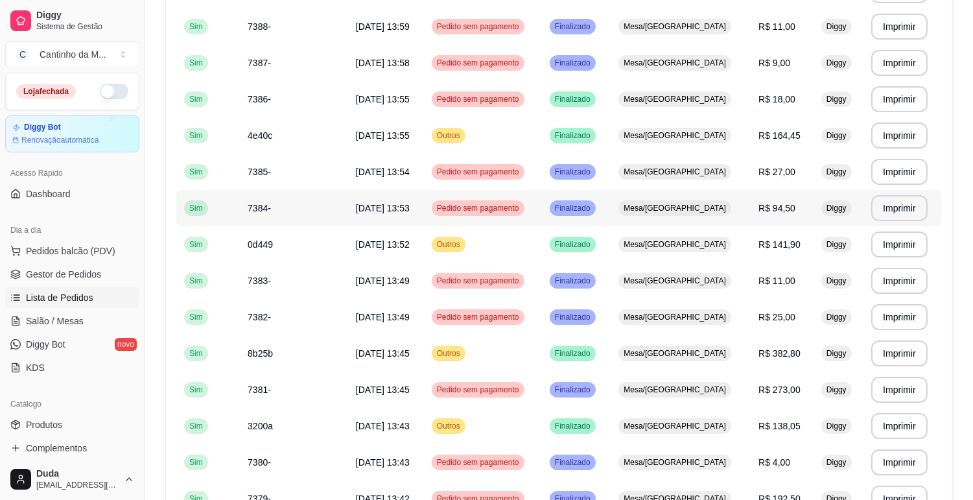
click at [347, 201] on td at bounding box center [327, 208] width 41 height 36
click at [400, 294] on td "[DATE] 13:49" at bounding box center [386, 280] width 76 height 36
click at [321, 313] on td at bounding box center [327, 317] width 41 height 36
click at [302, 389] on td "7381-" at bounding box center [273, 389] width 67 height 36
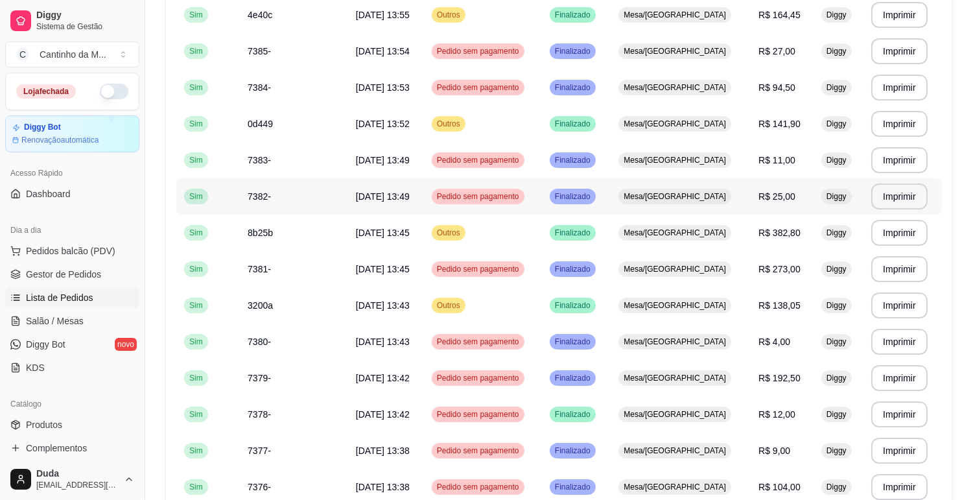
scroll to position [432, 0]
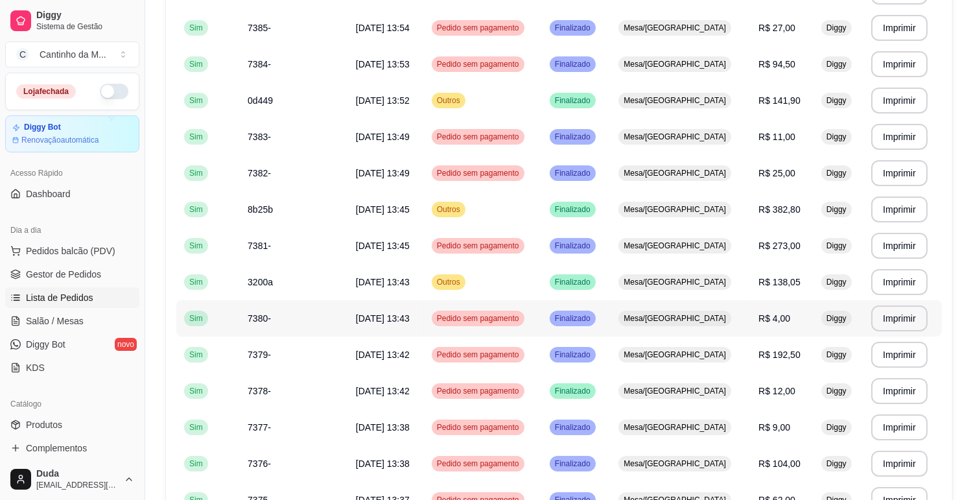
click at [271, 325] on td "7380-" at bounding box center [273, 318] width 67 height 36
click at [292, 349] on td "7379-" at bounding box center [273, 354] width 67 height 36
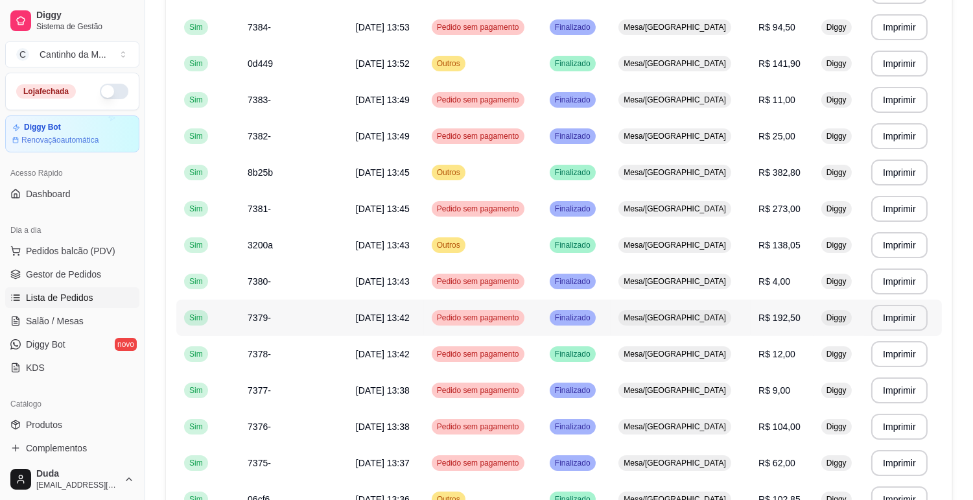
scroll to position [504, 0]
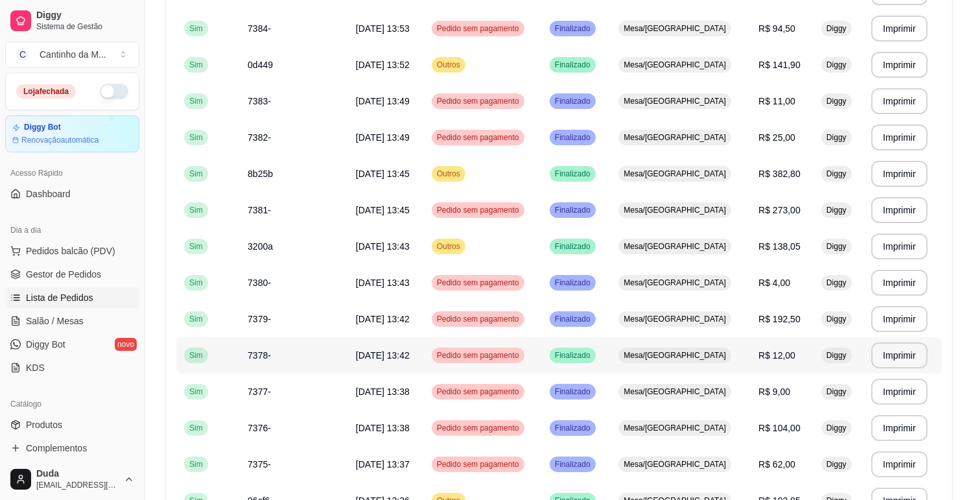
click at [274, 360] on td "7378-" at bounding box center [273, 355] width 67 height 36
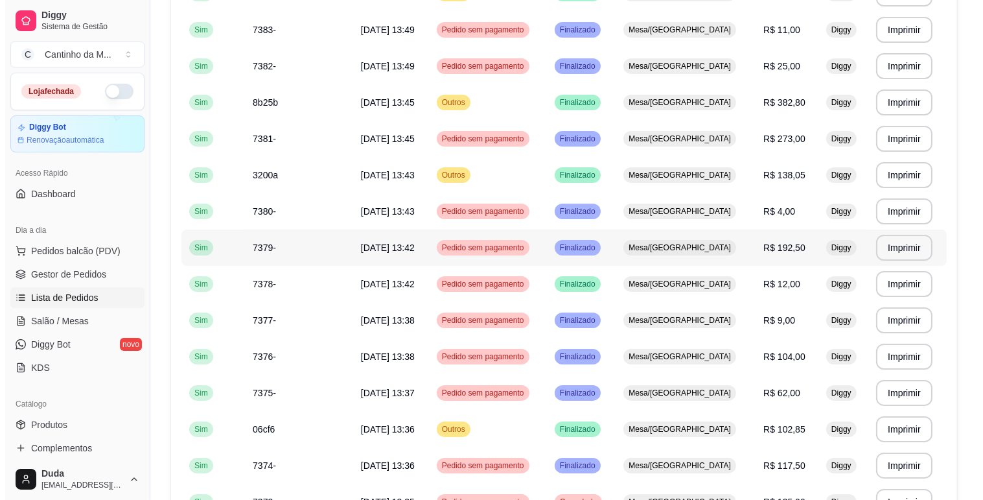
scroll to position [575, 0]
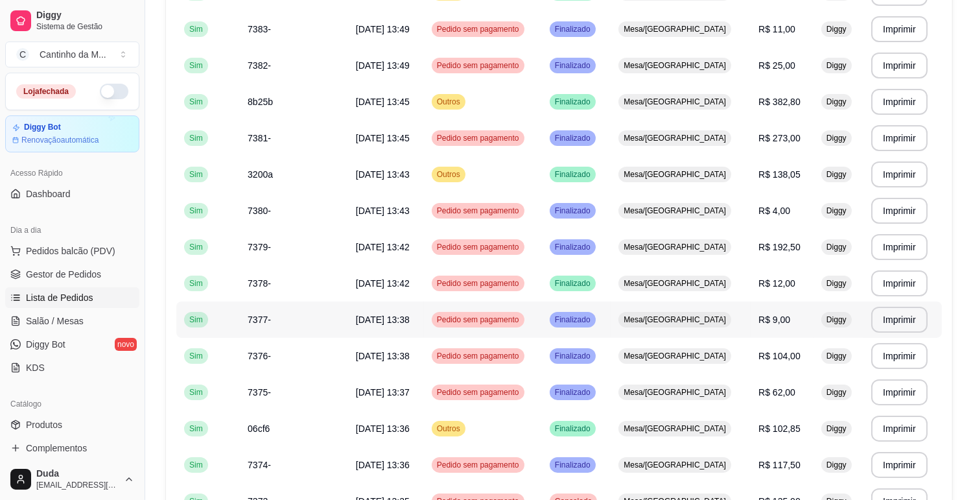
click at [246, 320] on td "7377-" at bounding box center [273, 319] width 67 height 36
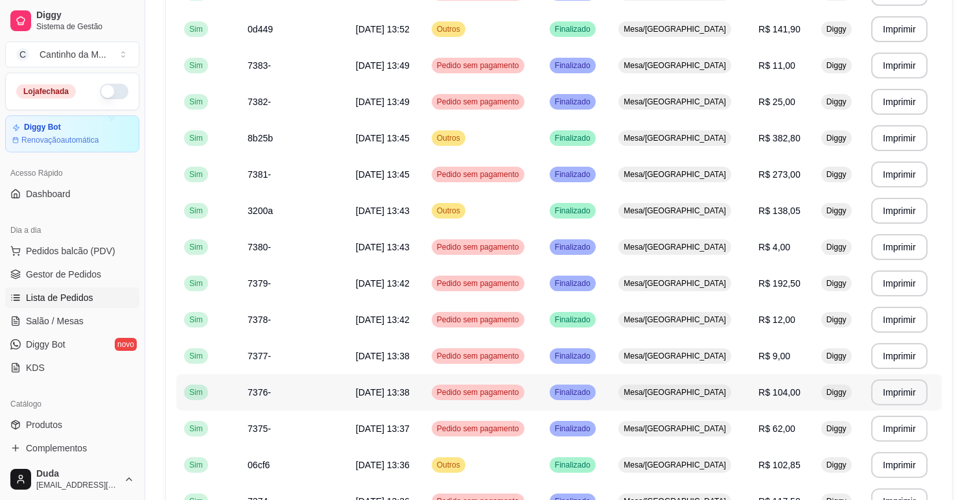
click at [509, 380] on td "Pedido sem pagamento" at bounding box center [483, 392] width 118 height 36
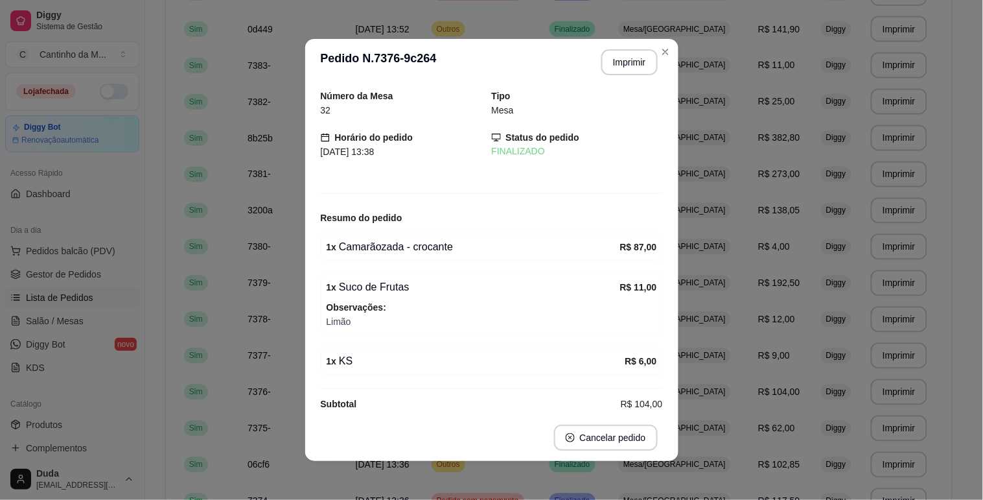
scroll to position [0, 0]
click at [621, 66] on button "Imprimir" at bounding box center [629, 62] width 56 height 26
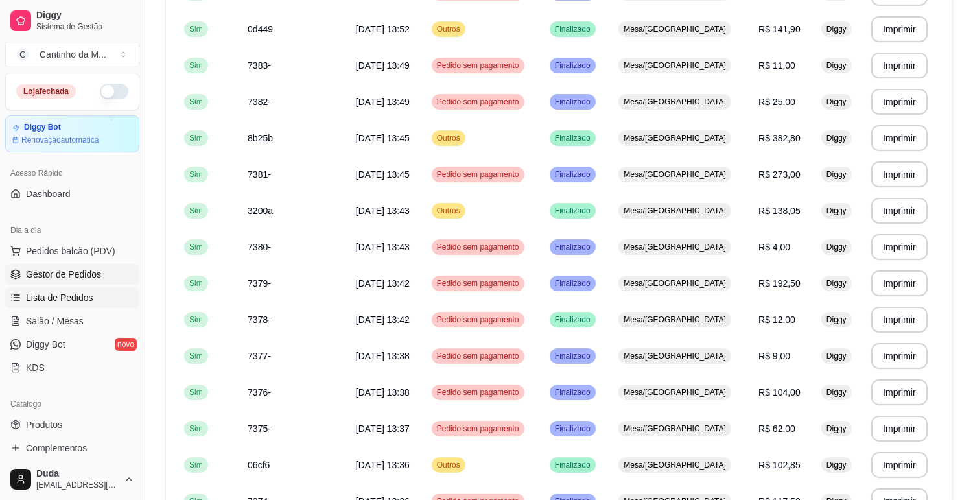
click at [29, 279] on span "Gestor de Pedidos" at bounding box center [63, 274] width 75 height 13
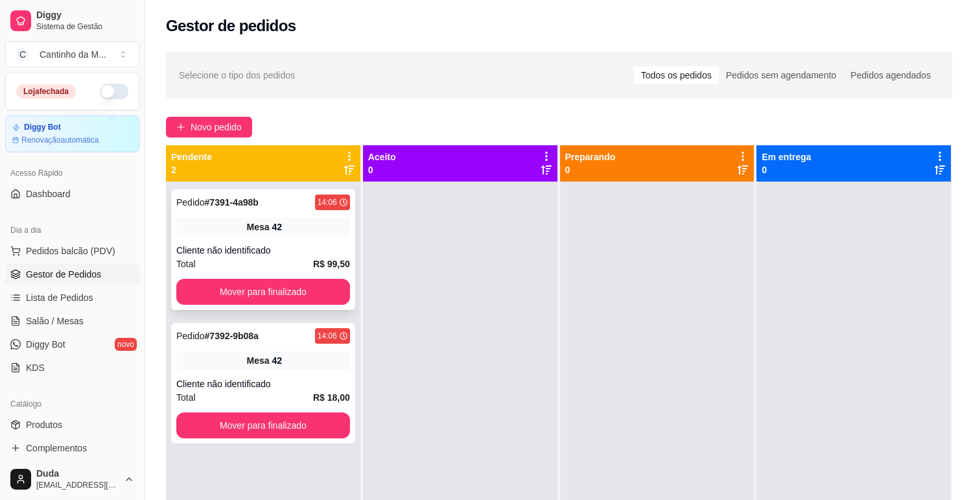
click at [319, 257] on div "Pedido # 7391-4a98b 14:06 Mesa 42 Cliente não identificado Total R$ 99,50 Mover…" at bounding box center [263, 249] width 184 height 121
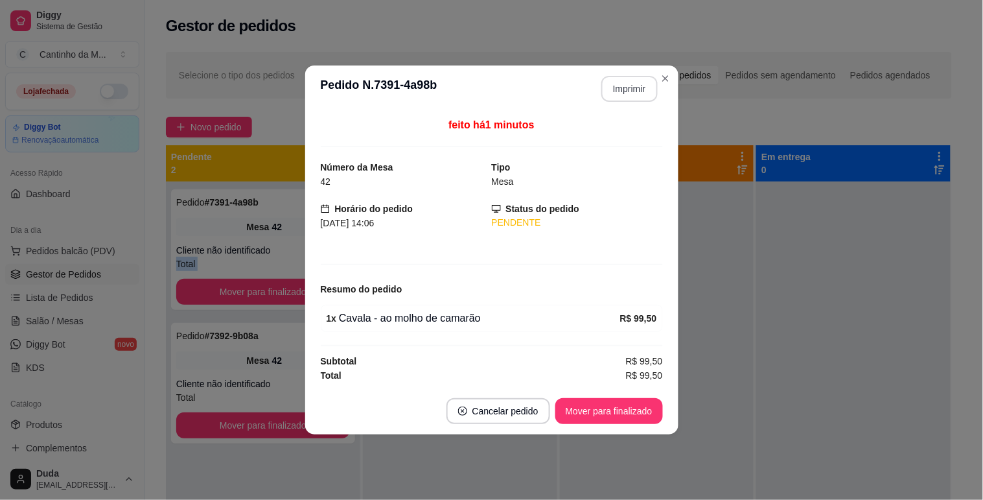
click at [644, 78] on button "Imprimir" at bounding box center [629, 89] width 56 height 26
click at [636, 406] on button "Mover para finalizado" at bounding box center [609, 411] width 108 height 26
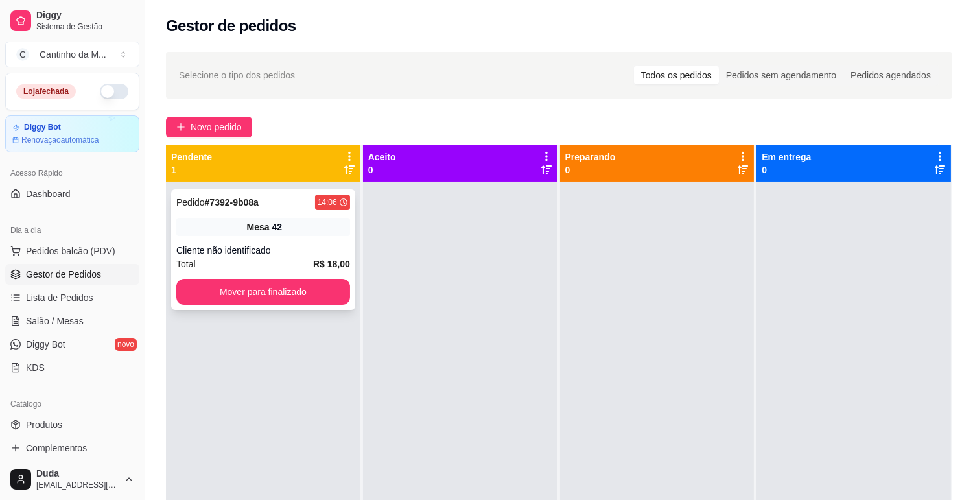
click at [283, 247] on div "Cliente não identificado" at bounding box center [263, 250] width 174 height 13
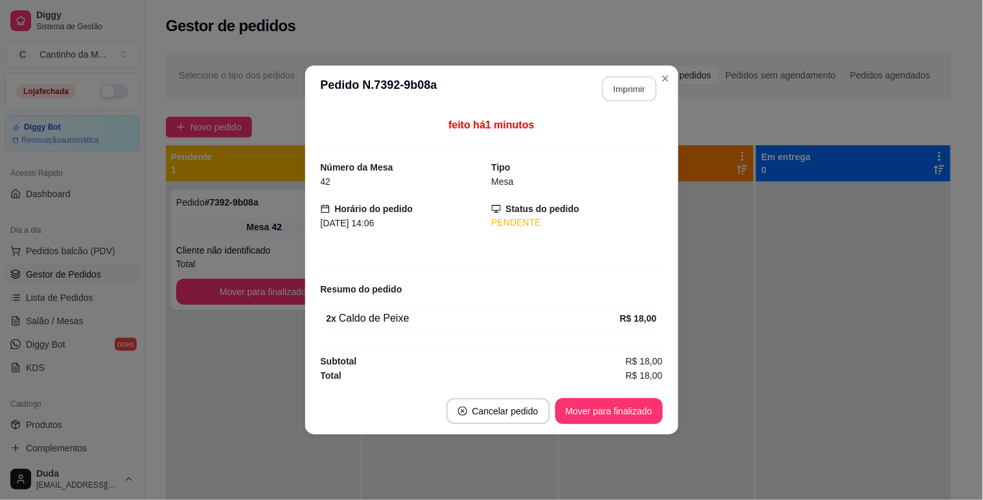
click at [630, 100] on button "Imprimir" at bounding box center [629, 88] width 54 height 25
click at [611, 396] on footer "Cancelar pedido Mover para finalizado" at bounding box center [491, 411] width 373 height 47
drag, startPoint x: 614, startPoint y: 396, endPoint x: 636, endPoint y: 423, distance: 35.0
click at [616, 399] on footer "Cancelar pedido Mover para finalizado" at bounding box center [491, 411] width 373 height 47
click at [636, 423] on button "Mover para finalizado" at bounding box center [609, 411] width 108 height 26
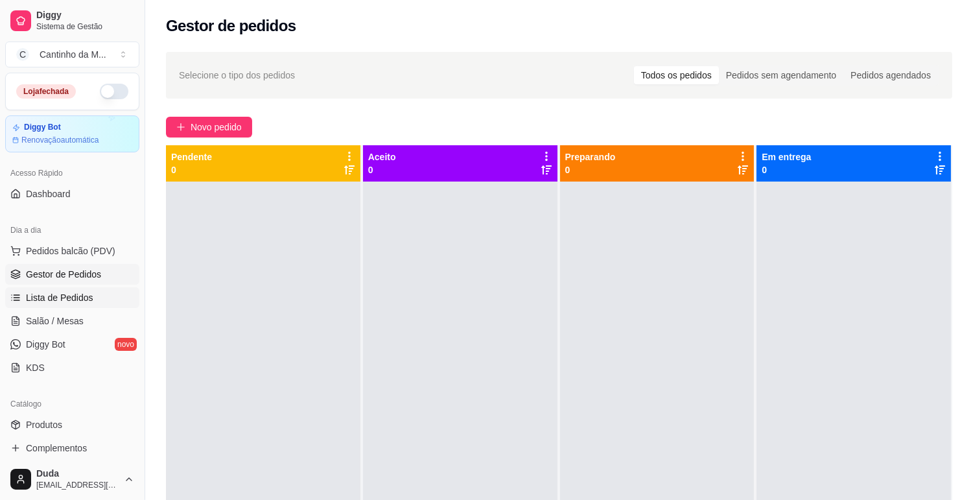
click at [75, 288] on link "Lista de Pedidos" at bounding box center [72, 297] width 134 height 21
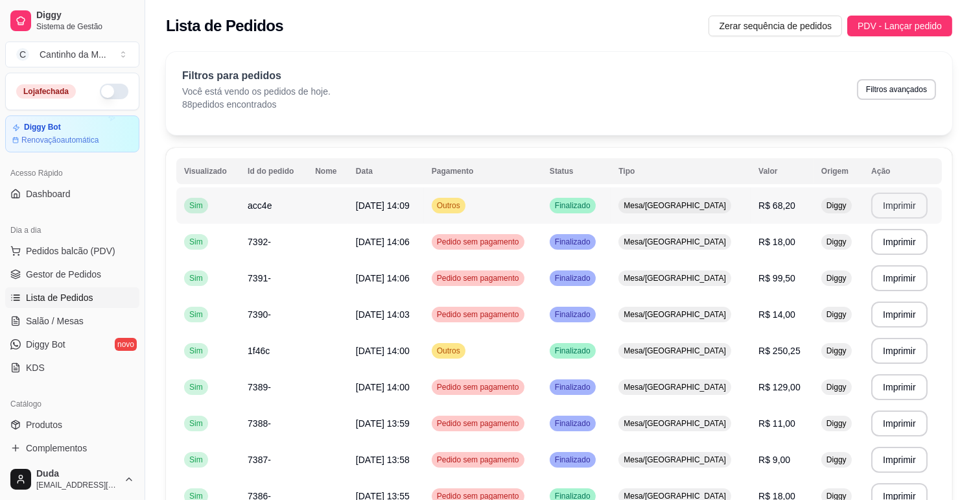
click at [899, 206] on button "Imprimir" at bounding box center [899, 205] width 56 height 26
click at [97, 277] on span "Gestor de Pedidos" at bounding box center [63, 274] width 75 height 13
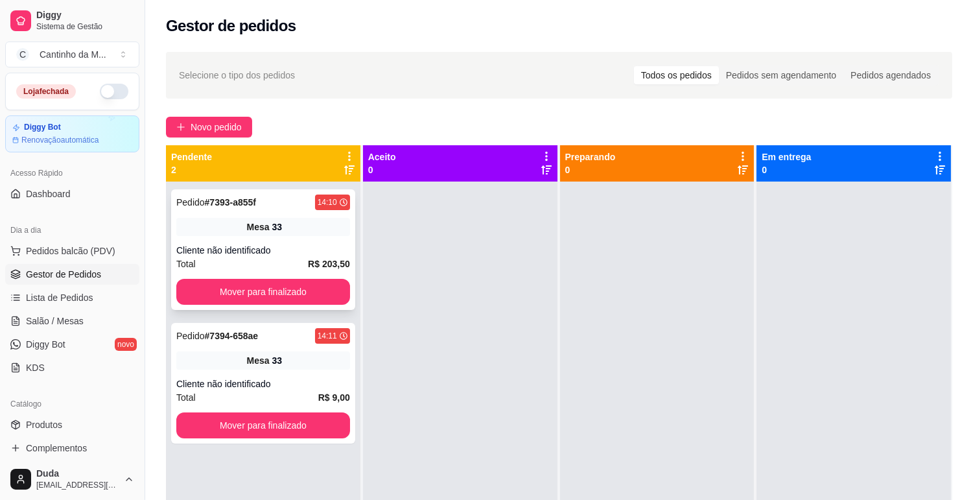
click at [302, 216] on div "Pedido # 7393-a855f 14:10 Mesa 33 Cliente não identificado Total R$ 203,50 Move…" at bounding box center [263, 249] width 184 height 121
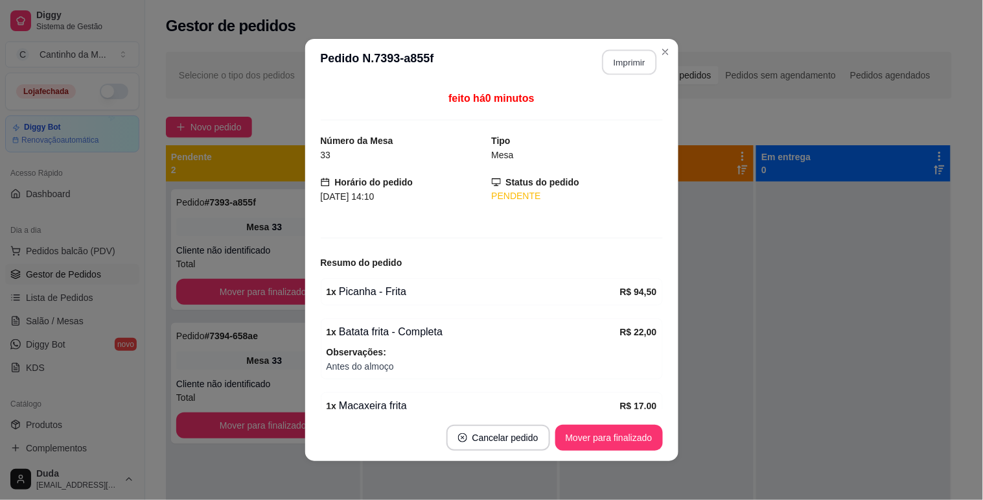
click at [635, 69] on button "Imprimir" at bounding box center [629, 62] width 54 height 25
click at [631, 447] on button "Mover para finalizado" at bounding box center [609, 437] width 108 height 26
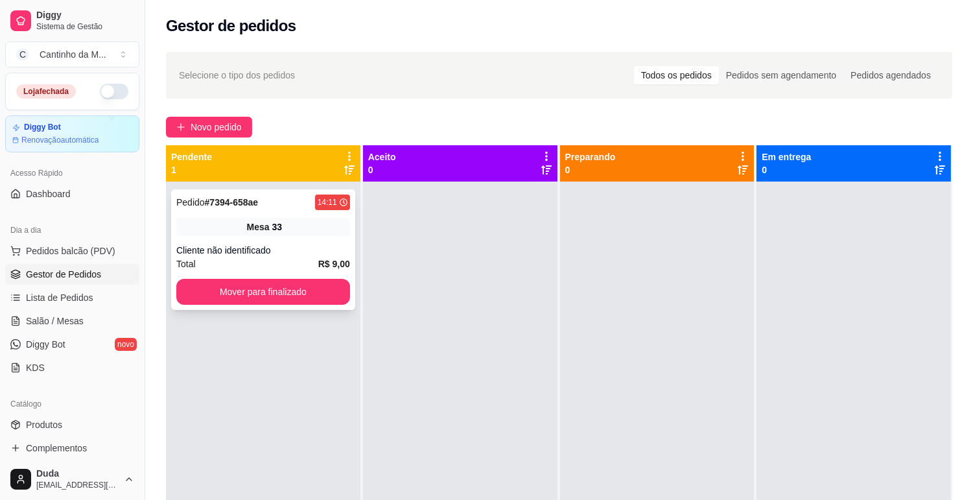
click at [275, 229] on div "33" at bounding box center [277, 226] width 10 height 13
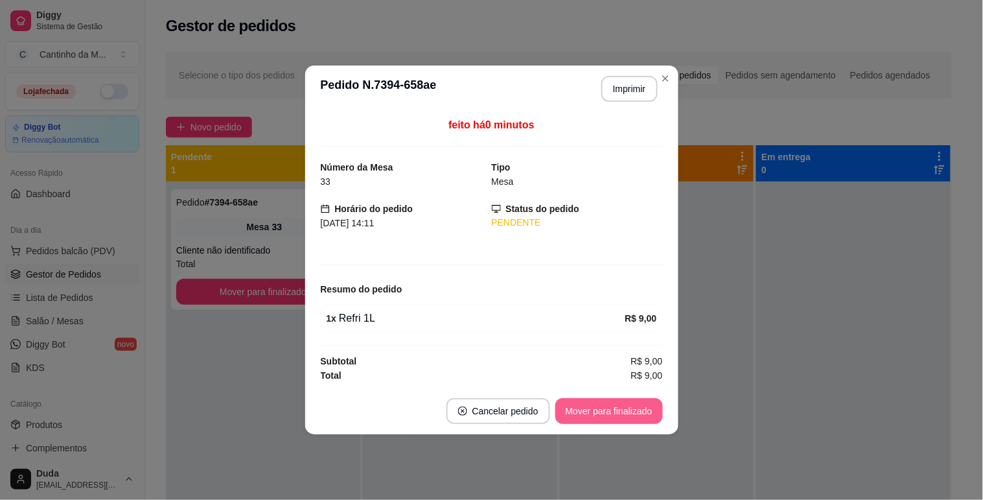
click at [612, 415] on button "Mover para finalizado" at bounding box center [609, 411] width 108 height 26
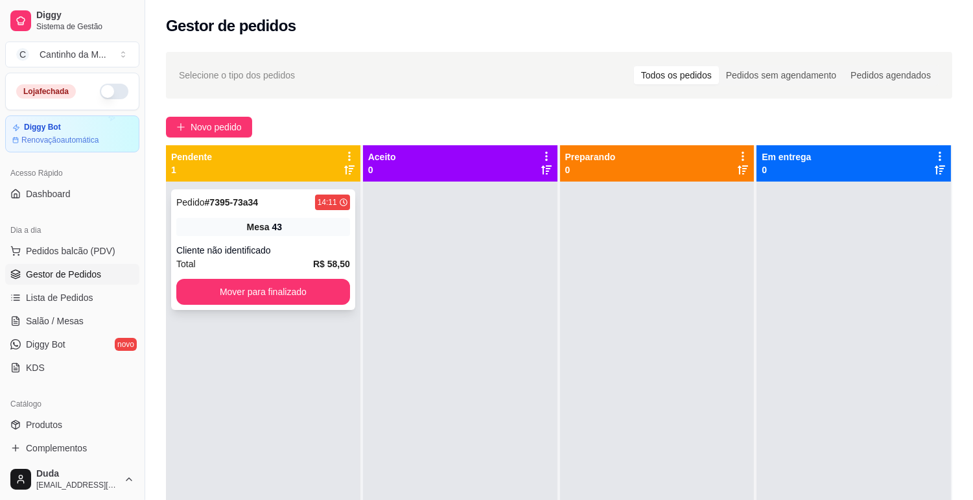
click at [277, 247] on div "Cliente não identificado" at bounding box center [263, 250] width 174 height 13
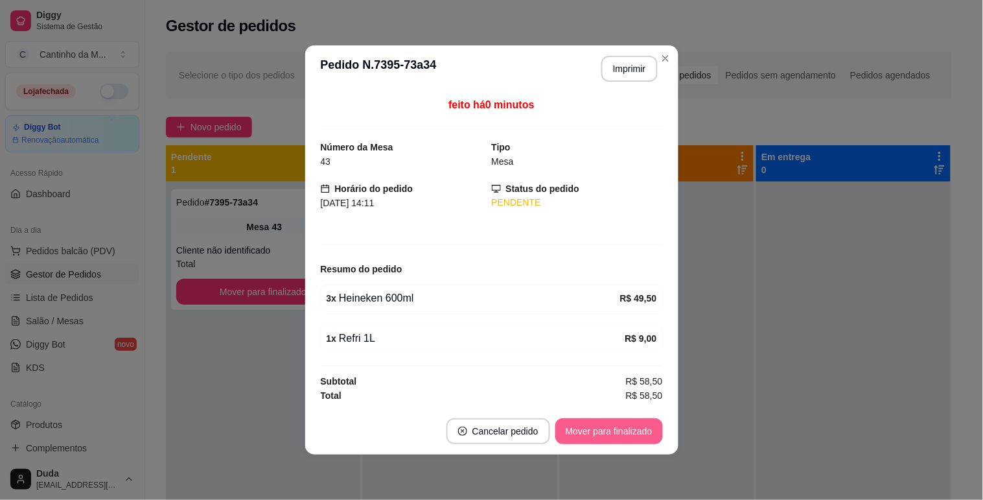
click at [616, 428] on button "Mover para finalizado" at bounding box center [609, 431] width 108 height 26
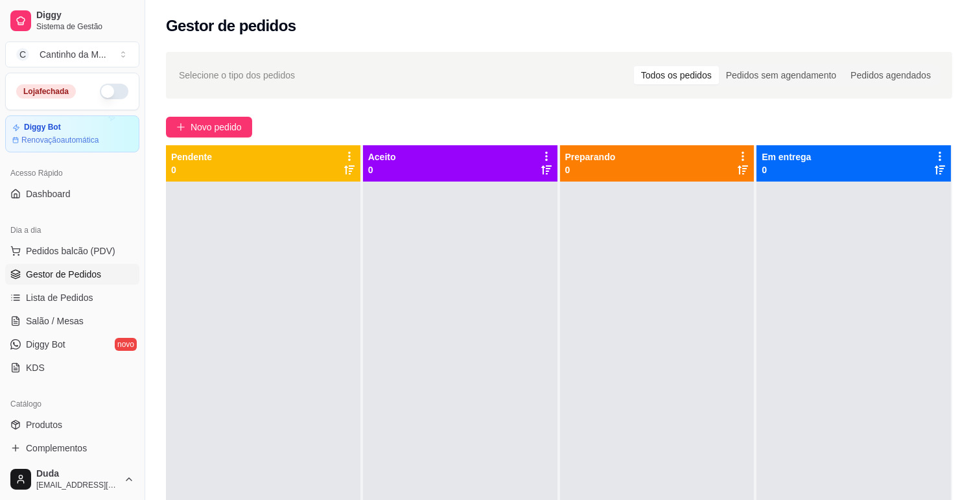
drag, startPoint x: 325, startPoint y: 303, endPoint x: 332, endPoint y: 301, distance: 6.8
click at [331, 301] on div at bounding box center [263, 431] width 194 height 500
click at [29, 319] on span "Salão / Mesas" at bounding box center [55, 320] width 58 height 13
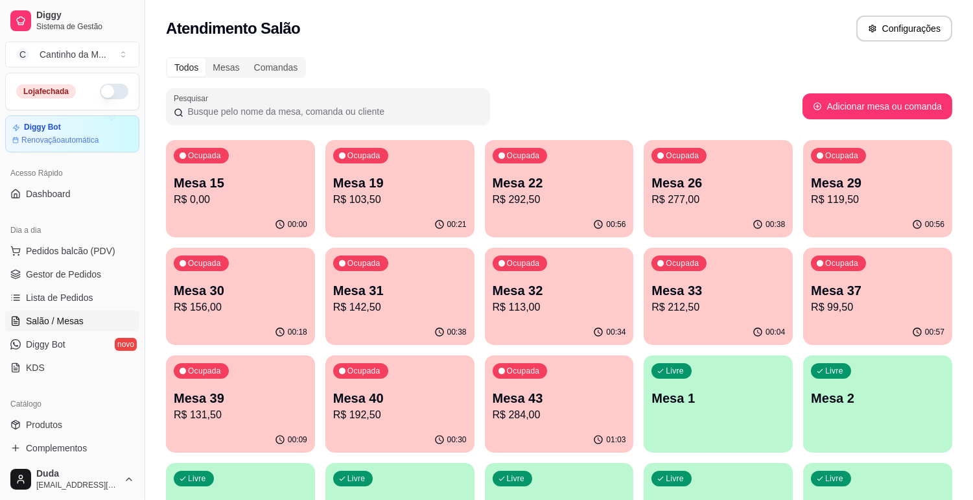
click at [513, 399] on p "Mesa 43" at bounding box center [559, 398] width 133 height 18
click at [509, 421] on p "R$ 284,00" at bounding box center [559, 414] width 130 height 15
click at [860, 200] on p "R$ 119,50" at bounding box center [878, 199] width 130 height 15
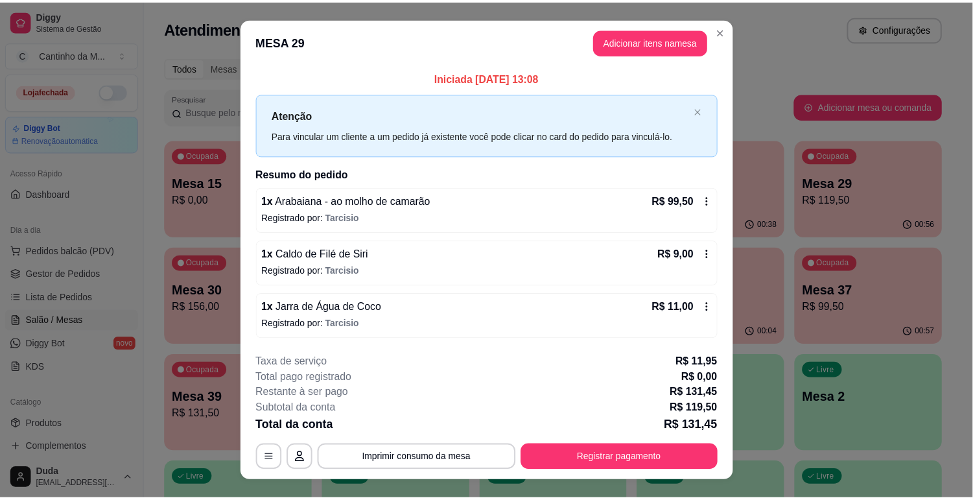
scroll to position [23, 0]
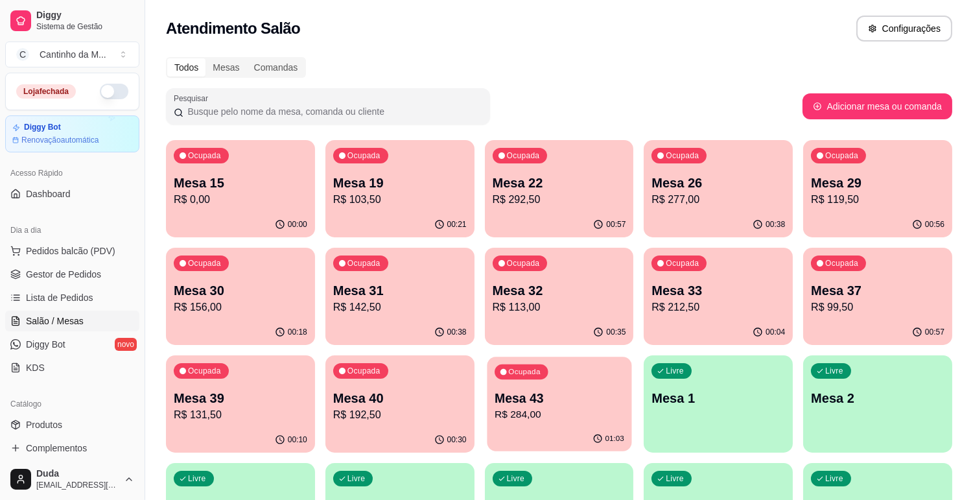
click at [533, 407] on p "R$ 284,00" at bounding box center [559, 414] width 130 height 15
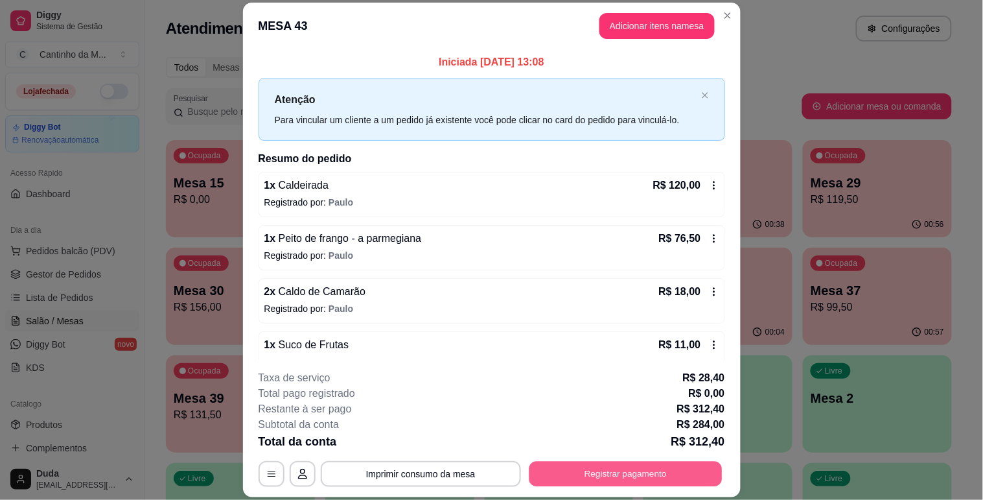
click at [578, 471] on button "Registrar pagamento" at bounding box center [625, 473] width 193 height 25
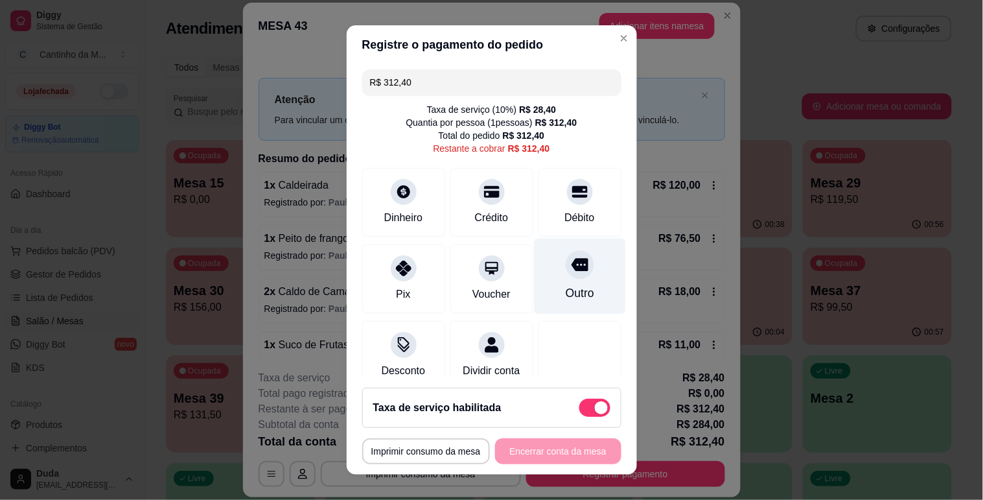
click at [558, 303] on div "Outro" at bounding box center [579, 276] width 91 height 76
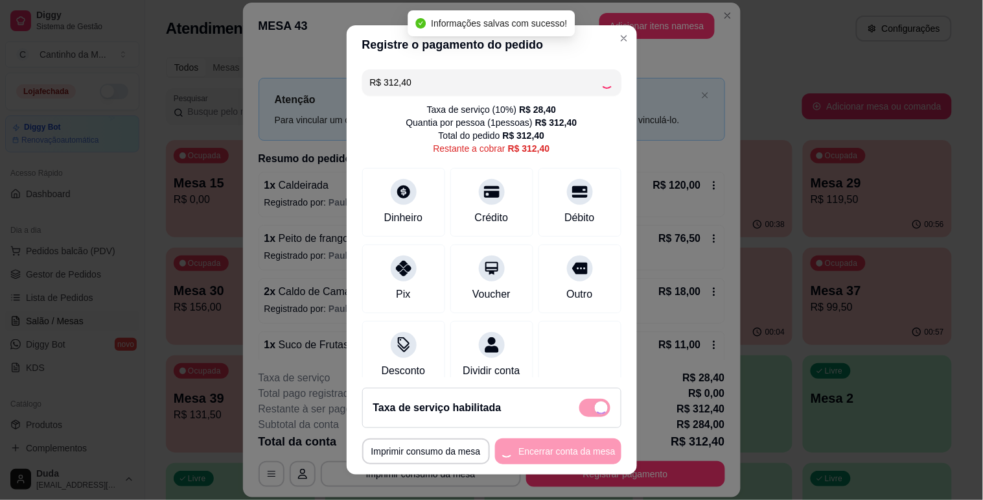
type input "R$ 0,00"
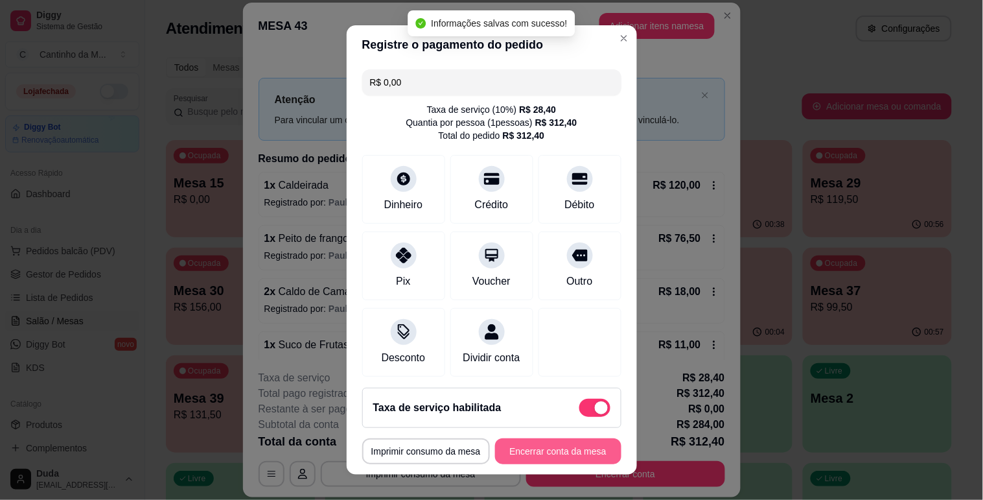
click at [574, 450] on button "Encerrar conta da mesa" at bounding box center [558, 451] width 126 height 26
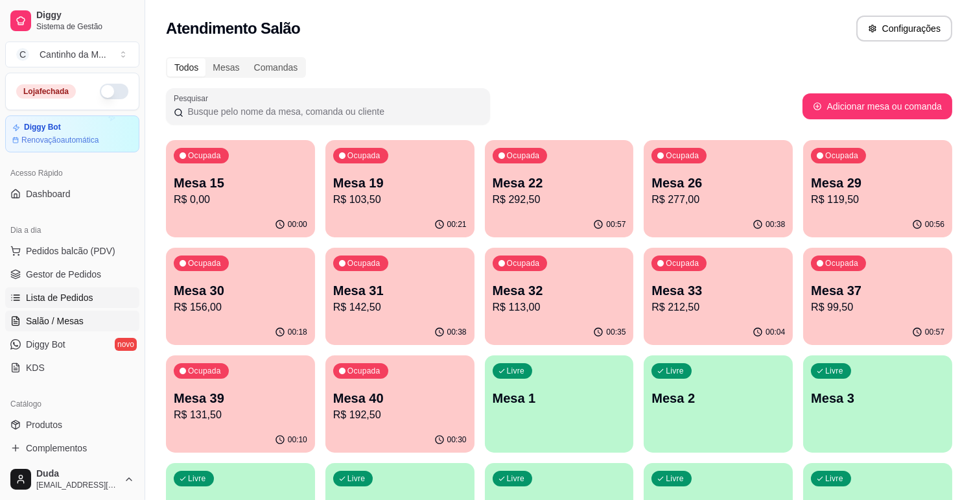
click at [47, 293] on span "Lista de Pedidos" at bounding box center [59, 297] width 67 height 13
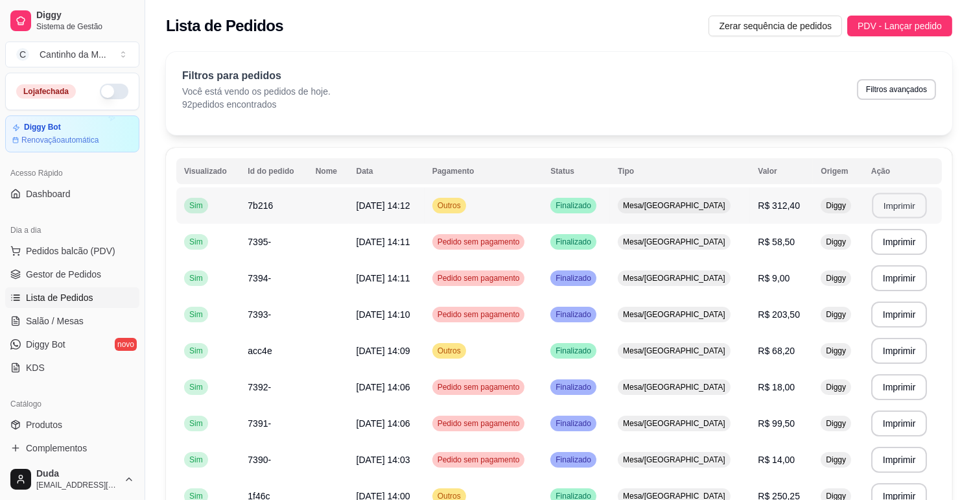
click at [902, 207] on button "Imprimir" at bounding box center [899, 205] width 54 height 25
click at [51, 286] on ul "Pedidos balcão (PDV) Gestor de Pedidos Lista de Pedidos Salão / Mesas Diggy Bot…" at bounding box center [72, 308] width 134 height 137
click at [55, 275] on span "Gestor de Pedidos" at bounding box center [63, 274] width 75 height 13
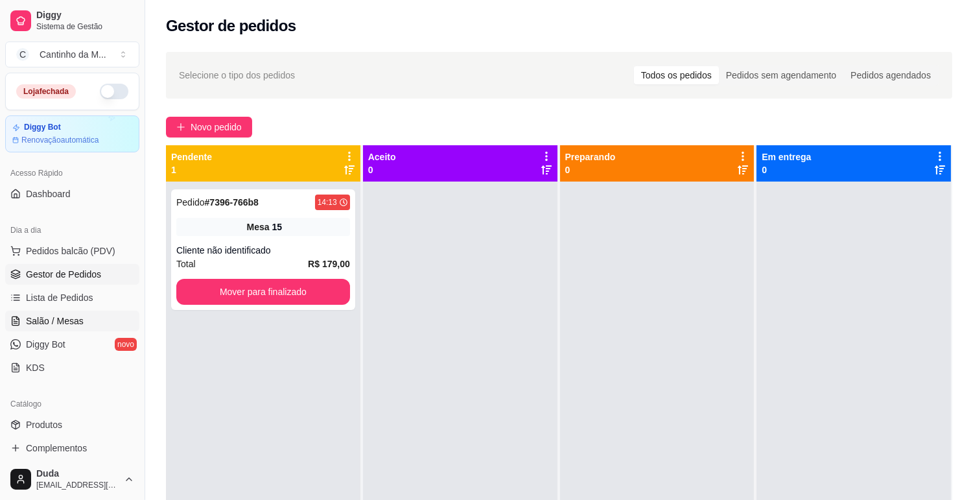
click at [58, 314] on span "Salão / Mesas" at bounding box center [55, 320] width 58 height 13
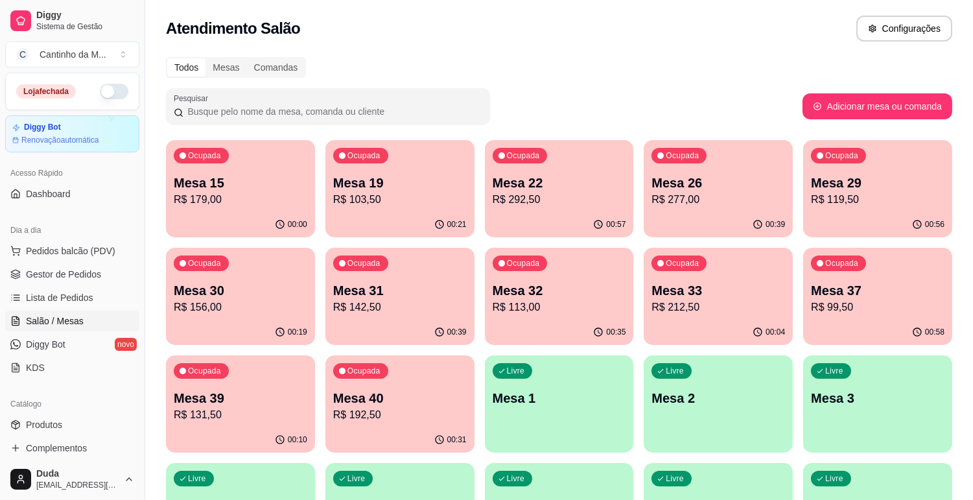
click at [864, 184] on p "Mesa 29" at bounding box center [877, 183] width 133 height 18
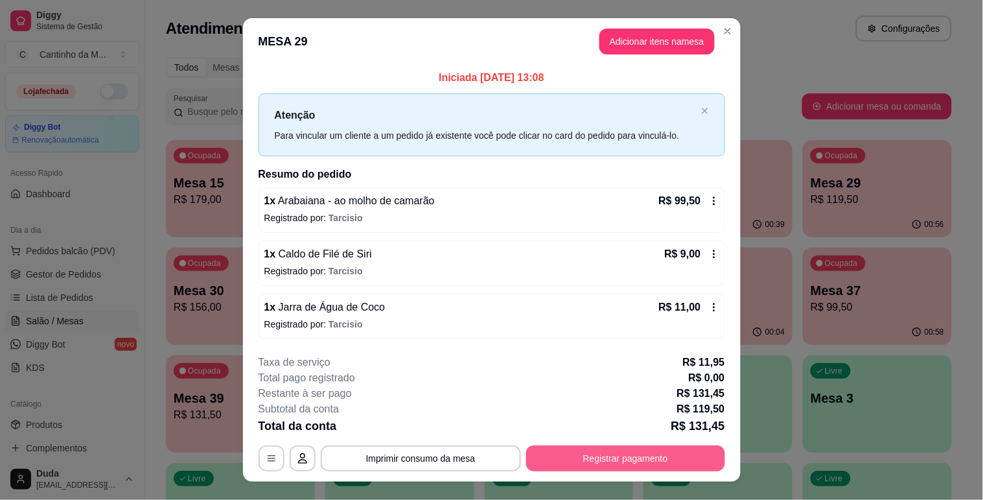
click at [595, 445] on button "Registrar pagamento" at bounding box center [625, 458] width 199 height 26
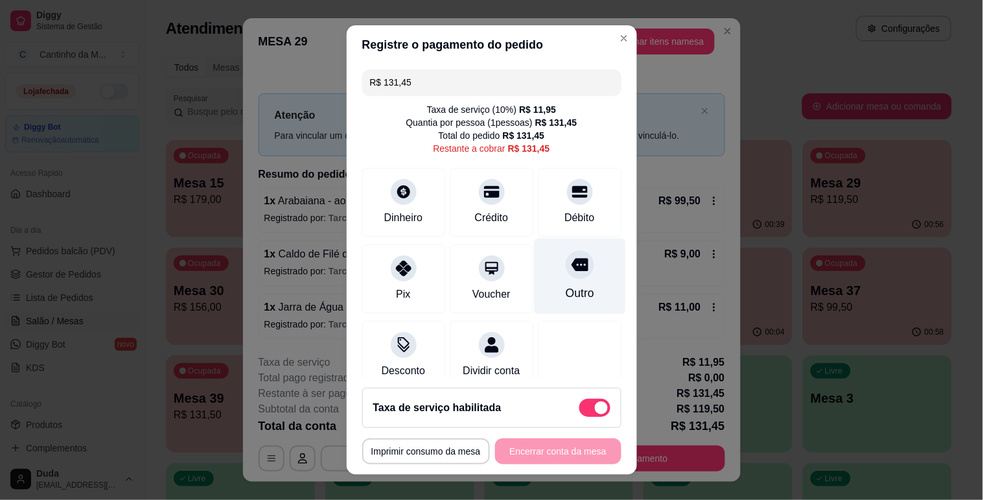
click at [568, 264] on div at bounding box center [580, 264] width 29 height 29
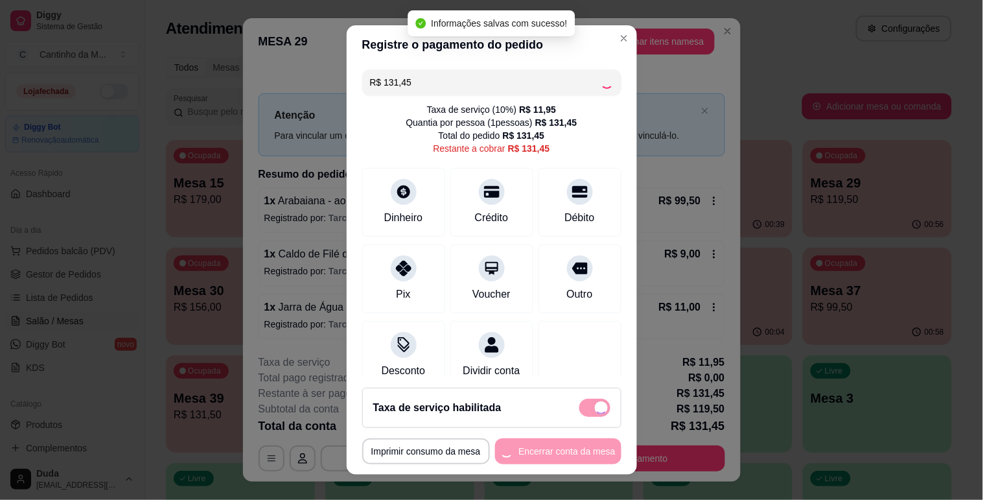
type input "R$ 0,00"
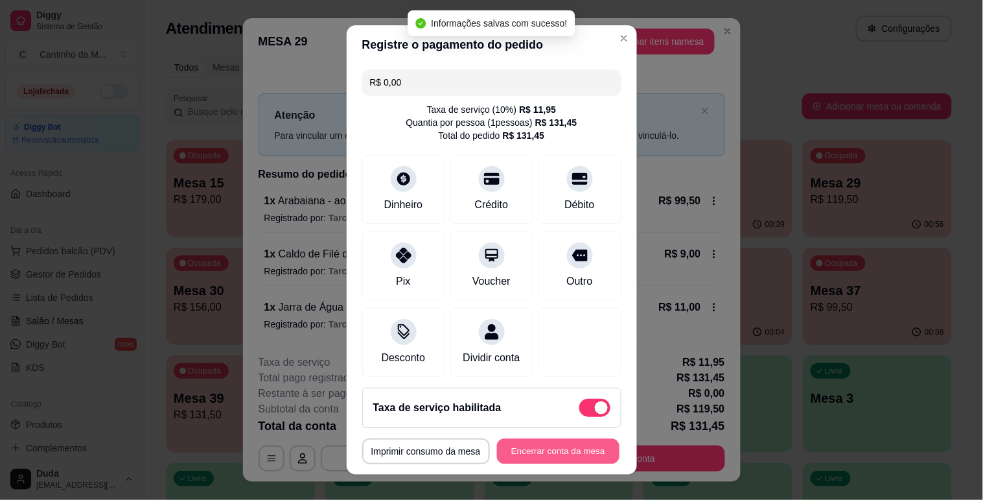
click at [539, 448] on button "Encerrar conta da mesa" at bounding box center [558, 451] width 122 height 25
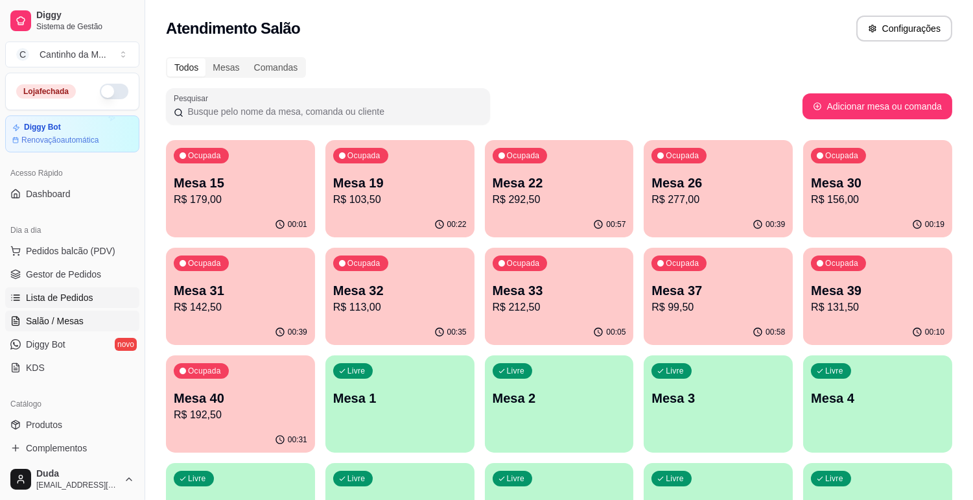
click at [76, 294] on span "Lista de Pedidos" at bounding box center [59, 297] width 67 height 13
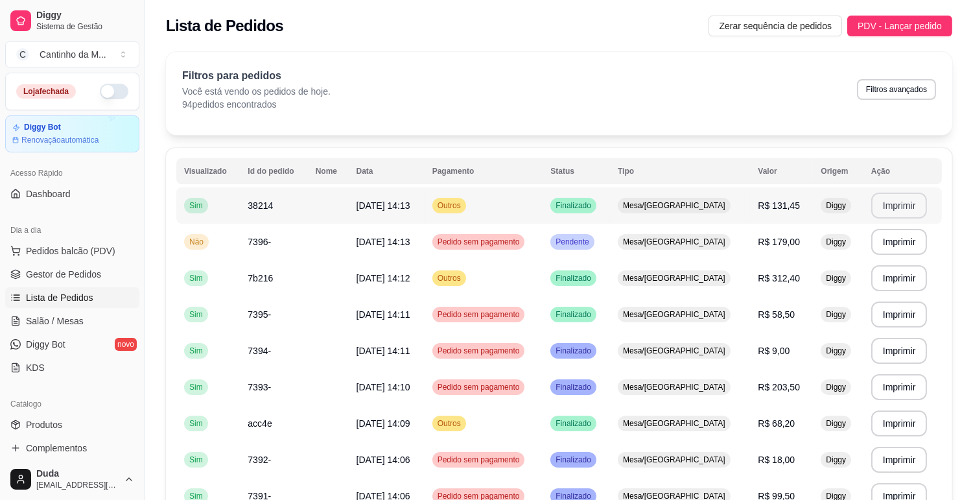
click at [885, 199] on button "Imprimir" at bounding box center [899, 205] width 56 height 26
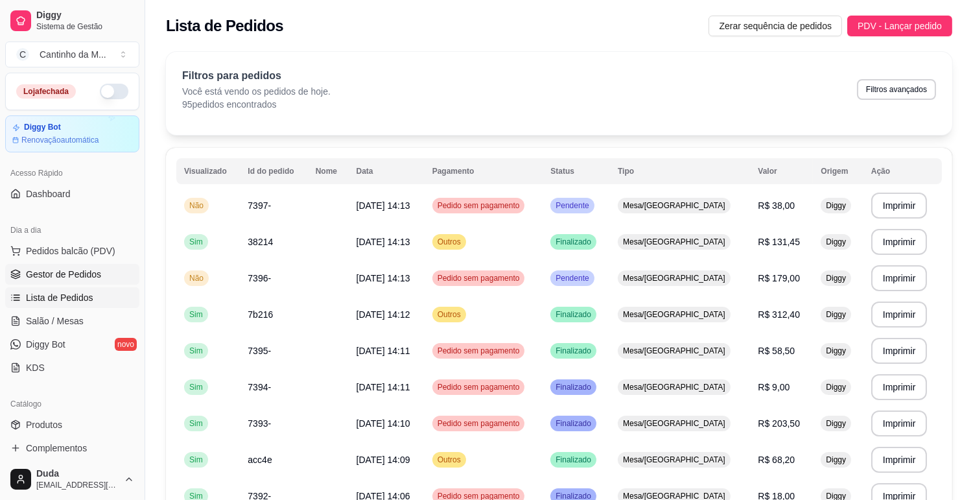
click at [99, 270] on link "Gestor de Pedidos" at bounding box center [72, 274] width 134 height 21
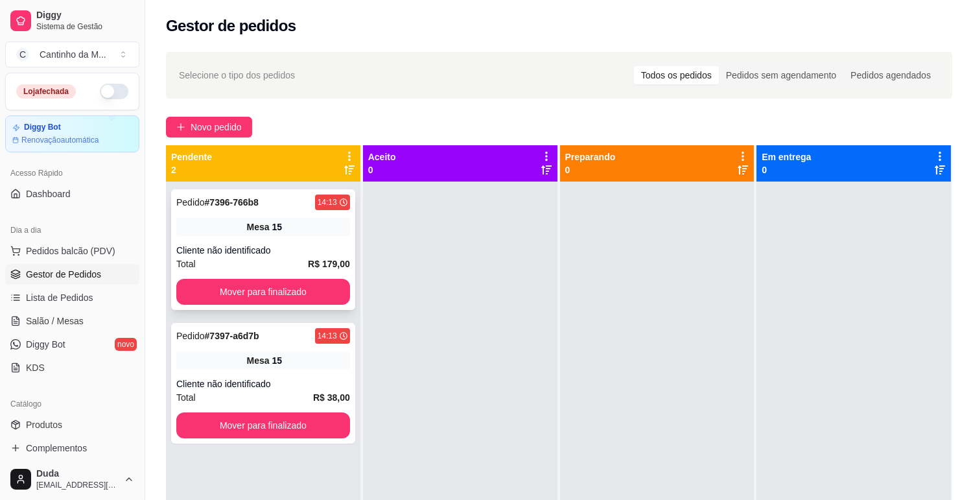
click at [243, 209] on div "Pedido # 7396-766b8" at bounding box center [217, 202] width 82 height 16
click at [313, 365] on div "Mesa 15" at bounding box center [263, 360] width 174 height 18
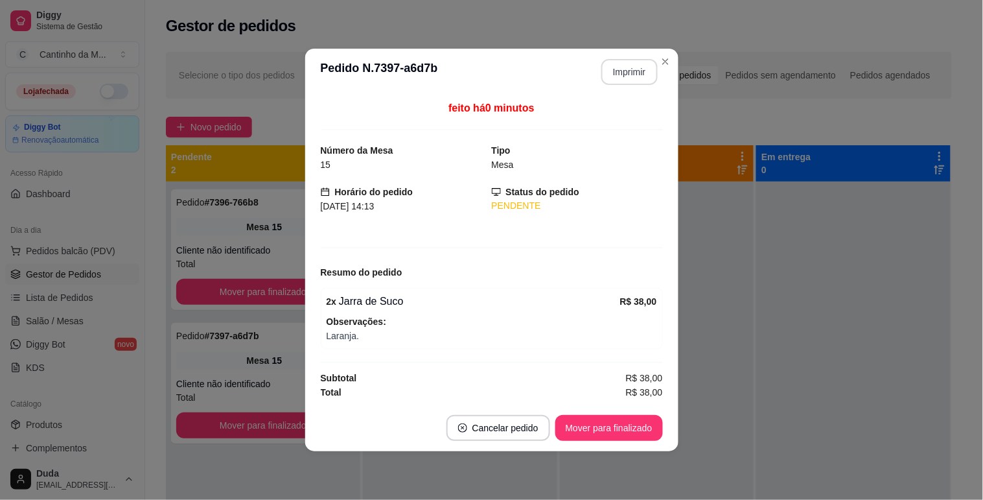
click at [642, 78] on button "Imprimir" at bounding box center [629, 72] width 56 height 26
click at [635, 423] on button "Mover para finalizado" at bounding box center [609, 428] width 108 height 26
click at [638, 422] on button "Mover para finalizado" at bounding box center [609, 428] width 108 height 26
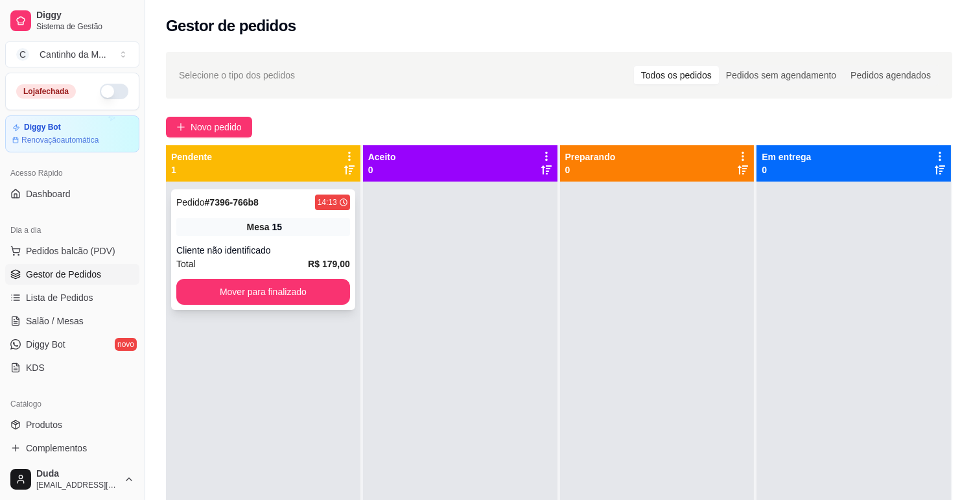
click at [302, 242] on div "Pedido # 7396-766b8 14:13 Mesa 15 Cliente não identificado Total R$ 179,00 Move…" at bounding box center [263, 249] width 184 height 121
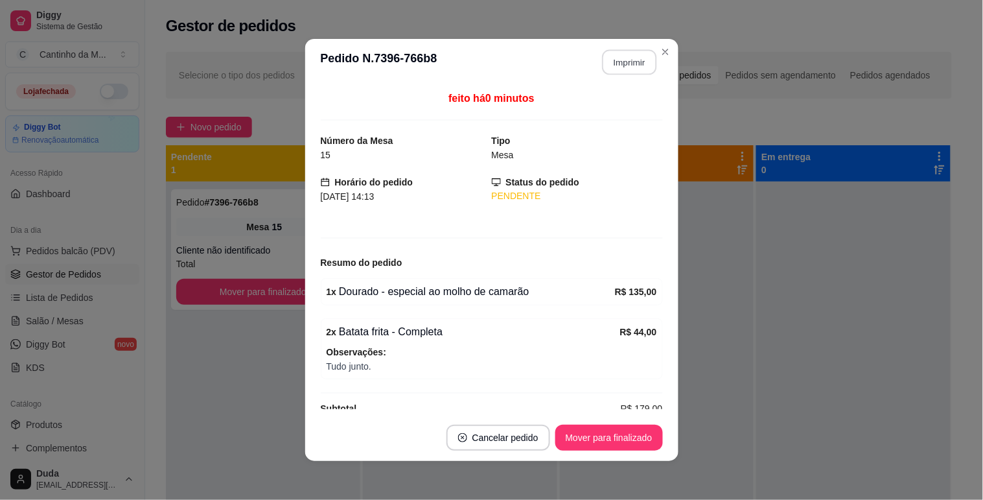
click at [622, 64] on button "Imprimir" at bounding box center [629, 62] width 54 height 25
click at [617, 429] on button "Mover para finalizado" at bounding box center [609, 437] width 108 height 26
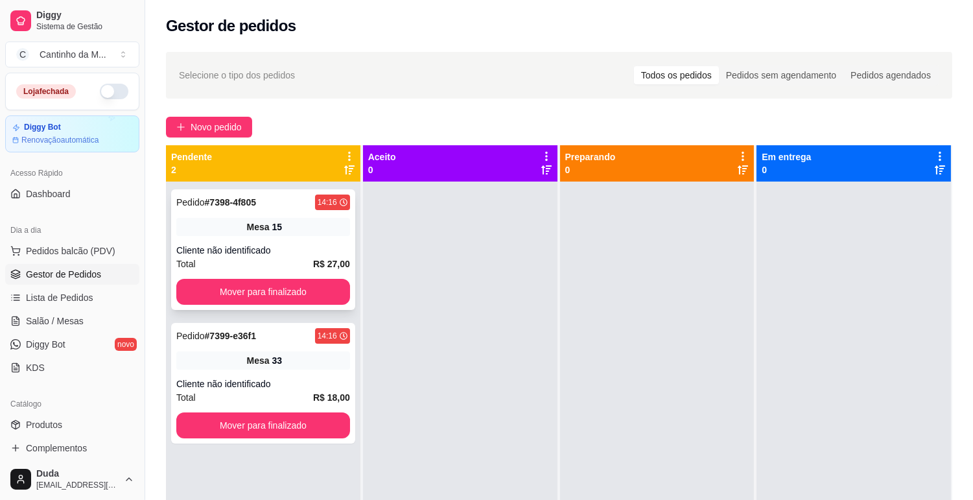
click at [204, 231] on div "Mesa 15" at bounding box center [263, 227] width 174 height 18
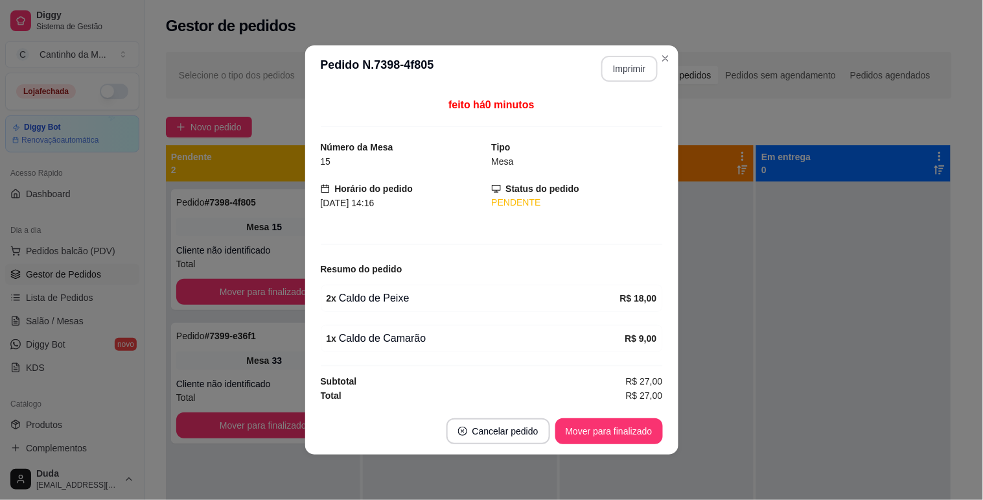
click at [635, 66] on button "Imprimir" at bounding box center [629, 69] width 56 height 26
click at [623, 430] on button "Mover para finalizado" at bounding box center [609, 431] width 108 height 26
click at [623, 430] on button "Mover para finalizado" at bounding box center [609, 431] width 104 height 25
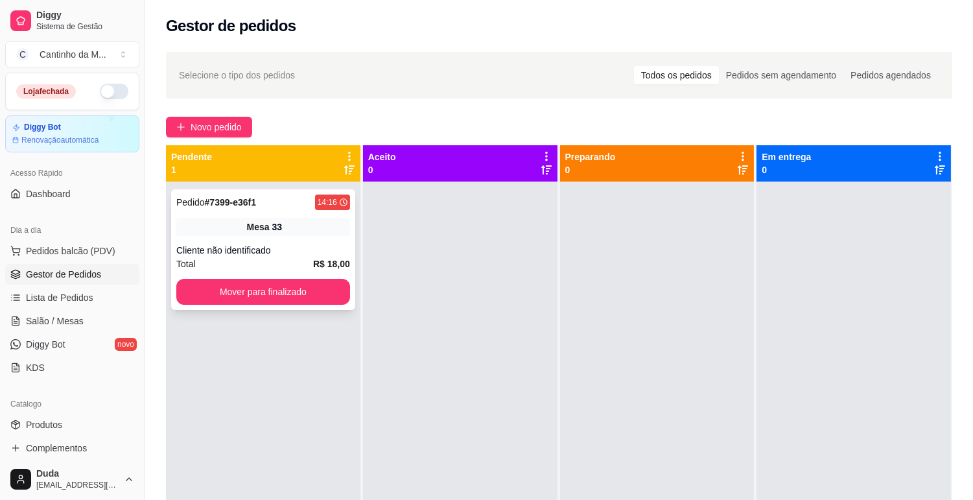
click at [329, 235] on div "Mesa 33" at bounding box center [263, 227] width 174 height 18
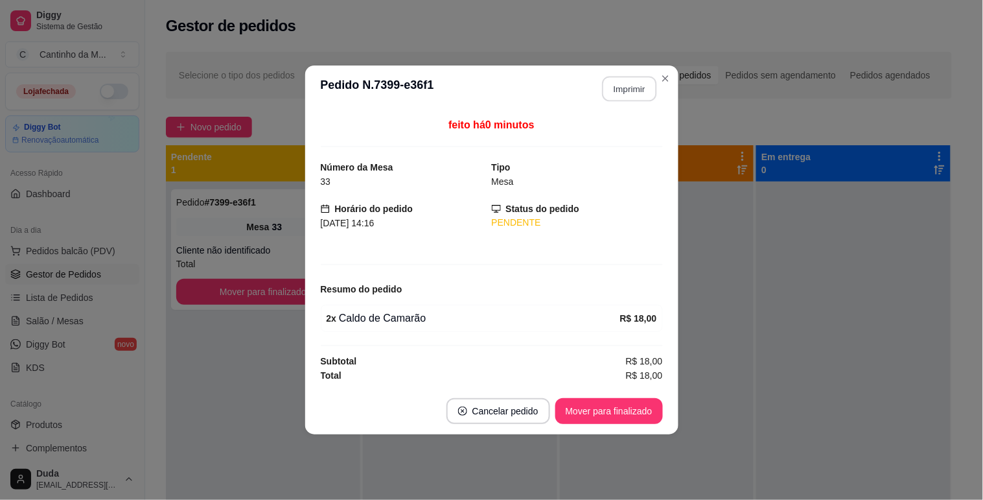
click at [629, 93] on button "Imprimir" at bounding box center [629, 88] width 54 height 25
click at [620, 405] on button "Mover para finalizado" at bounding box center [609, 411] width 104 height 25
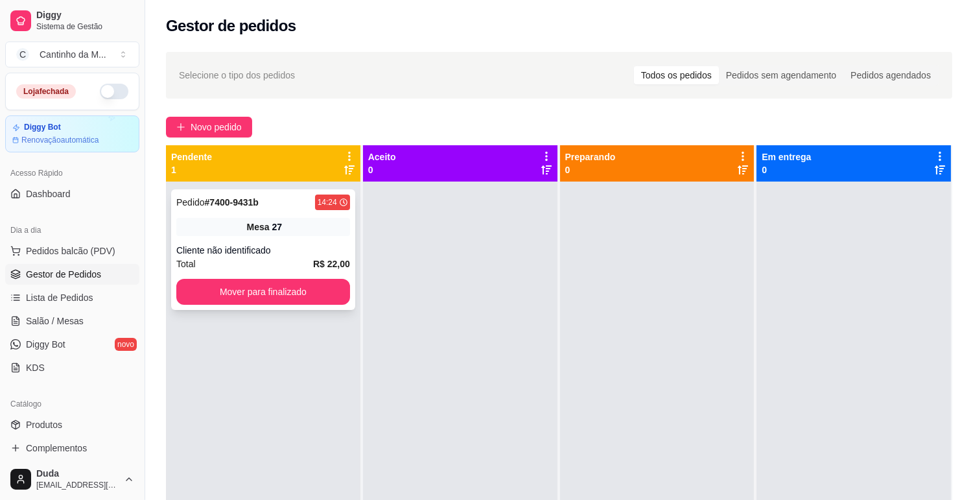
click at [277, 222] on div "27" at bounding box center [277, 226] width 10 height 13
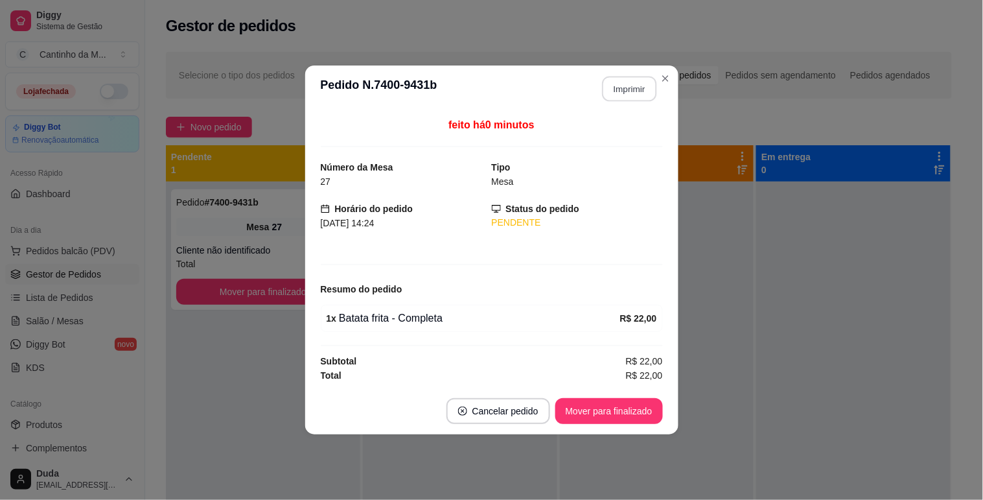
click at [629, 88] on button "Imprimir" at bounding box center [629, 88] width 54 height 25
click at [644, 408] on button "Mover para finalizado" at bounding box center [609, 411] width 108 height 26
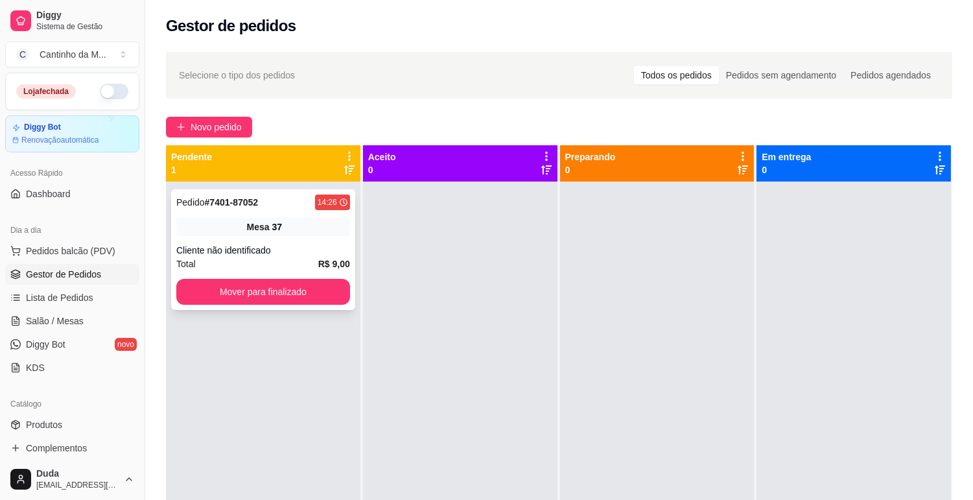
click at [289, 241] on div "Pedido # 7401-87052 14:26 Mesa 37 Cliente não identificado Total R$ 9,00 Mover …" at bounding box center [263, 249] width 184 height 121
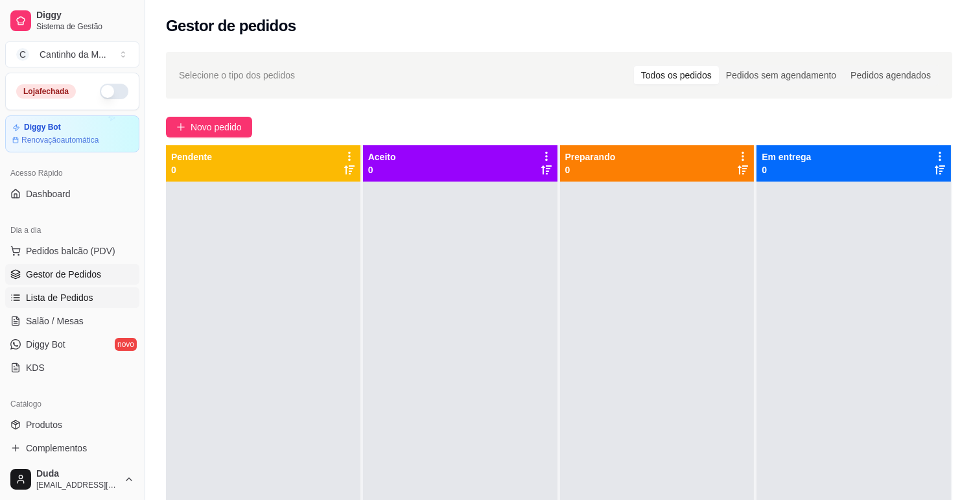
click at [59, 292] on span "Lista de Pedidos" at bounding box center [59, 297] width 67 height 13
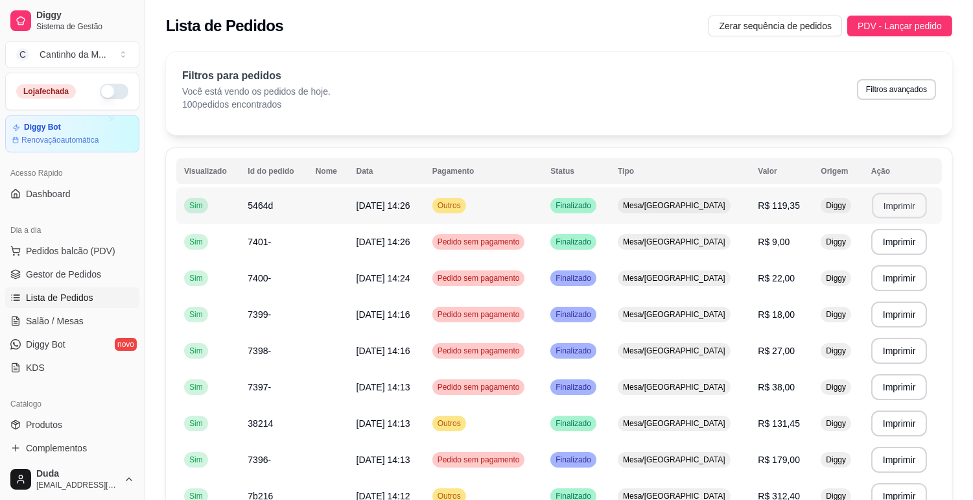
click at [893, 205] on button "Imprimir" at bounding box center [899, 205] width 54 height 25
click at [73, 275] on span "Gestor de Pedidos" at bounding box center [63, 274] width 75 height 13
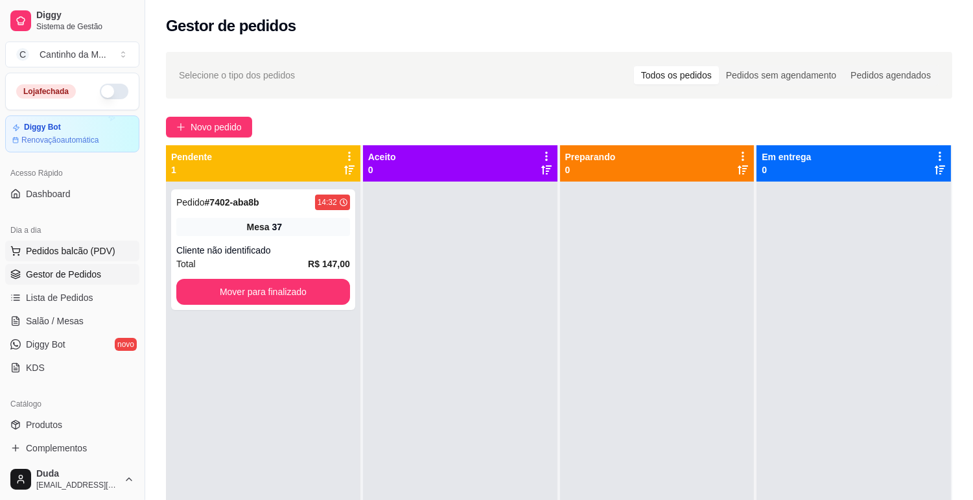
drag, startPoint x: 93, startPoint y: 224, endPoint x: 98, endPoint y: 243, distance: 20.0
click at [98, 243] on div "Dia a dia Pedidos balcão (PDV) Gestor de Pedidos Lista de Pedidos Salão / Mesas…" at bounding box center [72, 299] width 145 height 168
click at [272, 227] on div "37" at bounding box center [277, 226] width 10 height 13
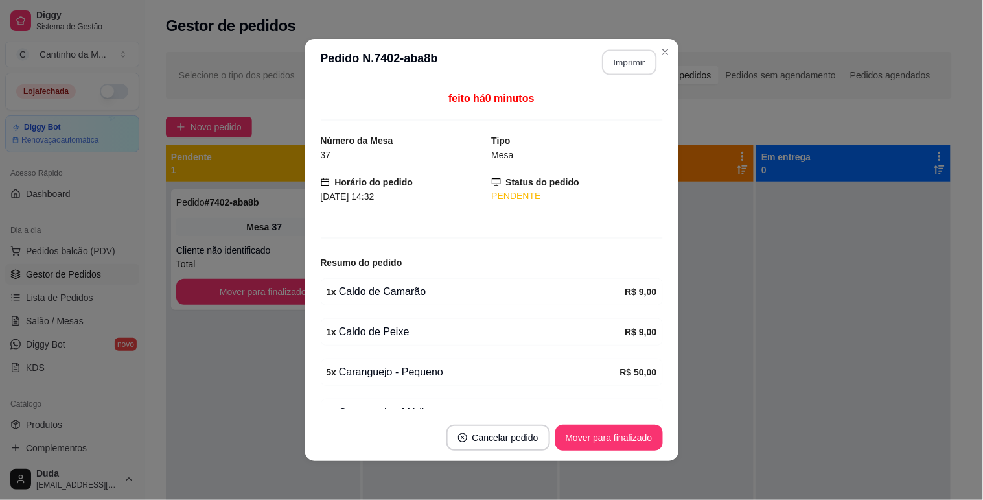
click at [637, 60] on button "Imprimir" at bounding box center [629, 62] width 54 height 25
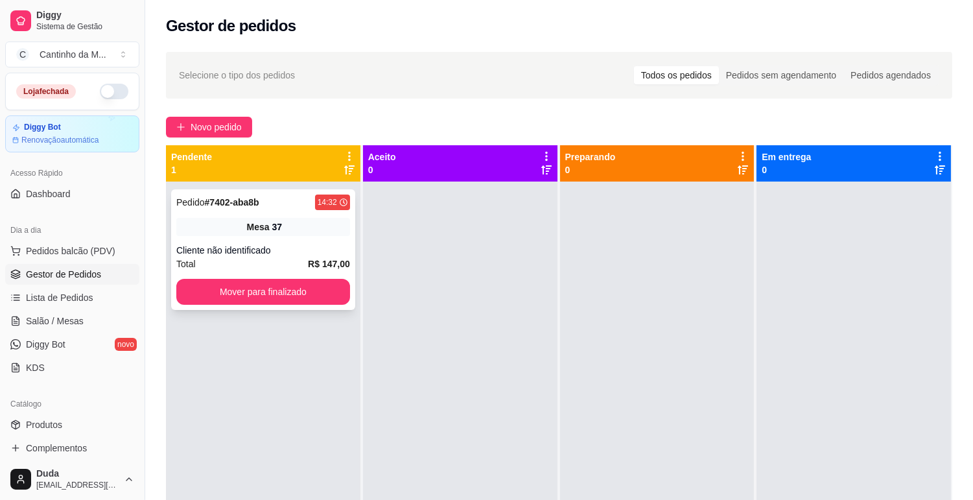
click at [270, 248] on div "Cliente não identificado" at bounding box center [263, 250] width 174 height 13
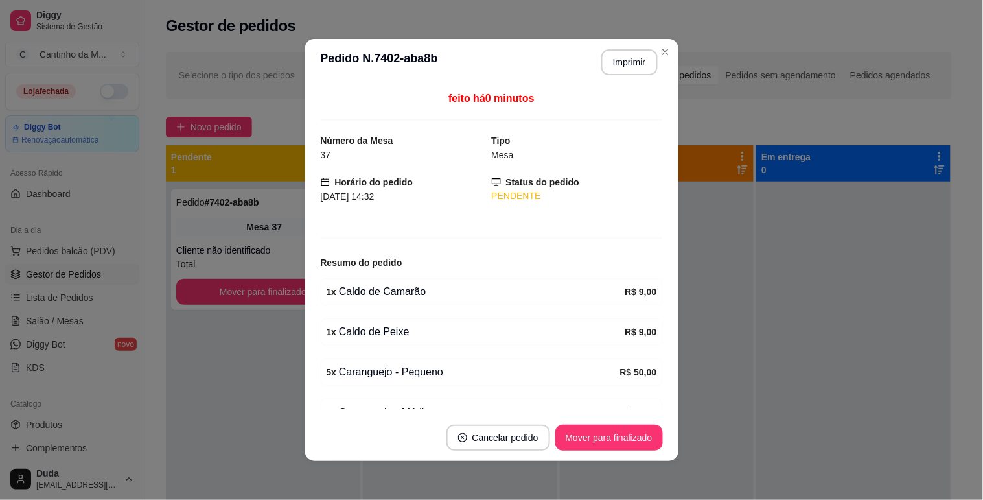
click at [597, 454] on footer "Cancelar pedido Mover para finalizado" at bounding box center [491, 437] width 373 height 47
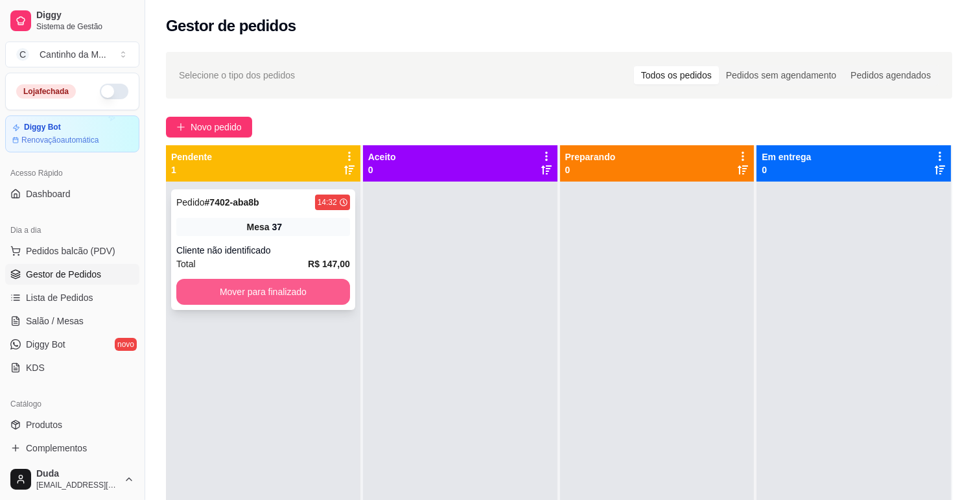
click at [325, 286] on button "Mover para finalizado" at bounding box center [263, 292] width 174 height 26
click at [464, 290] on div at bounding box center [460, 431] width 194 height 500
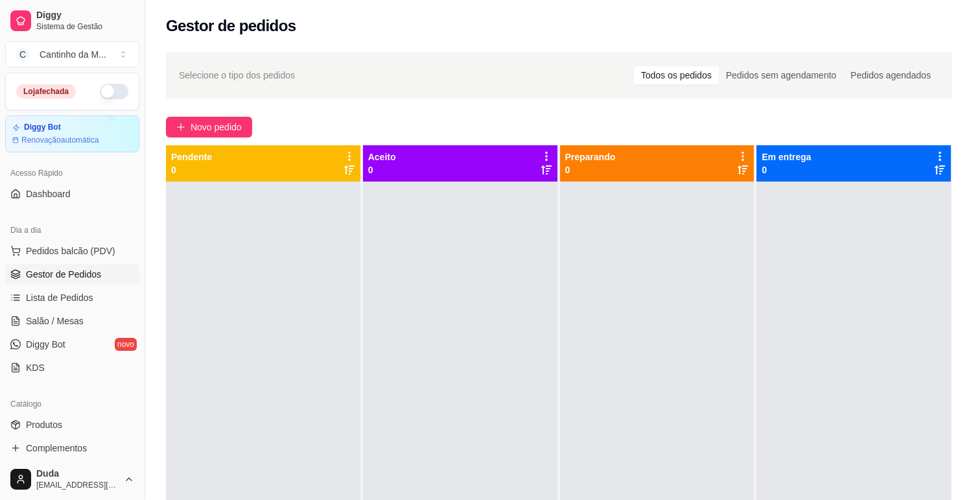
click at [43, 308] on ul "Pedidos balcão (PDV) Gestor de Pedidos Lista de Pedidos Salão / Mesas Diggy Bot…" at bounding box center [72, 308] width 134 height 137
click at [50, 320] on span "Salão / Mesas" at bounding box center [55, 320] width 58 height 13
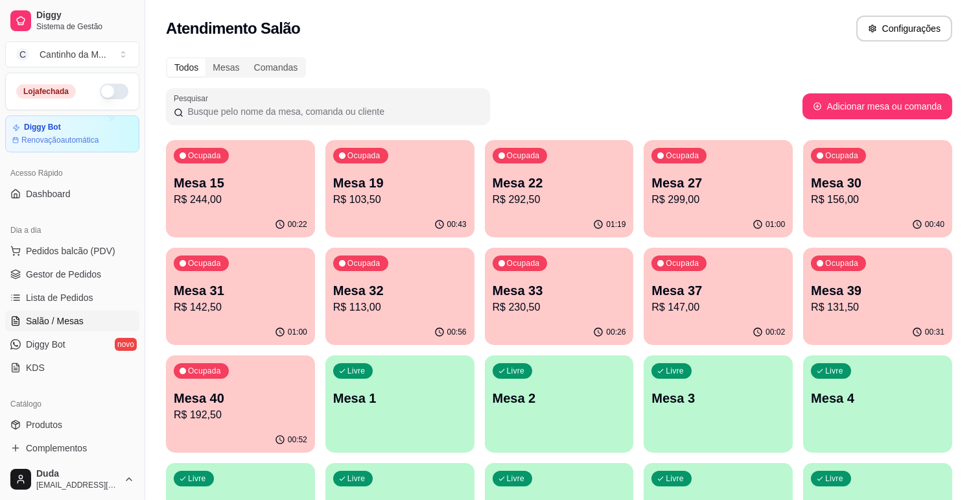
click at [422, 308] on p "R$ 113,00" at bounding box center [399, 307] width 133 height 16
click at [92, 288] on link "Lista de Pedidos" at bounding box center [72, 297] width 134 height 21
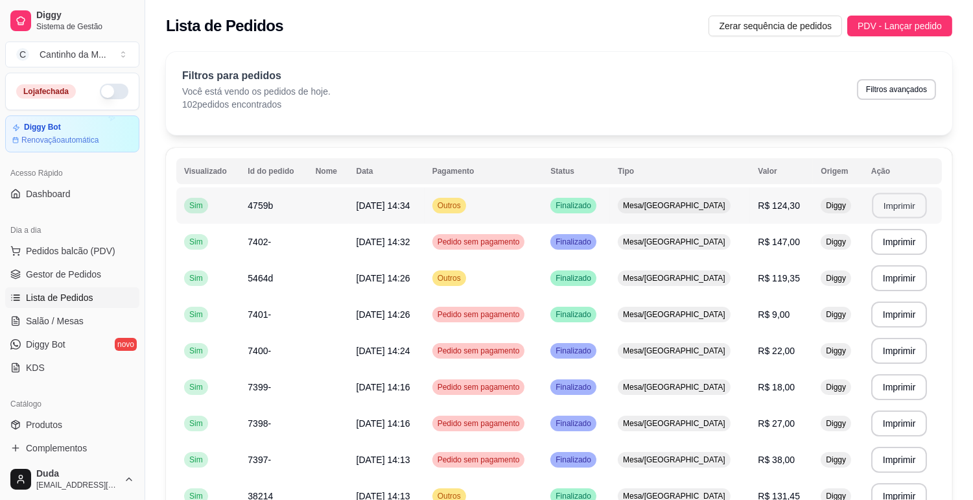
click at [911, 210] on button "Imprimir" at bounding box center [899, 205] width 54 height 25
click at [83, 271] on span "Gestor de Pedidos" at bounding box center [63, 274] width 75 height 13
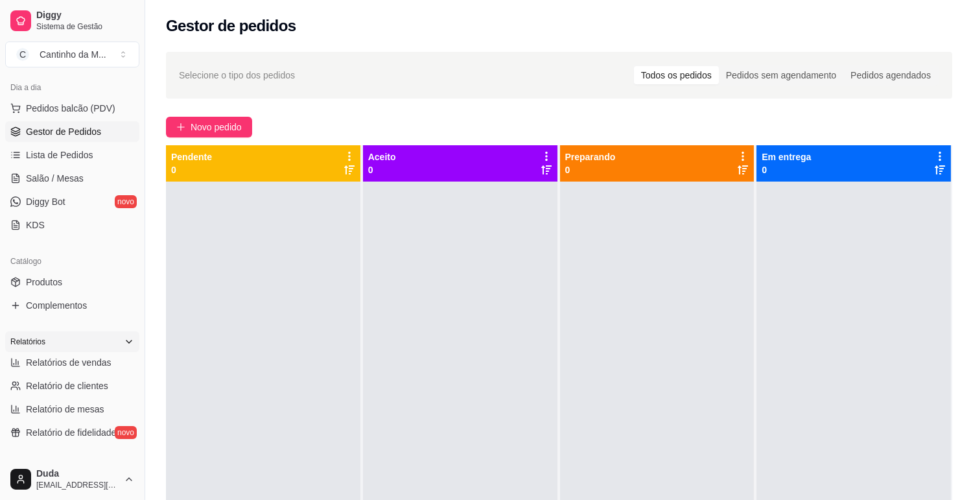
scroll to position [144, 0]
click at [63, 351] on link "Relatórios de vendas" at bounding box center [72, 361] width 134 height 21
select select "ALL"
select select "0"
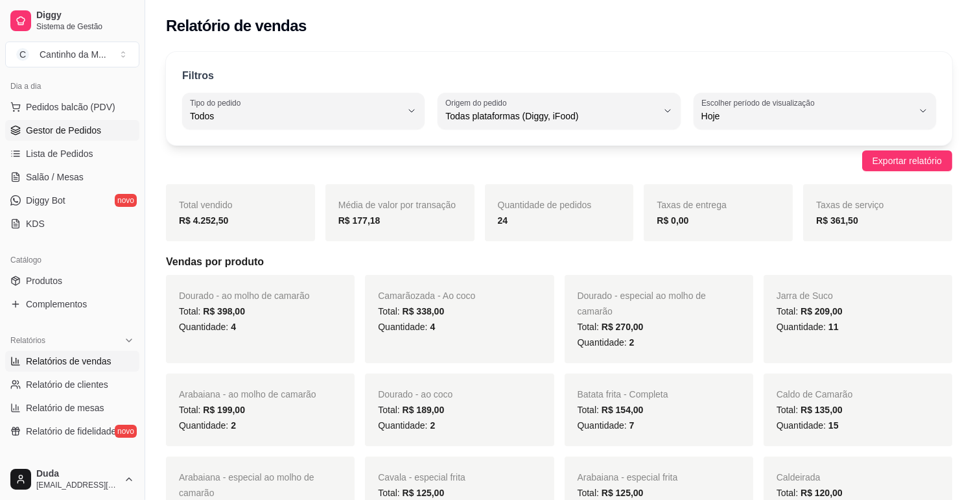
click at [56, 135] on span "Gestor de Pedidos" at bounding box center [63, 130] width 75 height 13
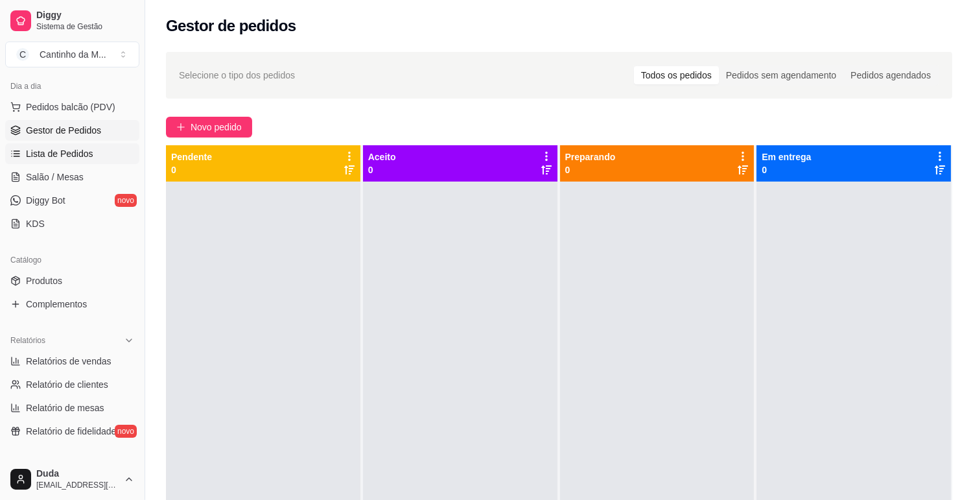
click at [76, 143] on link "Lista de Pedidos" at bounding box center [72, 153] width 134 height 21
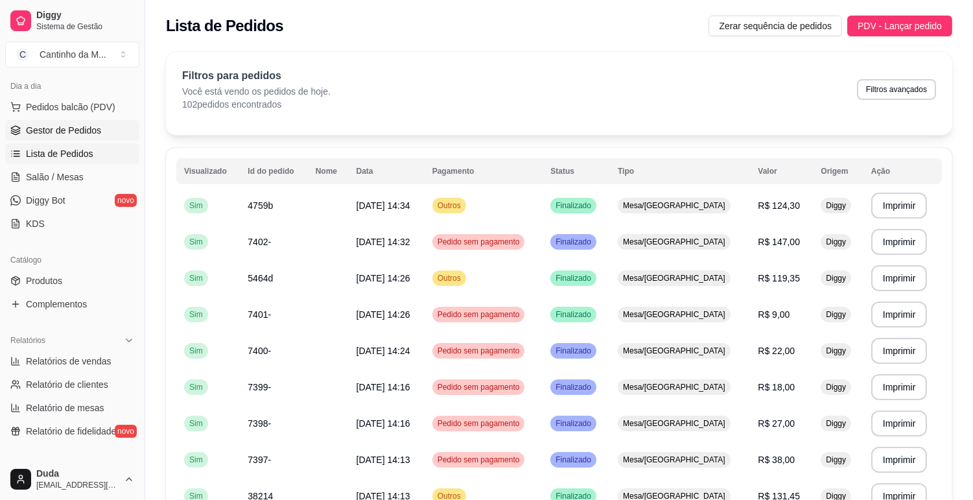
click at [82, 130] on span "Gestor de Pedidos" at bounding box center [63, 130] width 75 height 13
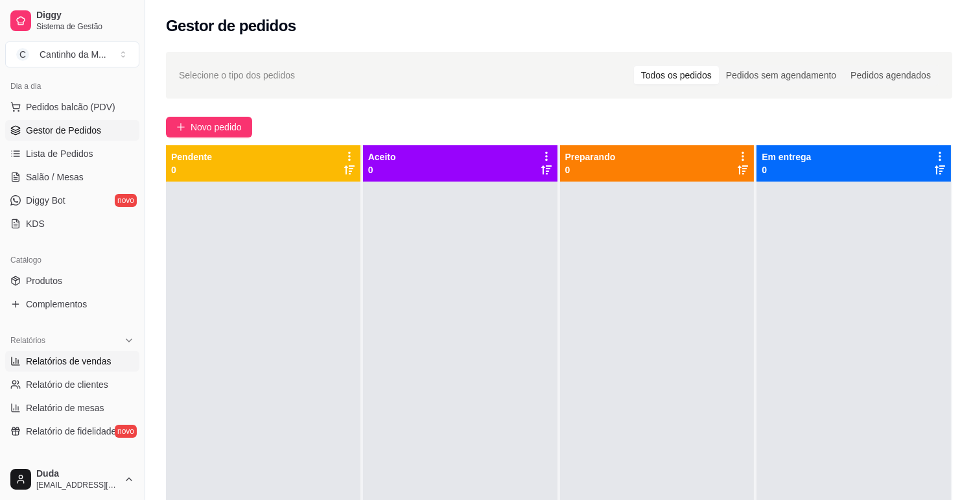
click at [78, 360] on span "Relatórios de vendas" at bounding box center [69, 360] width 86 height 13
select select "ALL"
select select "0"
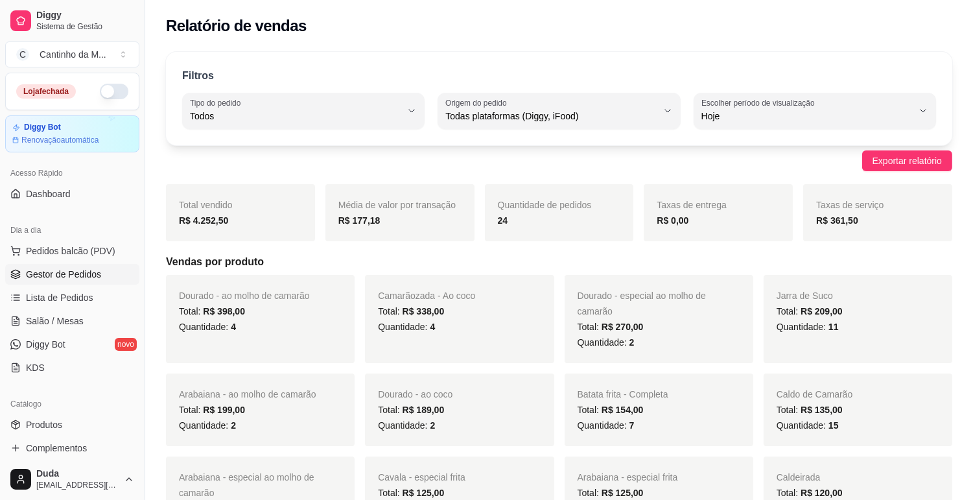
click at [100, 275] on link "Gestor de Pedidos" at bounding box center [72, 274] width 134 height 21
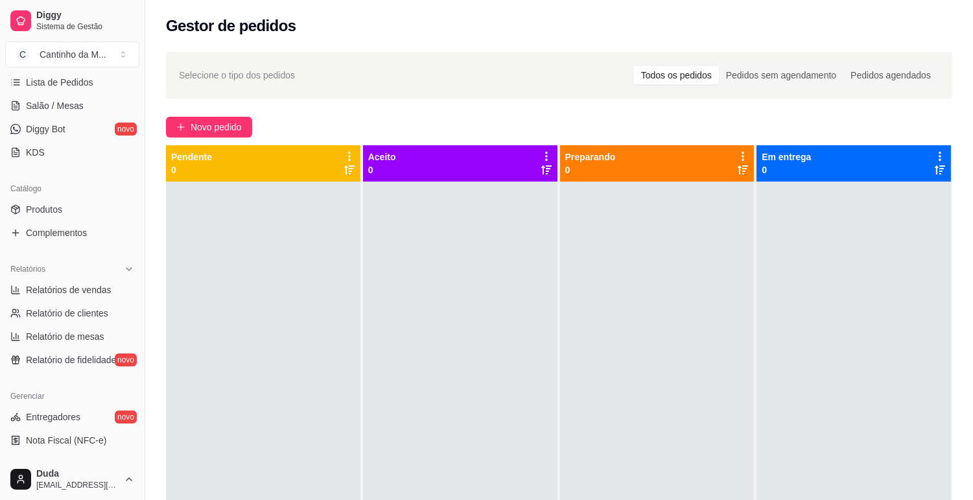
scroll to position [216, 0]
click at [86, 299] on link "Relatórios de vendas" at bounding box center [72, 289] width 134 height 21
select select "ALL"
select select "0"
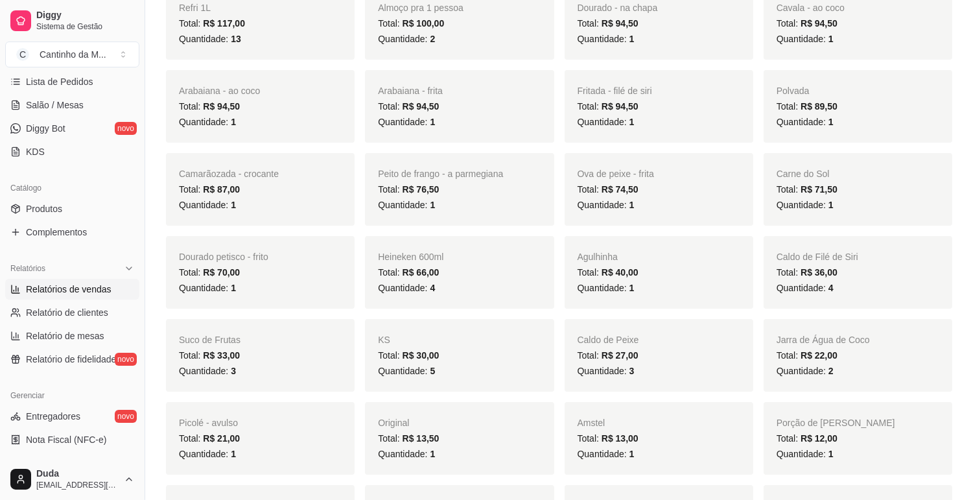
scroll to position [504, 0]
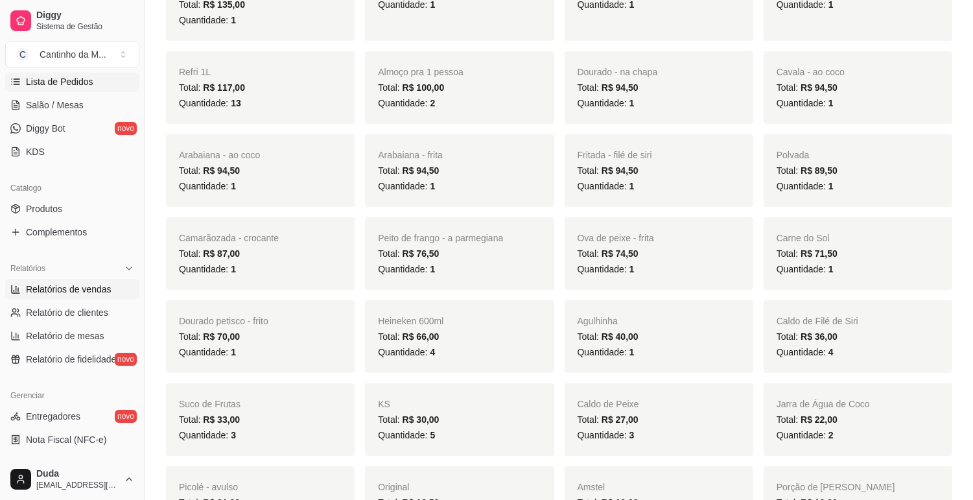
click at [83, 86] on span "Lista de Pedidos" at bounding box center [59, 81] width 67 height 13
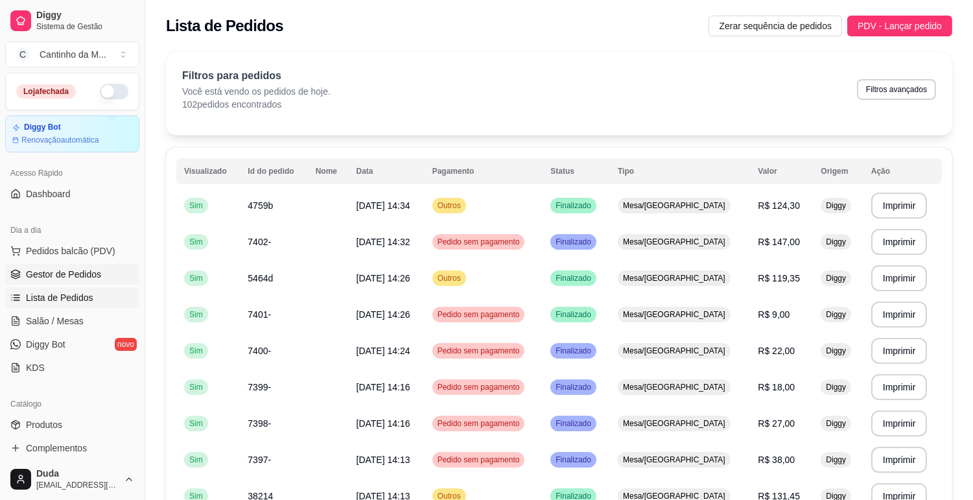
click at [91, 268] on span "Gestor de Pedidos" at bounding box center [63, 274] width 75 height 13
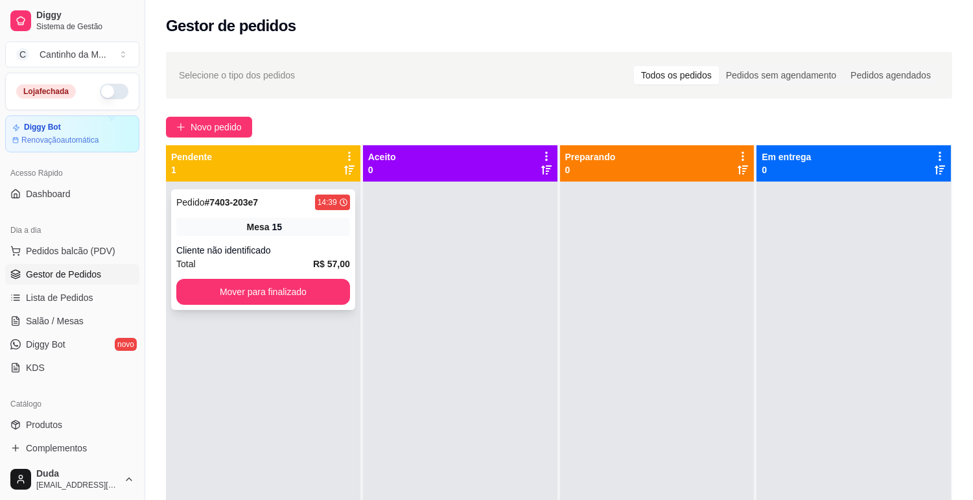
click at [215, 227] on div "Mesa 15" at bounding box center [263, 227] width 174 height 18
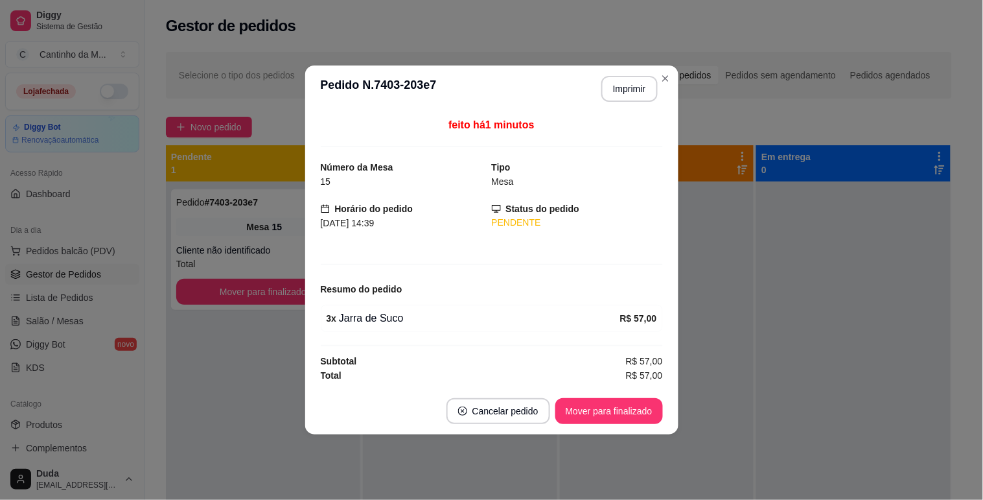
click at [597, 405] on button "Mover para finalizado" at bounding box center [609, 411] width 108 height 26
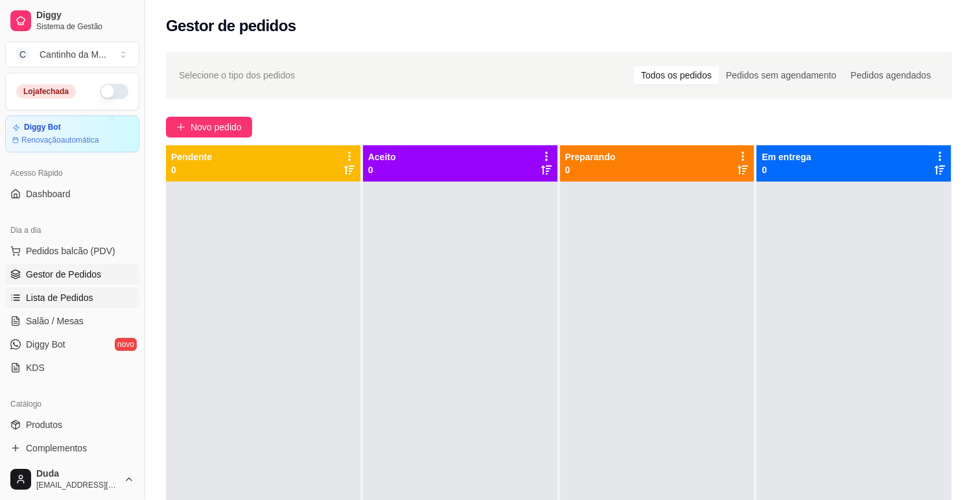
click at [38, 303] on span "Lista de Pedidos" at bounding box center [59, 297] width 67 height 13
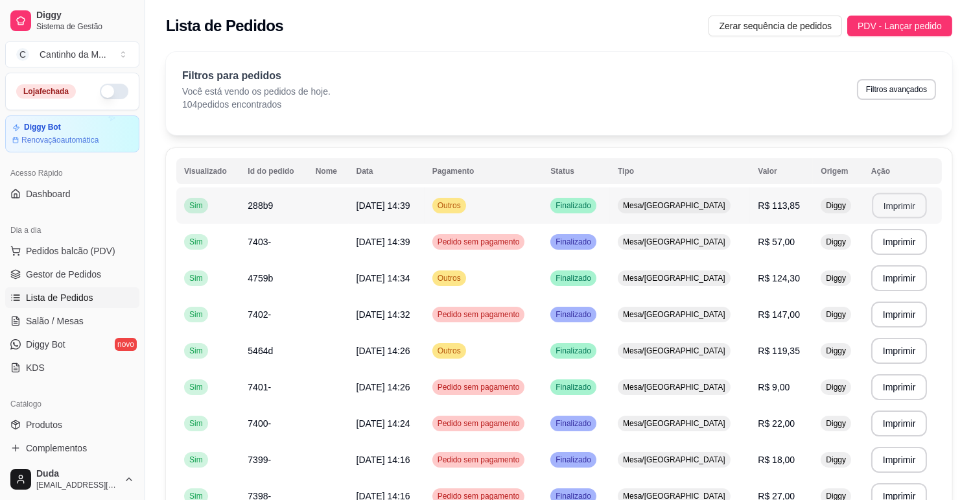
click at [898, 203] on button "Imprimir" at bounding box center [899, 205] width 54 height 25
click at [82, 273] on span "Gestor de Pedidos" at bounding box center [63, 274] width 75 height 13
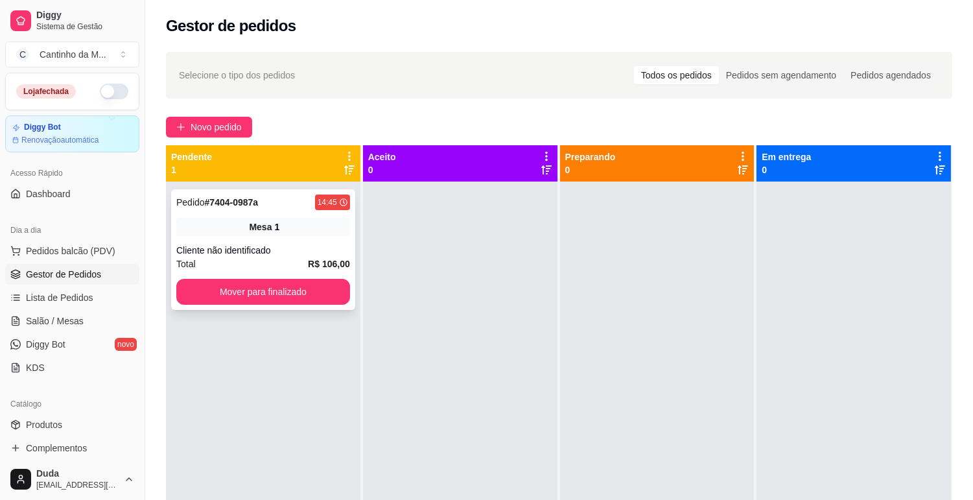
click at [208, 225] on div "Mesa 1" at bounding box center [263, 227] width 174 height 18
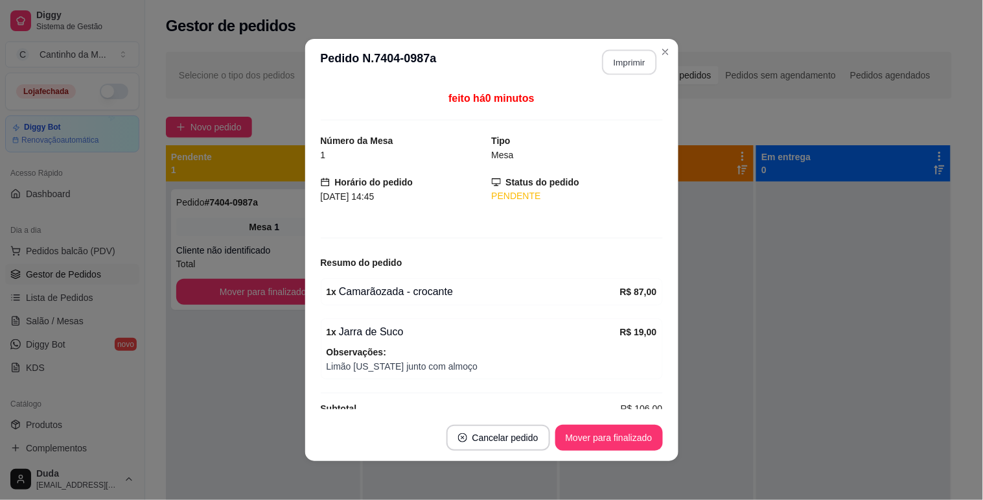
click at [638, 71] on button "Imprimir" at bounding box center [629, 62] width 54 height 25
click at [555, 441] on button "Mover para finalizado" at bounding box center [609, 437] width 108 height 26
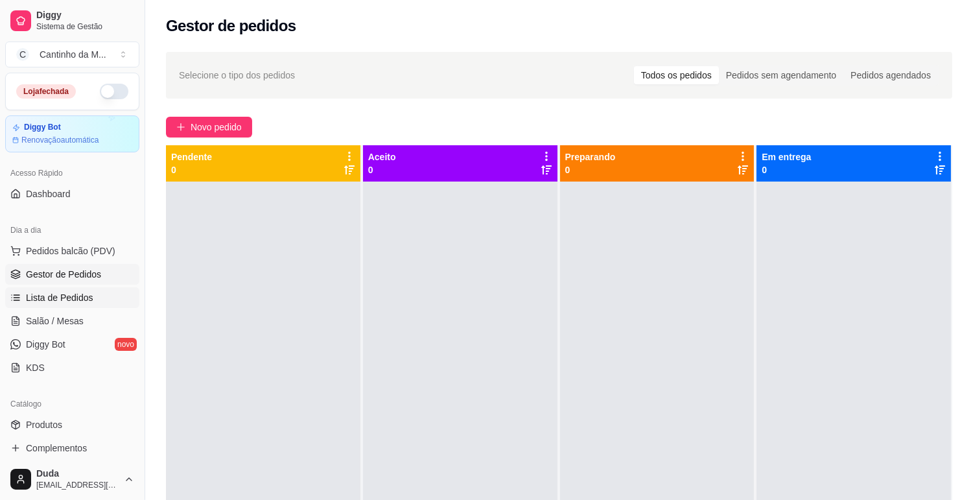
click at [49, 305] on link "Lista de Pedidos" at bounding box center [72, 297] width 134 height 21
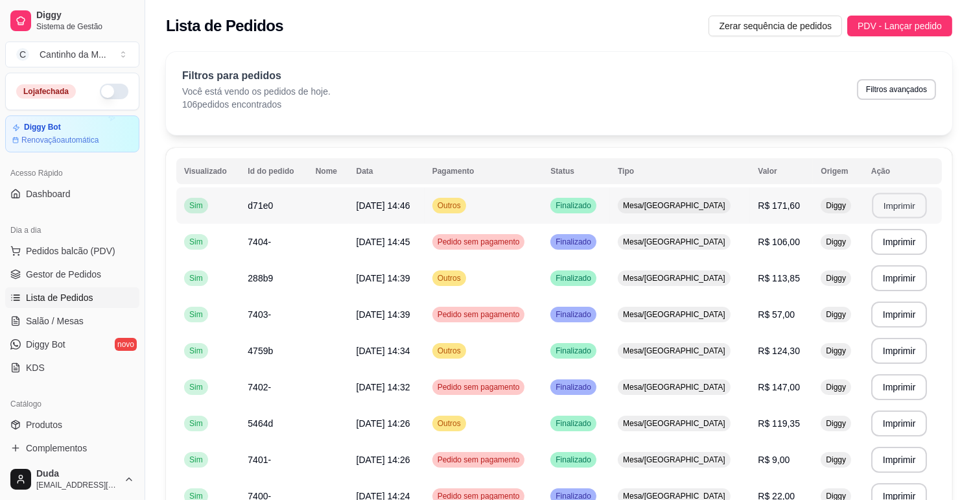
click at [908, 203] on button "Imprimir" at bounding box center [899, 205] width 54 height 25
click at [118, 275] on link "Gestor de Pedidos" at bounding box center [72, 274] width 134 height 21
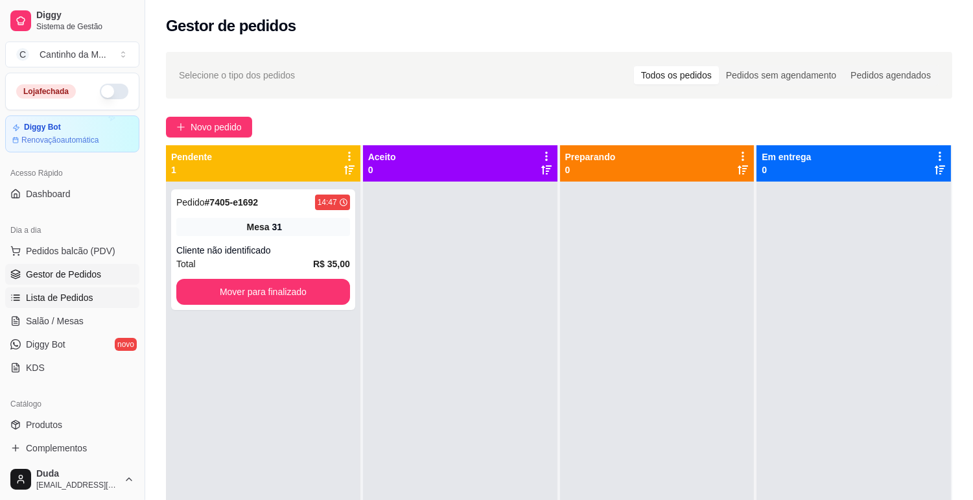
click at [78, 292] on span "Lista de Pedidos" at bounding box center [59, 297] width 67 height 13
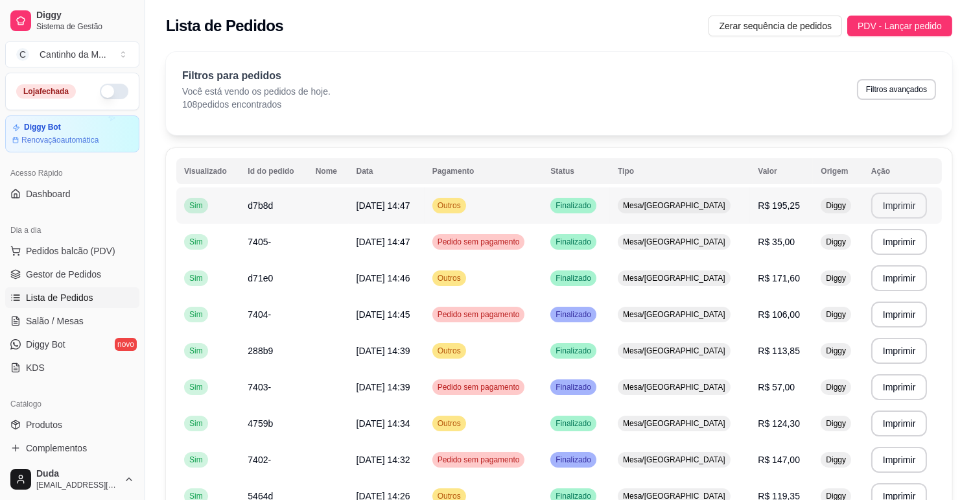
click at [878, 209] on button "Imprimir" at bounding box center [899, 205] width 56 height 26
click at [54, 284] on link "Gestor de Pedidos" at bounding box center [72, 274] width 134 height 21
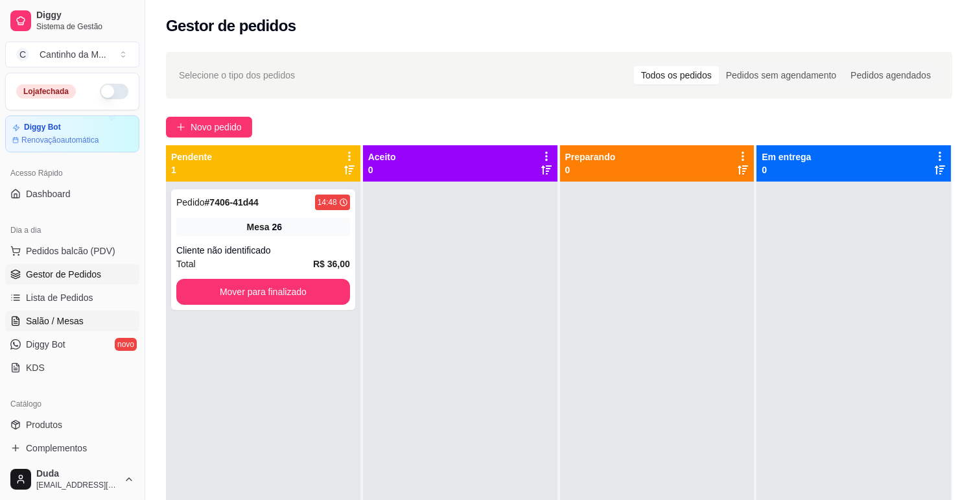
click at [59, 312] on link "Salão / Mesas" at bounding box center [72, 320] width 134 height 21
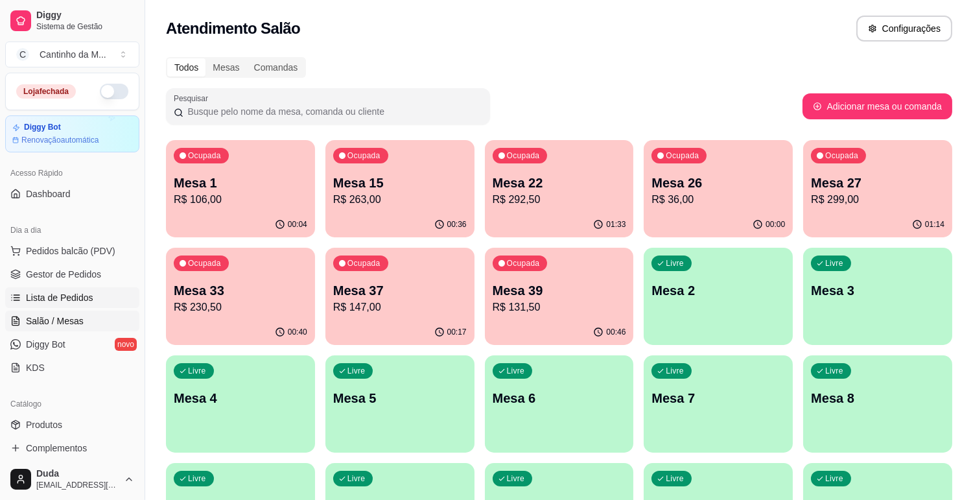
click at [80, 294] on span "Lista de Pedidos" at bounding box center [59, 297] width 67 height 13
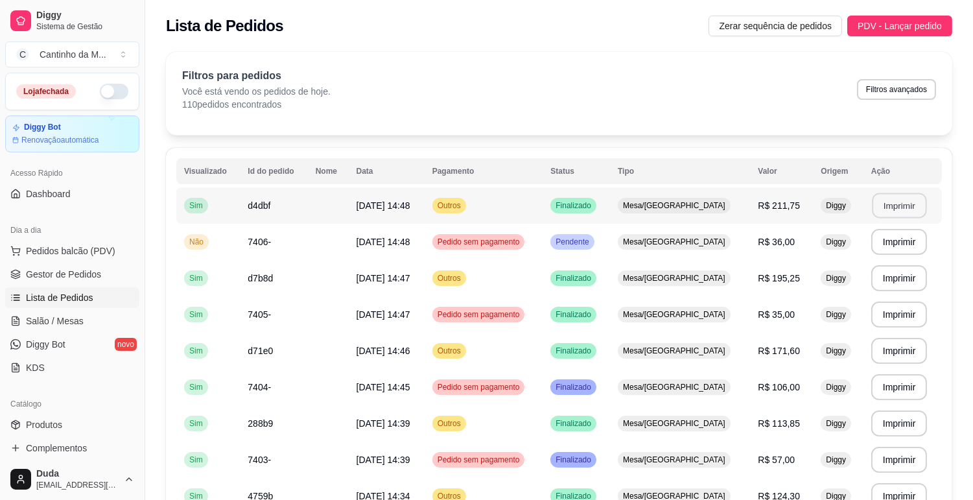
click at [897, 211] on button "Imprimir" at bounding box center [899, 205] width 54 height 25
click at [94, 276] on span "Gestor de Pedidos" at bounding box center [63, 274] width 75 height 13
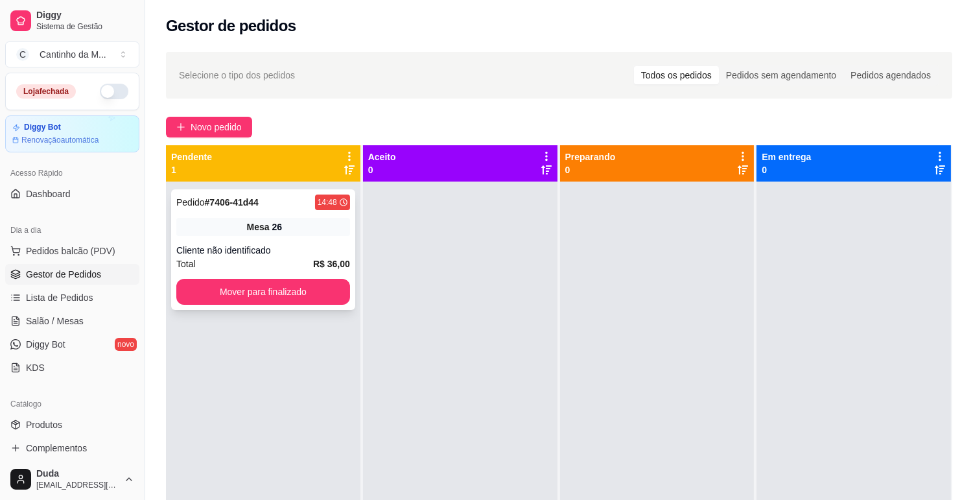
click at [302, 235] on div "Mesa 26" at bounding box center [263, 227] width 174 height 18
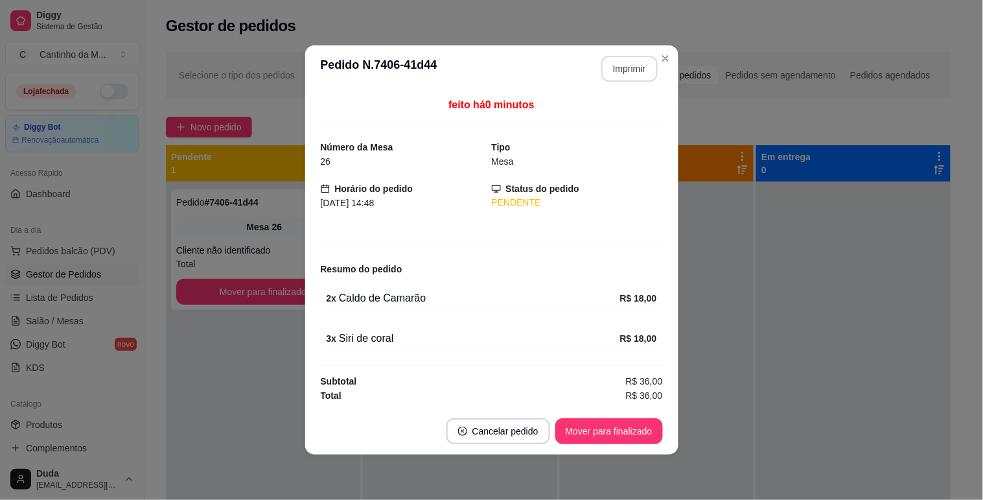
click at [638, 63] on button "Imprimir" at bounding box center [629, 69] width 56 height 26
click at [614, 428] on button "Mover para finalizado" at bounding box center [609, 431] width 104 height 25
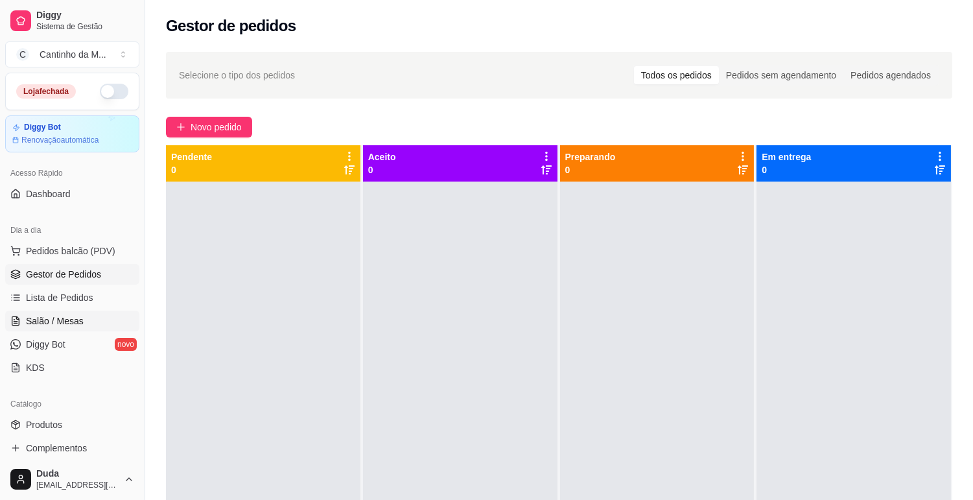
click at [126, 318] on link "Salão / Mesas" at bounding box center [72, 320] width 134 height 21
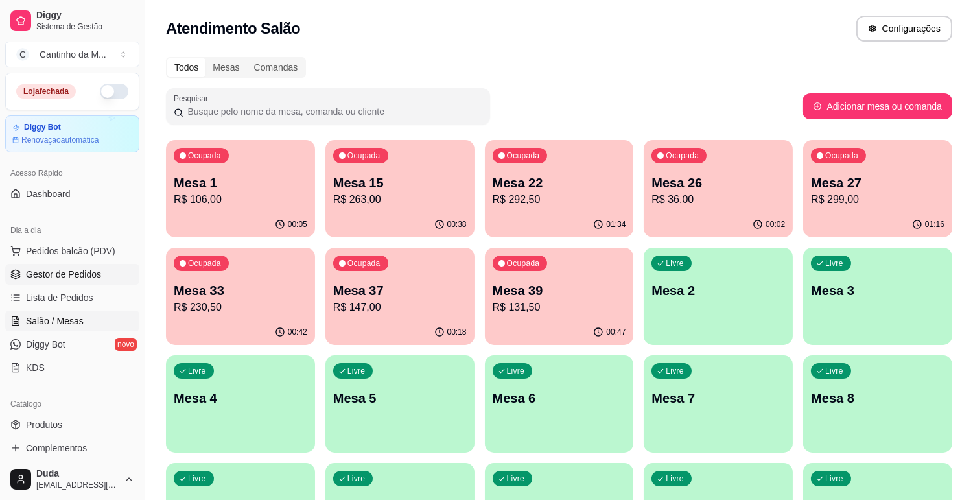
click at [65, 277] on span "Gestor de Pedidos" at bounding box center [63, 274] width 75 height 13
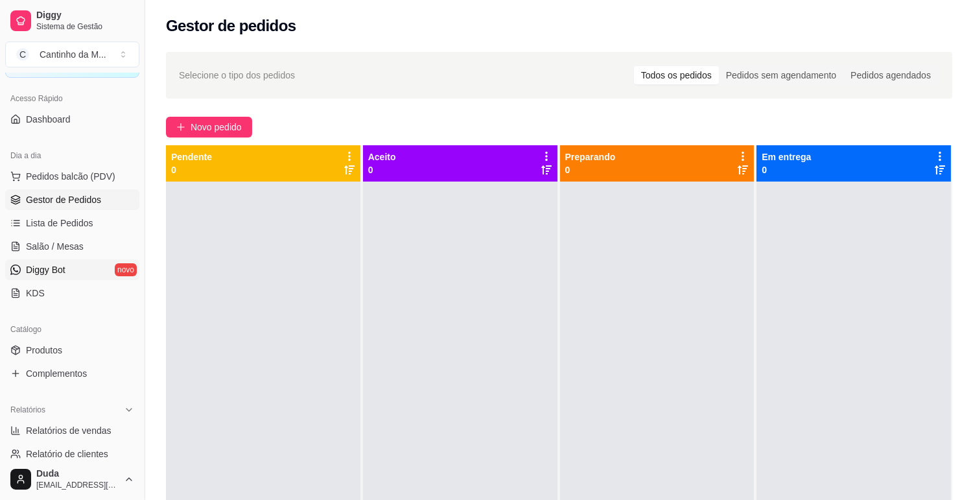
scroll to position [144, 0]
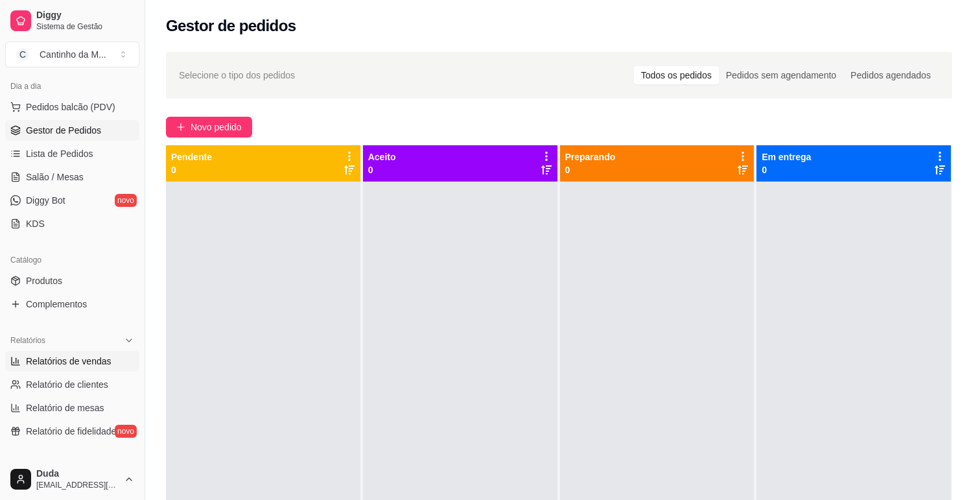
click at [89, 369] on link "Relatórios de vendas" at bounding box center [72, 361] width 134 height 21
select select "ALL"
select select "0"
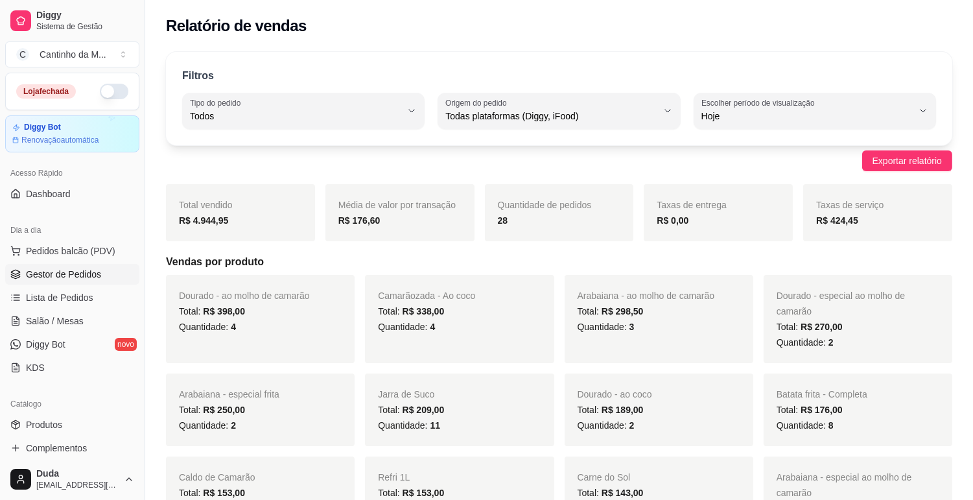
click at [109, 279] on link "Gestor de Pedidos" at bounding box center [72, 274] width 134 height 21
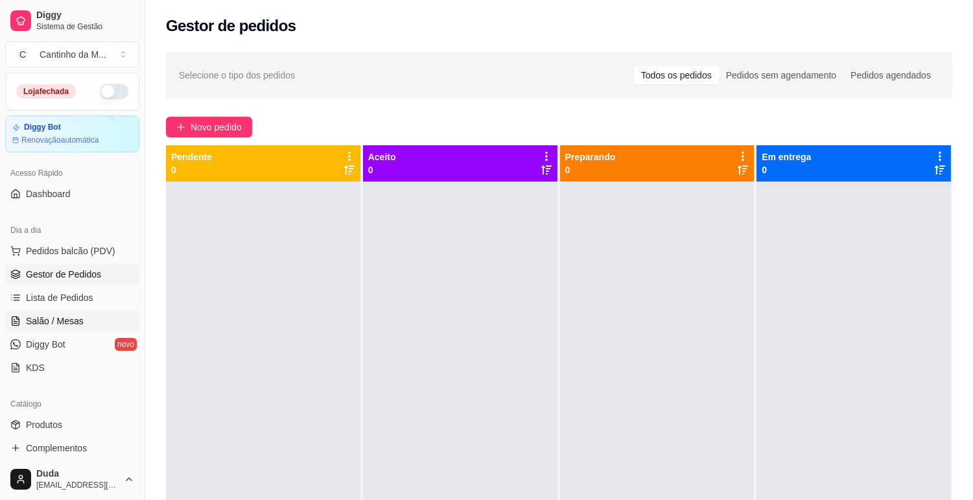
click at [86, 319] on link "Salão / Mesas" at bounding box center [72, 320] width 134 height 21
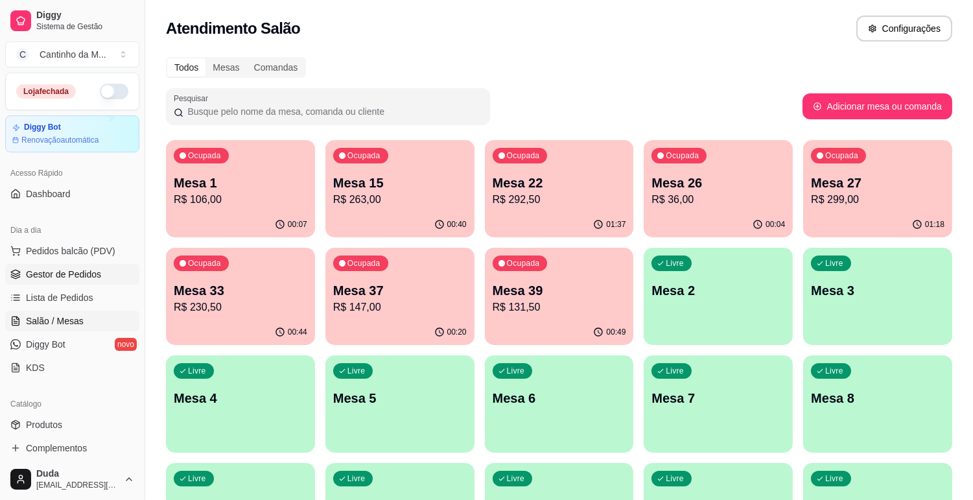
click at [59, 281] on link "Gestor de Pedidos" at bounding box center [72, 274] width 134 height 21
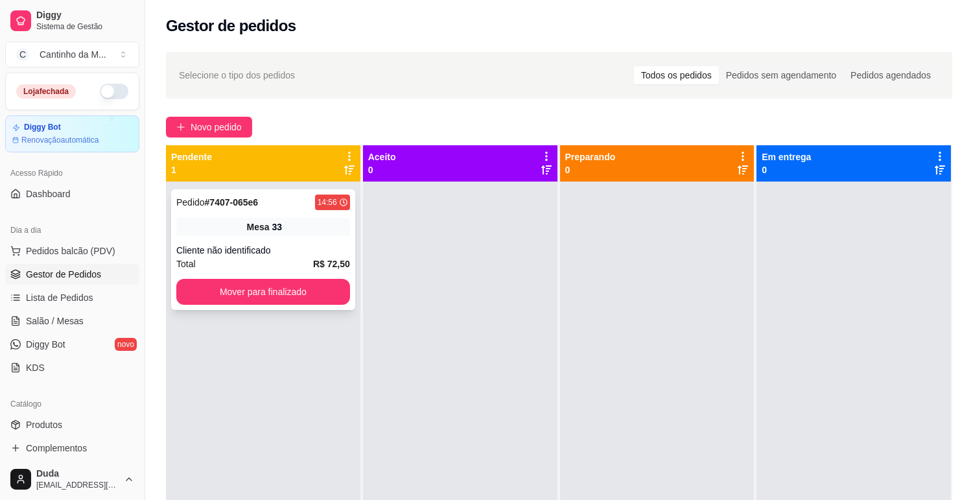
click at [306, 220] on div "Mesa 33" at bounding box center [263, 227] width 174 height 18
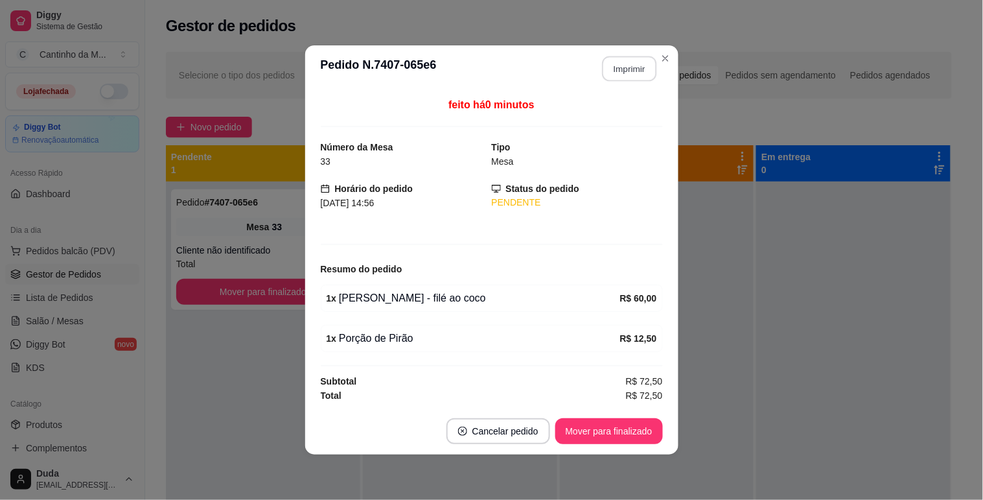
click at [614, 65] on button "Imprimir" at bounding box center [629, 68] width 54 height 25
click at [649, 428] on button "Mover para finalizado" at bounding box center [609, 431] width 108 height 26
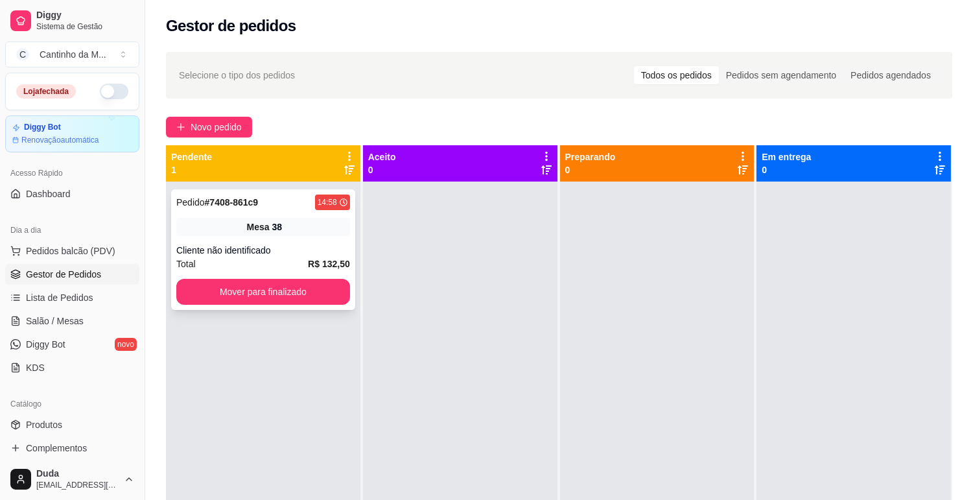
click at [207, 209] on div "Pedido # 7408-861c9" at bounding box center [217, 202] width 82 height 16
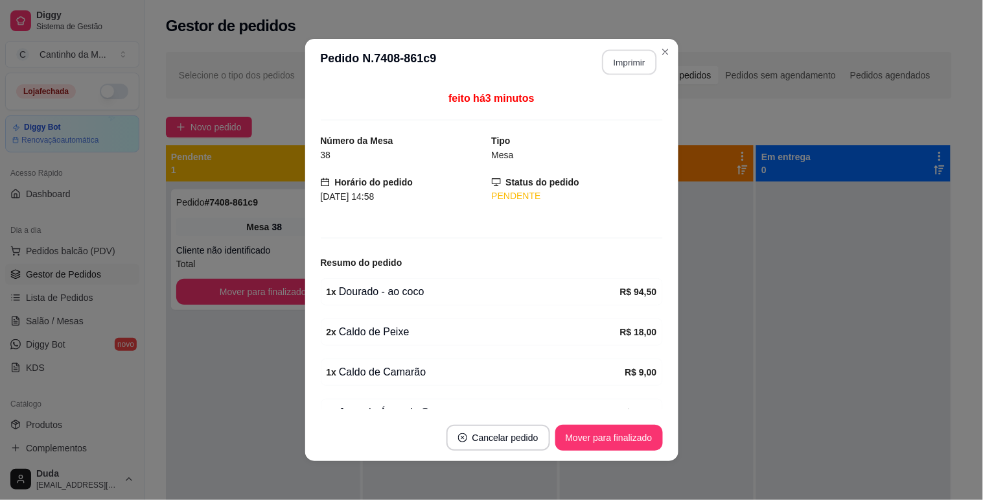
click at [636, 74] on button "Imprimir" at bounding box center [629, 62] width 54 height 25
click at [596, 443] on button "Mover para finalizado" at bounding box center [609, 437] width 104 height 25
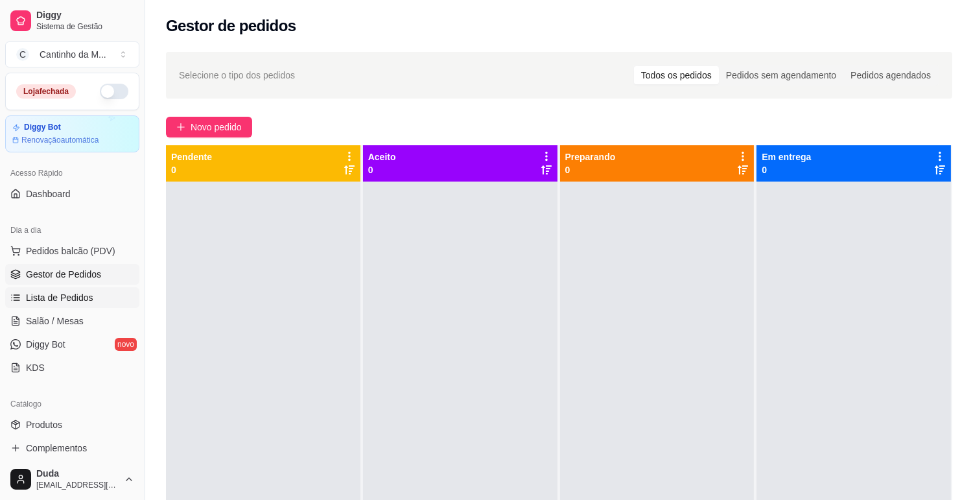
click at [58, 294] on span "Lista de Pedidos" at bounding box center [59, 297] width 67 height 13
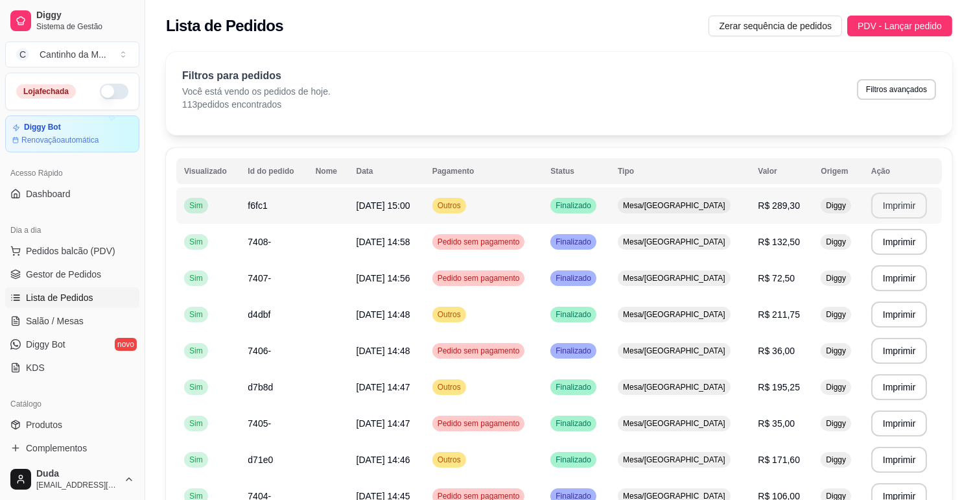
click at [895, 209] on button "Imprimir" at bounding box center [899, 205] width 56 height 26
click at [65, 277] on span "Gestor de Pedidos" at bounding box center [63, 274] width 75 height 13
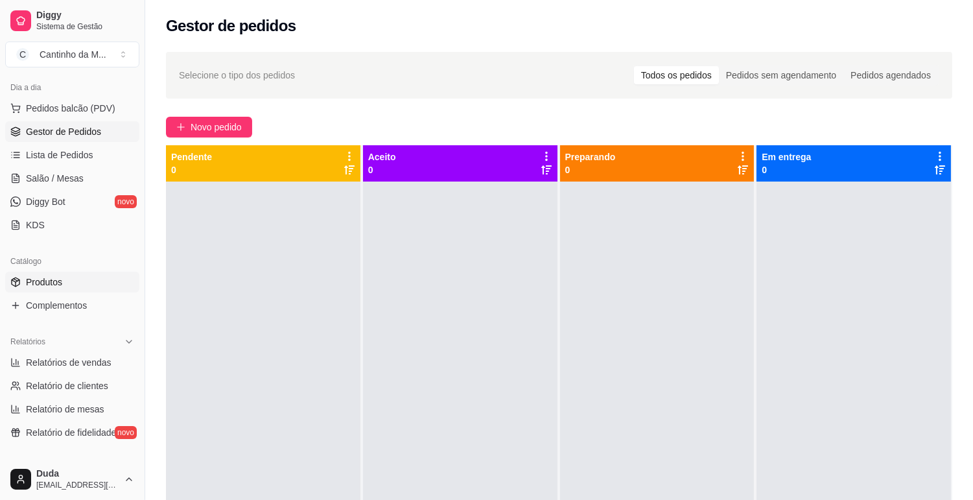
scroll to position [144, 0]
click at [73, 365] on span "Relatórios de vendas" at bounding box center [69, 360] width 86 height 13
select select "ALL"
select select "0"
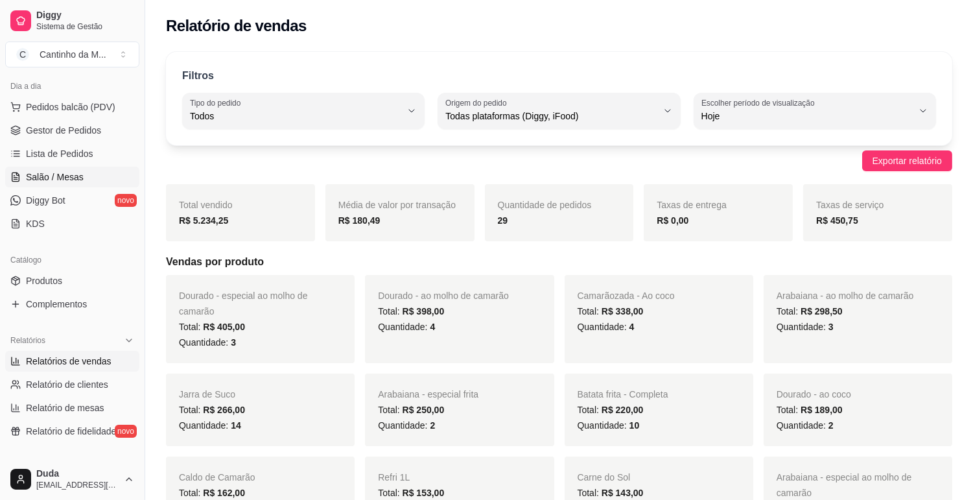
click at [31, 168] on link "Salão / Mesas" at bounding box center [72, 177] width 134 height 21
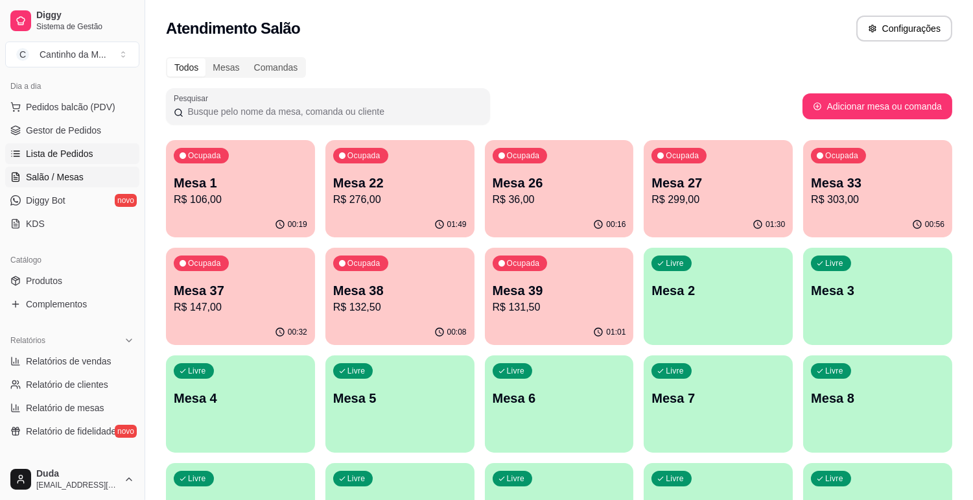
click at [83, 147] on span "Lista de Pedidos" at bounding box center [59, 153] width 67 height 13
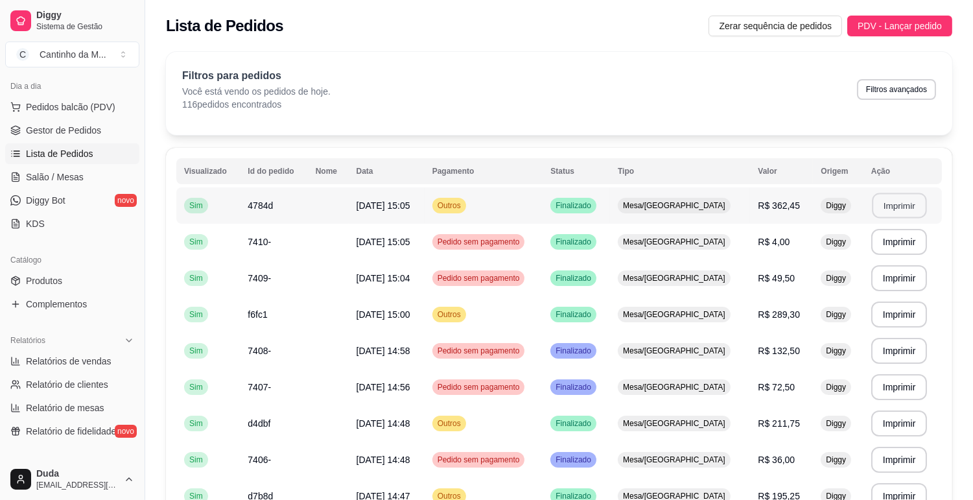
click at [873, 210] on button "Imprimir" at bounding box center [899, 205] width 54 height 25
click at [52, 130] on span "Gestor de Pedidos" at bounding box center [63, 130] width 75 height 13
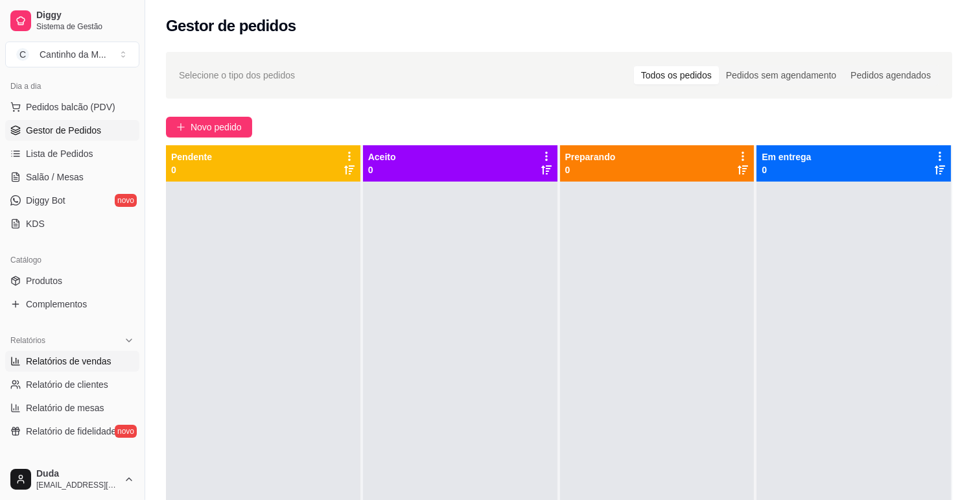
click at [117, 365] on link "Relatórios de vendas" at bounding box center [72, 361] width 134 height 21
select select "ALL"
select select "0"
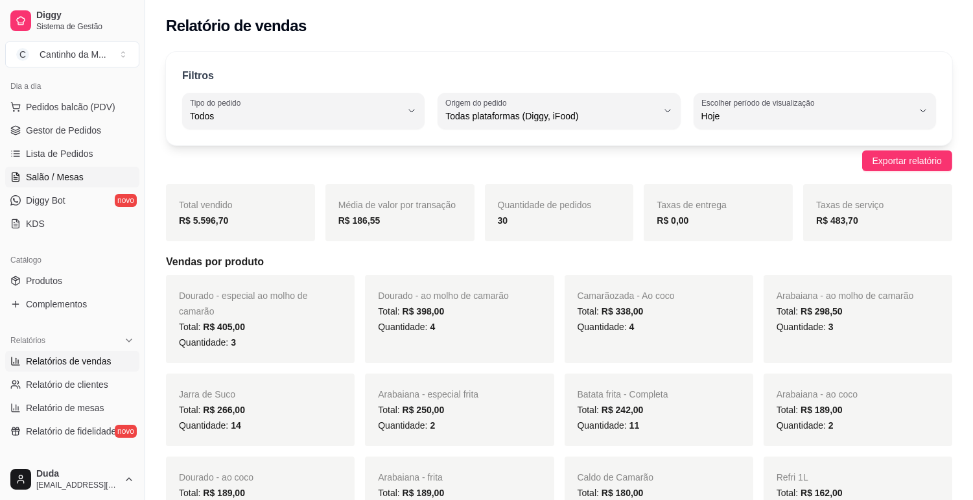
click at [80, 176] on span "Salão / Mesas" at bounding box center [55, 176] width 58 height 13
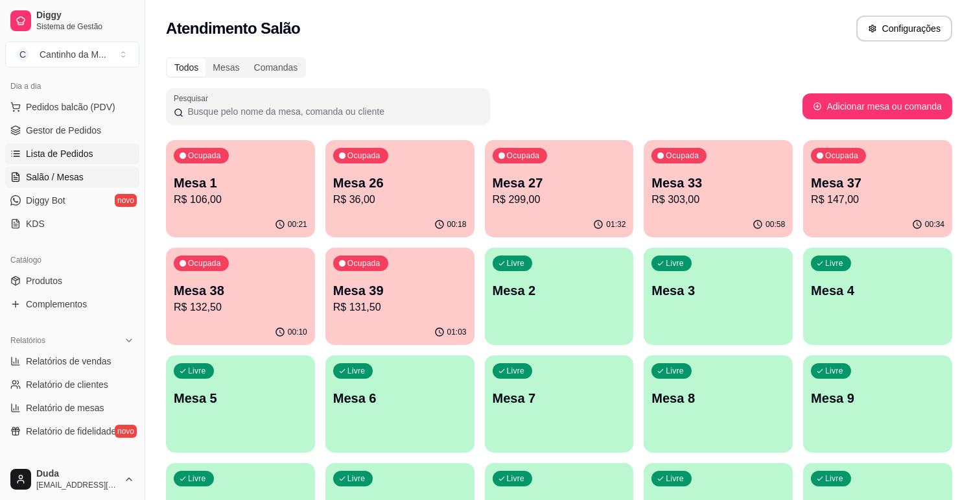
click at [54, 156] on span "Lista de Pedidos" at bounding box center [59, 153] width 67 height 13
click at [52, 132] on span "Gestor de Pedidos" at bounding box center [63, 130] width 75 height 13
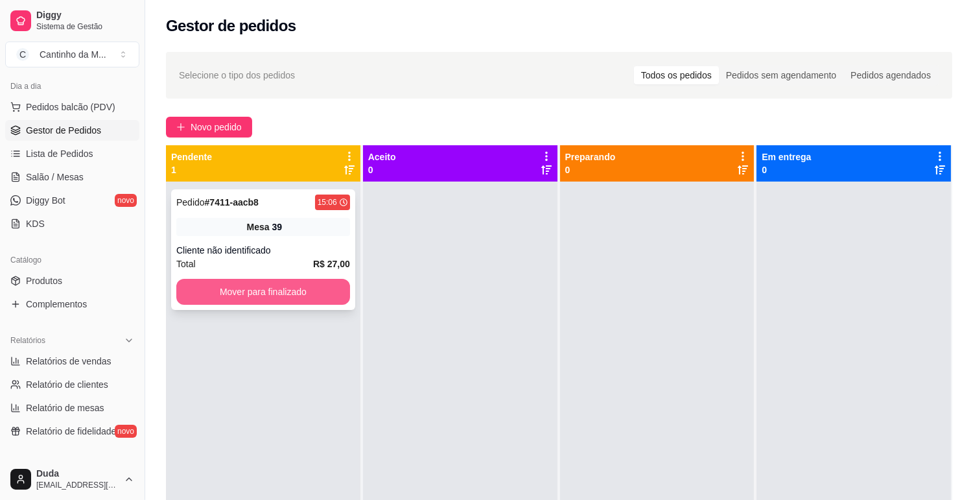
click at [253, 292] on button "Mover para finalizado" at bounding box center [263, 292] width 174 height 26
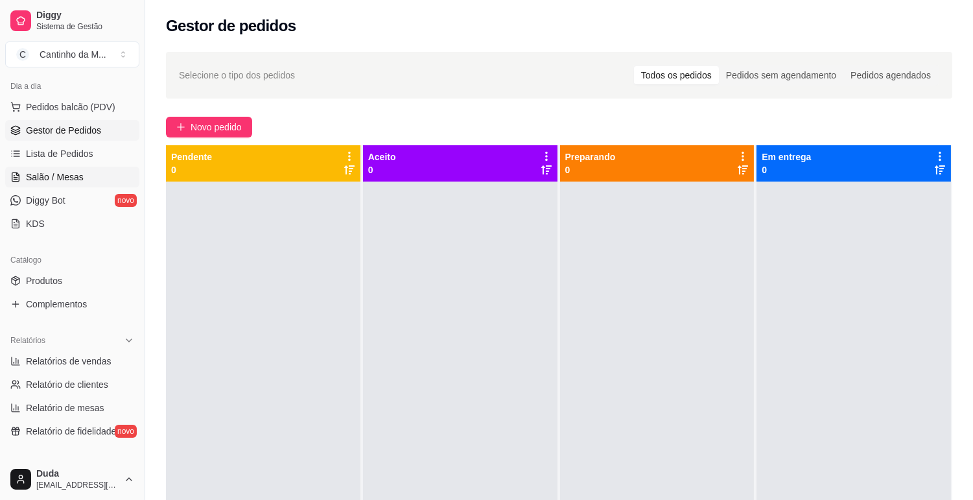
click at [74, 183] on link "Salão / Mesas" at bounding box center [72, 177] width 134 height 21
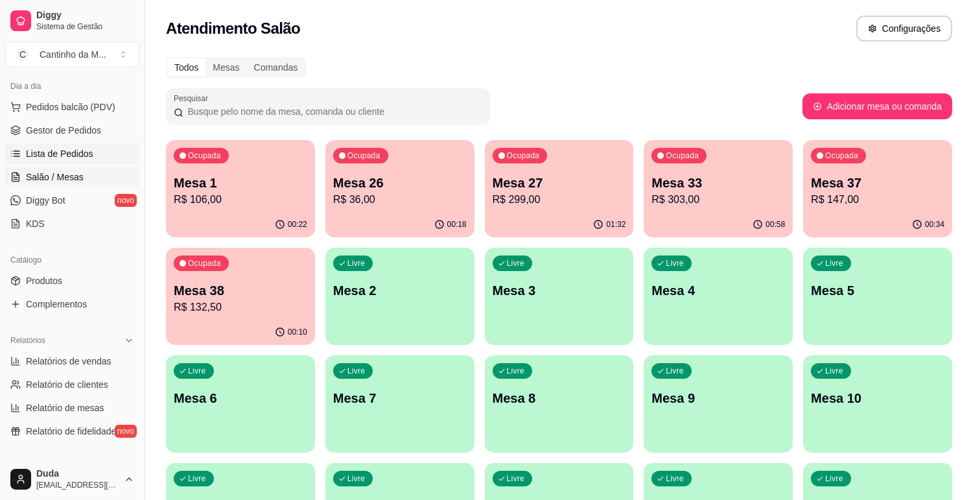
click at [69, 159] on span "Lista de Pedidos" at bounding box center [59, 153] width 67 height 13
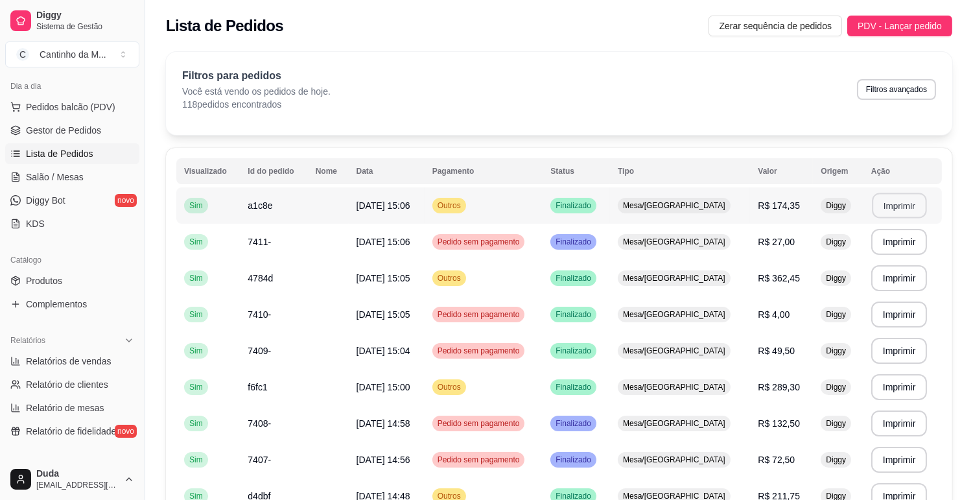
click at [872, 212] on button "Imprimir" at bounding box center [899, 205] width 54 height 25
click at [92, 132] on span "Gestor de Pedidos" at bounding box center [63, 130] width 75 height 13
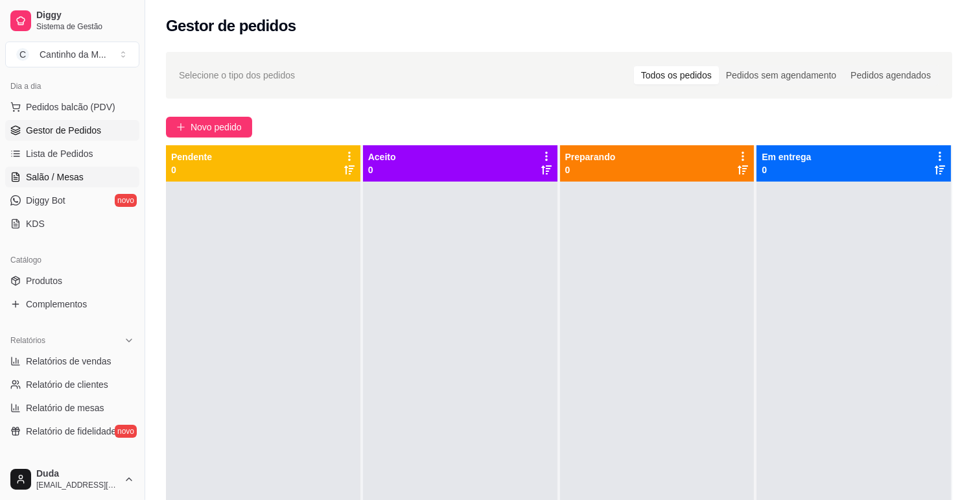
click at [75, 176] on span "Salão / Mesas" at bounding box center [55, 176] width 58 height 13
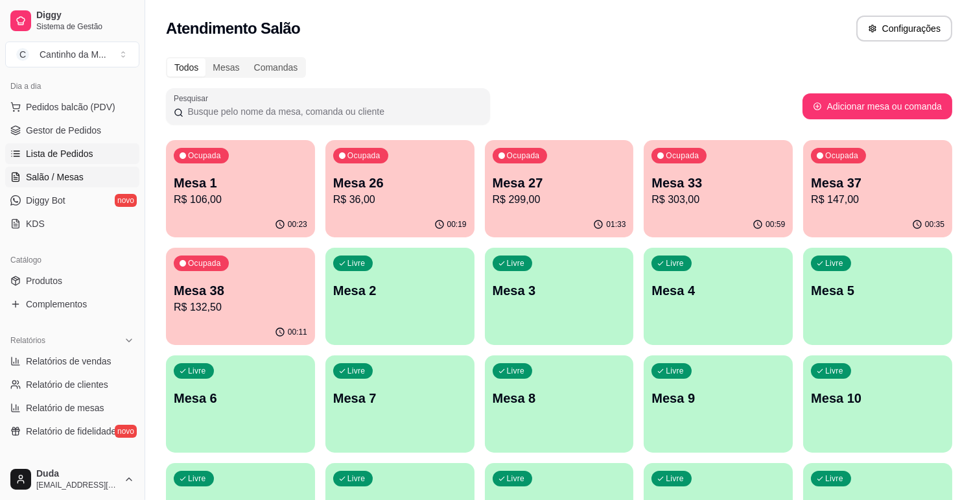
click at [78, 150] on span "Lista de Pedidos" at bounding box center [59, 153] width 67 height 13
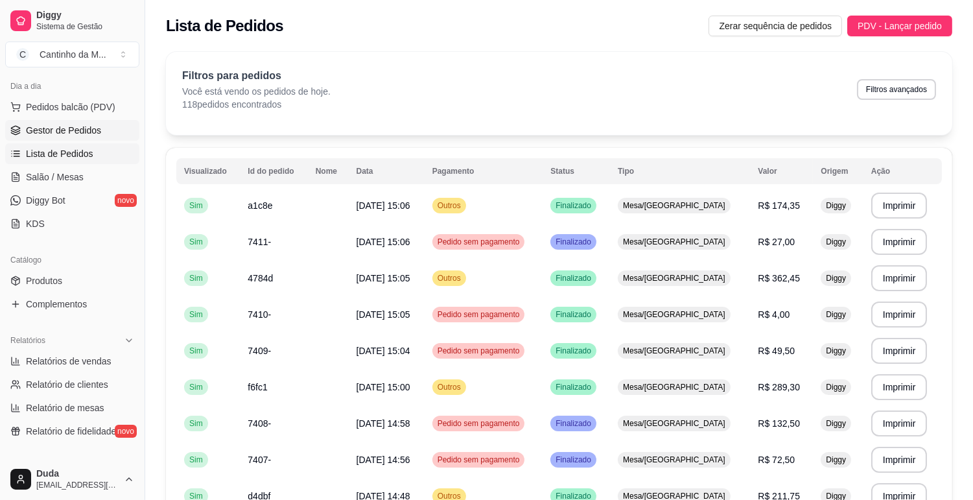
click at [82, 132] on span "Gestor de Pedidos" at bounding box center [63, 130] width 75 height 13
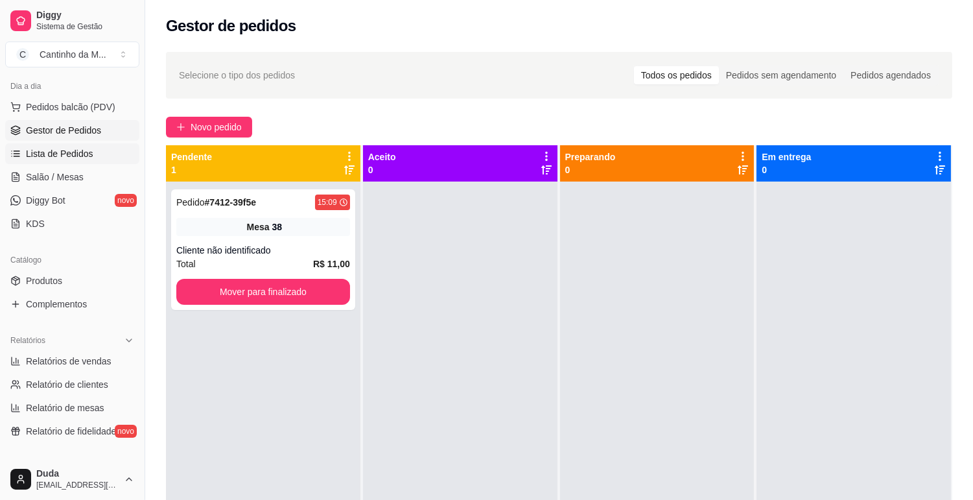
click at [68, 157] on span "Lista de Pedidos" at bounding box center [59, 153] width 67 height 13
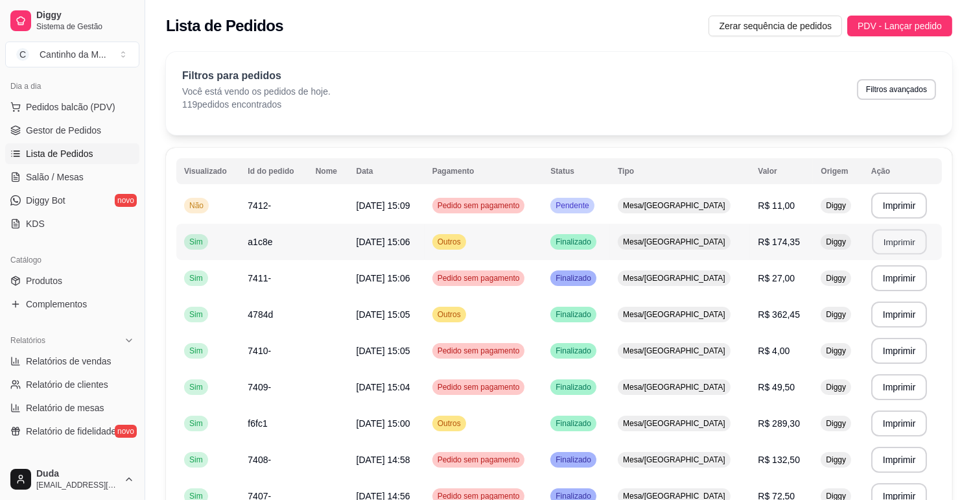
click at [885, 251] on button "Imprimir" at bounding box center [899, 241] width 54 height 25
click at [80, 126] on span "Gestor de Pedidos" at bounding box center [63, 130] width 75 height 13
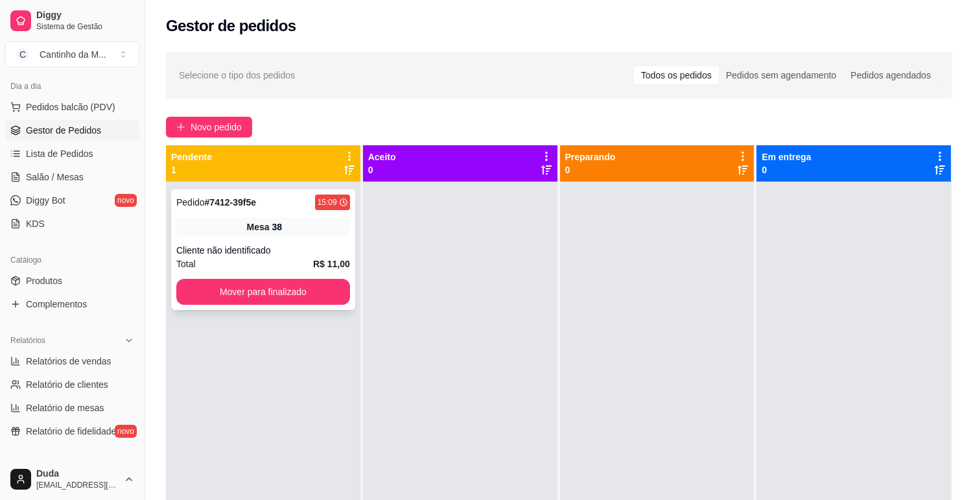
click at [231, 202] on strong "# 7412-39f5e" at bounding box center [230, 202] width 51 height 10
click at [283, 288] on button "Mover para finalizado" at bounding box center [263, 291] width 168 height 25
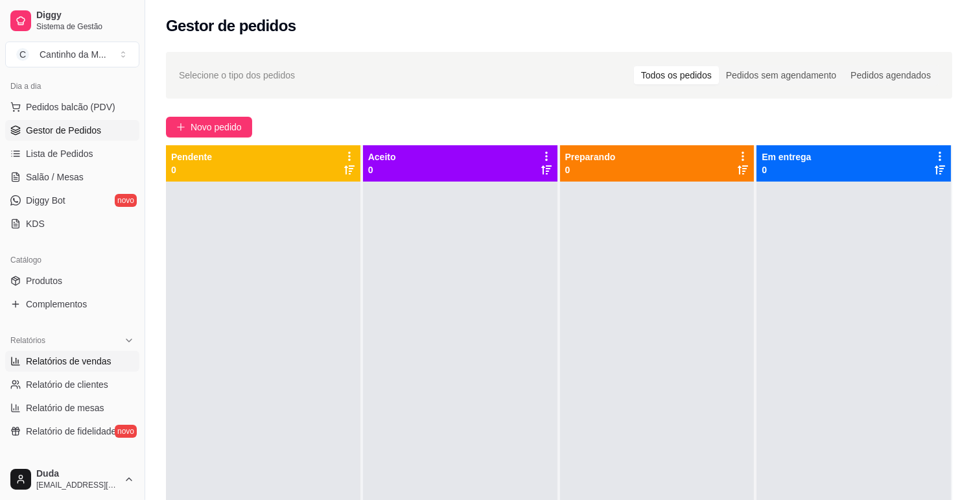
click at [100, 356] on span "Relatórios de vendas" at bounding box center [69, 360] width 86 height 13
select select "ALL"
select select "0"
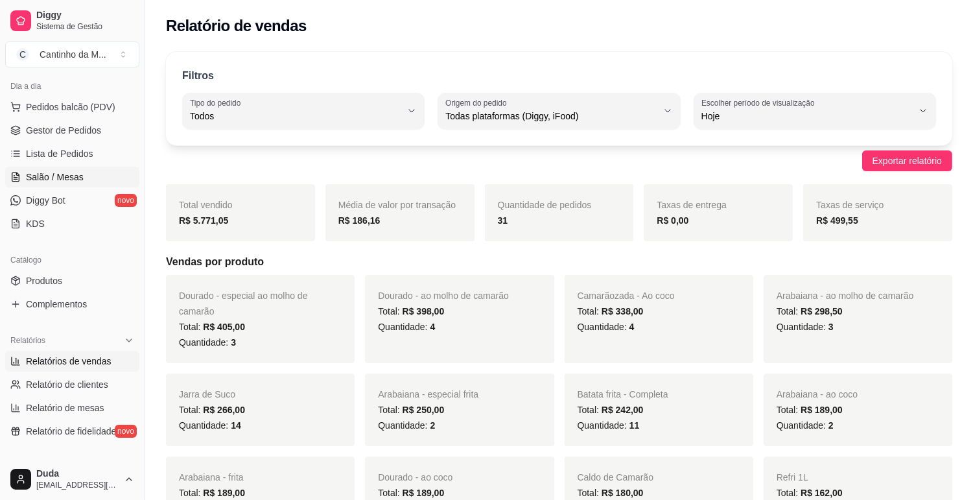
click at [65, 176] on span "Salão / Mesas" at bounding box center [55, 176] width 58 height 13
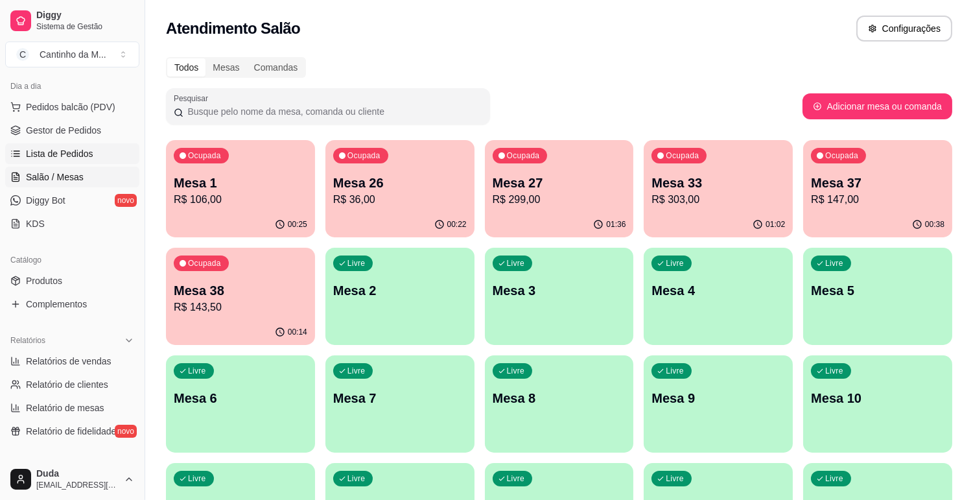
click at [32, 158] on span "Lista de Pedidos" at bounding box center [59, 153] width 67 height 13
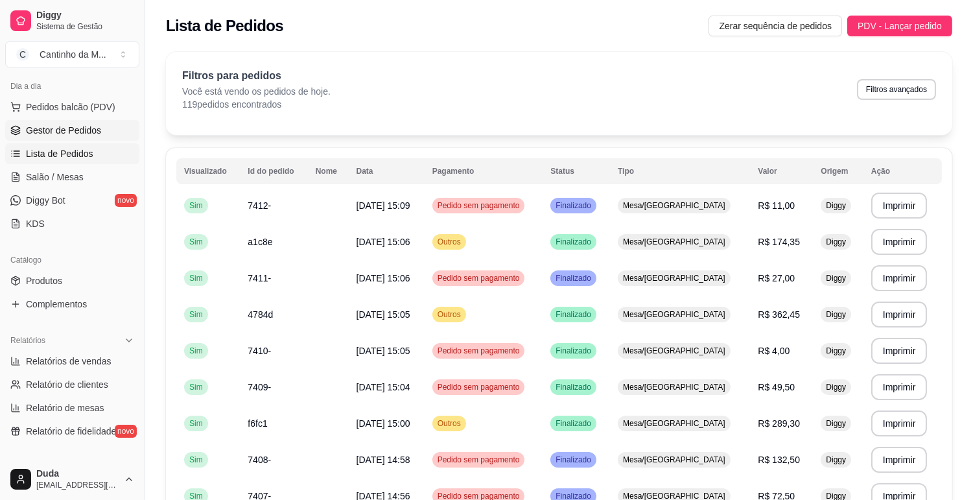
click at [72, 125] on span "Gestor de Pedidos" at bounding box center [63, 130] width 75 height 13
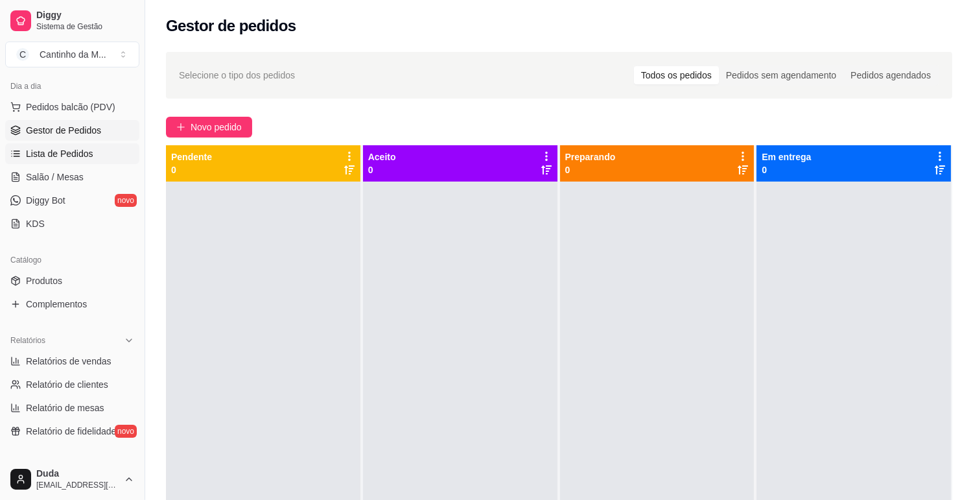
click at [62, 152] on span "Lista de Pedidos" at bounding box center [59, 153] width 67 height 13
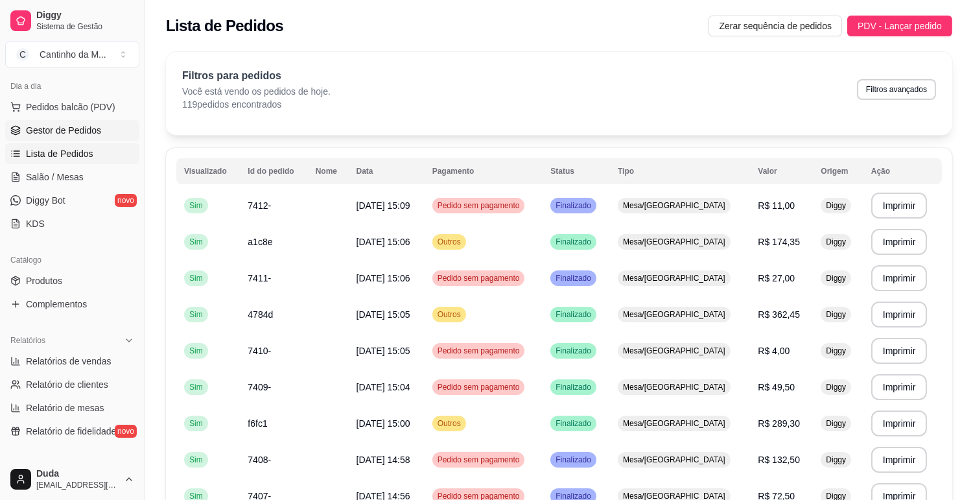
click at [60, 128] on span "Gestor de Pedidos" at bounding box center [63, 130] width 75 height 13
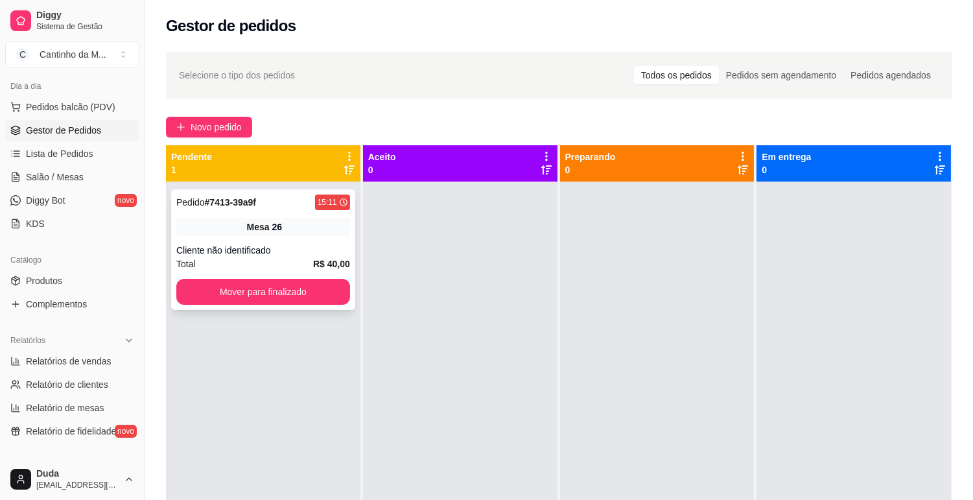
click at [237, 206] on strong "# 7413-39a9f" at bounding box center [230, 202] width 51 height 10
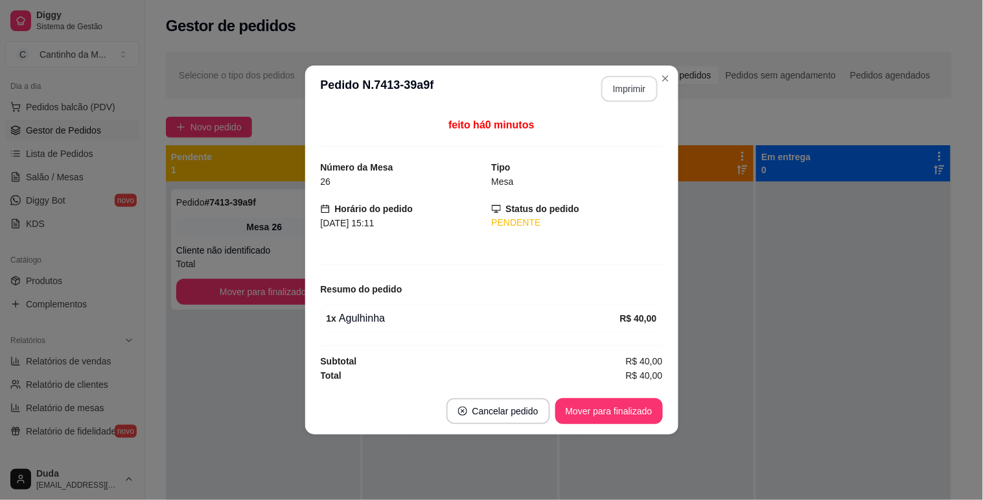
click at [625, 91] on button "Imprimir" at bounding box center [629, 89] width 56 height 26
click at [590, 416] on button "Mover para finalizado" at bounding box center [609, 411] width 108 height 26
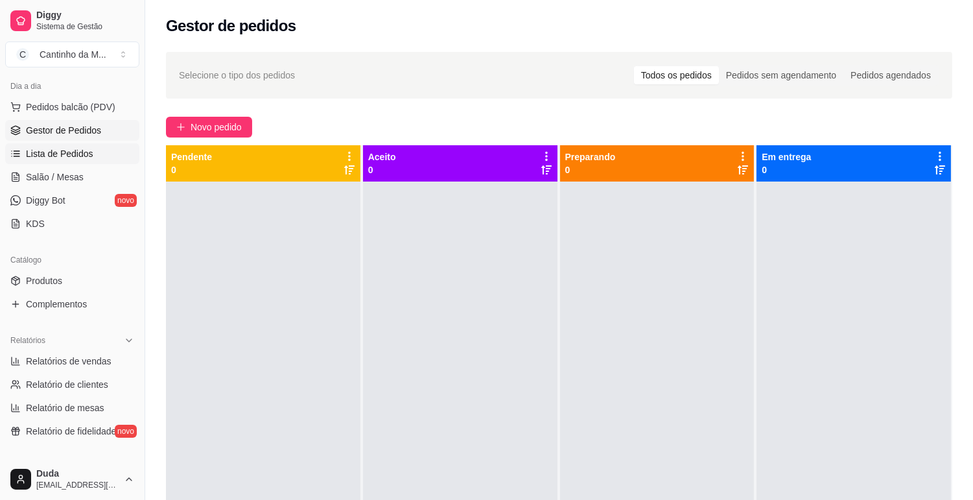
click at [67, 150] on span "Lista de Pedidos" at bounding box center [59, 153] width 67 height 13
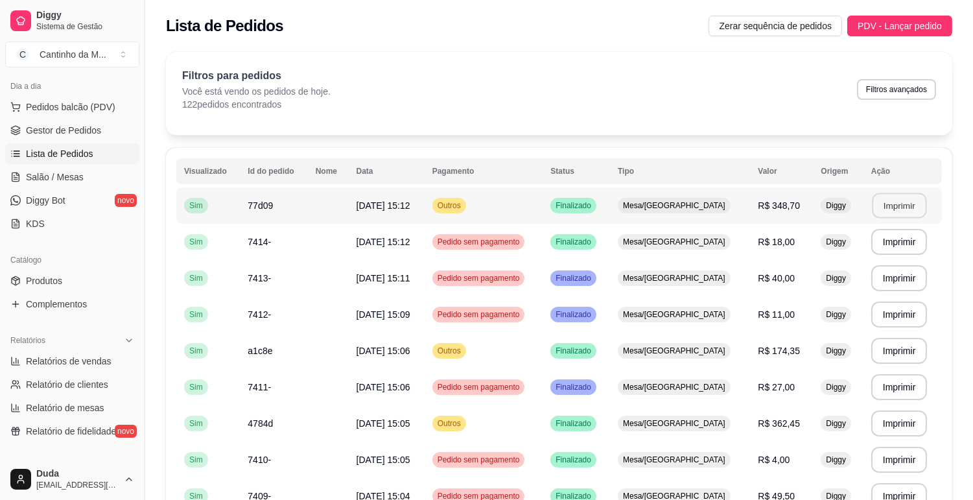
click at [879, 198] on button "Imprimir" at bounding box center [899, 205] width 54 height 25
click at [70, 125] on span "Gestor de Pedidos" at bounding box center [63, 130] width 75 height 13
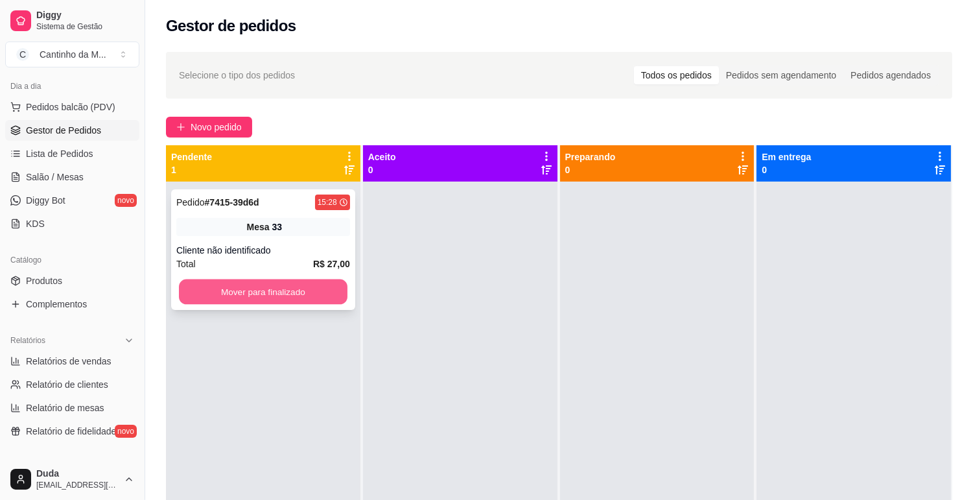
click at [219, 280] on button "Mover para finalizado" at bounding box center [263, 291] width 168 height 25
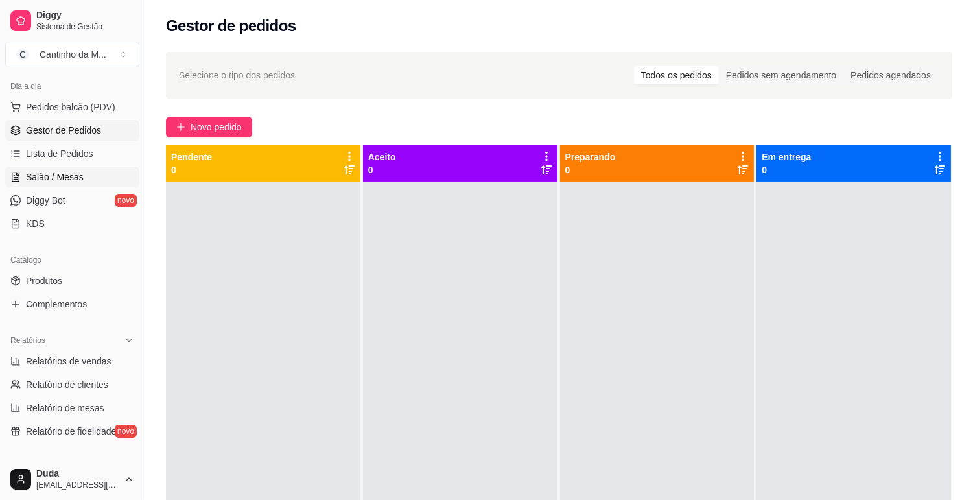
click at [66, 178] on span "Salão / Mesas" at bounding box center [55, 176] width 58 height 13
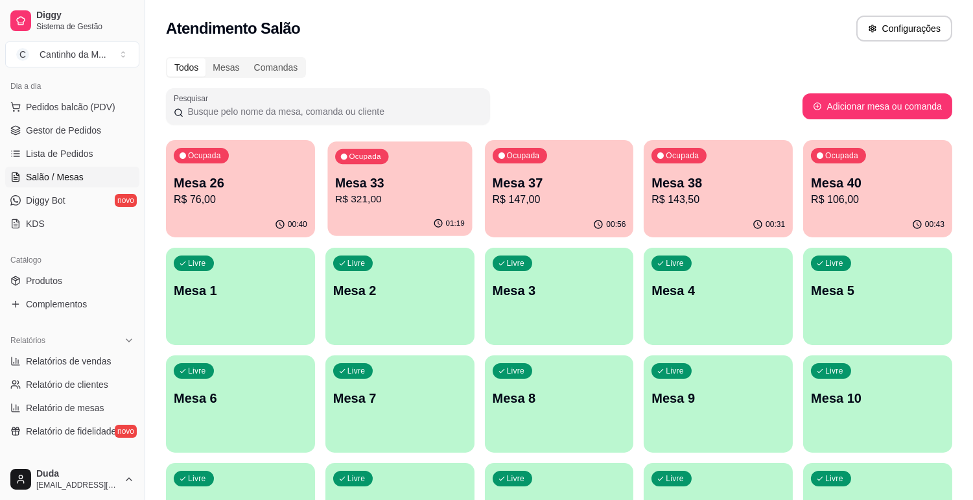
click at [389, 227] on div "01:19" at bounding box center [399, 223] width 145 height 25
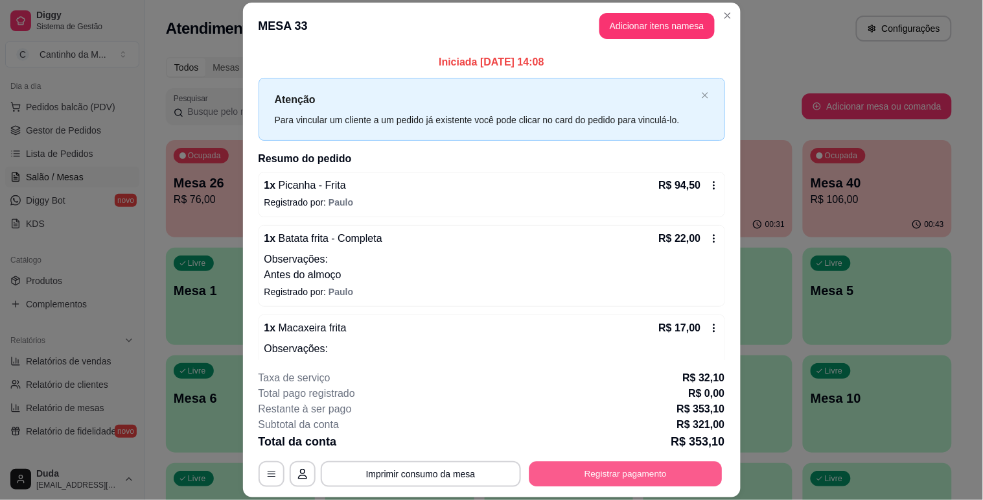
click at [614, 477] on button "Registrar pagamento" at bounding box center [625, 473] width 193 height 25
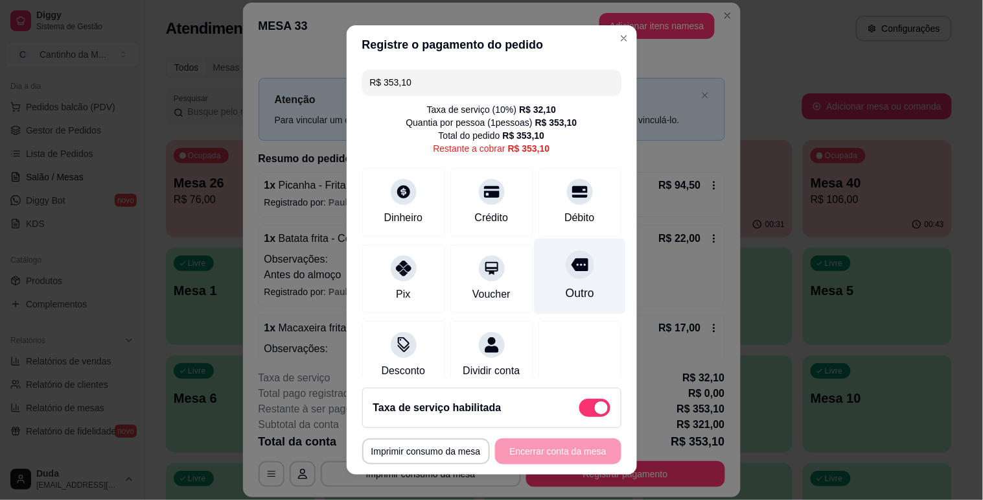
click at [534, 285] on div "Outro" at bounding box center [579, 276] width 91 height 76
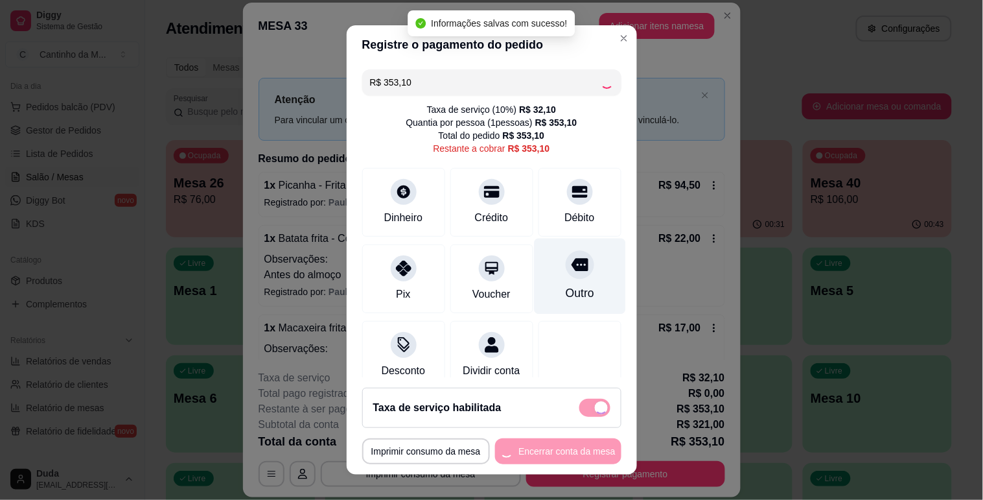
type input "R$ 0,00"
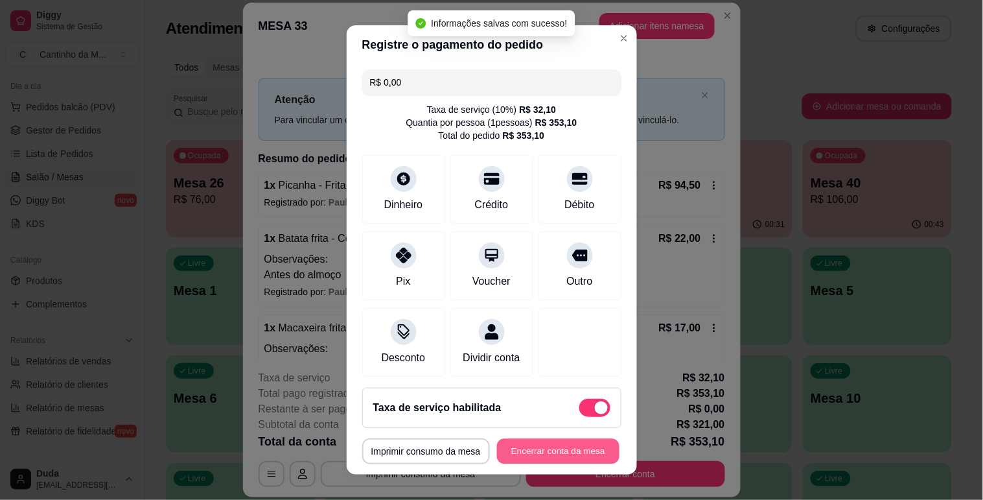
click at [556, 444] on button "Encerrar conta da mesa" at bounding box center [558, 451] width 122 height 25
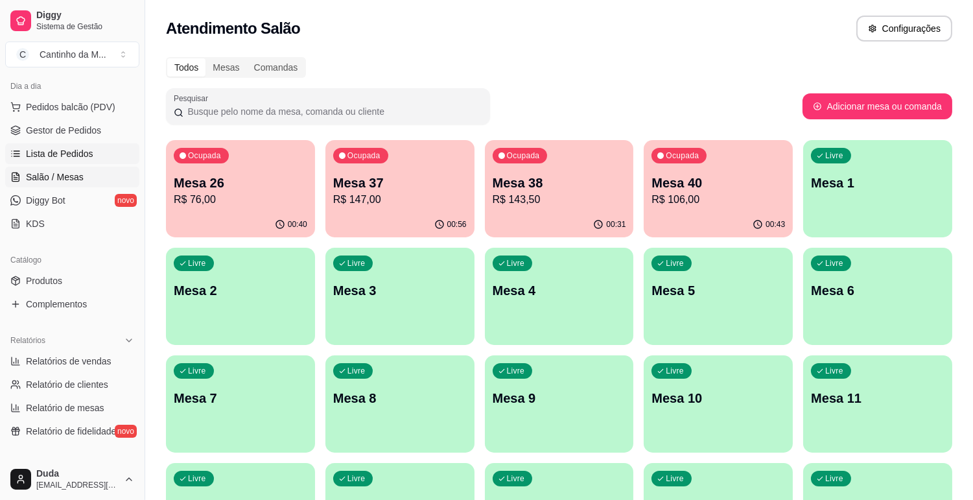
click at [66, 160] on link "Lista de Pedidos" at bounding box center [72, 153] width 134 height 21
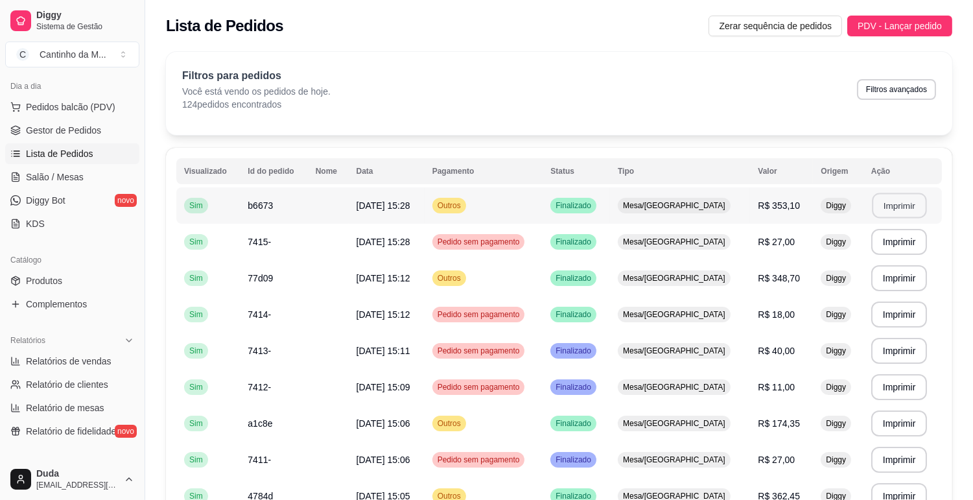
click at [885, 201] on button "Imprimir" at bounding box center [899, 205] width 54 height 25
click at [48, 130] on span "Gestor de Pedidos" at bounding box center [63, 130] width 75 height 13
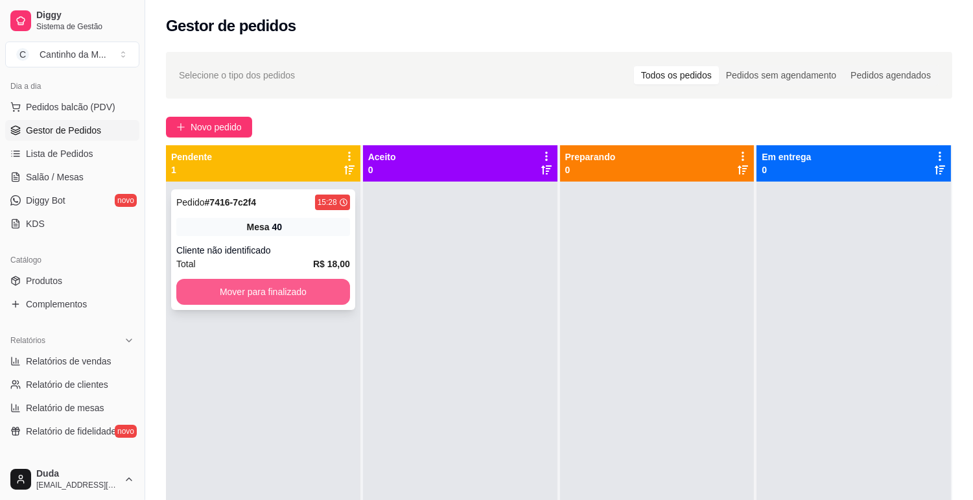
click at [273, 297] on button "Mover para finalizado" at bounding box center [263, 292] width 174 height 26
click at [273, 297] on button "Mover para finalizado" at bounding box center [263, 291] width 168 height 25
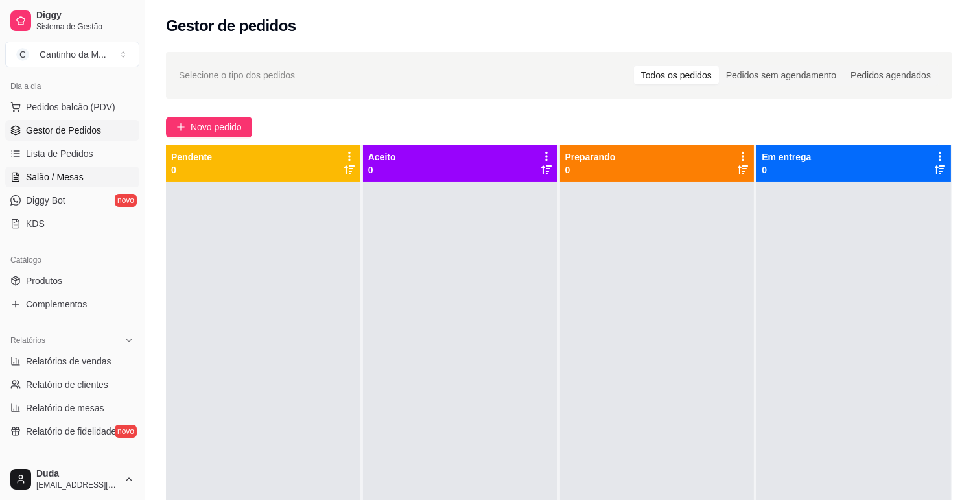
click at [47, 172] on span "Salão / Mesas" at bounding box center [55, 176] width 58 height 13
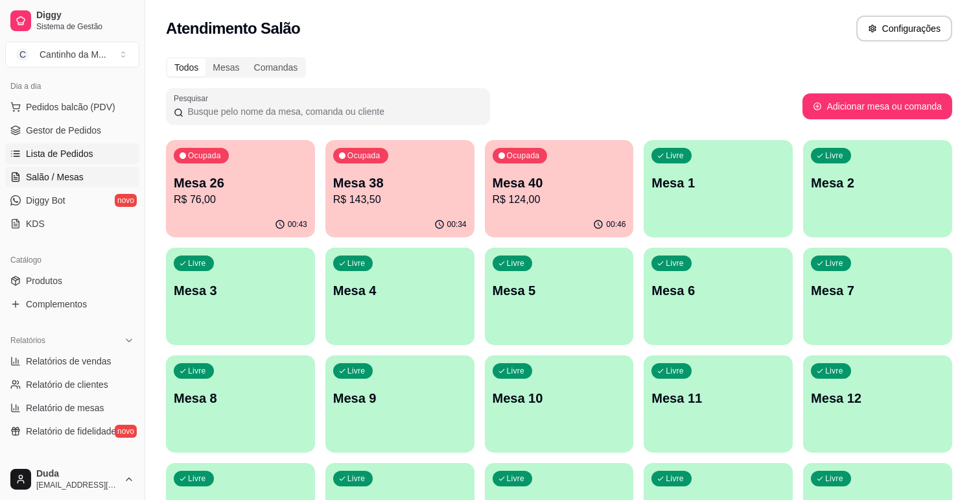
click at [63, 149] on span "Lista de Pedidos" at bounding box center [59, 153] width 67 height 13
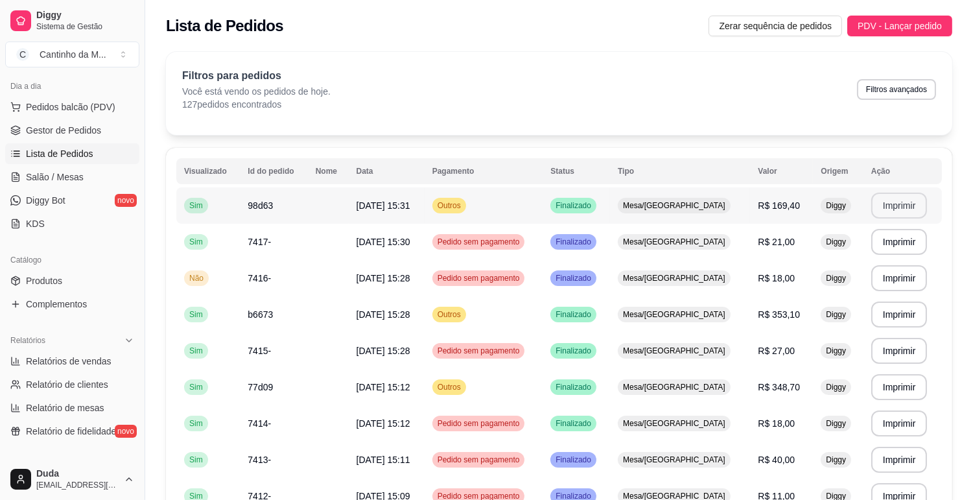
click at [888, 205] on button "Imprimir" at bounding box center [899, 205] width 56 height 26
click at [100, 365] on span "Relatórios de vendas" at bounding box center [69, 360] width 86 height 13
select select "ALL"
select select "0"
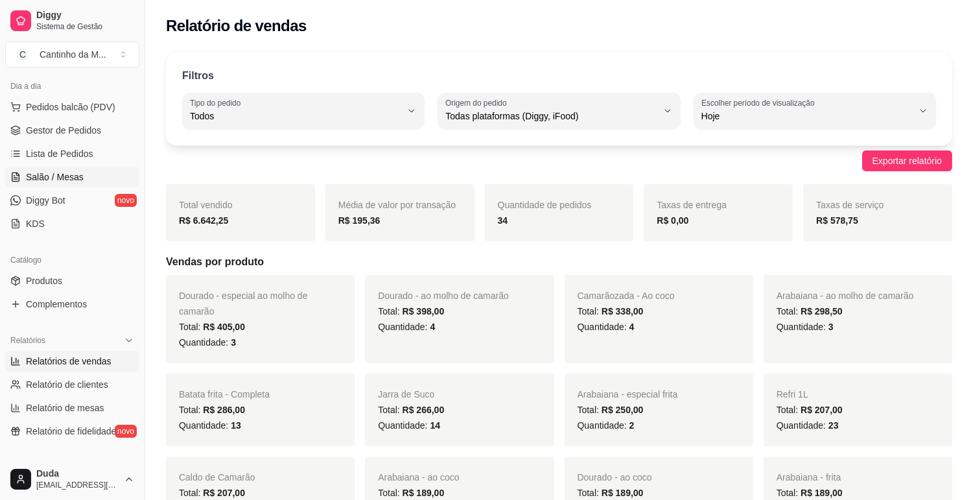
click at [74, 176] on span "Salão / Mesas" at bounding box center [55, 176] width 58 height 13
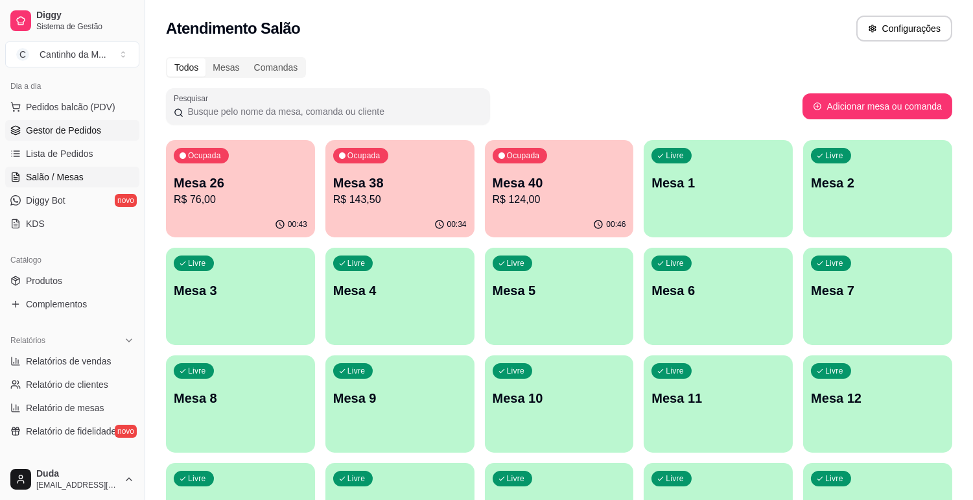
click at [69, 128] on span "Gestor de Pedidos" at bounding box center [63, 130] width 75 height 13
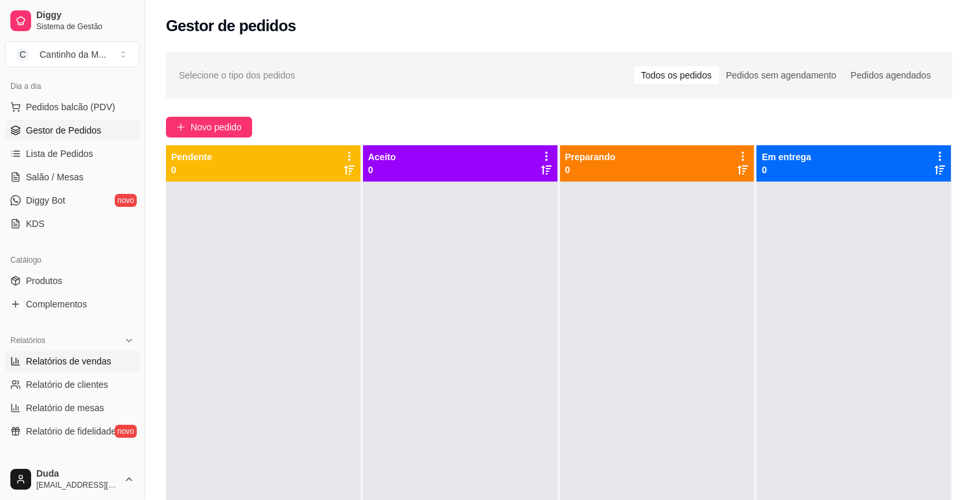
click at [73, 364] on span "Relatórios de vendas" at bounding box center [69, 360] width 86 height 13
select select "ALL"
select select "0"
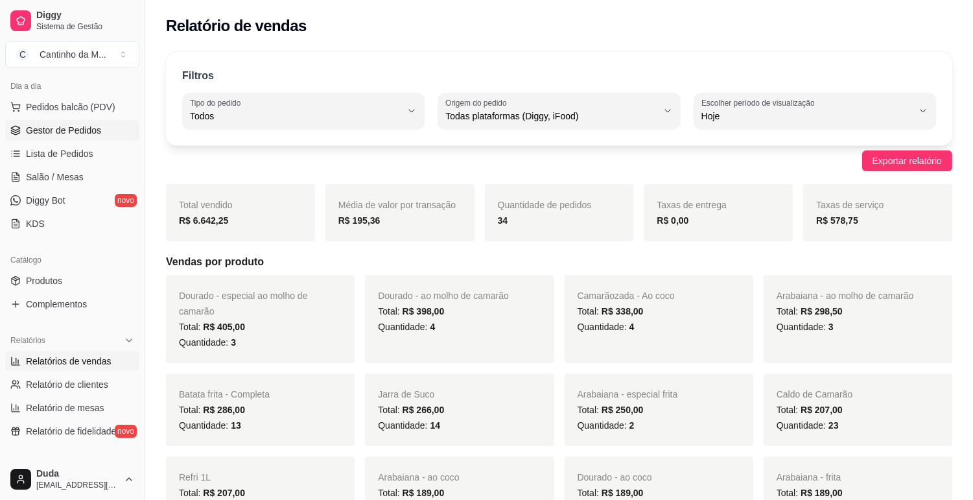
click at [74, 133] on span "Gestor de Pedidos" at bounding box center [63, 130] width 75 height 13
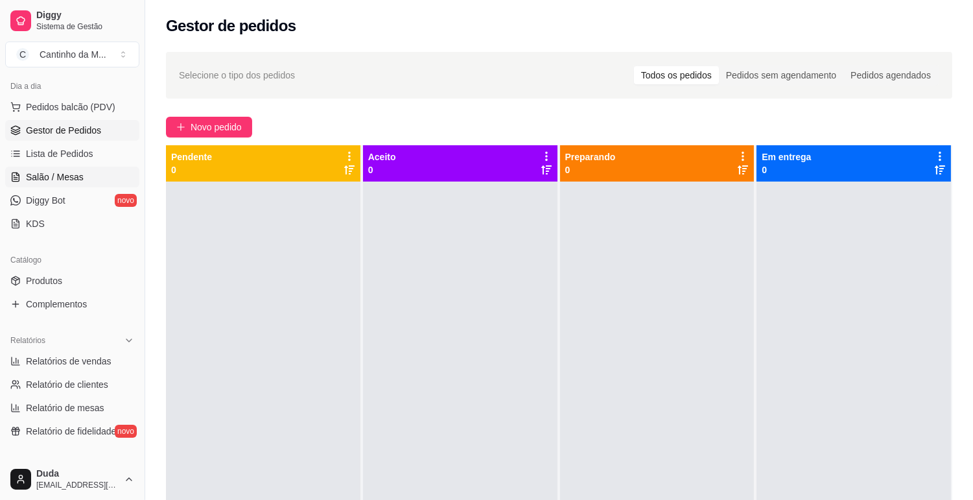
click at [66, 180] on span "Salão / Mesas" at bounding box center [55, 176] width 58 height 13
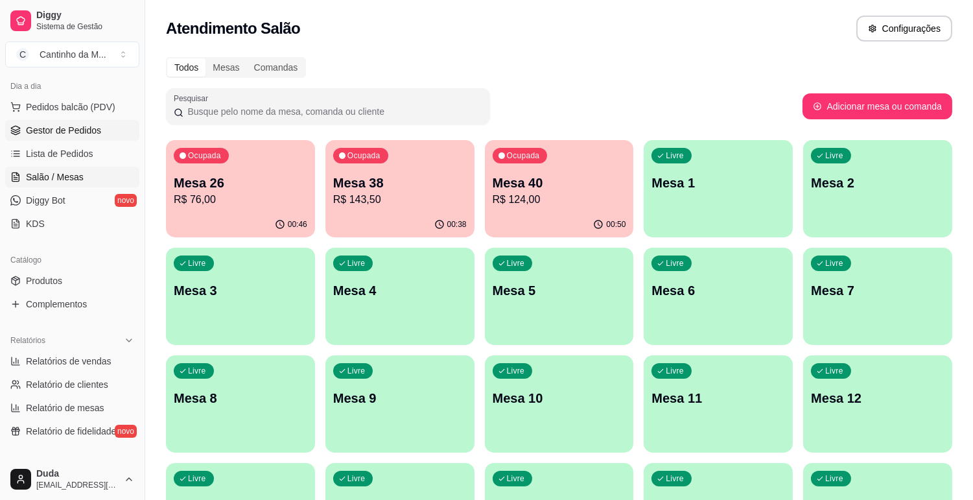
click at [87, 137] on link "Gestor de Pedidos" at bounding box center [72, 130] width 134 height 21
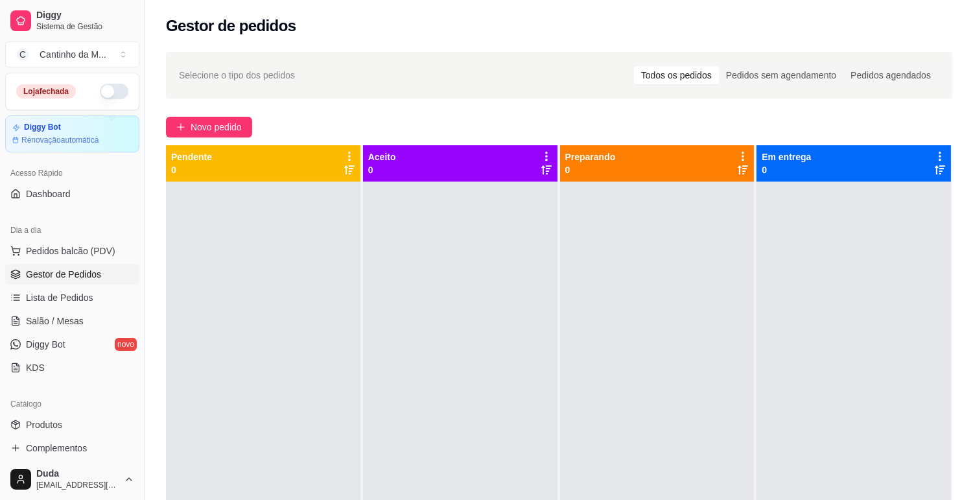
scroll to position [144, 0]
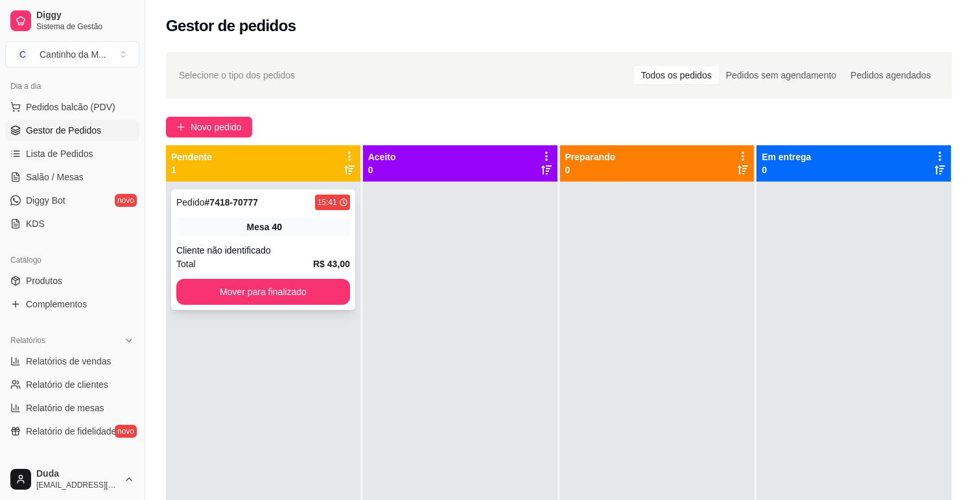
click at [262, 202] on div "Pedido # 7418-70777 15:41" at bounding box center [263, 202] width 174 height 16
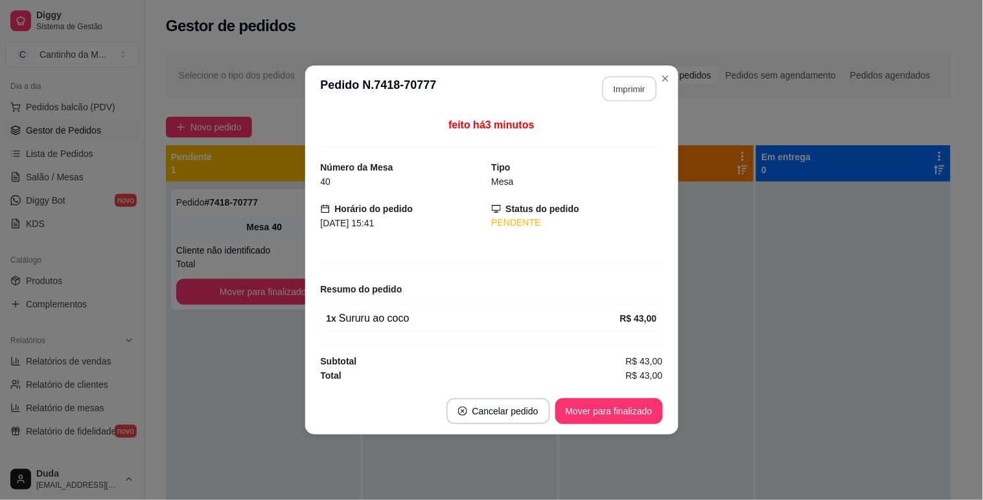
click at [632, 89] on button "Imprimir" at bounding box center [629, 88] width 54 height 25
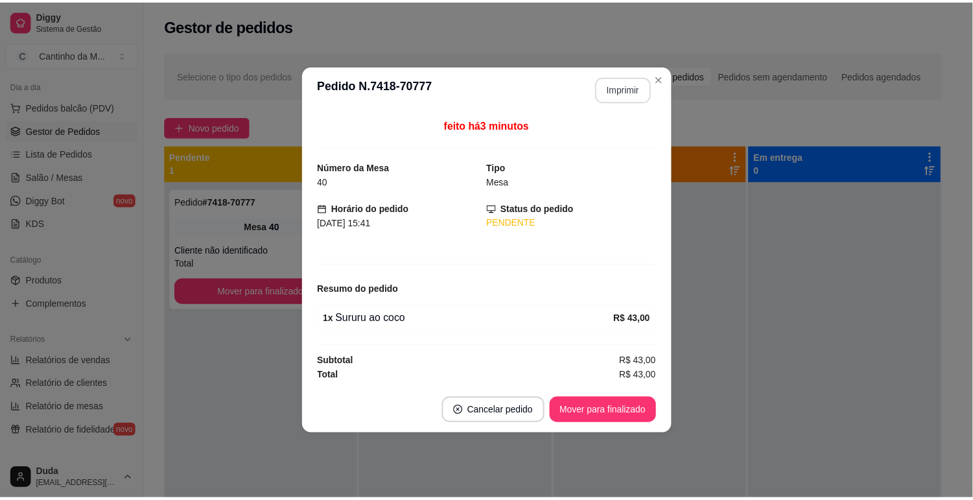
scroll to position [0, 0]
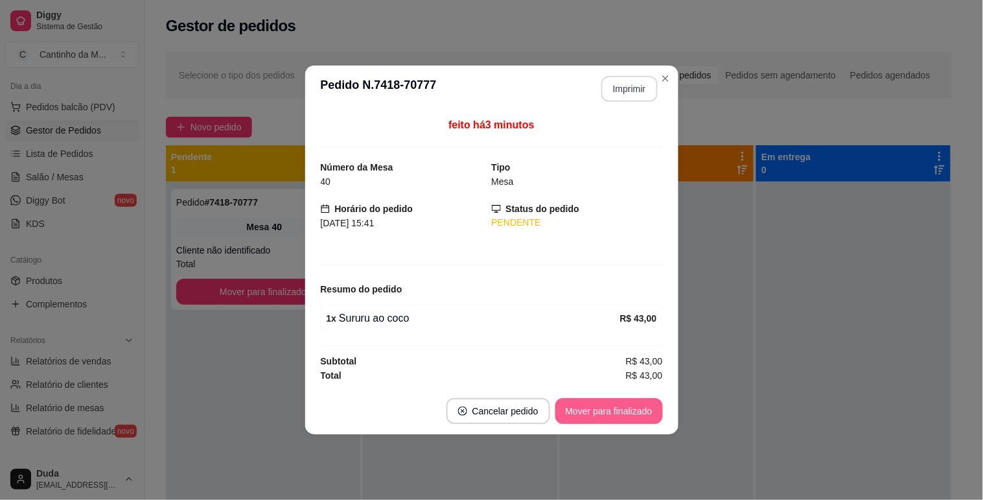
click at [631, 405] on button "Mover para finalizado" at bounding box center [609, 411] width 108 height 26
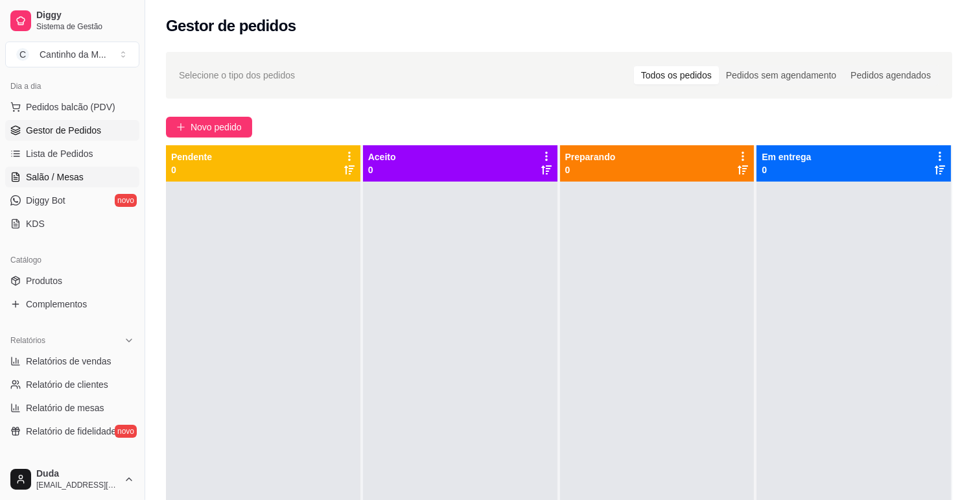
click at [64, 177] on span "Salão / Mesas" at bounding box center [55, 176] width 58 height 13
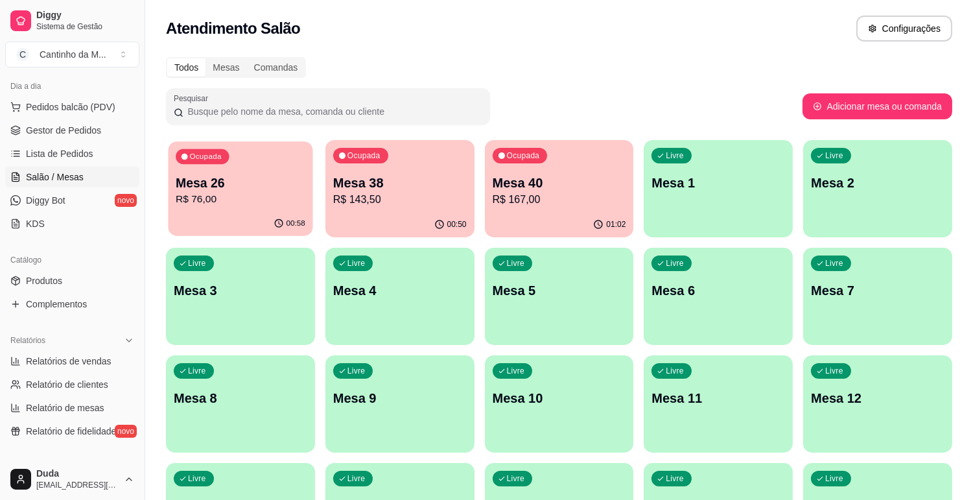
click at [227, 213] on div "00:58" at bounding box center [240, 223] width 145 height 25
click at [76, 366] on span "Relatórios de vendas" at bounding box center [69, 360] width 86 height 13
select select "ALL"
select select "0"
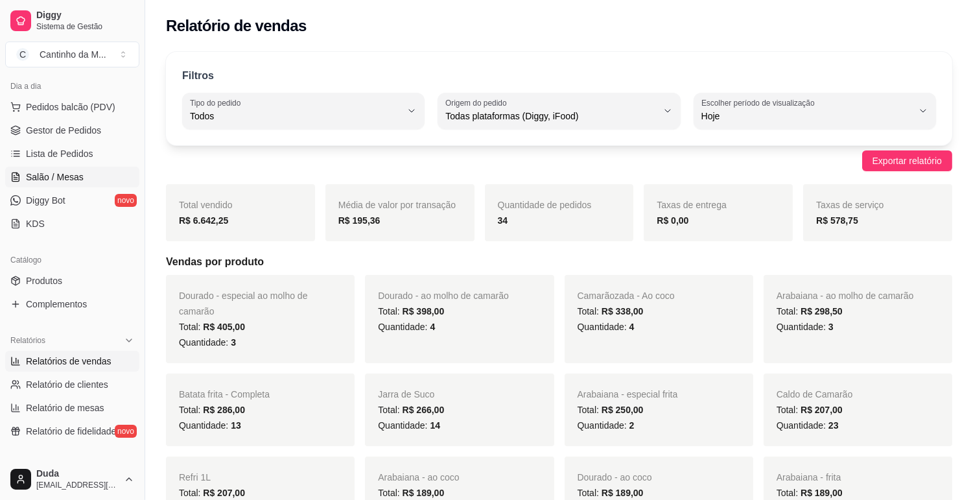
click at [83, 178] on link "Salão / Mesas" at bounding box center [72, 177] width 134 height 21
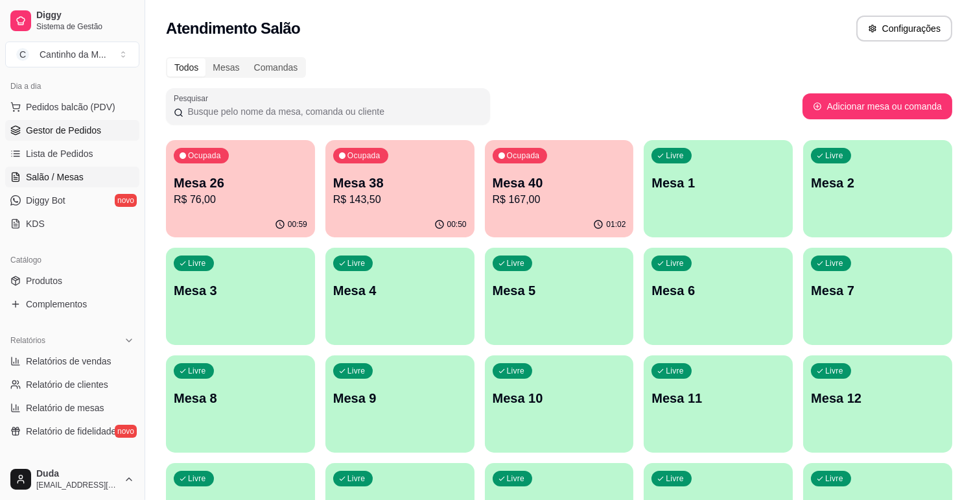
click at [56, 127] on span "Gestor de Pedidos" at bounding box center [63, 130] width 75 height 13
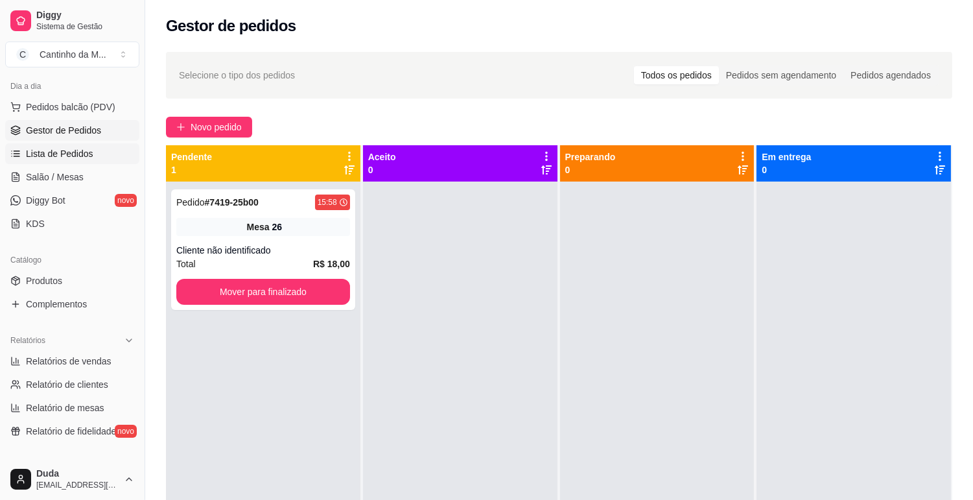
click at [82, 153] on span "Lista de Pedidos" at bounding box center [59, 153] width 67 height 13
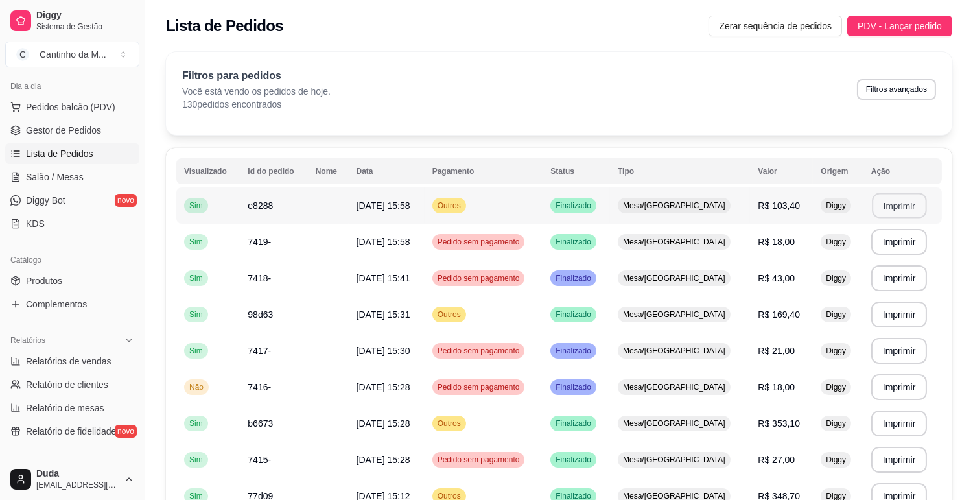
click at [883, 212] on button "Imprimir" at bounding box center [899, 205] width 54 height 25
click at [79, 121] on link "Gestor de Pedidos" at bounding box center [72, 130] width 134 height 21
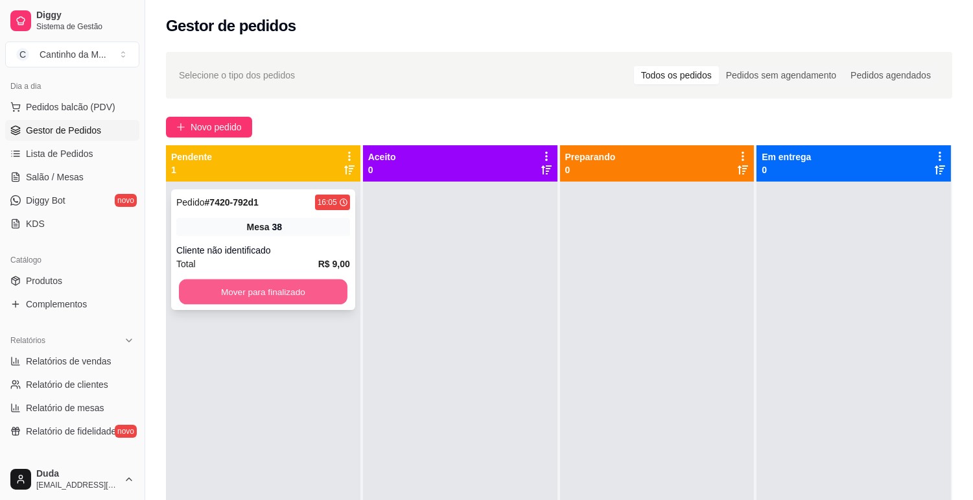
click at [266, 281] on button "Mover para finalizado" at bounding box center [263, 291] width 168 height 25
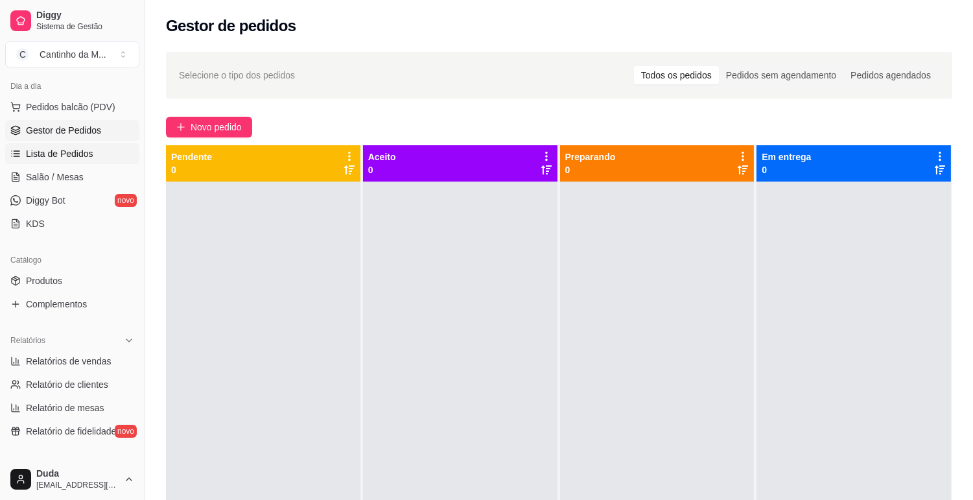
click at [52, 162] on link "Lista de Pedidos" at bounding box center [72, 153] width 134 height 21
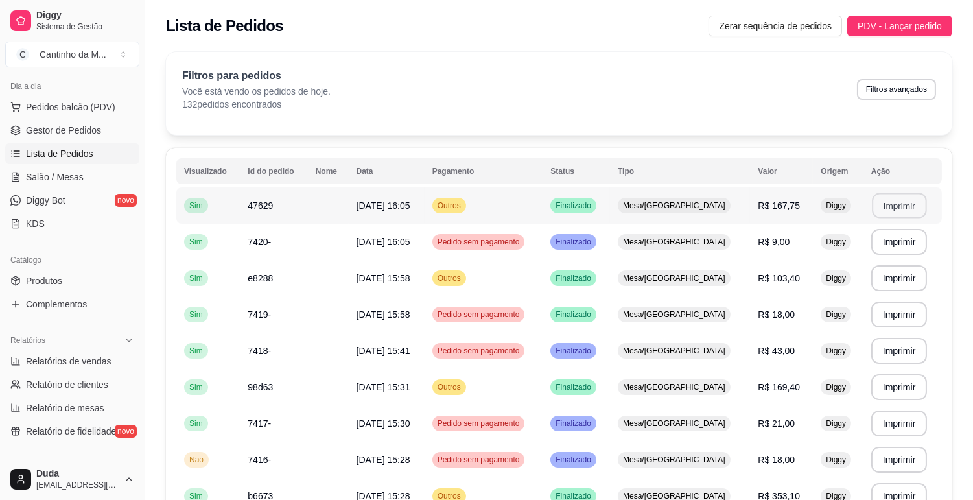
click at [910, 202] on button "Imprimir" at bounding box center [899, 205] width 54 height 25
click at [91, 126] on span "Gestor de Pedidos" at bounding box center [63, 130] width 75 height 13
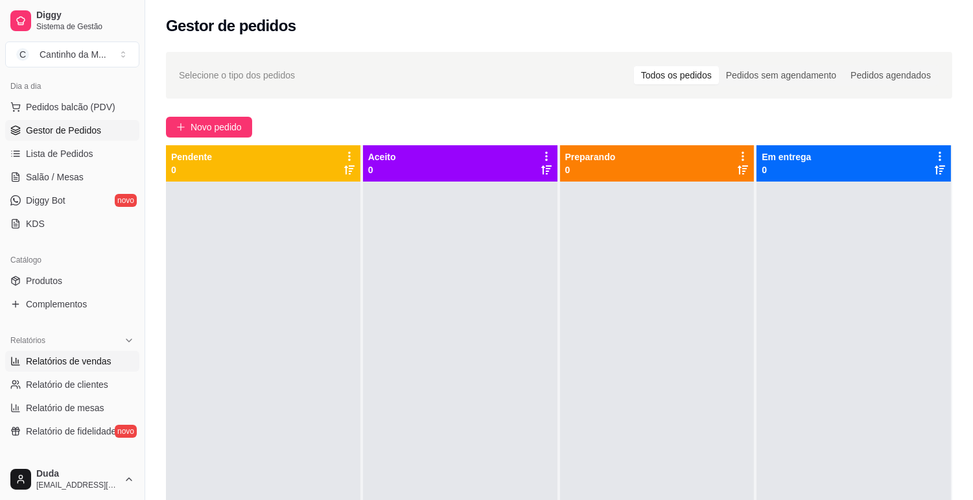
click at [76, 354] on span "Relatórios de vendas" at bounding box center [69, 360] width 86 height 13
select select "ALL"
select select "0"
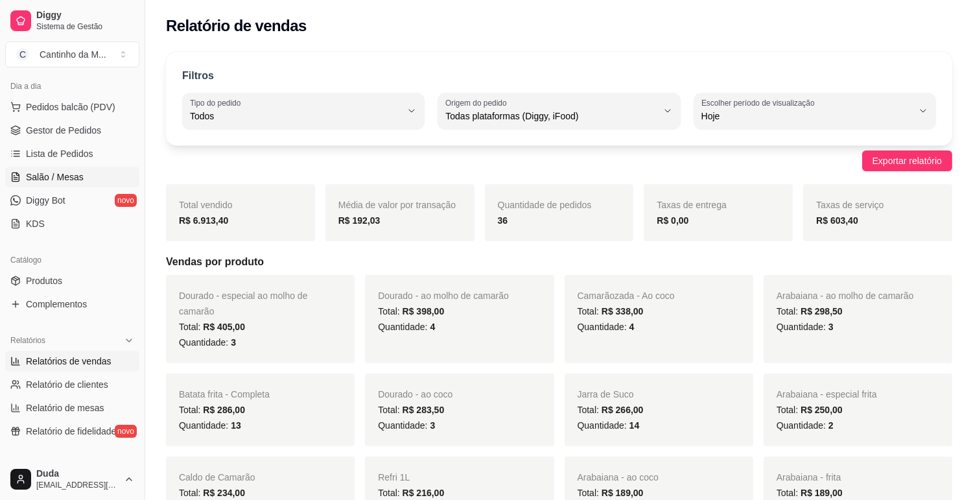
click at [59, 181] on span "Salão / Mesas" at bounding box center [55, 176] width 58 height 13
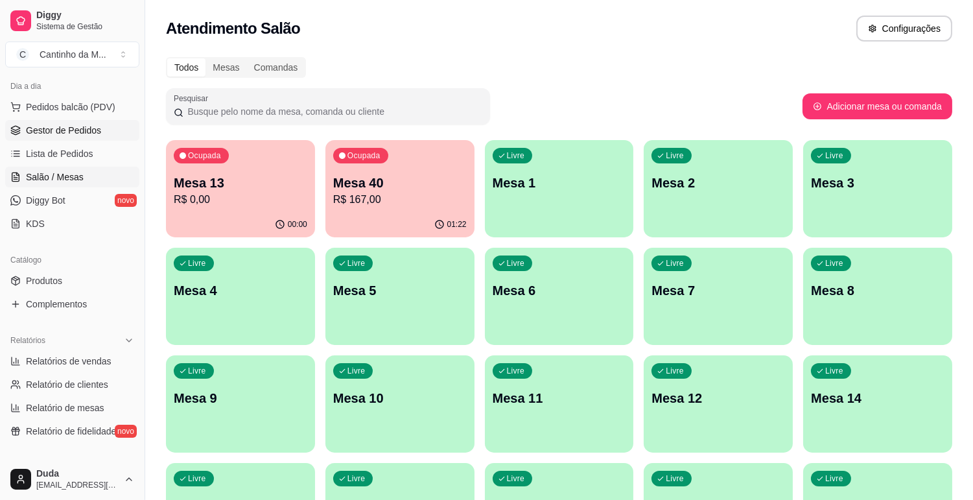
click at [80, 138] on link "Gestor de Pedidos" at bounding box center [72, 130] width 134 height 21
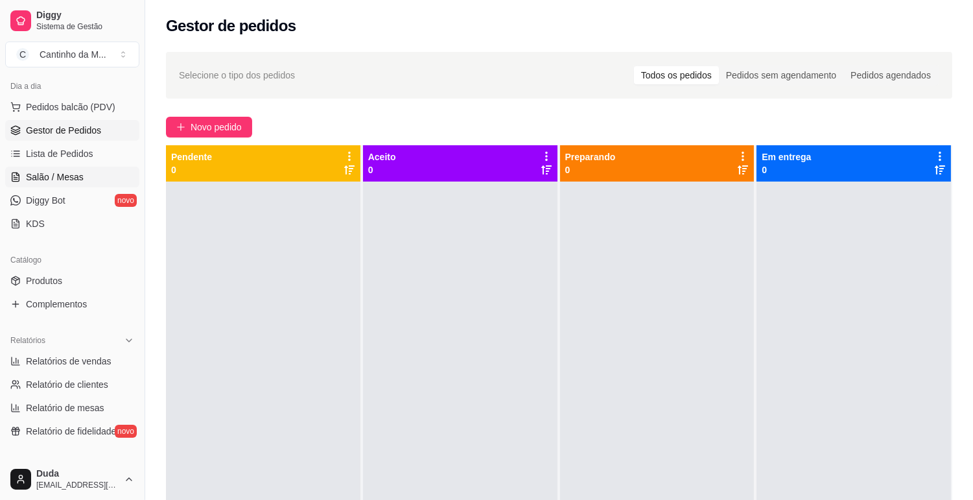
click at [43, 180] on span "Salão / Mesas" at bounding box center [55, 176] width 58 height 13
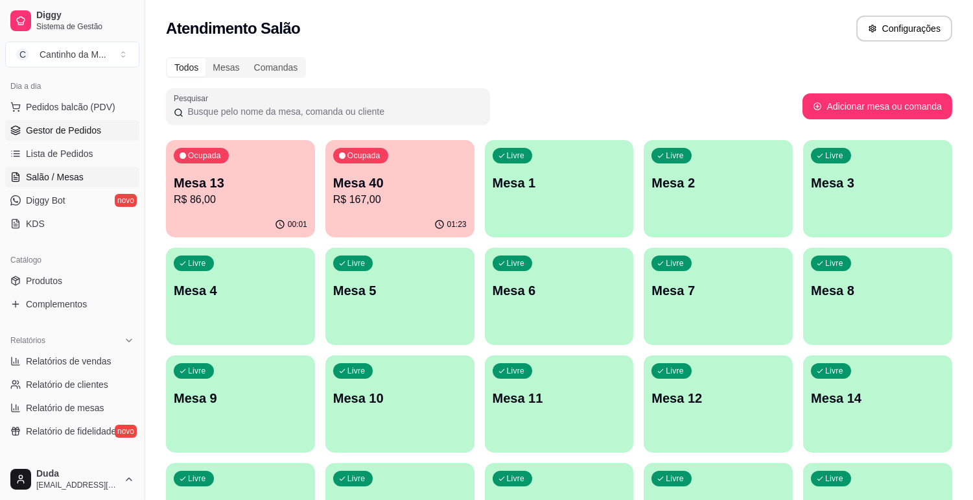
click at [62, 137] on link "Gestor de Pedidos" at bounding box center [72, 130] width 134 height 21
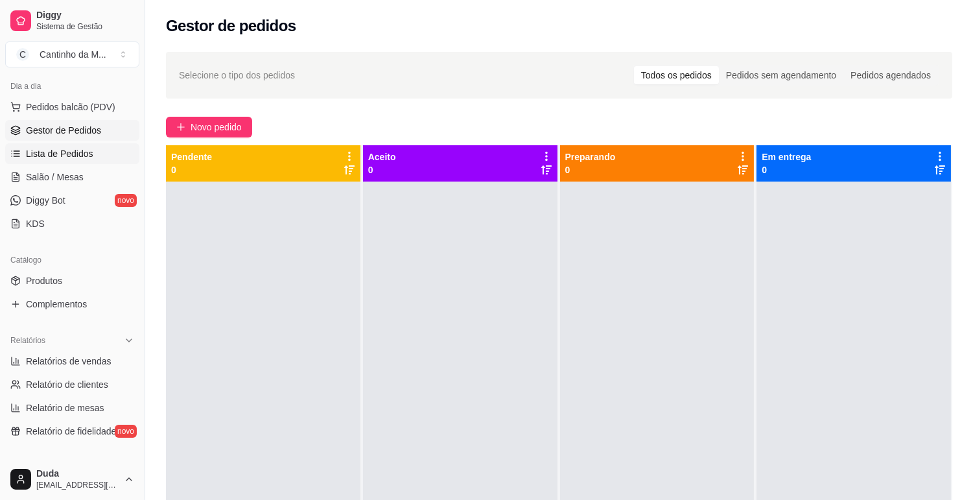
click at [95, 156] on link "Lista de Pedidos" at bounding box center [72, 153] width 134 height 21
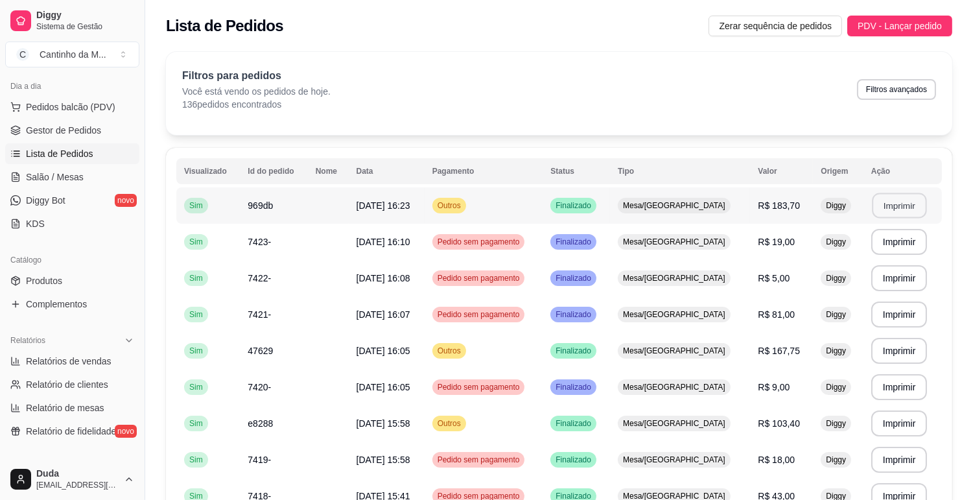
click at [895, 208] on button "Imprimir" at bounding box center [899, 205] width 54 height 25
click at [45, 133] on span "Gestor de Pedidos" at bounding box center [63, 130] width 75 height 13
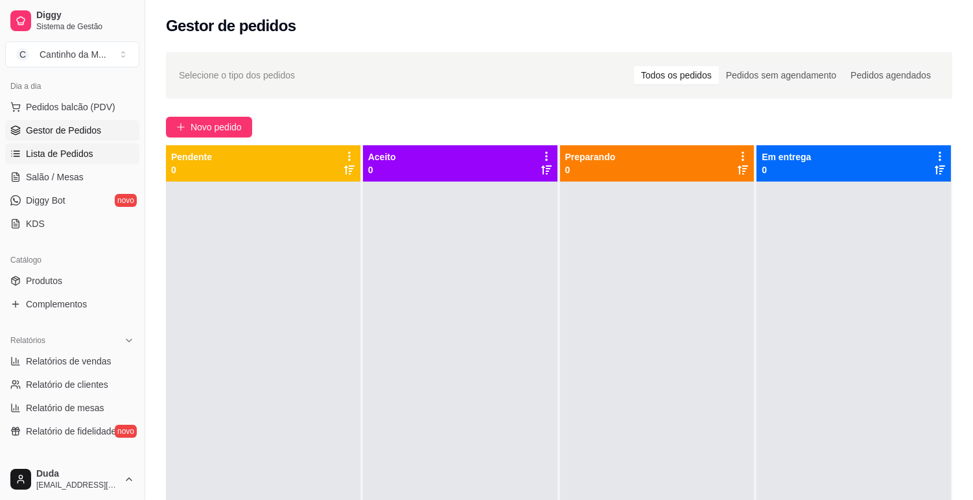
click at [64, 152] on span "Lista de Pedidos" at bounding box center [59, 153] width 67 height 13
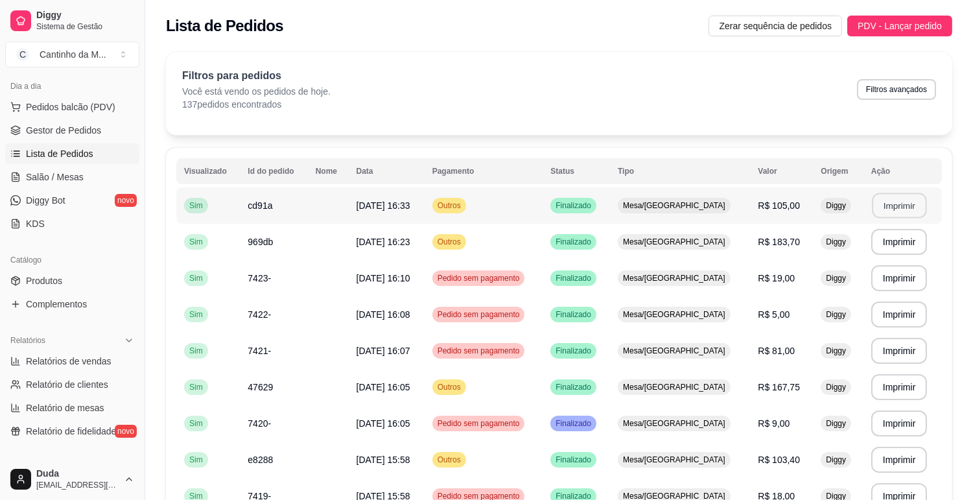
click at [899, 209] on button "Imprimir" at bounding box center [899, 205] width 54 height 25
click at [76, 348] on div "Relatórios" at bounding box center [72, 340] width 134 height 21
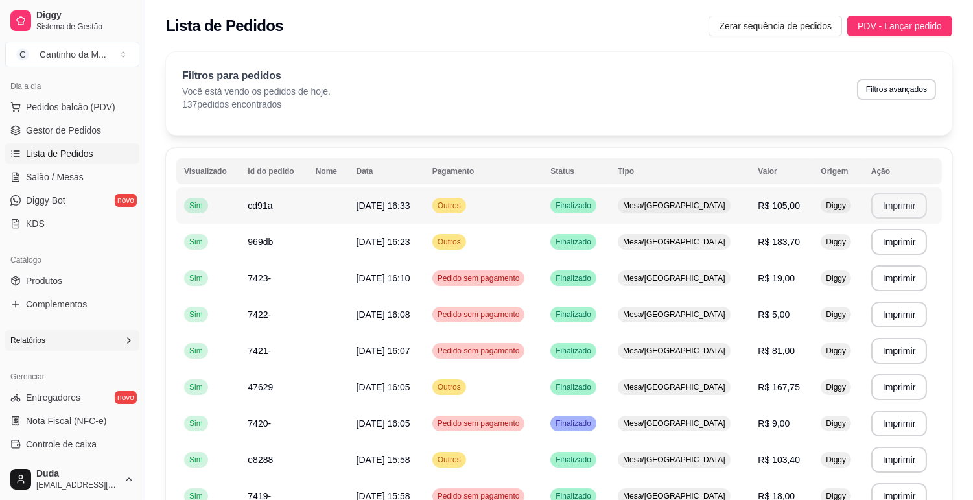
click at [94, 347] on div "Relatórios" at bounding box center [72, 340] width 134 height 21
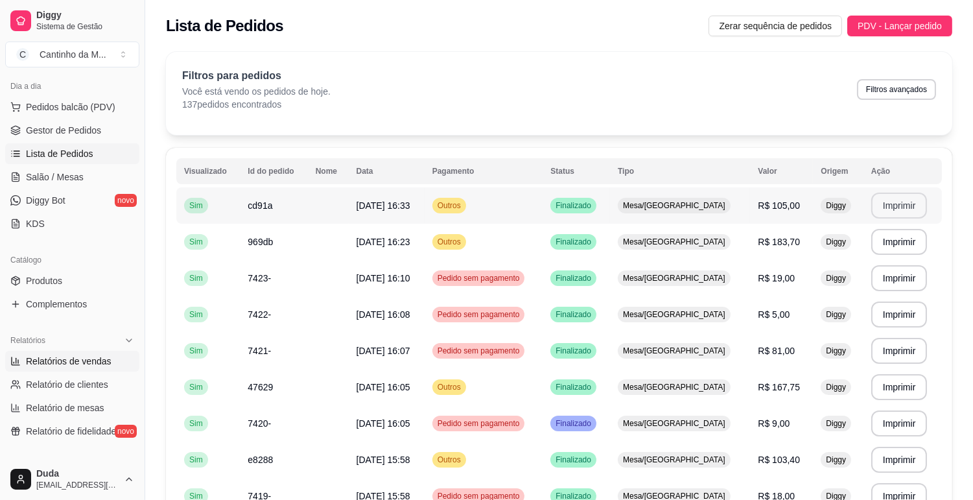
click at [99, 367] on span "Relatórios de vendas" at bounding box center [69, 360] width 86 height 13
select select "ALL"
select select "0"
